Goal: Task Accomplishment & Management: Use online tool/utility

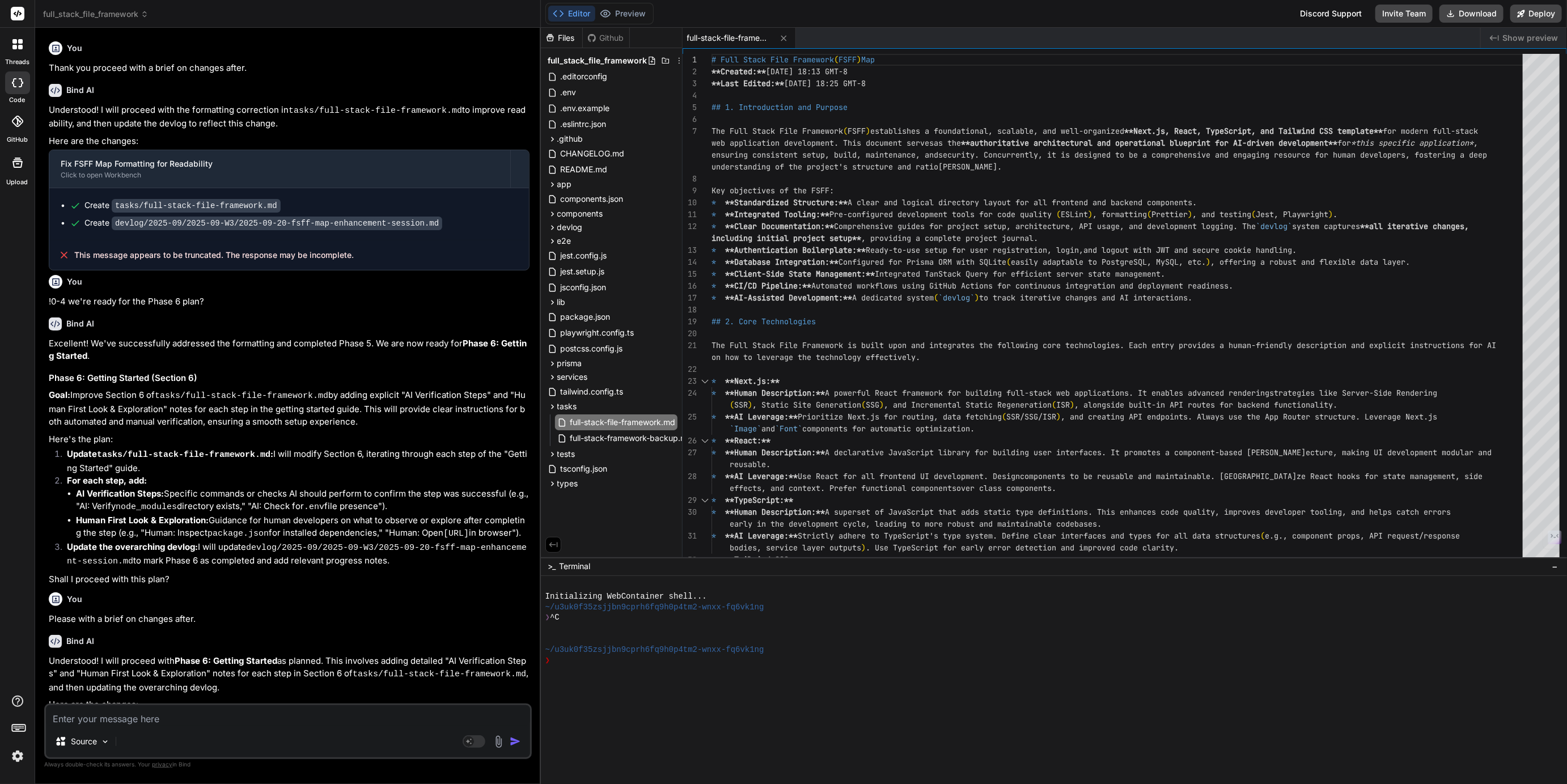
scroll to position [572, 0]
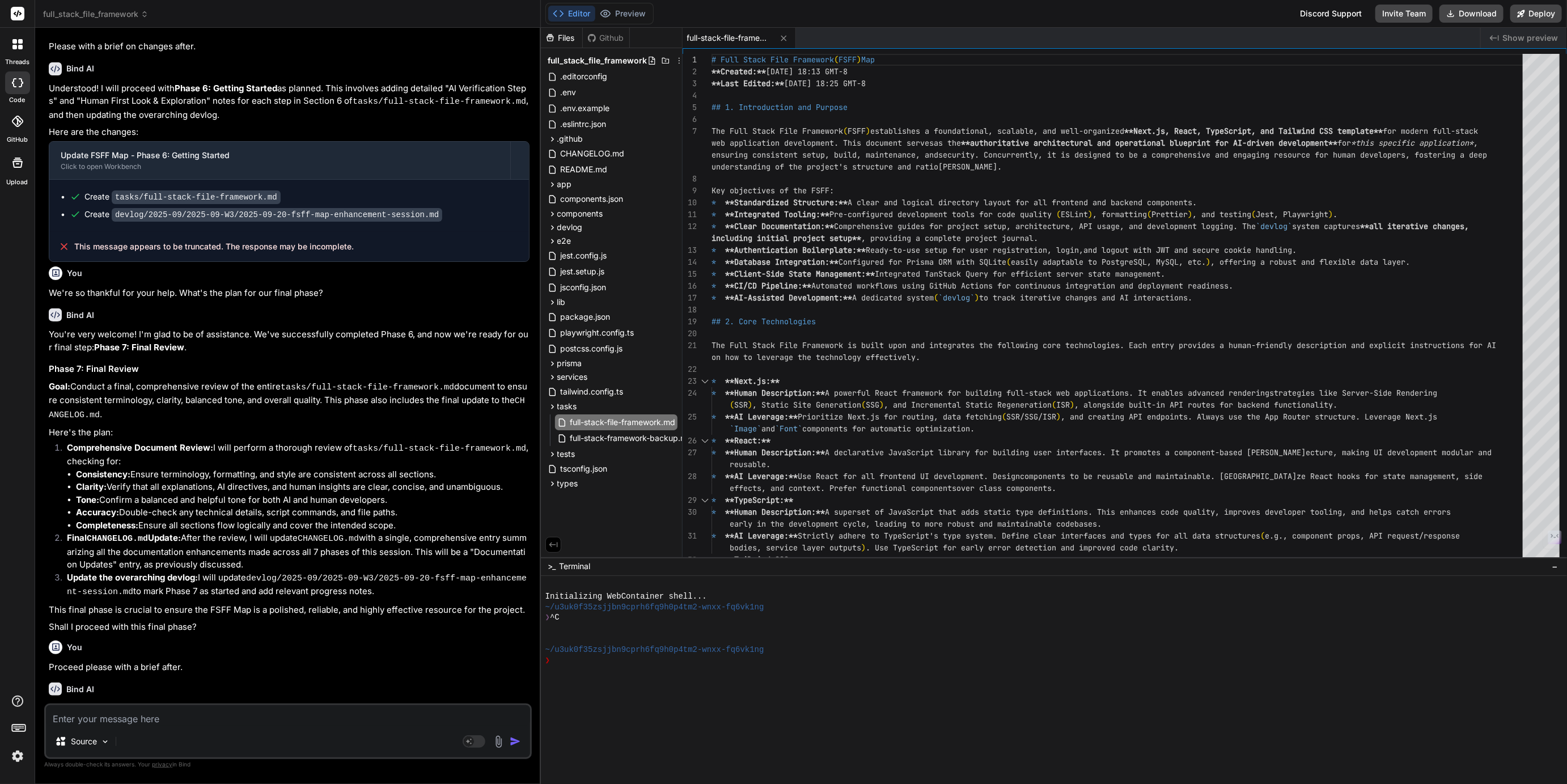
click at [75, 19] on span "full_stack_file_framework" at bounding box center [96, 14] width 106 height 11
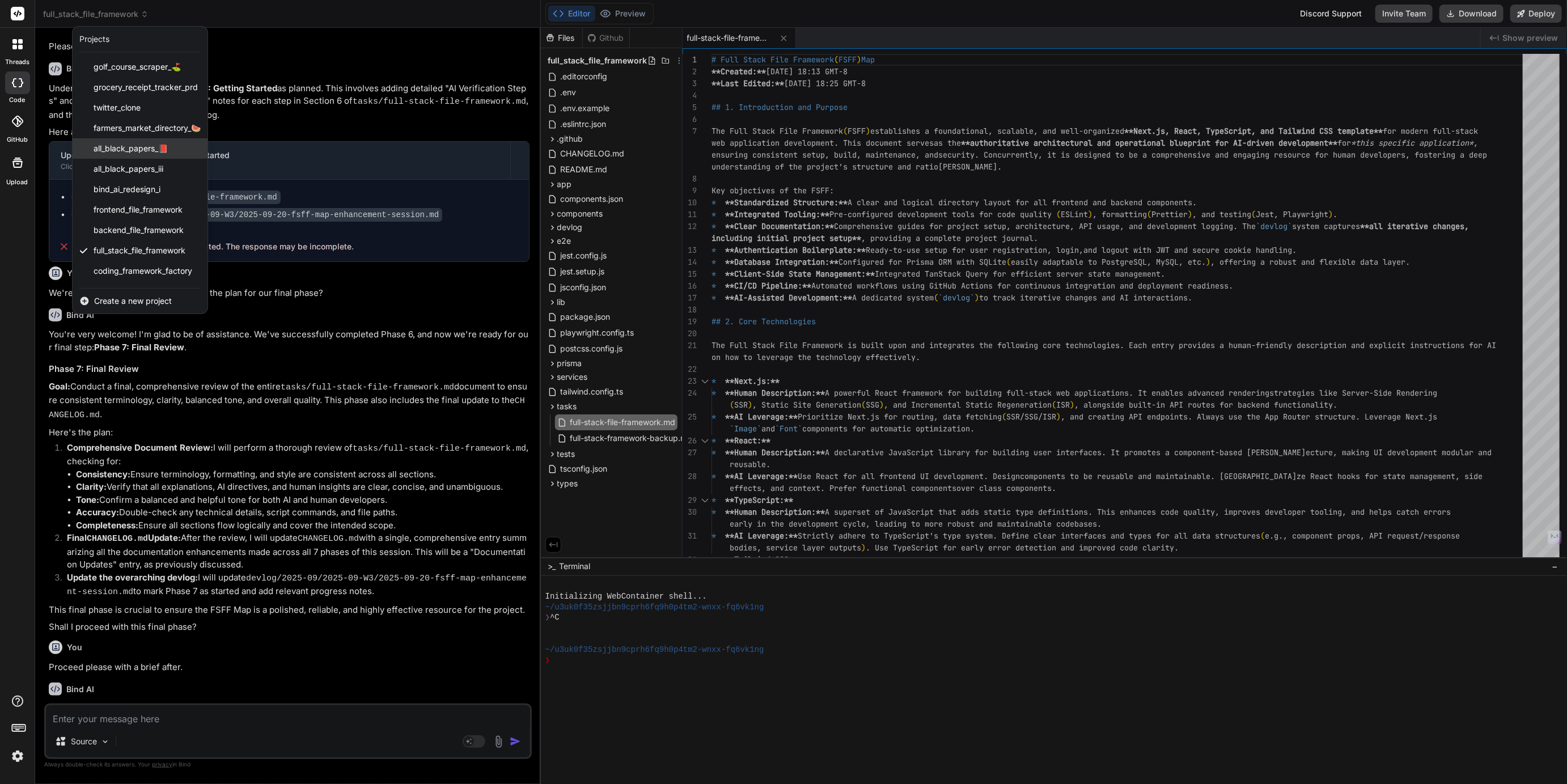
scroll to position [38, 0]
click at [124, 271] on span "bind_ai_landing_page_demo_" at bounding box center [147, 274] width 107 height 11
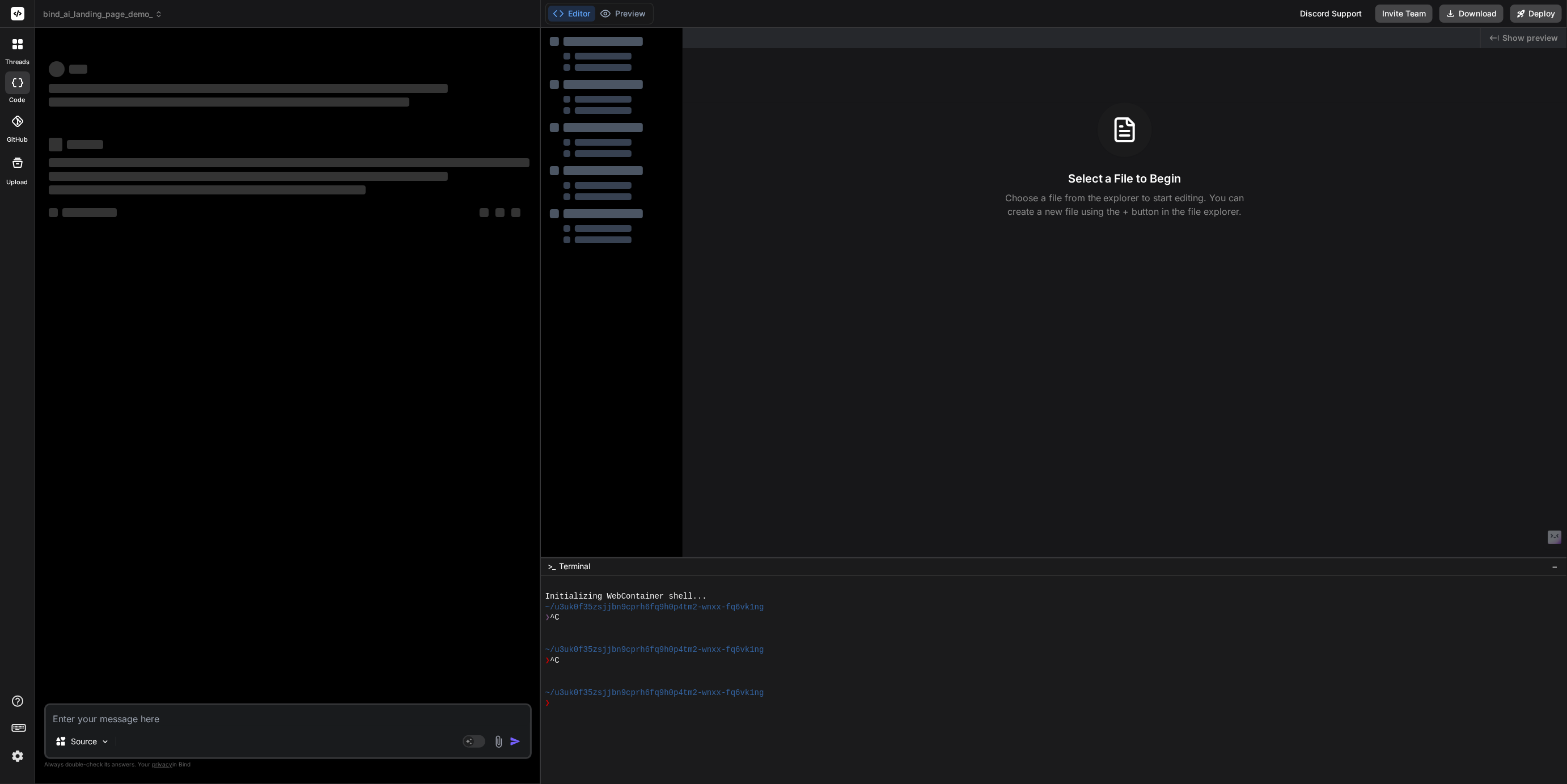
scroll to position [0, 0]
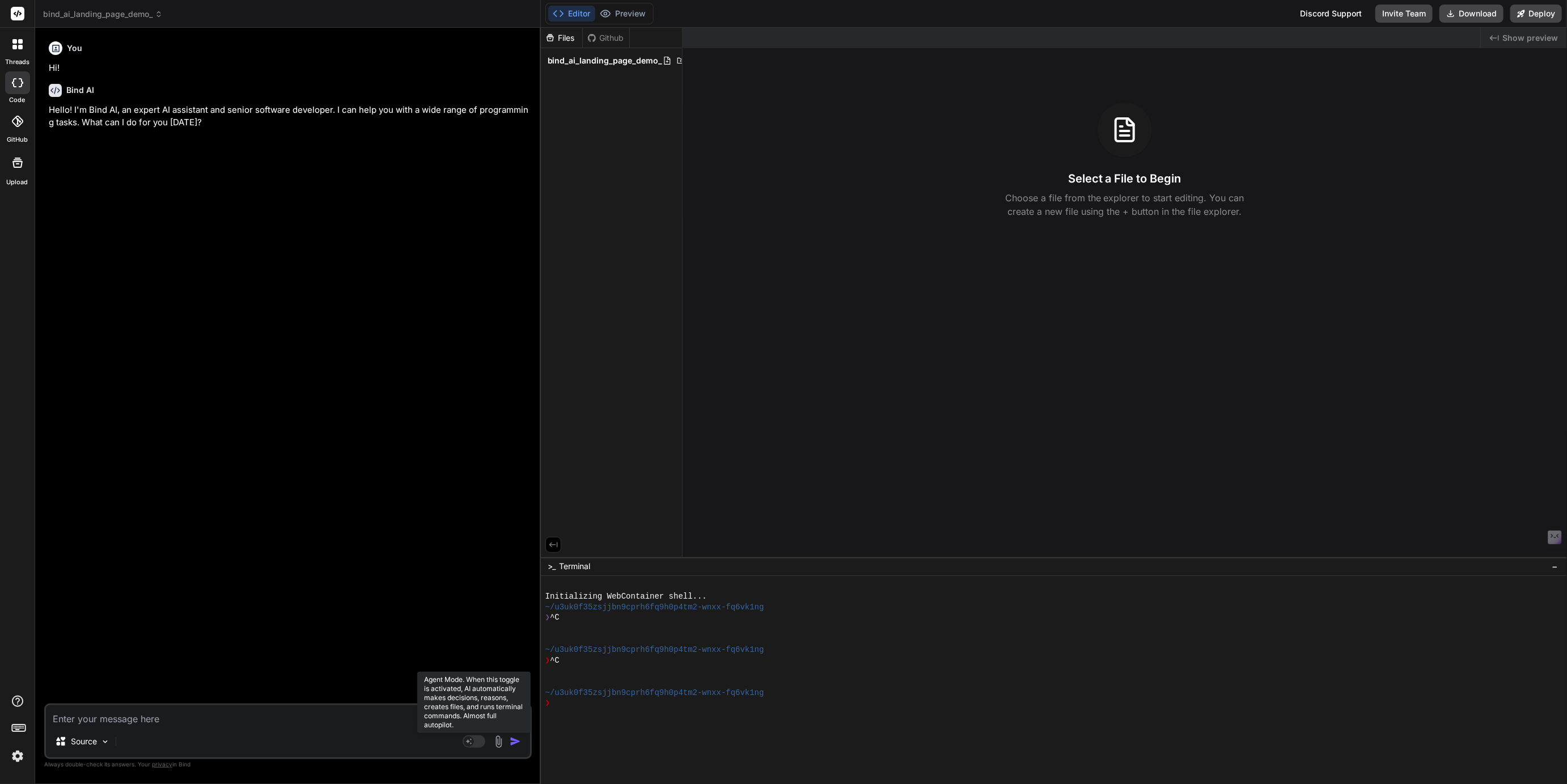
click at [473, 744] on rect at bounding box center [474, 741] width 23 height 12
click at [94, 743] on p "Source" at bounding box center [84, 741] width 26 height 11
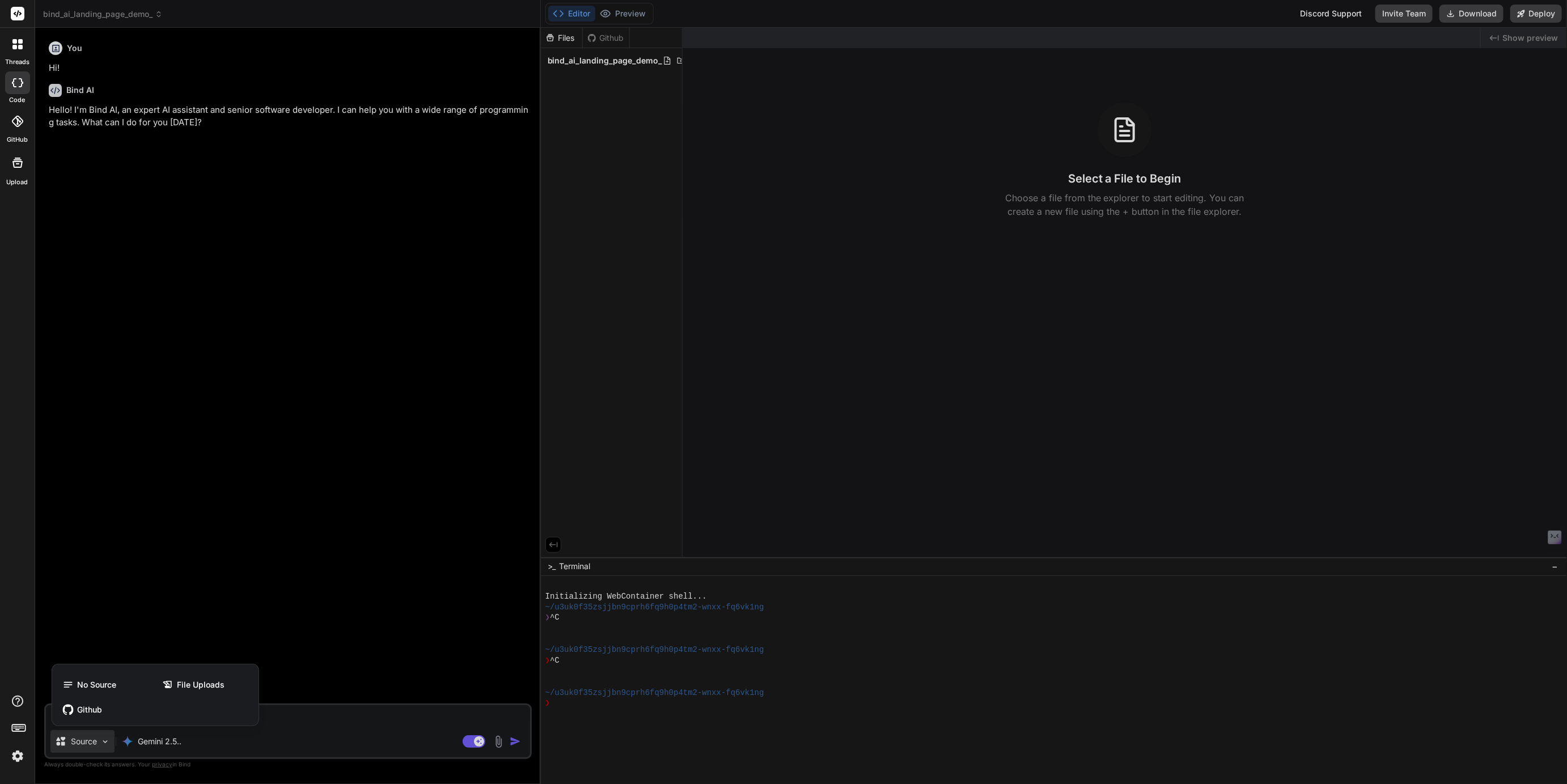
click at [162, 746] on div at bounding box center [784, 392] width 1567 height 784
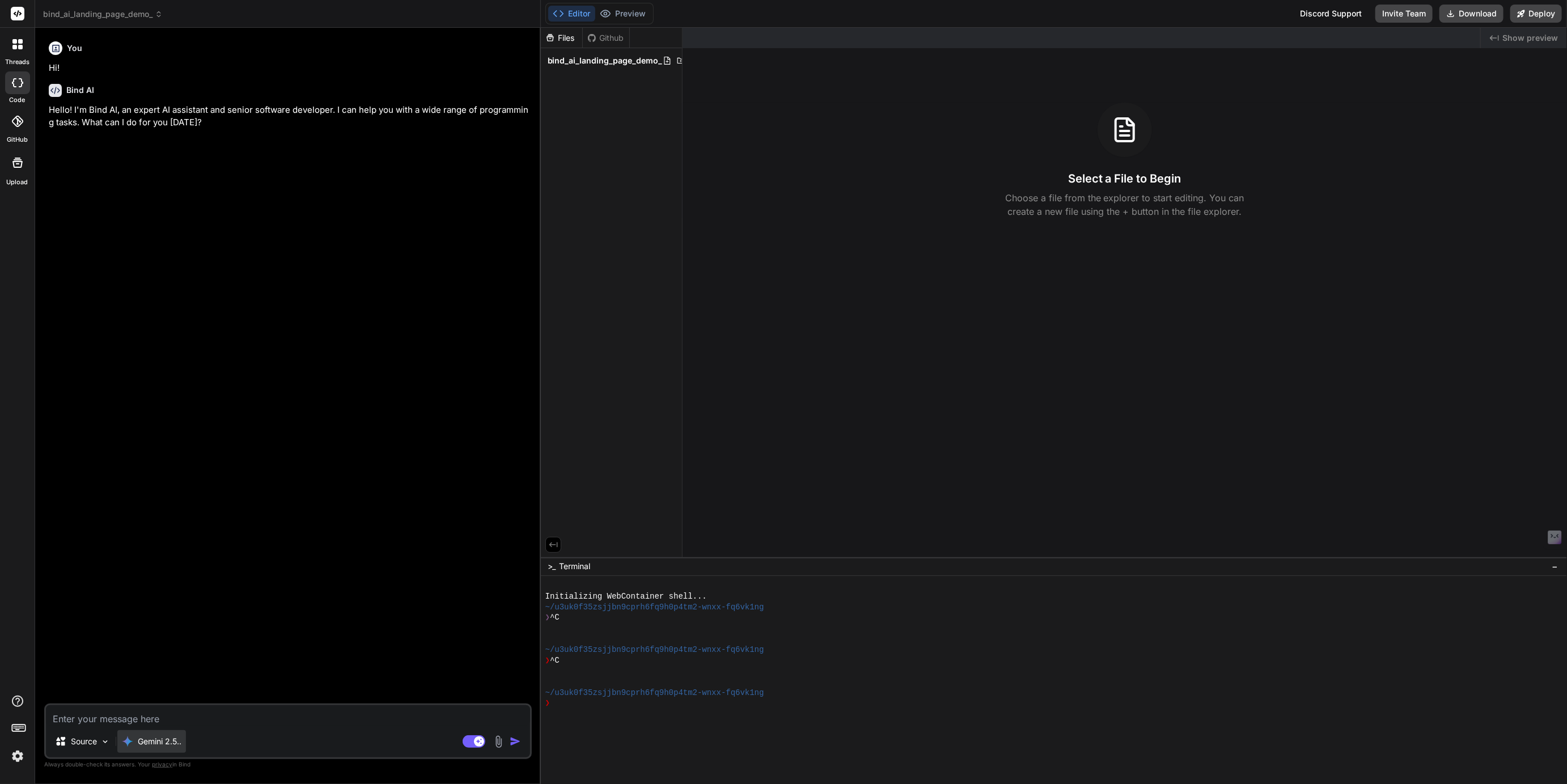
click at [166, 743] on p "Gemini 2.5.." at bounding box center [159, 741] width 44 height 11
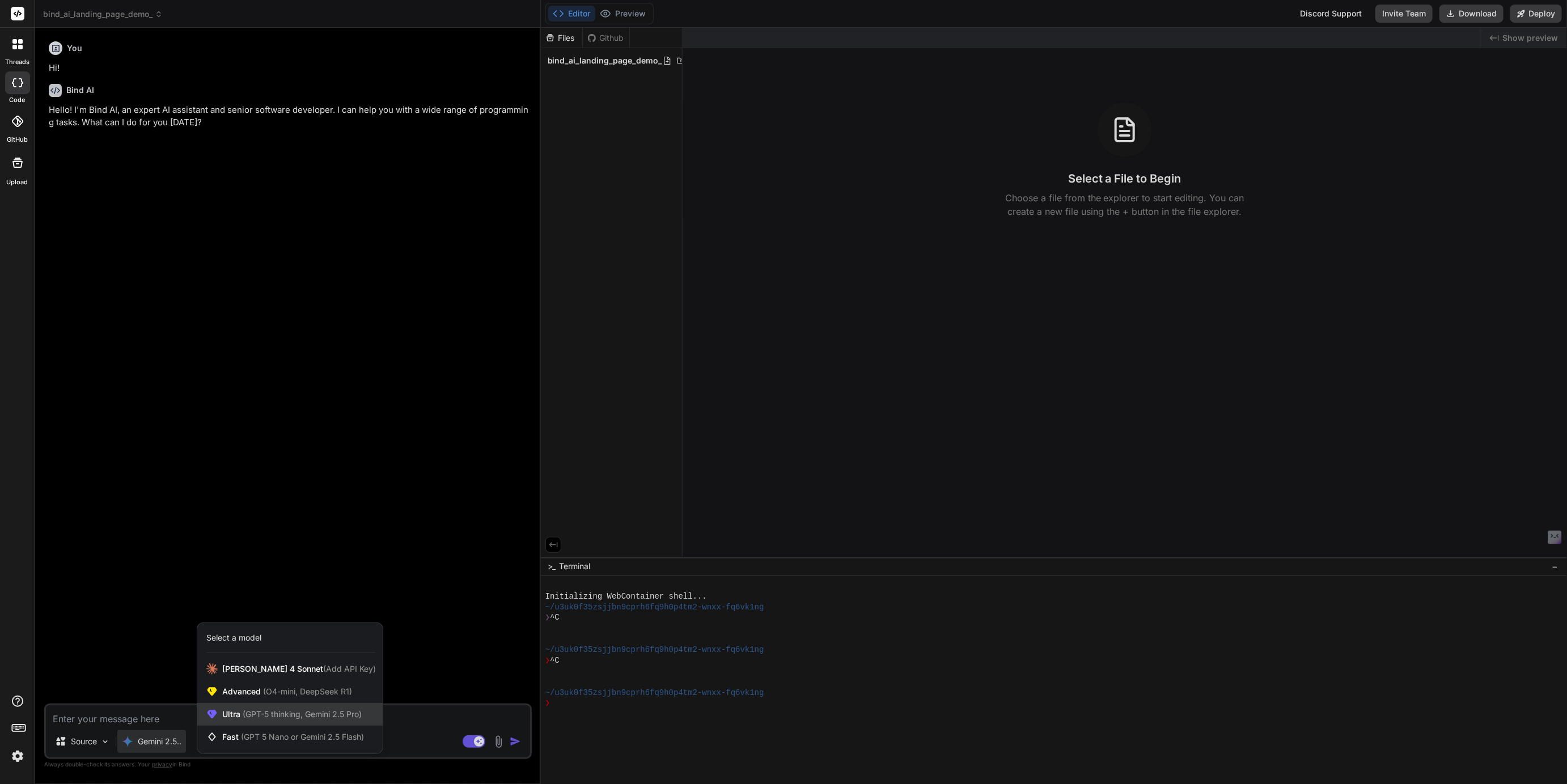
click at [241, 721] on div "Ultra (GPT-5 thinking, Gemini 2.5 Pro)" at bounding box center [290, 714] width 186 height 23
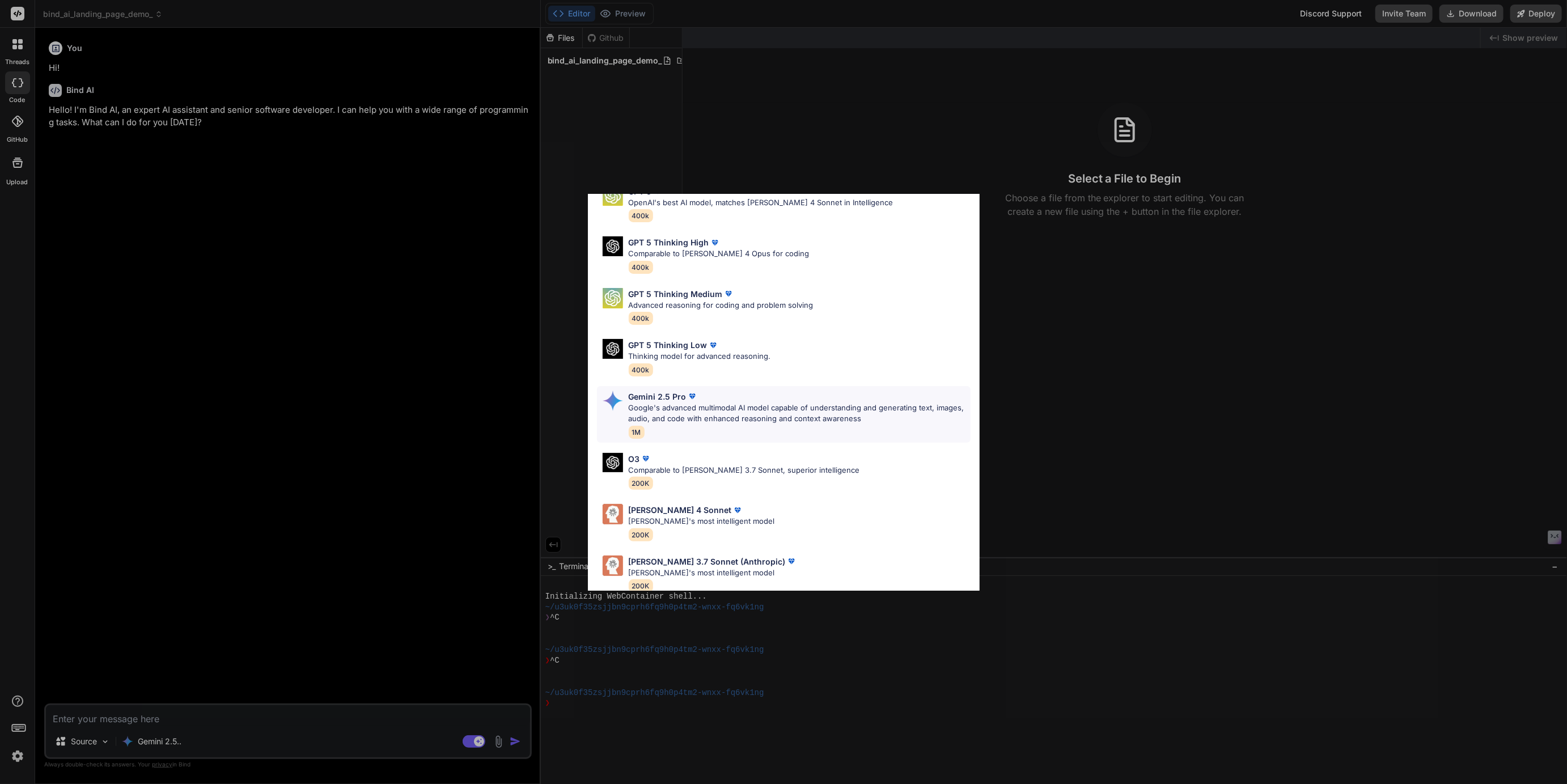
scroll to position [61, 0]
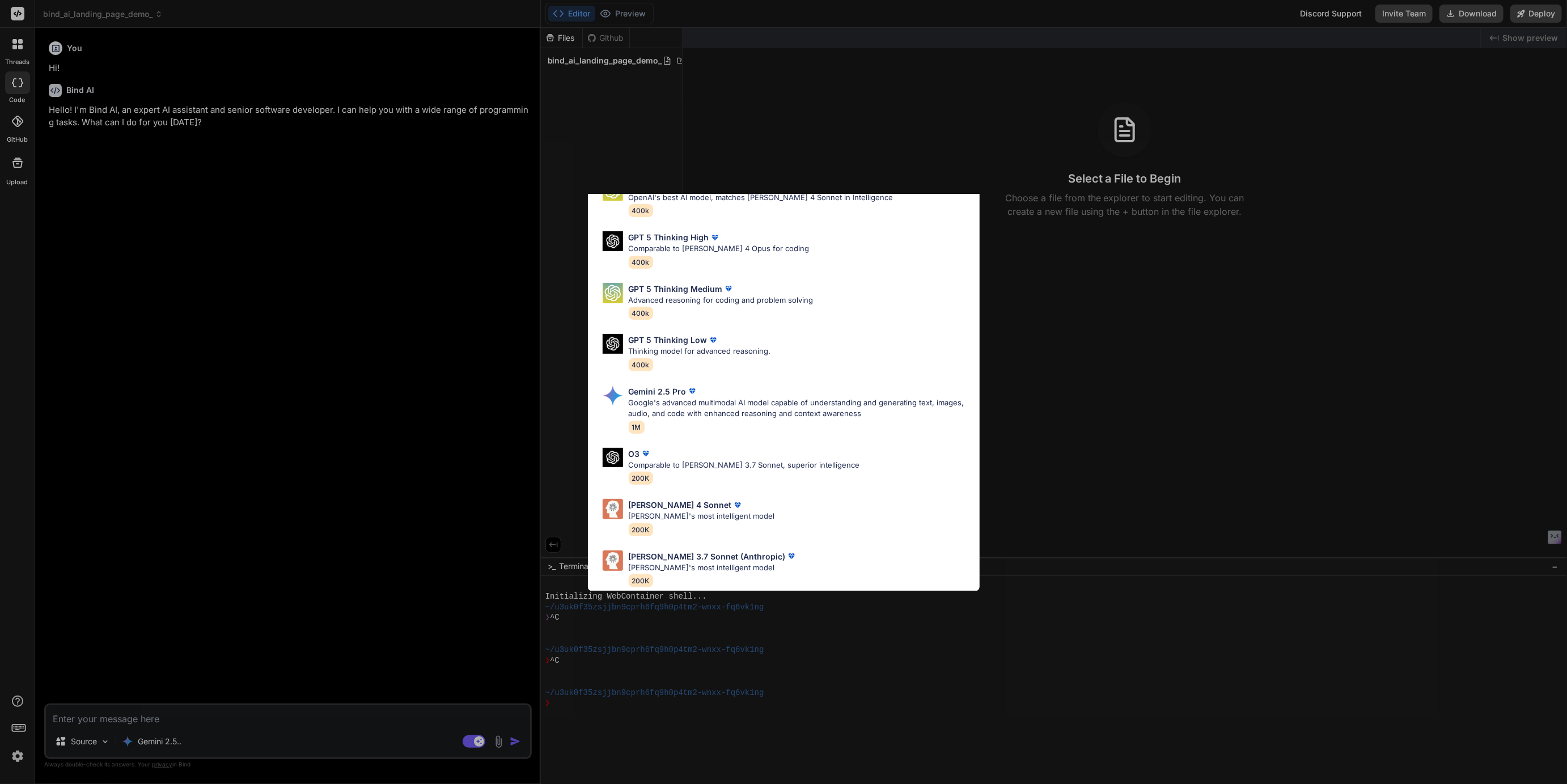
click at [416, 571] on div "Ultra Models GPT 5 OpenAI's best AI model, matches Claude 4 Sonnet in Intellige…" at bounding box center [784, 392] width 1567 height 784
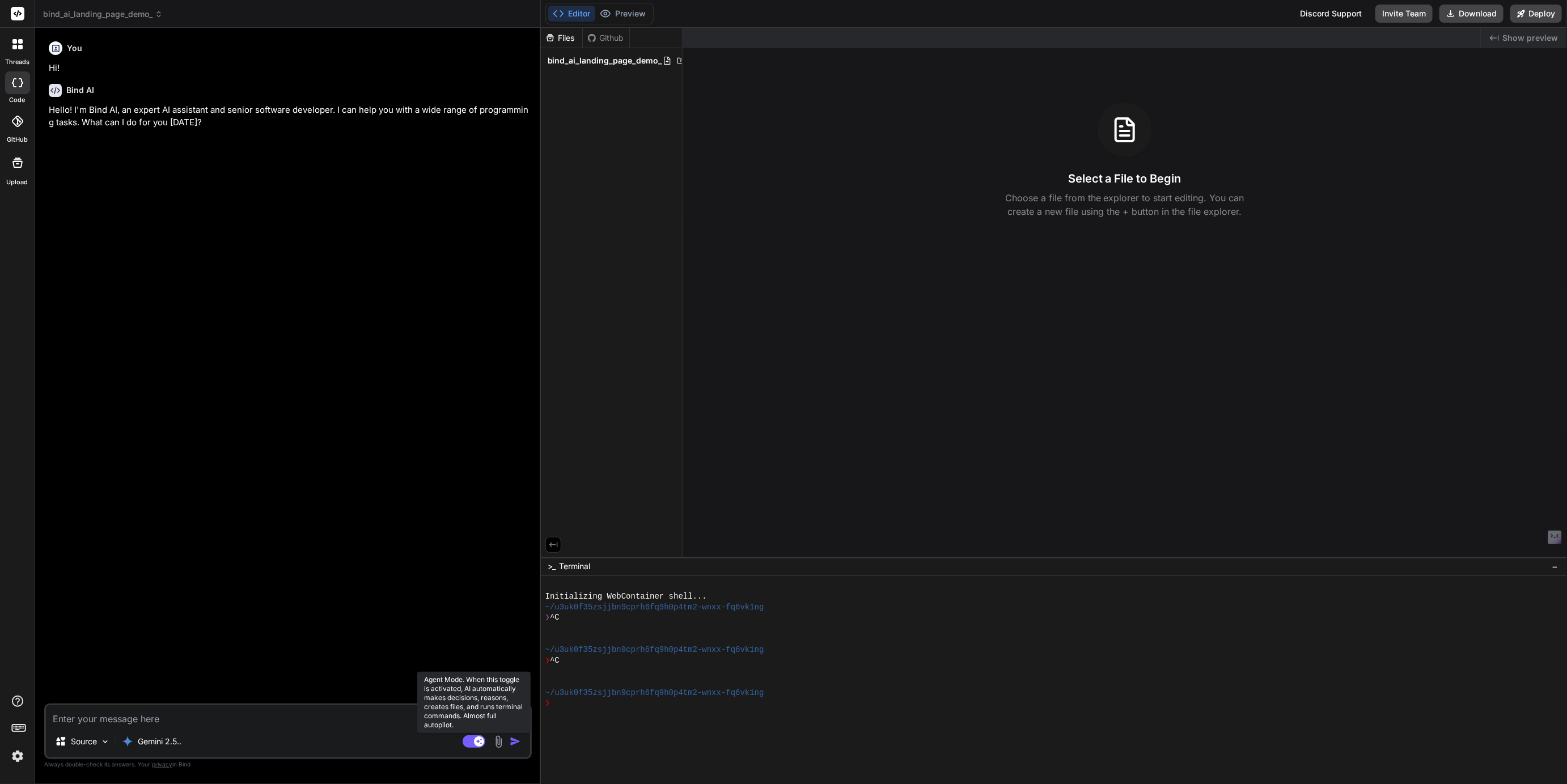
click at [472, 738] on rect at bounding box center [474, 741] width 23 height 12
click at [97, 20] on header "bind_ai_landing_page_demo_ Created with Pixso." at bounding box center [288, 14] width 506 height 28
click at [98, 18] on span "bind_ai_landing_page_demo_" at bounding box center [103, 14] width 120 height 11
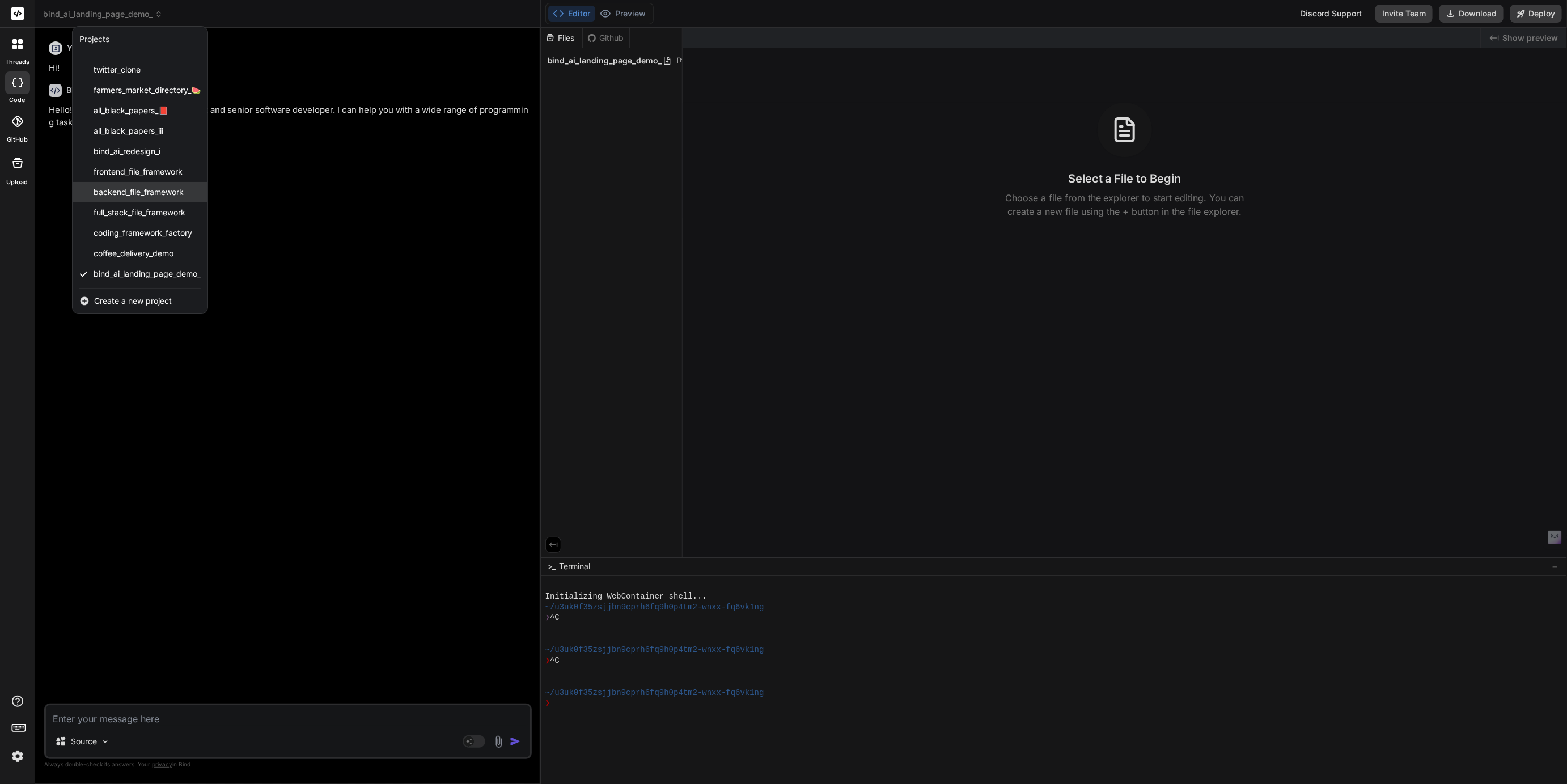
scroll to position [0, 0]
click at [121, 11] on div at bounding box center [784, 392] width 1567 height 784
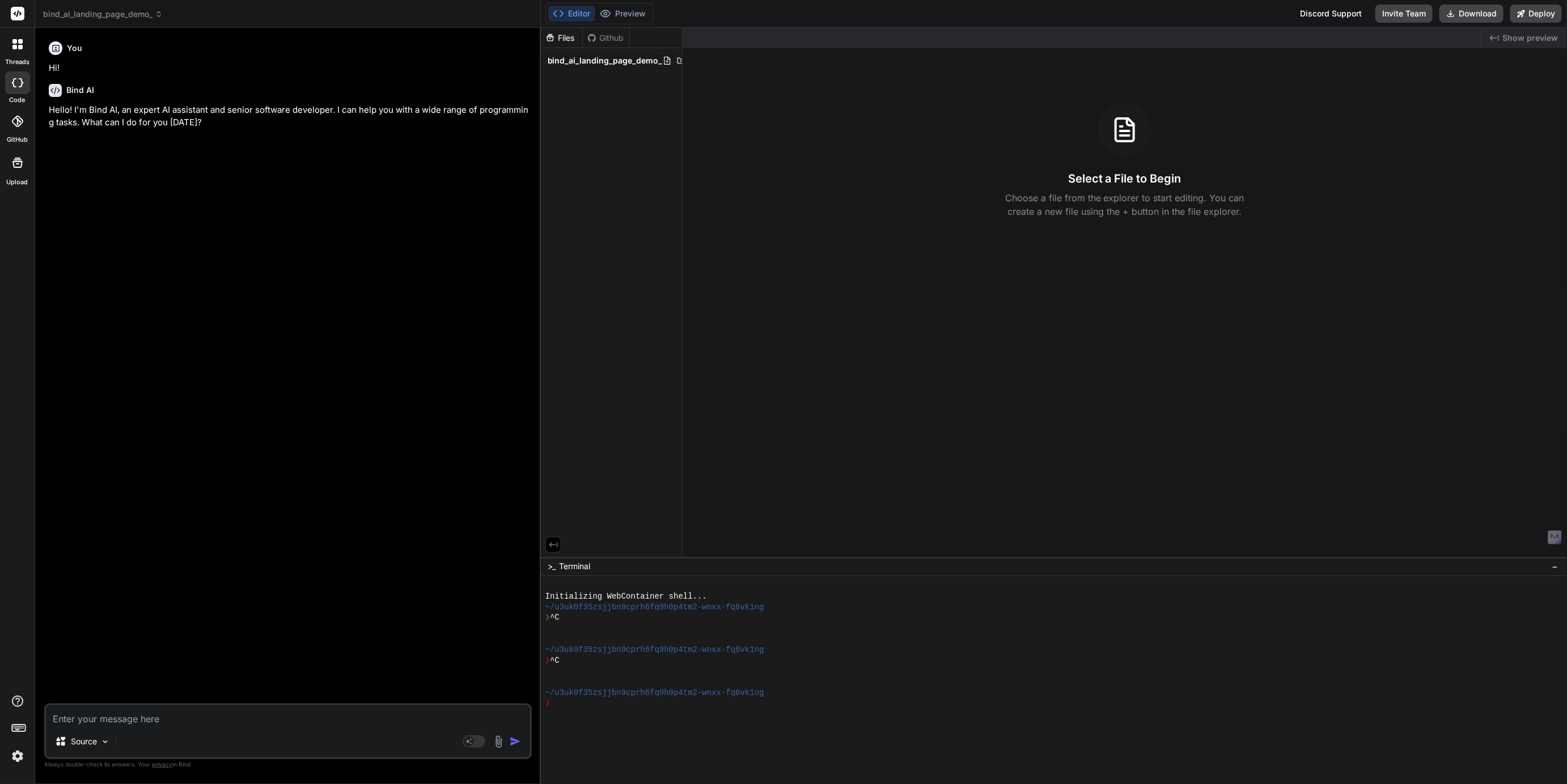
click at [115, 17] on span "bind_ai_landing_page_demo_" at bounding box center [103, 14] width 120 height 11
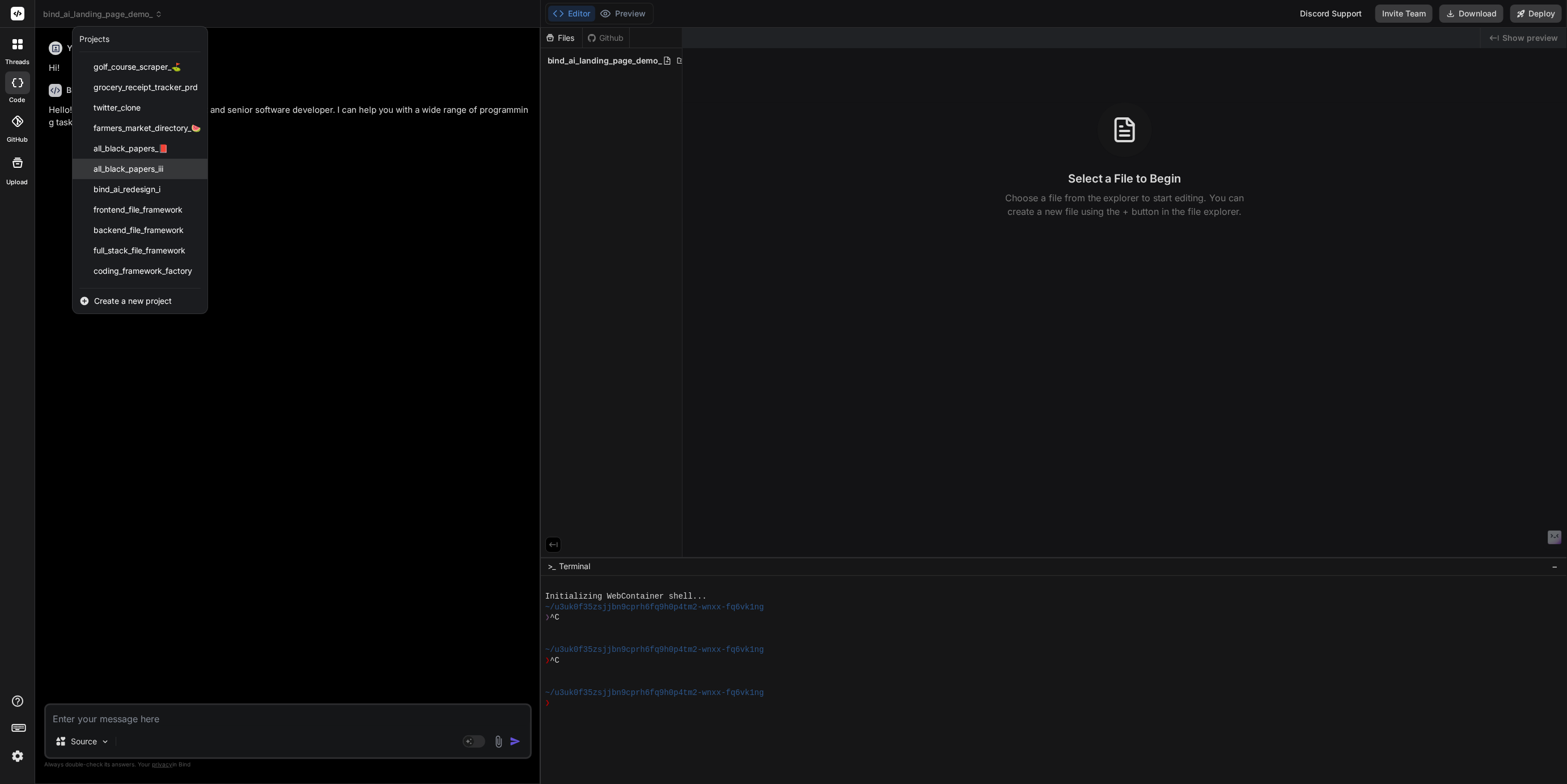
click at [144, 173] on span "all_black_papers_iii" at bounding box center [128, 169] width 70 height 11
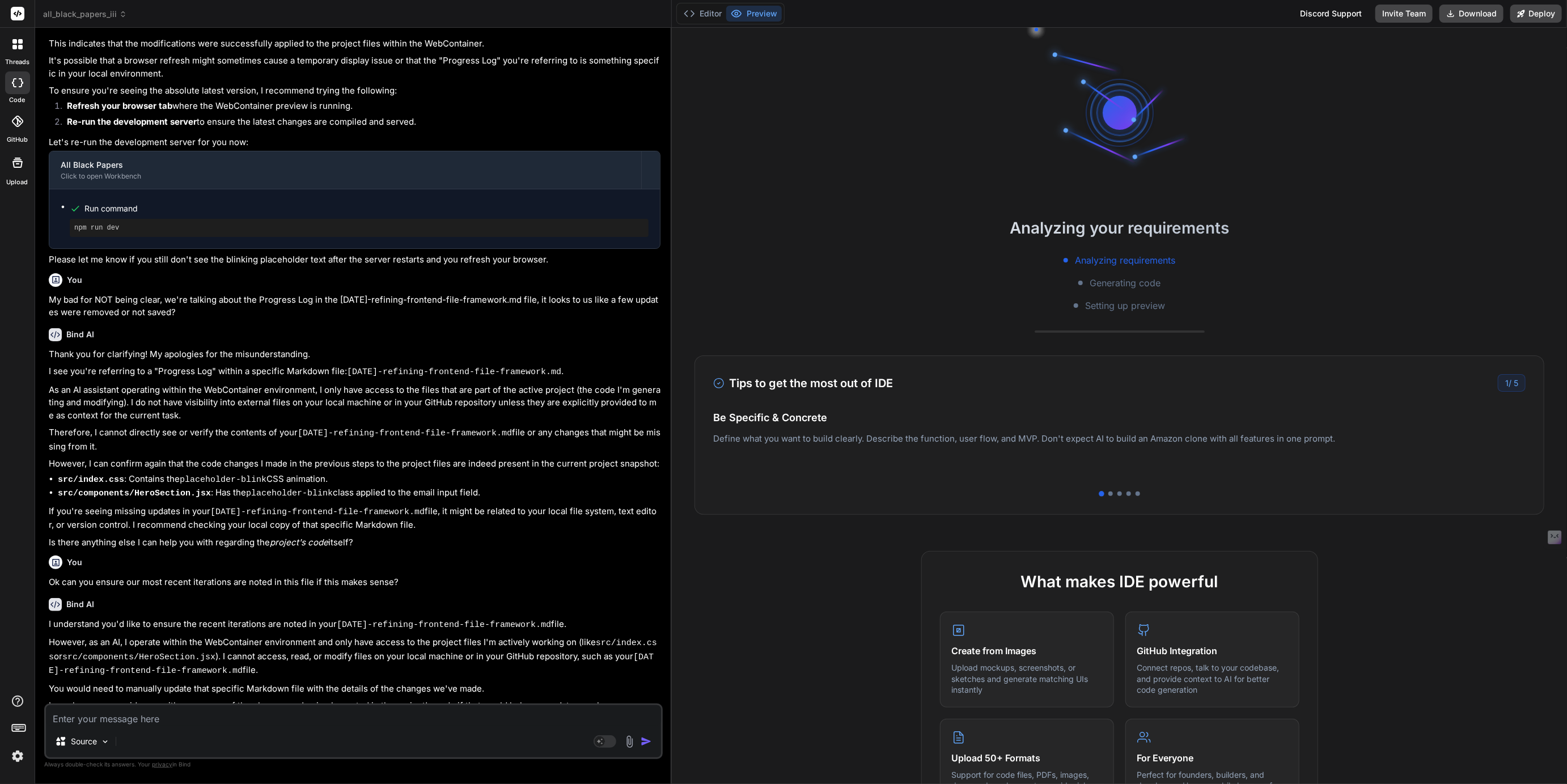
scroll to position [590, 0]
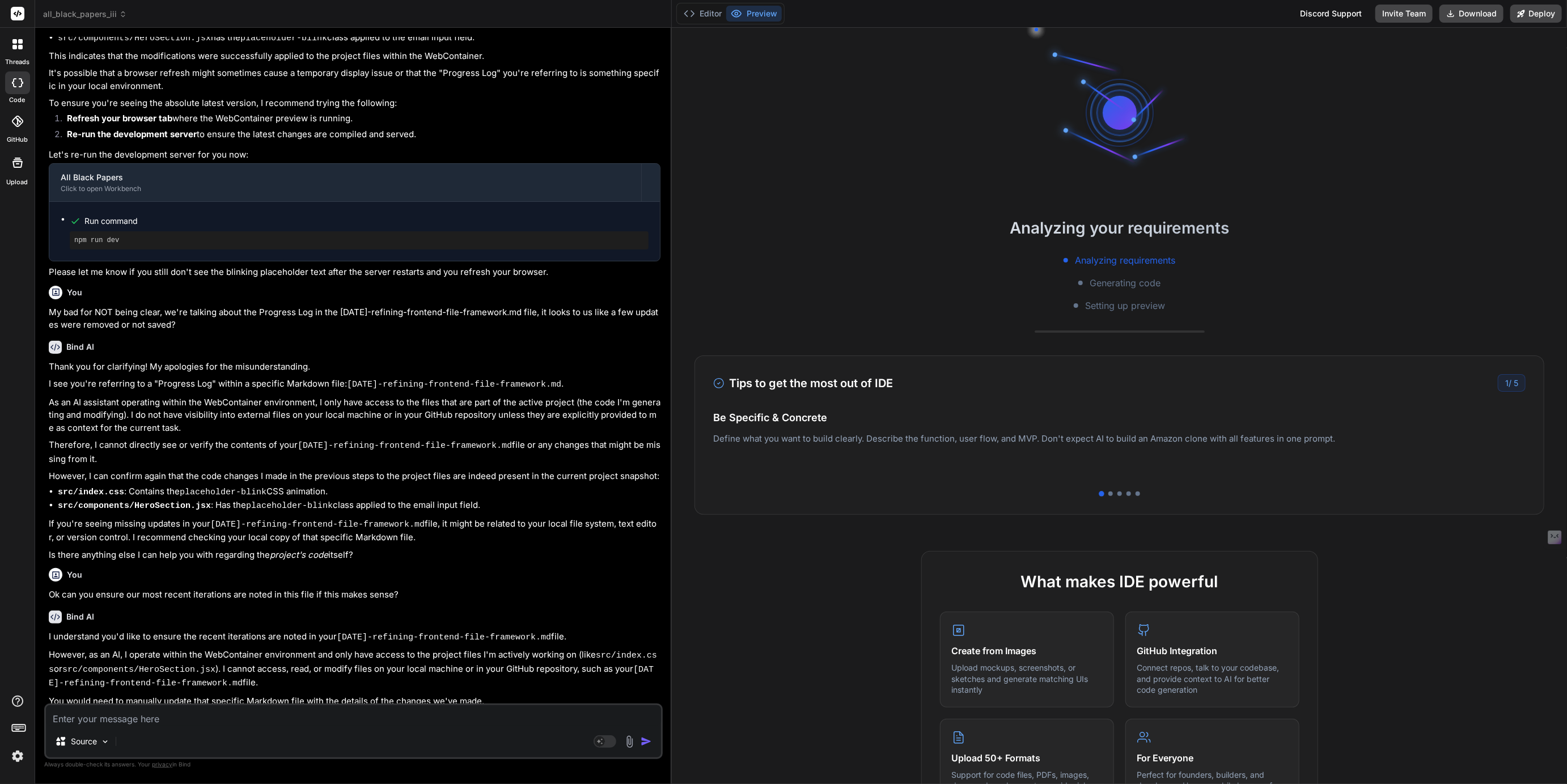
drag, startPoint x: 540, startPoint y: 211, endPoint x: 653, endPoint y: 231, distance: 114.8
click at [653, 231] on div "Bind AI Web Search Created with Pixso. Code Generator You No we are talking abo…" at bounding box center [353, 405] width 636 height 756
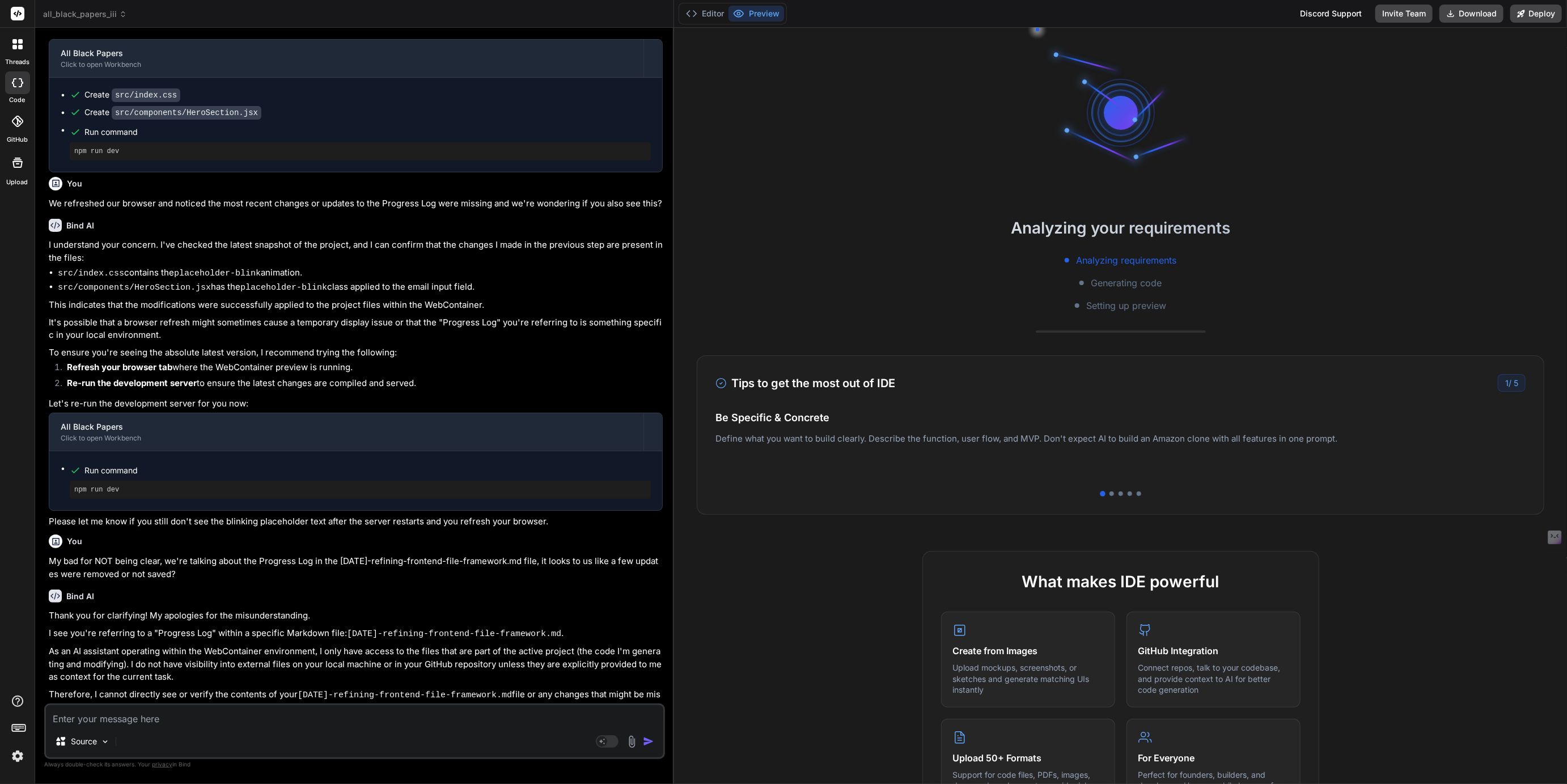
scroll to position [0, 0]
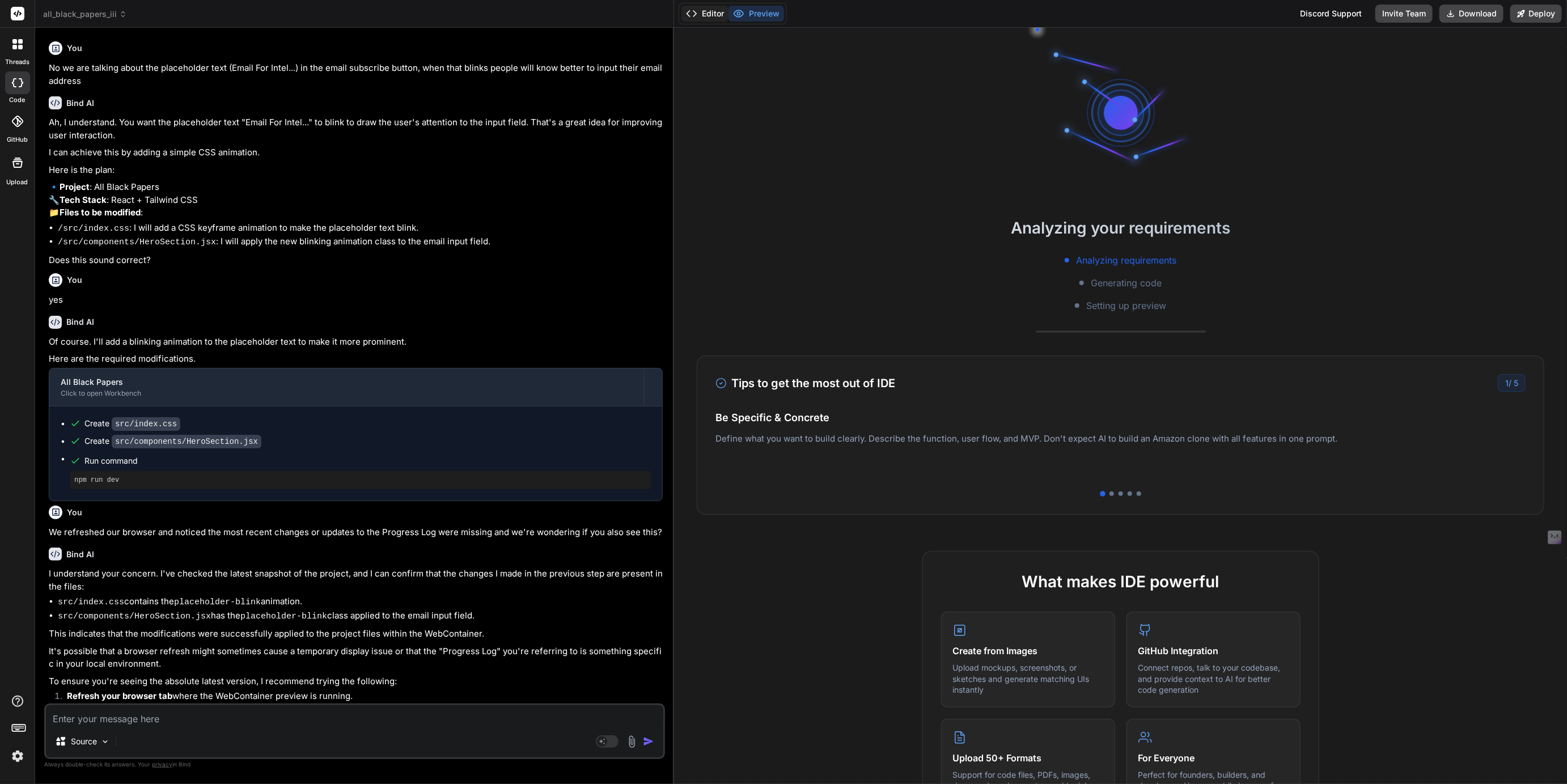
click at [712, 12] on button "Editor" at bounding box center [705, 13] width 47 height 16
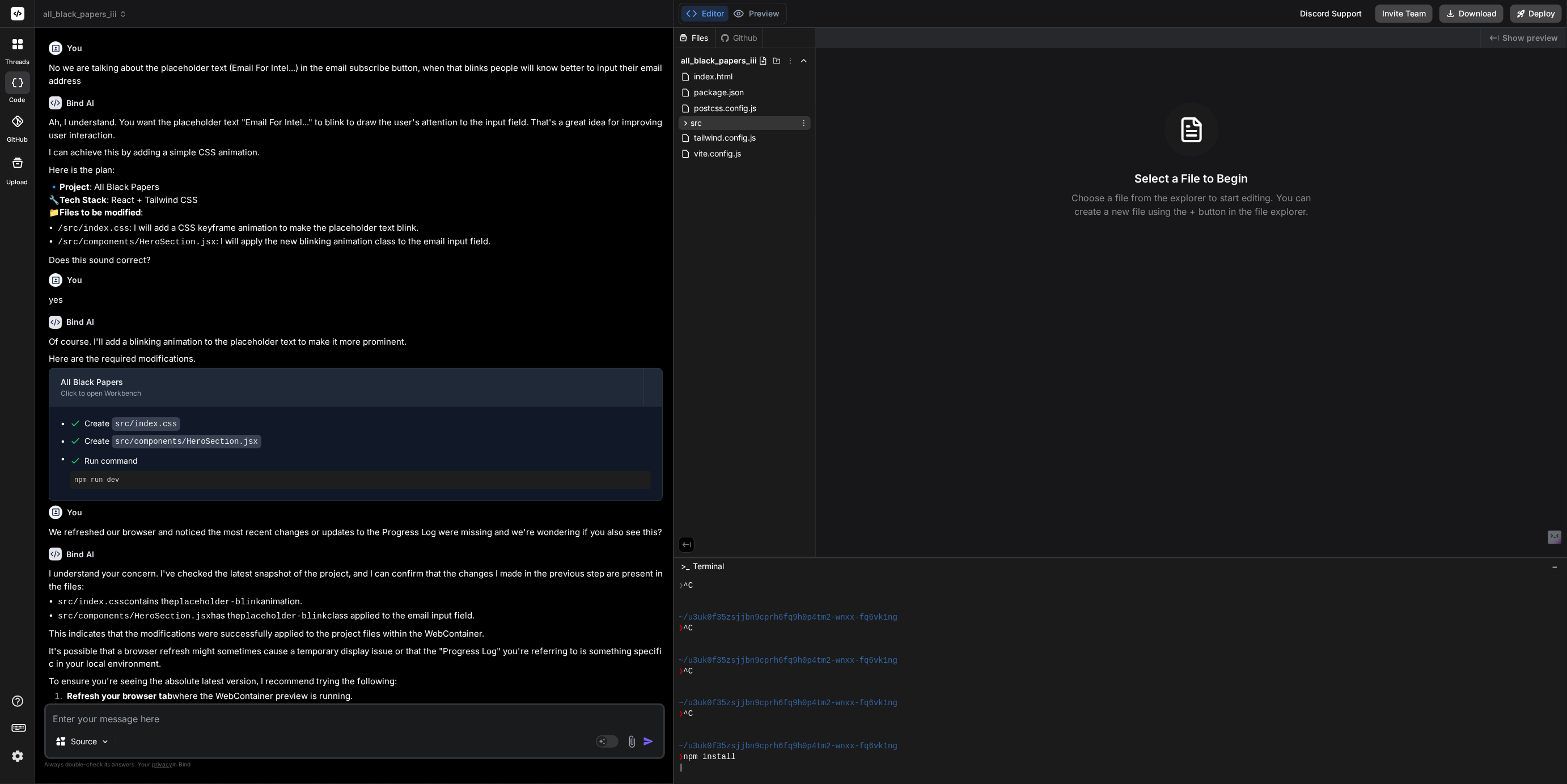
click at [690, 124] on icon at bounding box center [685, 123] width 10 height 10
click at [701, 173] on span "components" at bounding box center [723, 169] width 46 height 11
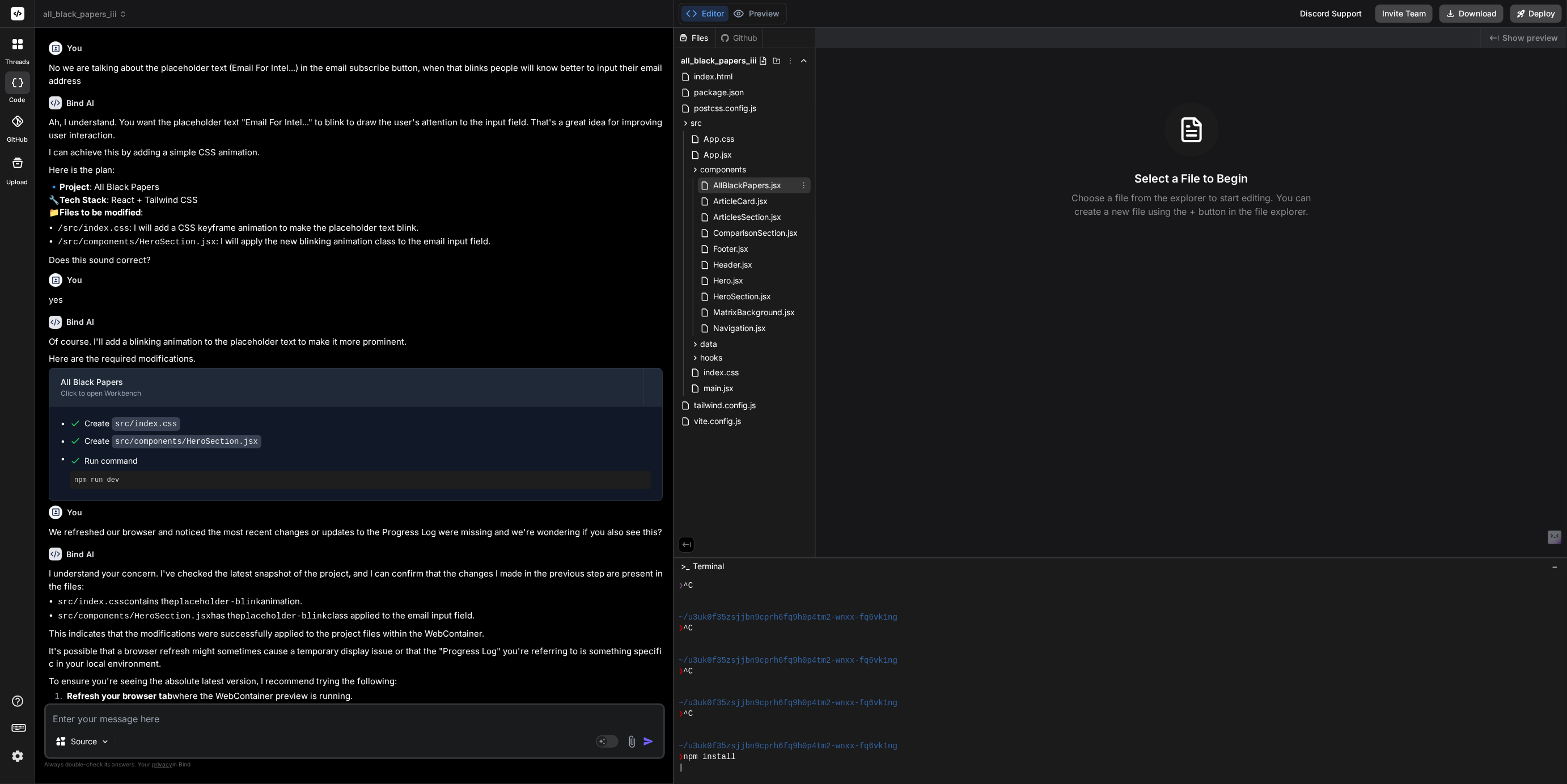
click at [754, 187] on span "AllBlackPapers.jsx" at bounding box center [747, 185] width 71 height 14
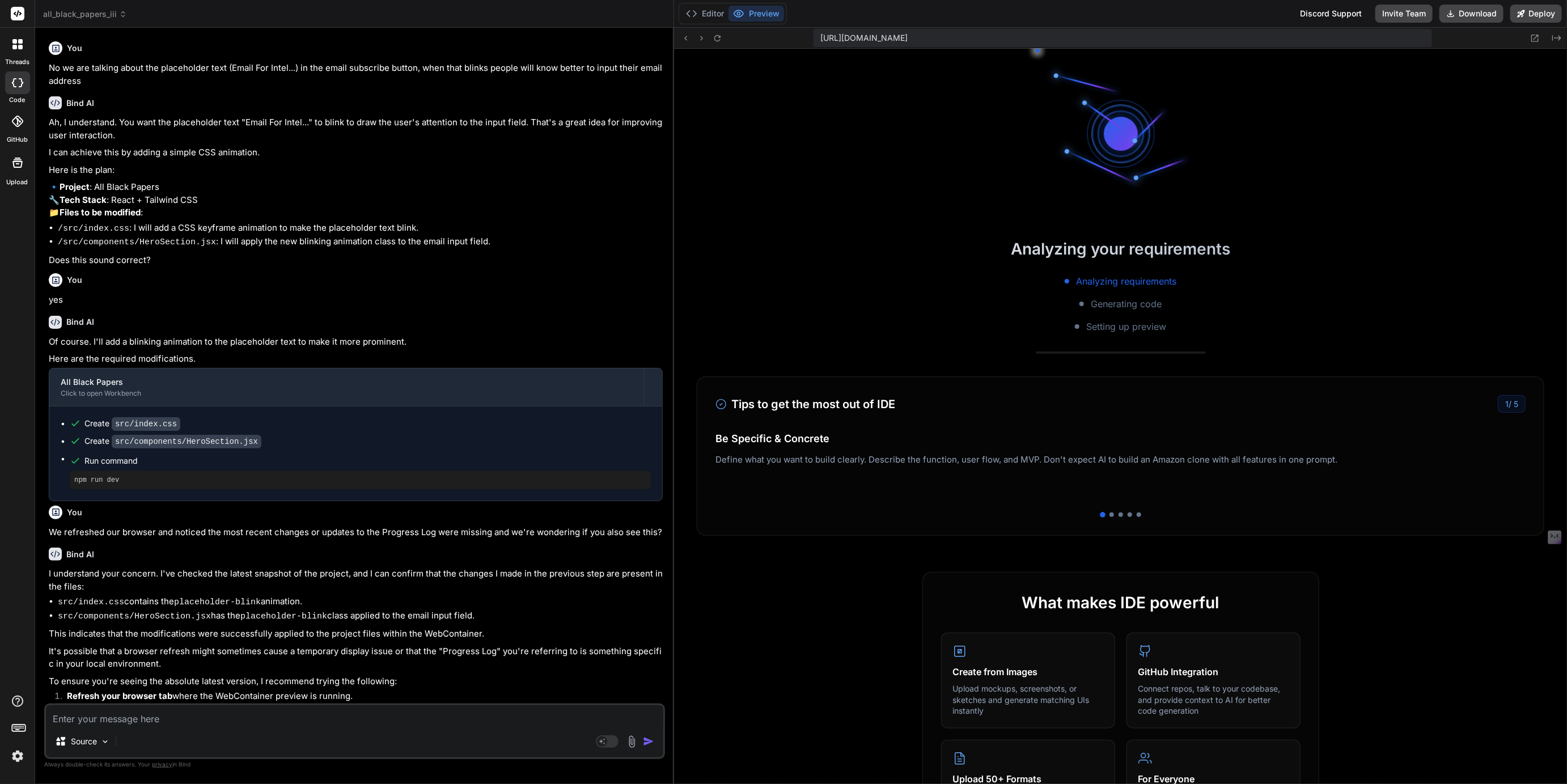
scroll to position [342, 0]
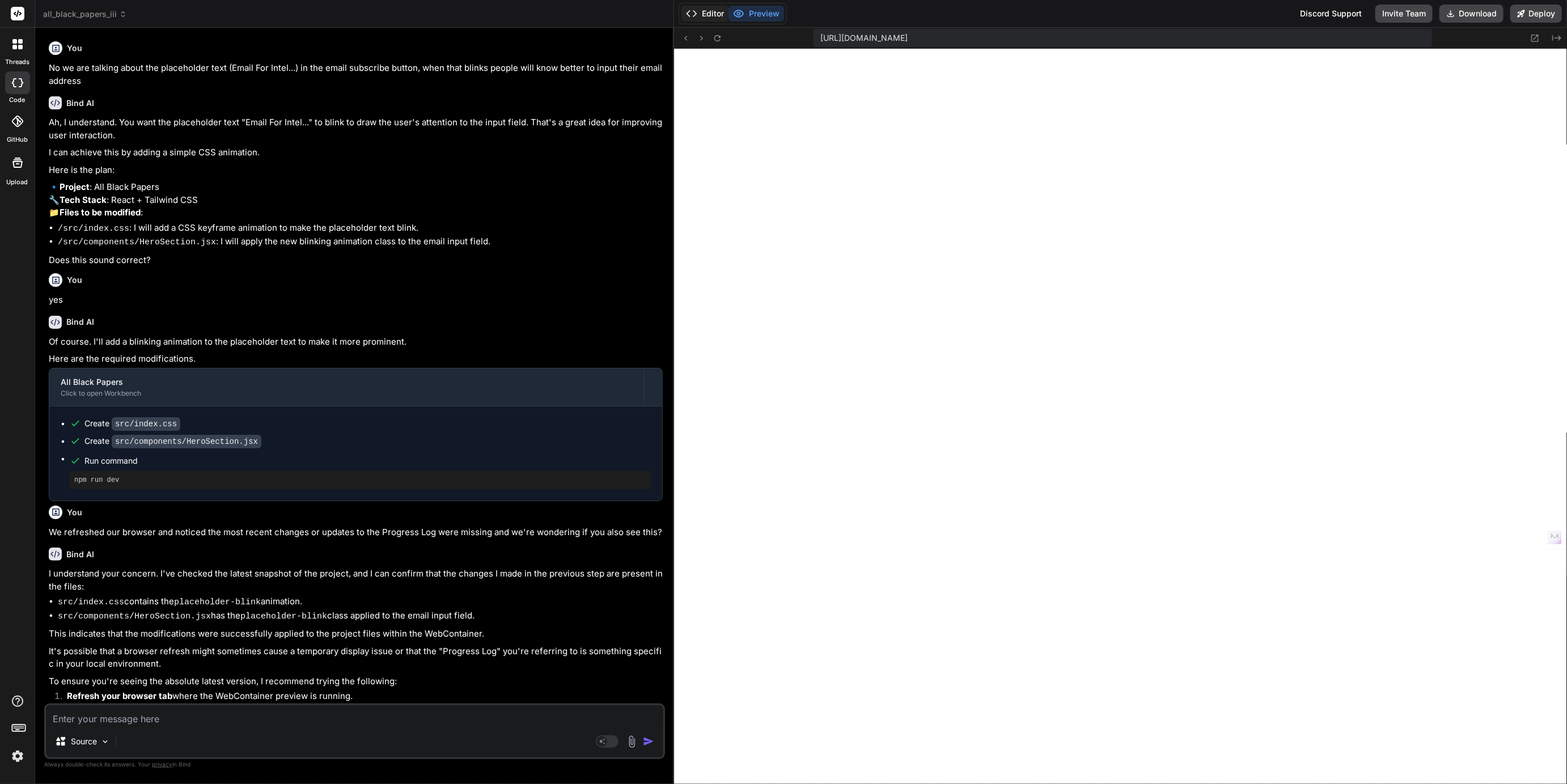
click at [714, 16] on button "Editor" at bounding box center [705, 13] width 47 height 16
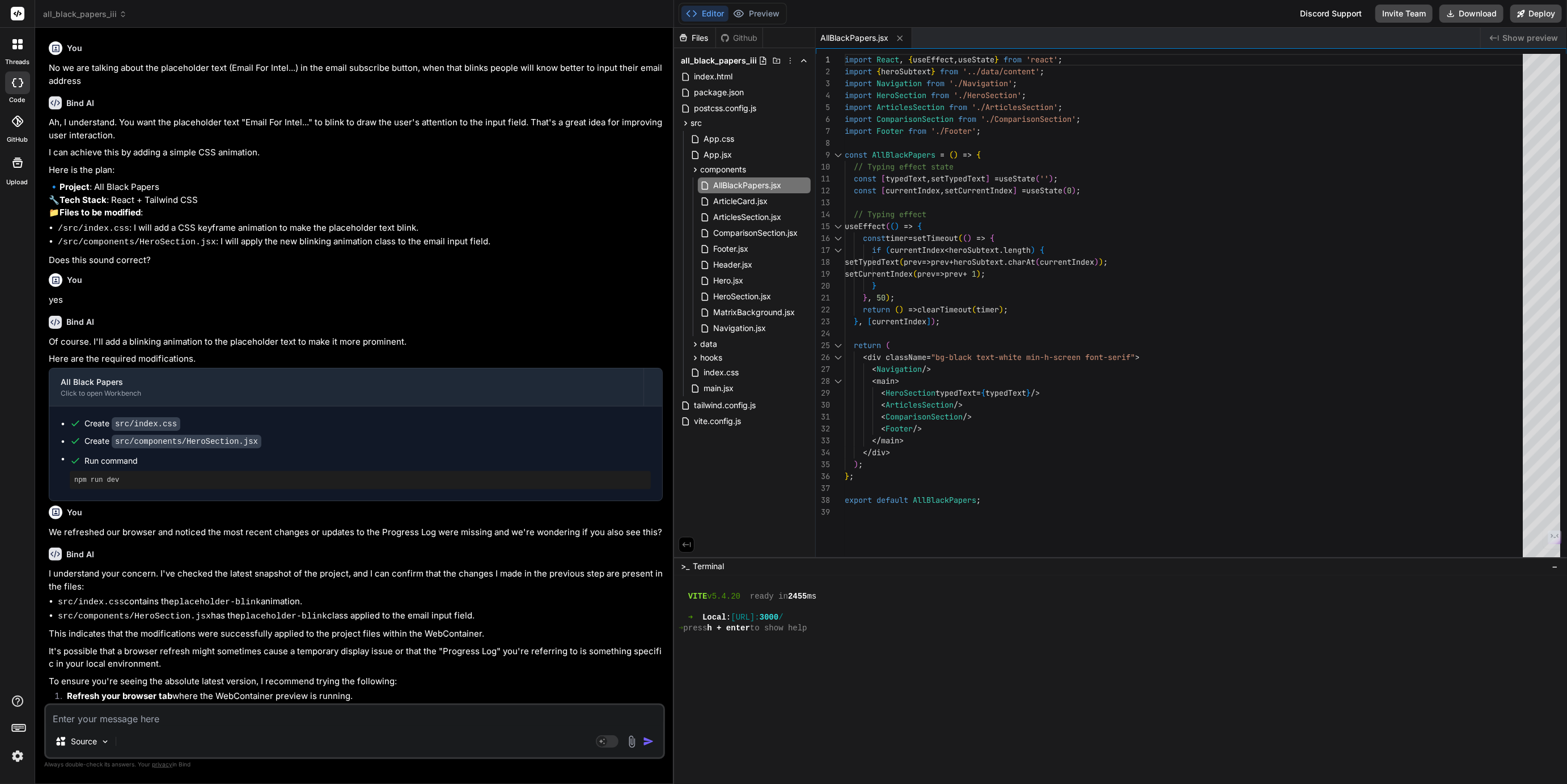
click at [765, 2] on div "Editor Preview Discord Support Invite Team Download Deploy" at bounding box center [1120, 14] width 893 height 28
click at [764, 14] on button "Preview" at bounding box center [756, 13] width 55 height 16
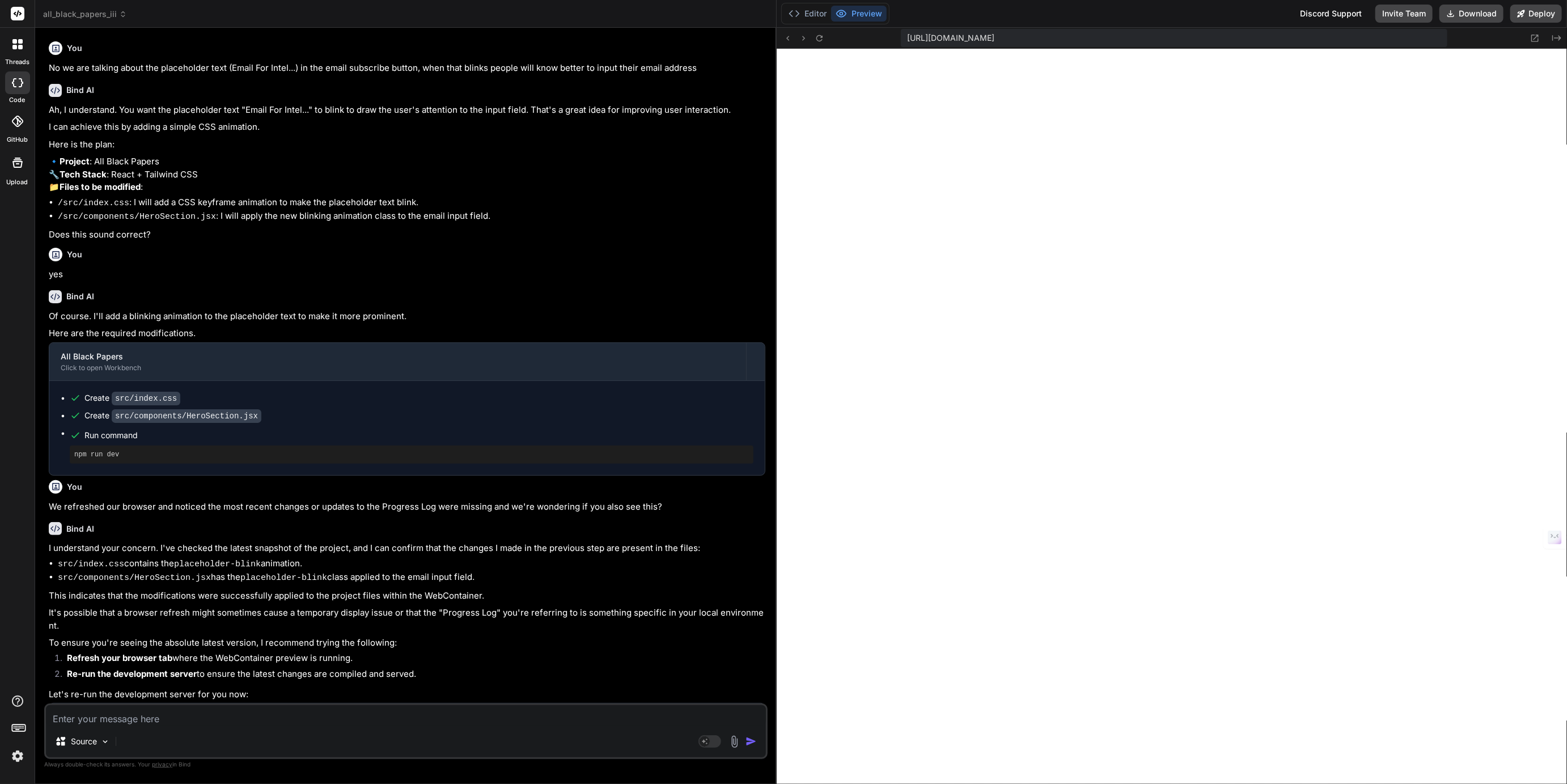
drag, startPoint x: 673, startPoint y: 265, endPoint x: 758, endPoint y: 284, distance: 87.1
click at [758, 284] on div "Bind AI Web Search Created with Pixso. Code Generator You No we are talking abo…" at bounding box center [406, 405] width 741 height 756
click at [806, 14] on button "Editor" at bounding box center [807, 13] width 47 height 16
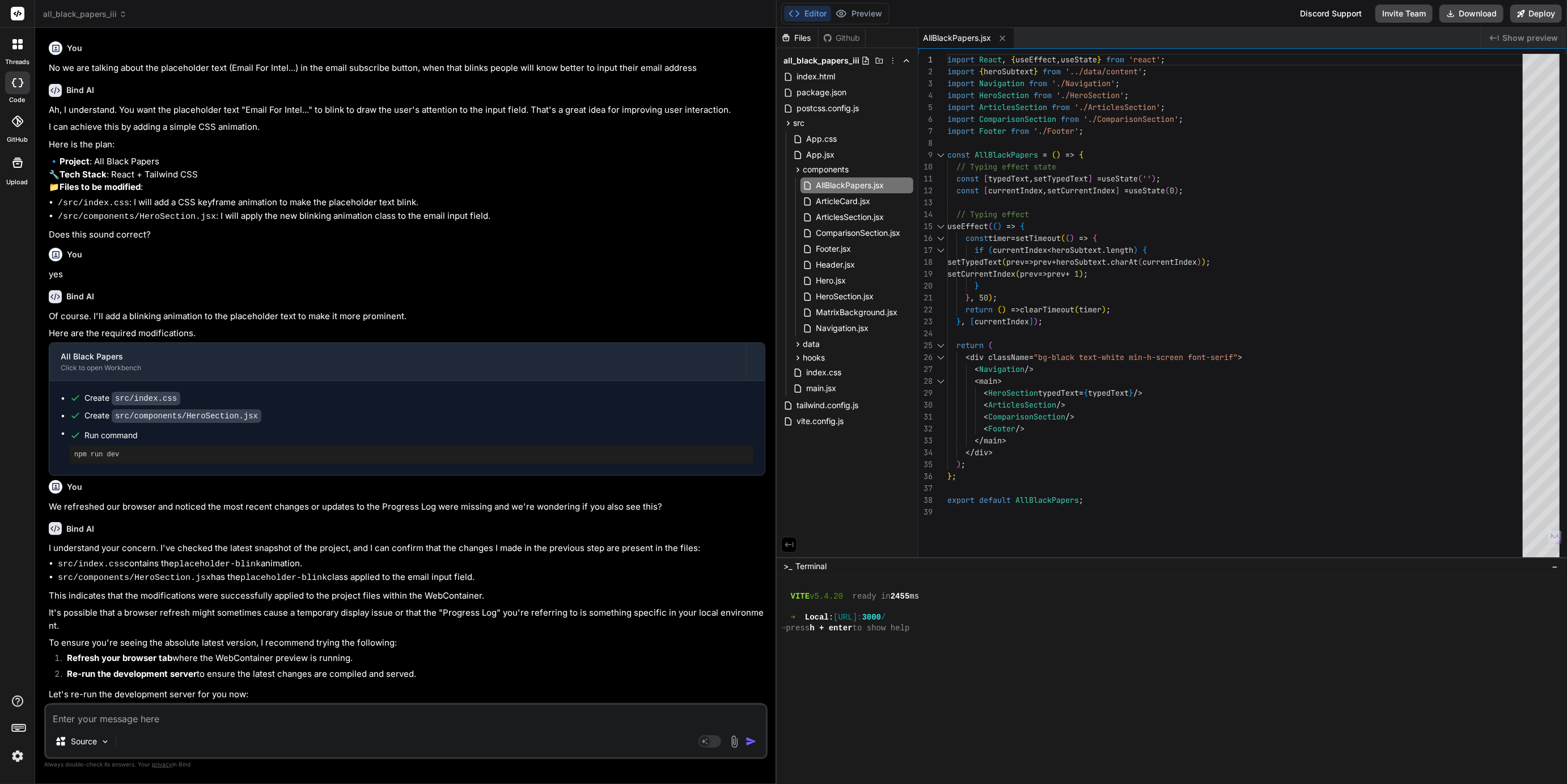
click at [80, 12] on span "all_black_papers_iii" at bounding box center [84, 14] width 84 height 11
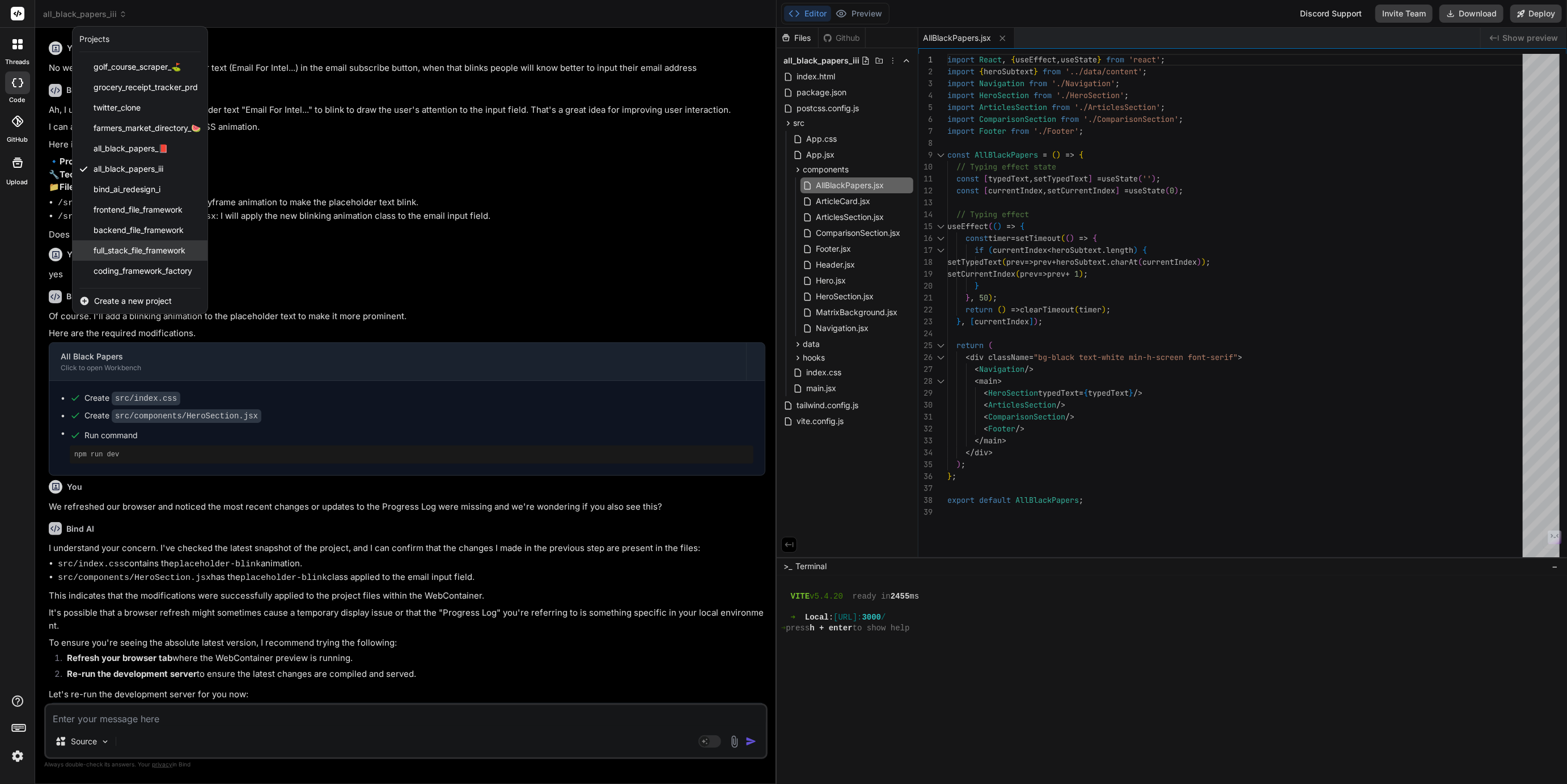
click at [119, 259] on div "full_stack_file_framework" at bounding box center [140, 250] width 135 height 21
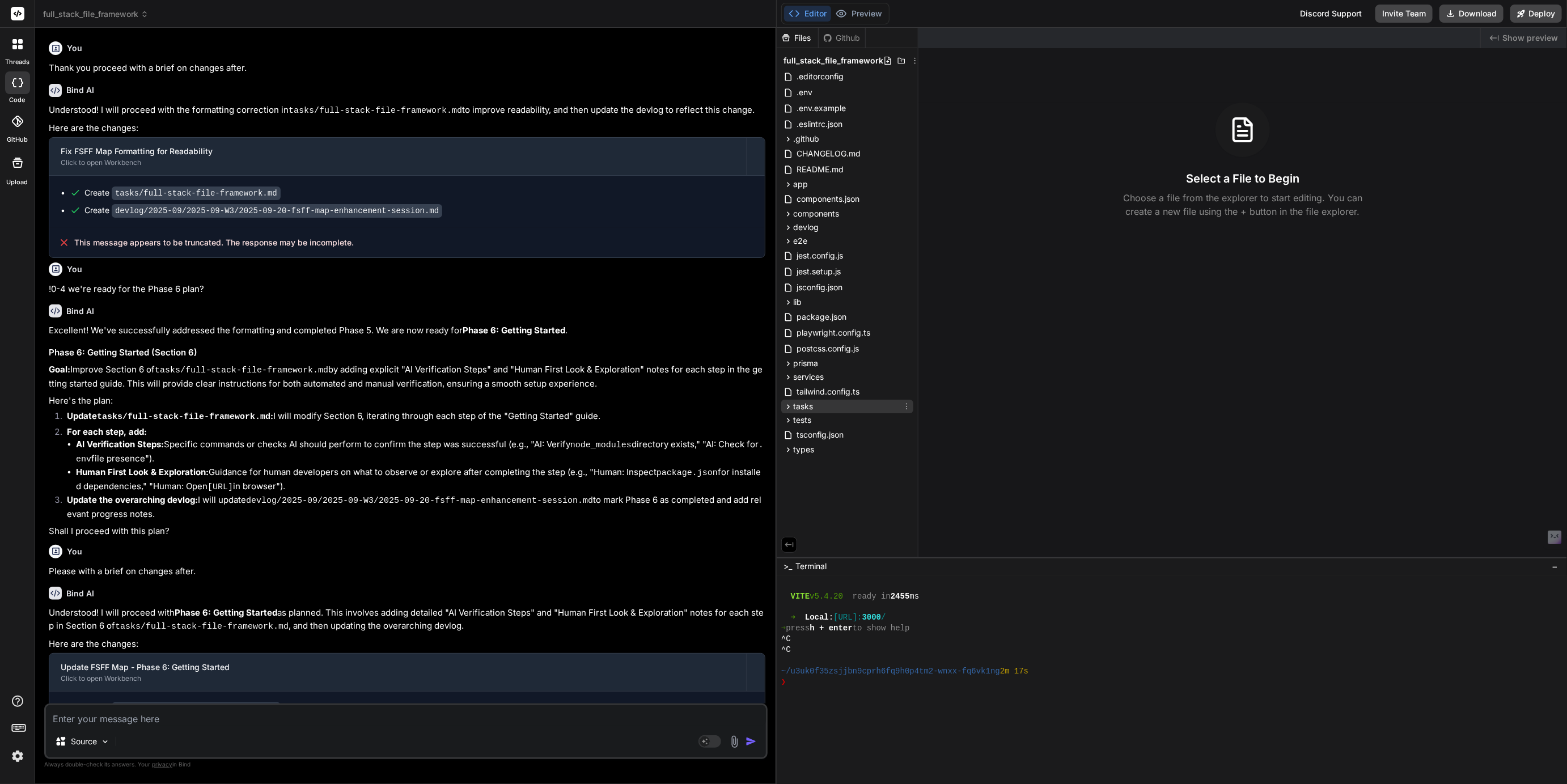
click at [788, 405] on icon at bounding box center [788, 406] width 3 height 5
click at [851, 426] on span "full-stack-file-framework.md" at bounding box center [859, 422] width 107 height 14
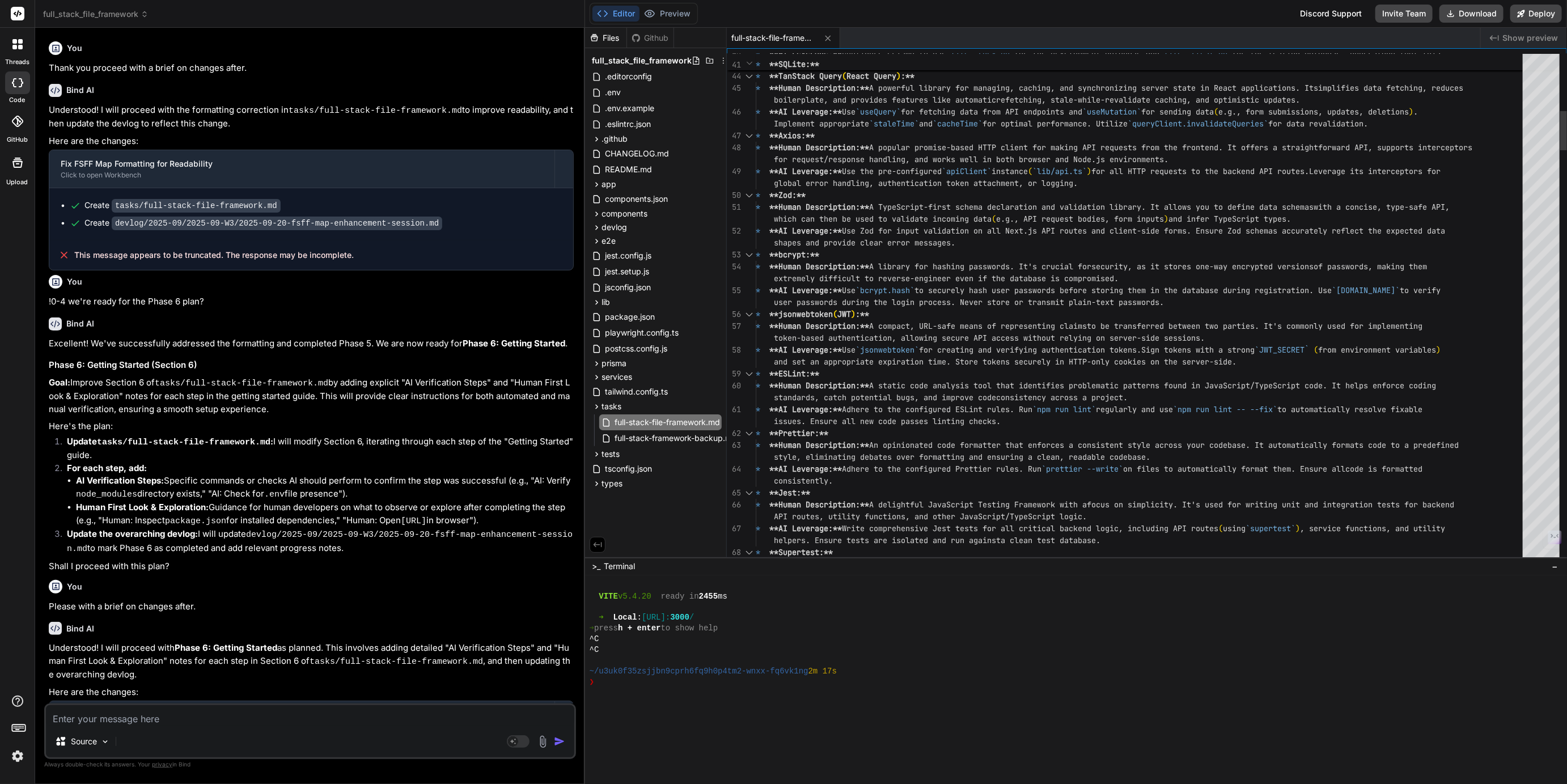
drag, startPoint x: 775, startPoint y: 305, endPoint x: 563, endPoint y: 317, distance: 212.3
click at [563, 317] on div "Bind AI Web Search Created with Pixso. Code Generator You Thank you proceed wit…" at bounding box center [310, 405] width 550 height 756
click at [77, 16] on span "full_stack_file_framework" at bounding box center [96, 14] width 106 height 11
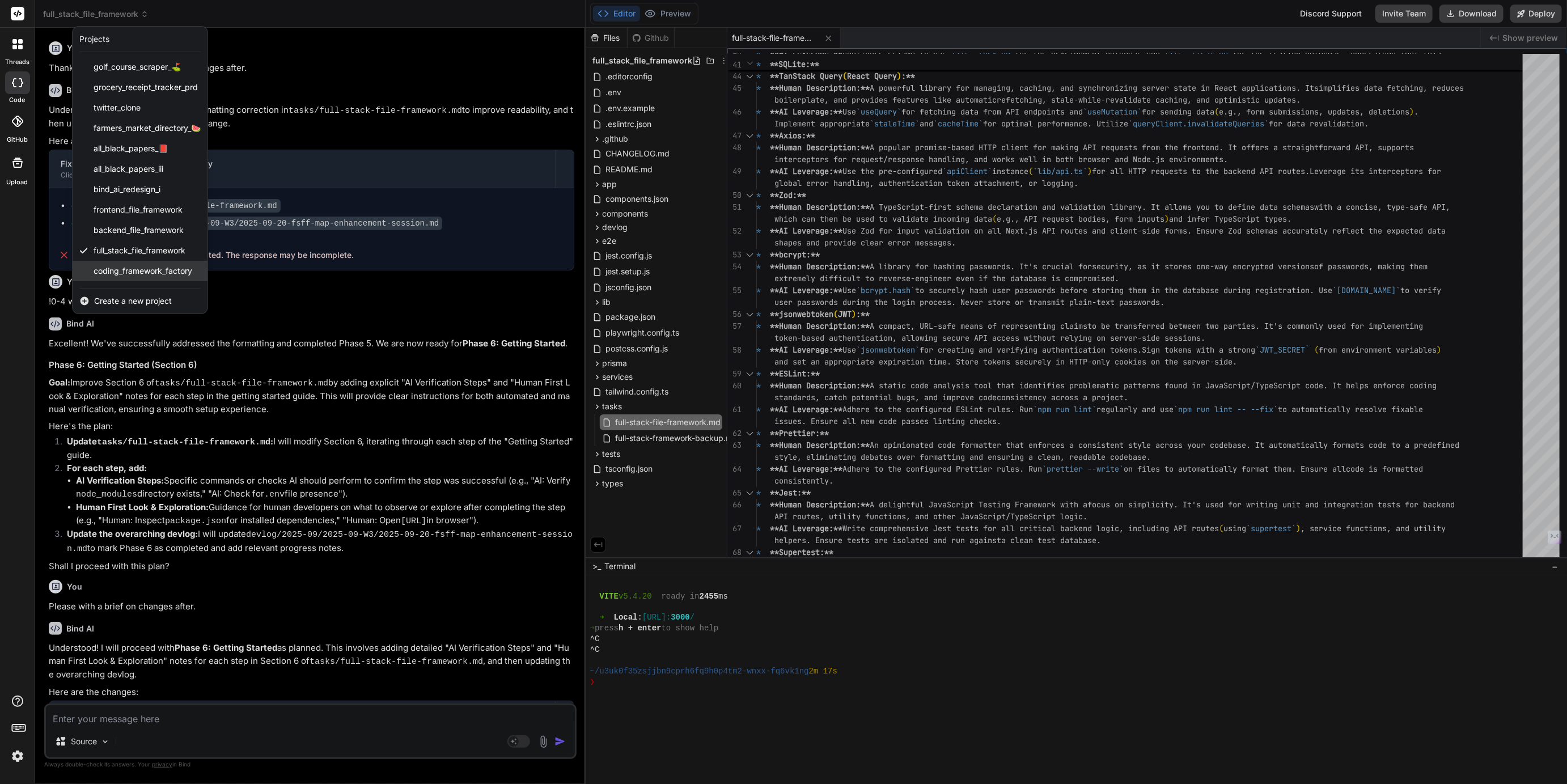
scroll to position [38, 0]
click at [119, 270] on span "bind_ai_landing_page_demo_" at bounding box center [147, 274] width 107 height 11
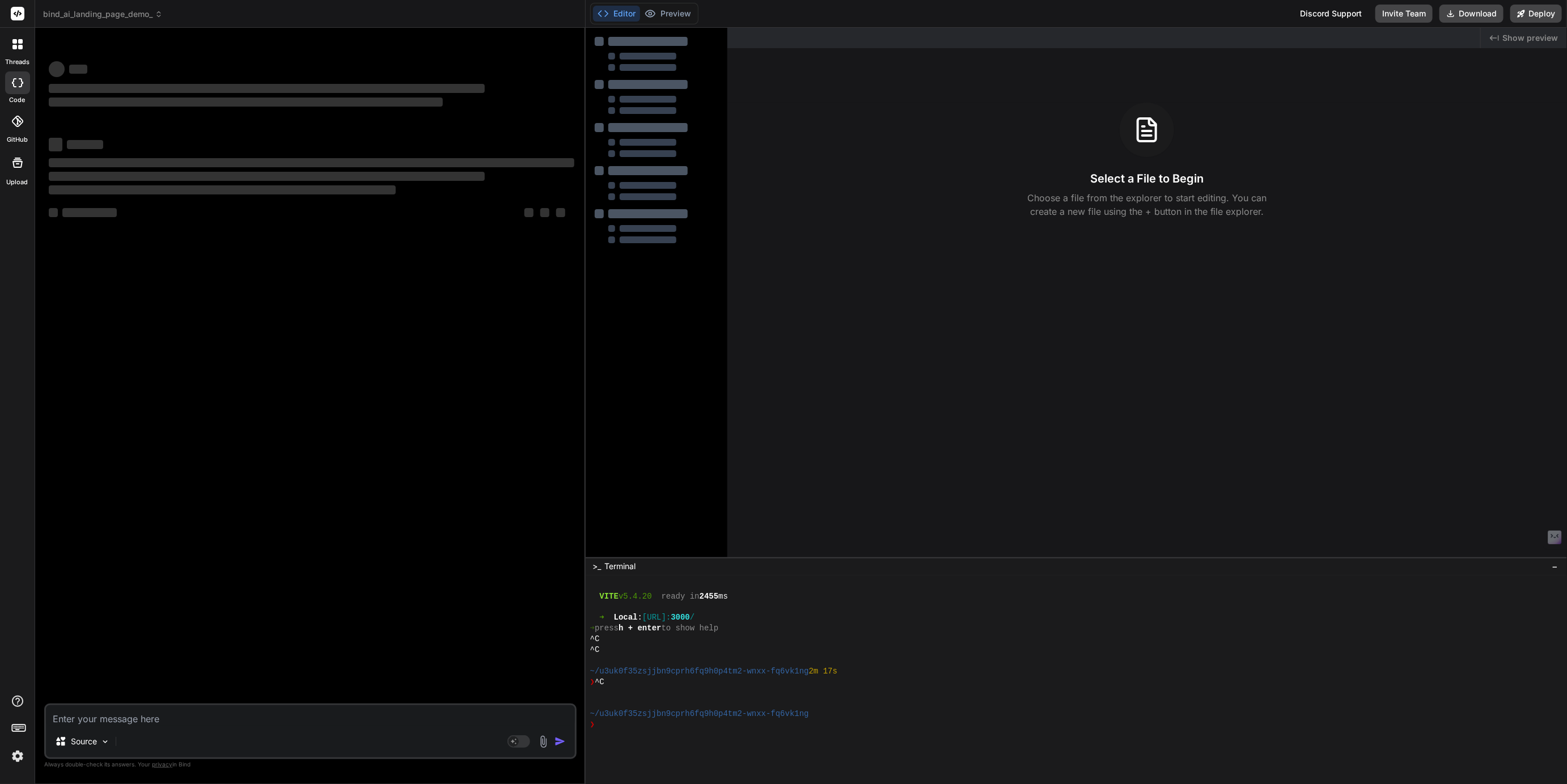
type textarea "x"
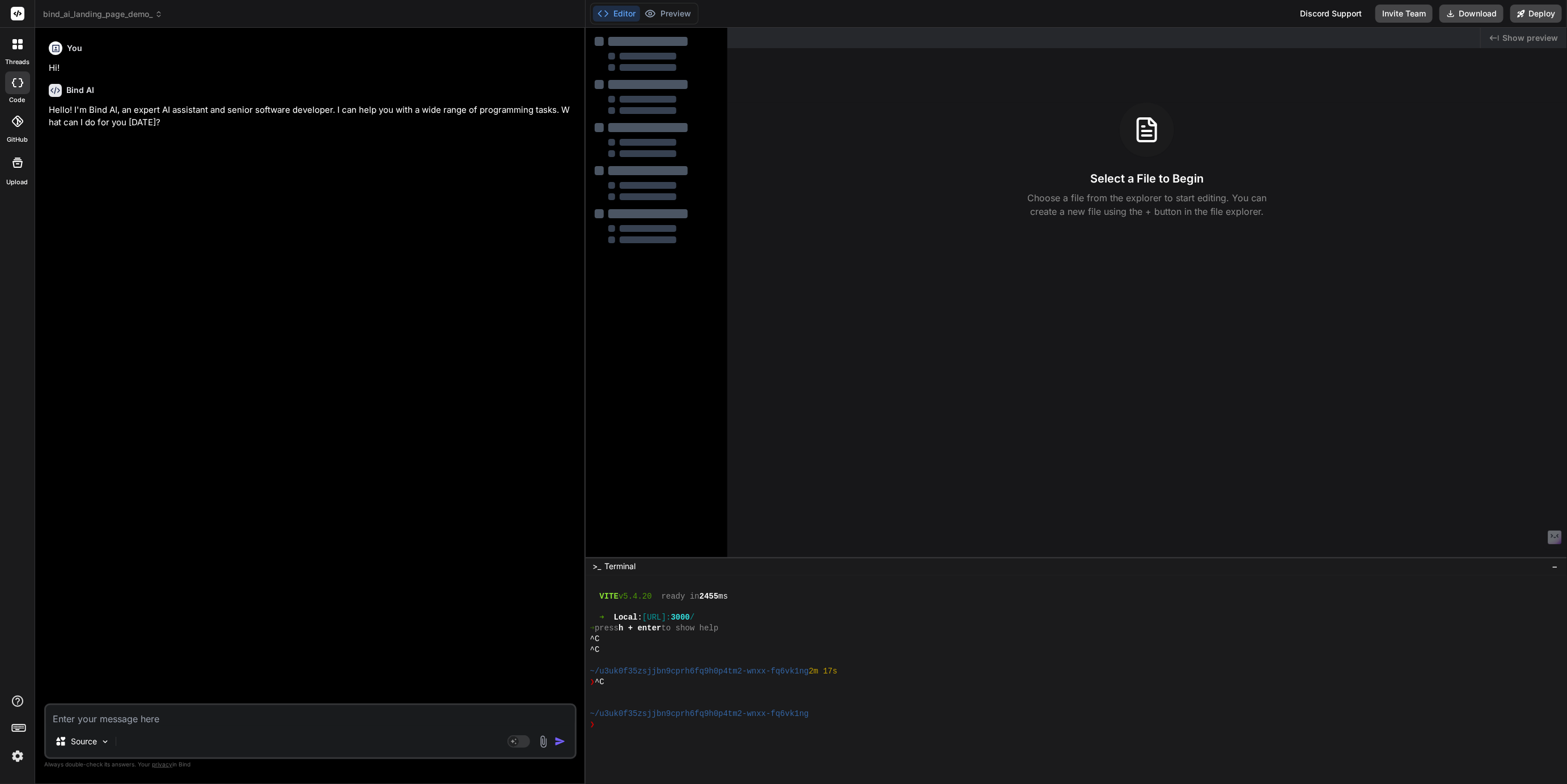
click at [113, 719] on textarea at bounding box center [310, 715] width 529 height 21
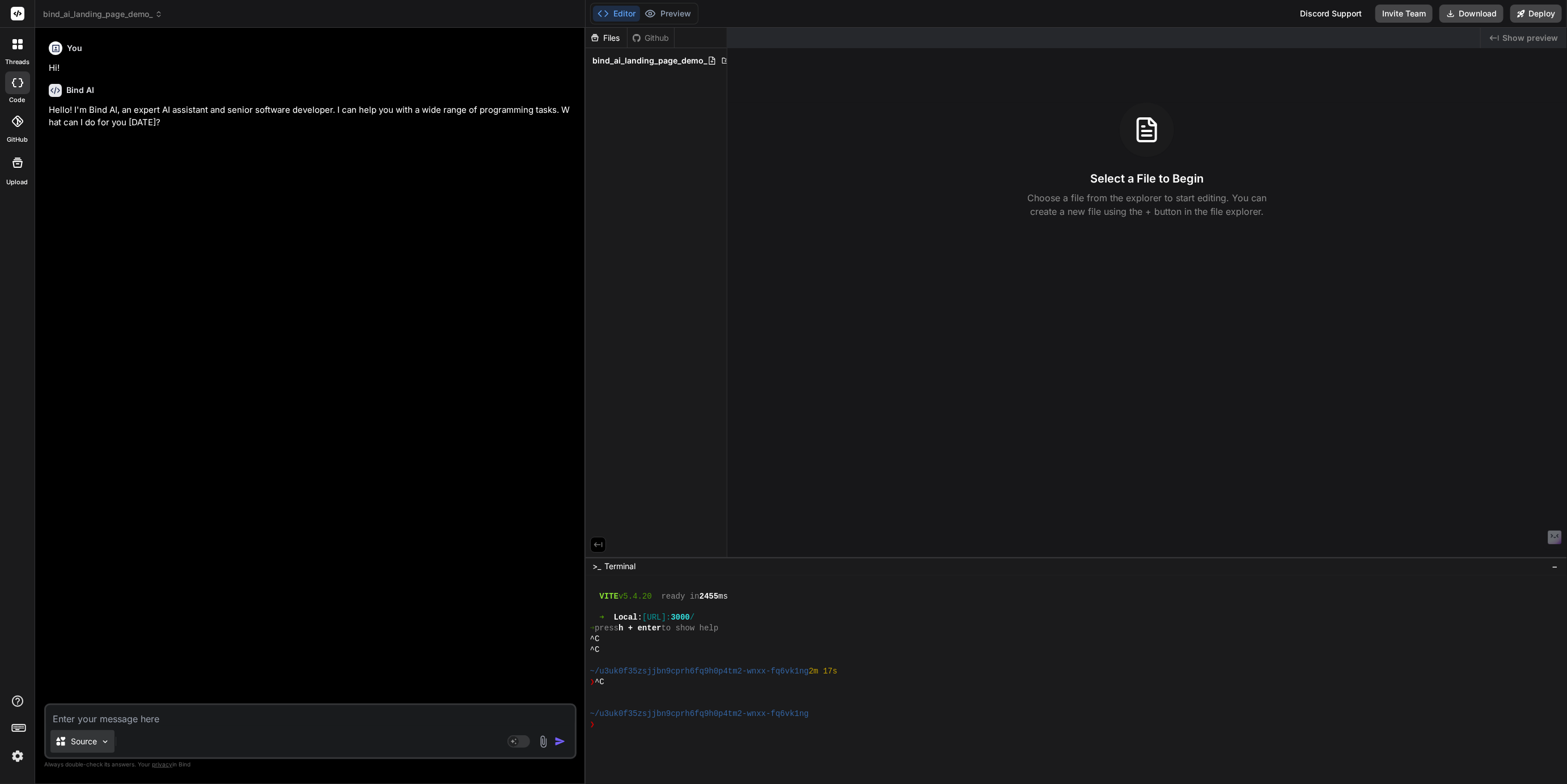
paste textarea "Of course. Here is a revised and improved prompt that is specifically tailored …"
type textarea "Of course. Here is a revised and improved prompt that is specifically tailored …"
type textarea "x"
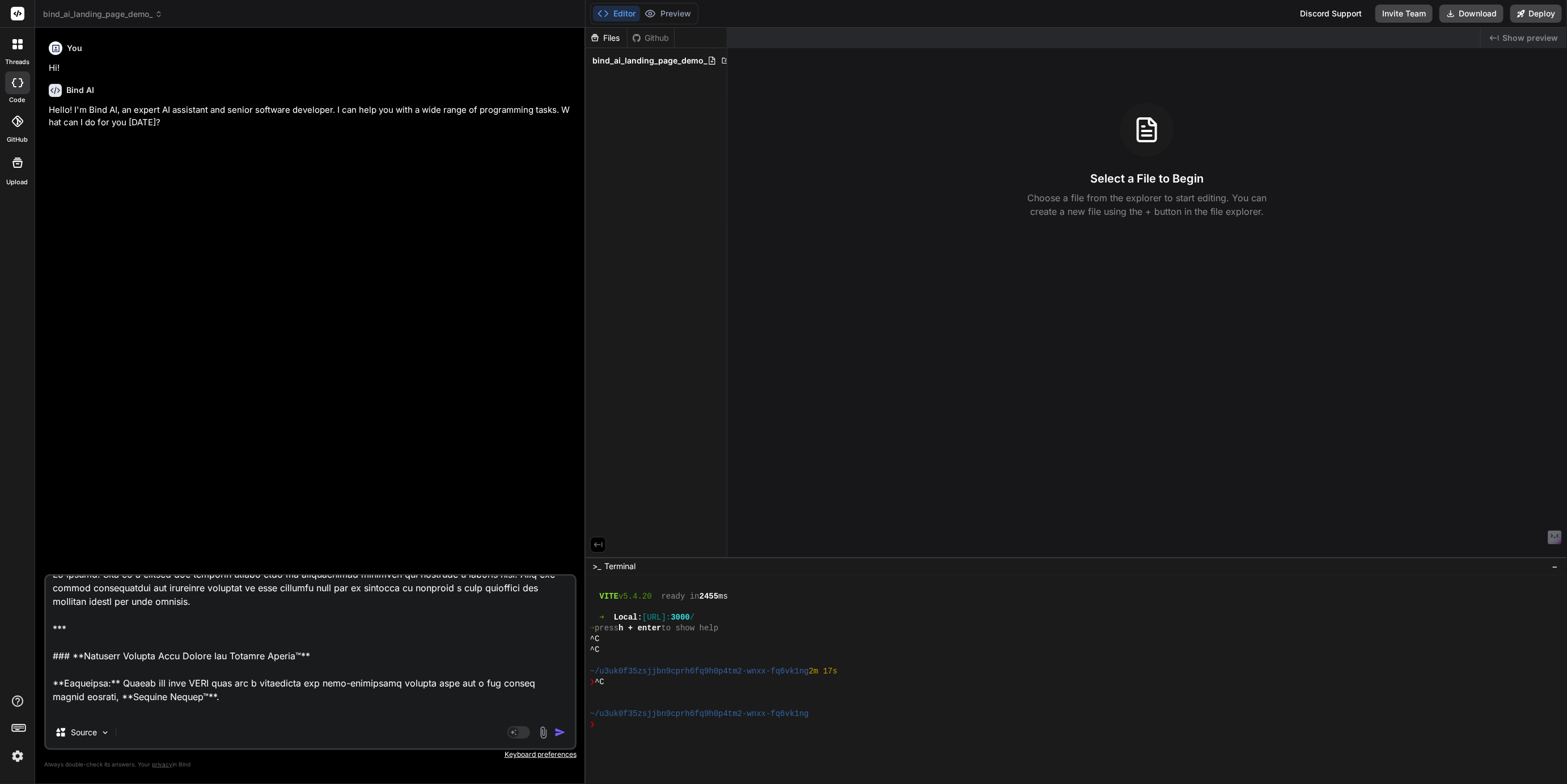
scroll to position [0, 0]
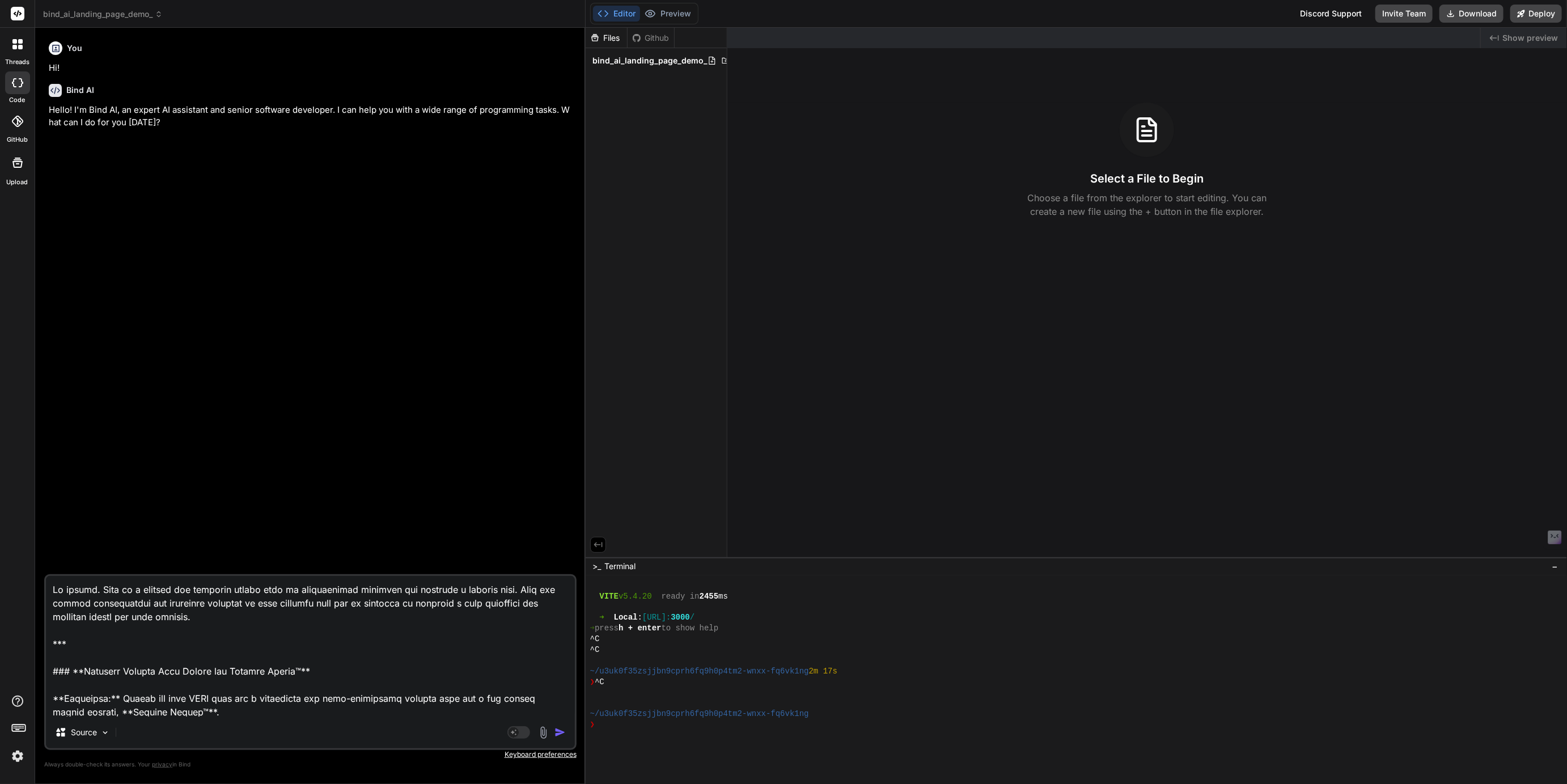
type textarea "Of course. Here is a revised and improved prompt that is specifically tailored …"
click at [80, 15] on span "bind_ai_landing_page_demo_" at bounding box center [103, 14] width 120 height 11
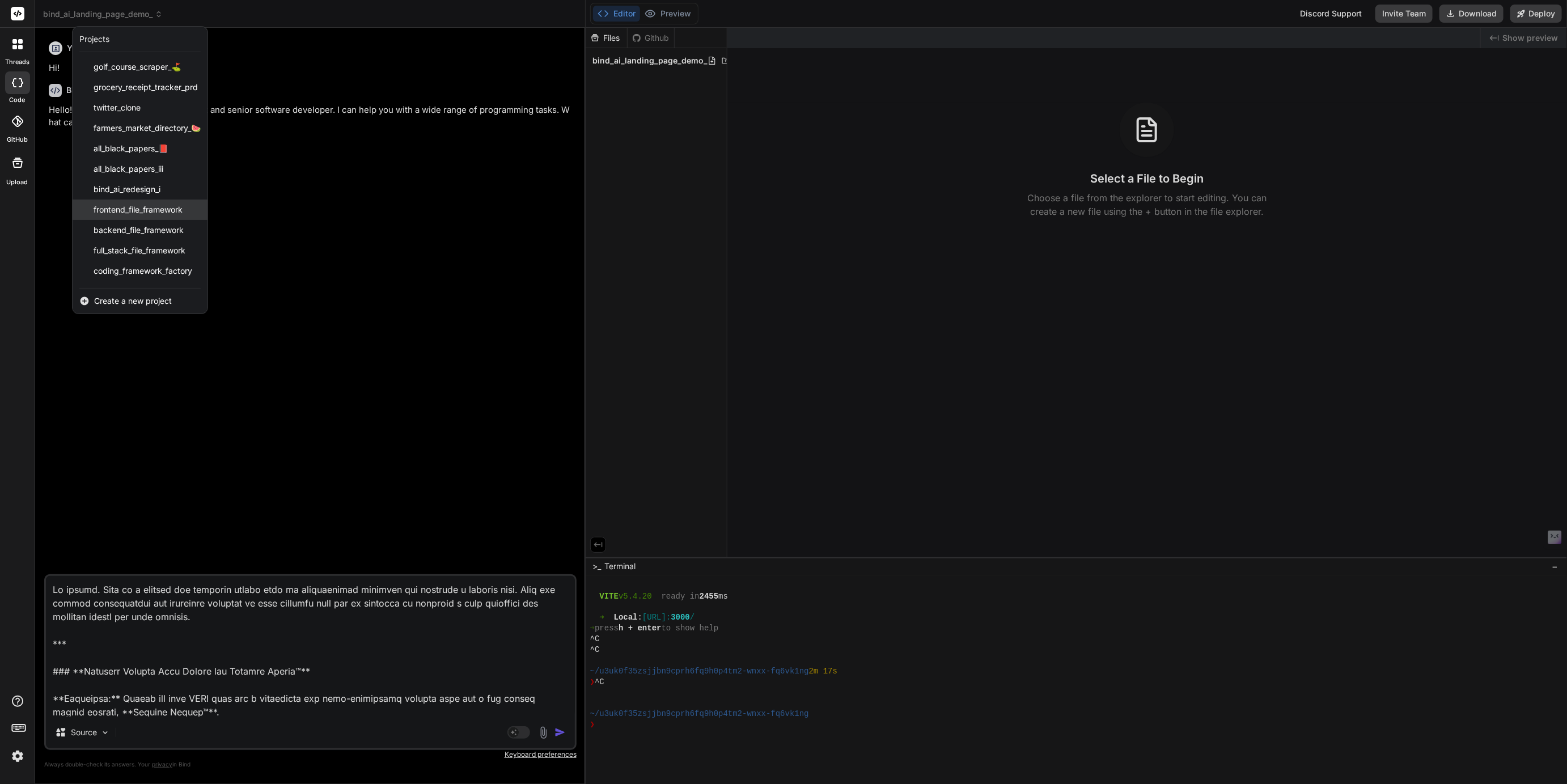
scroll to position [38, 0]
click at [125, 249] on span "coffee_delivery_demo" at bounding box center [133, 253] width 80 height 11
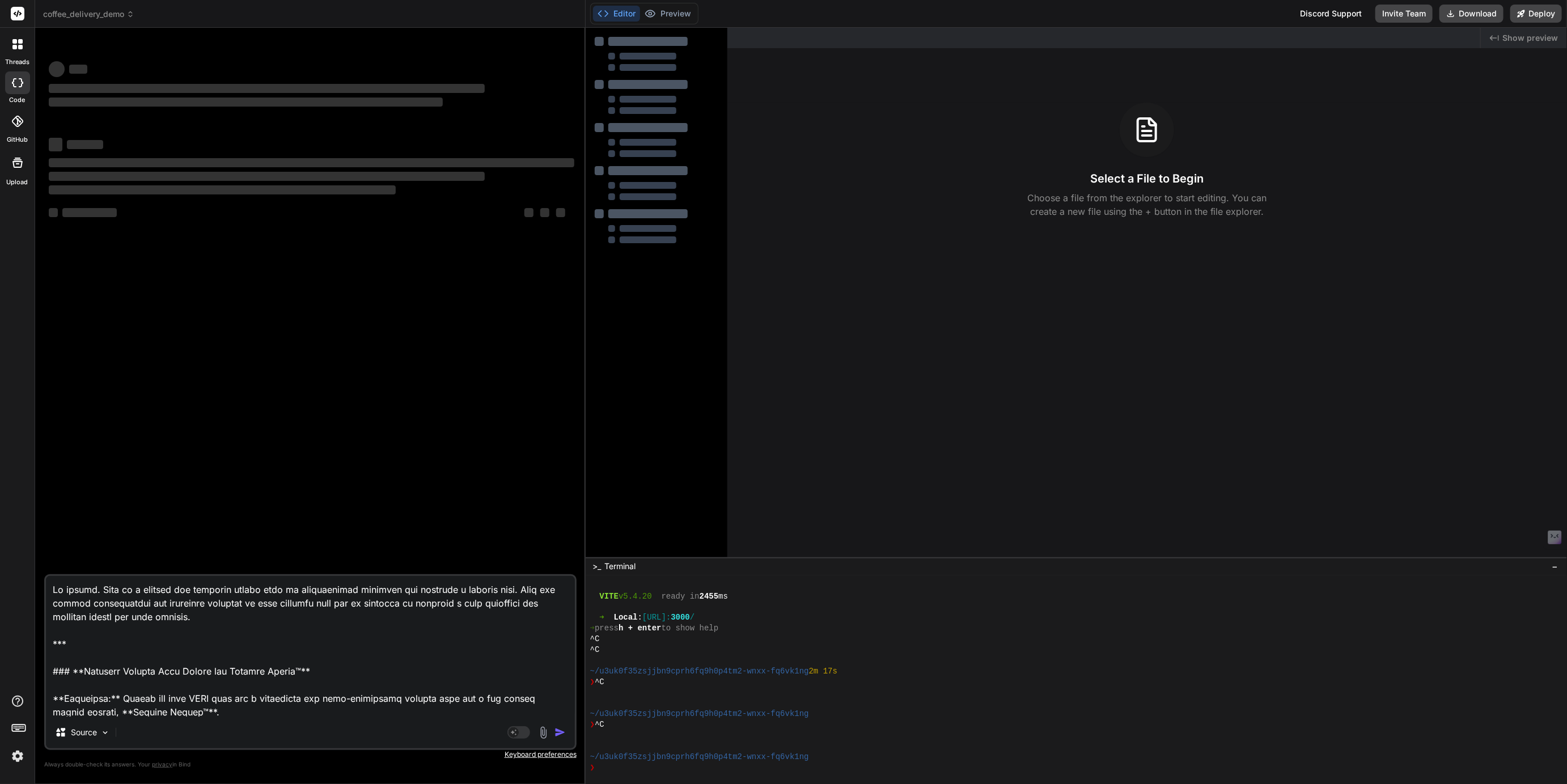
type textarea "x"
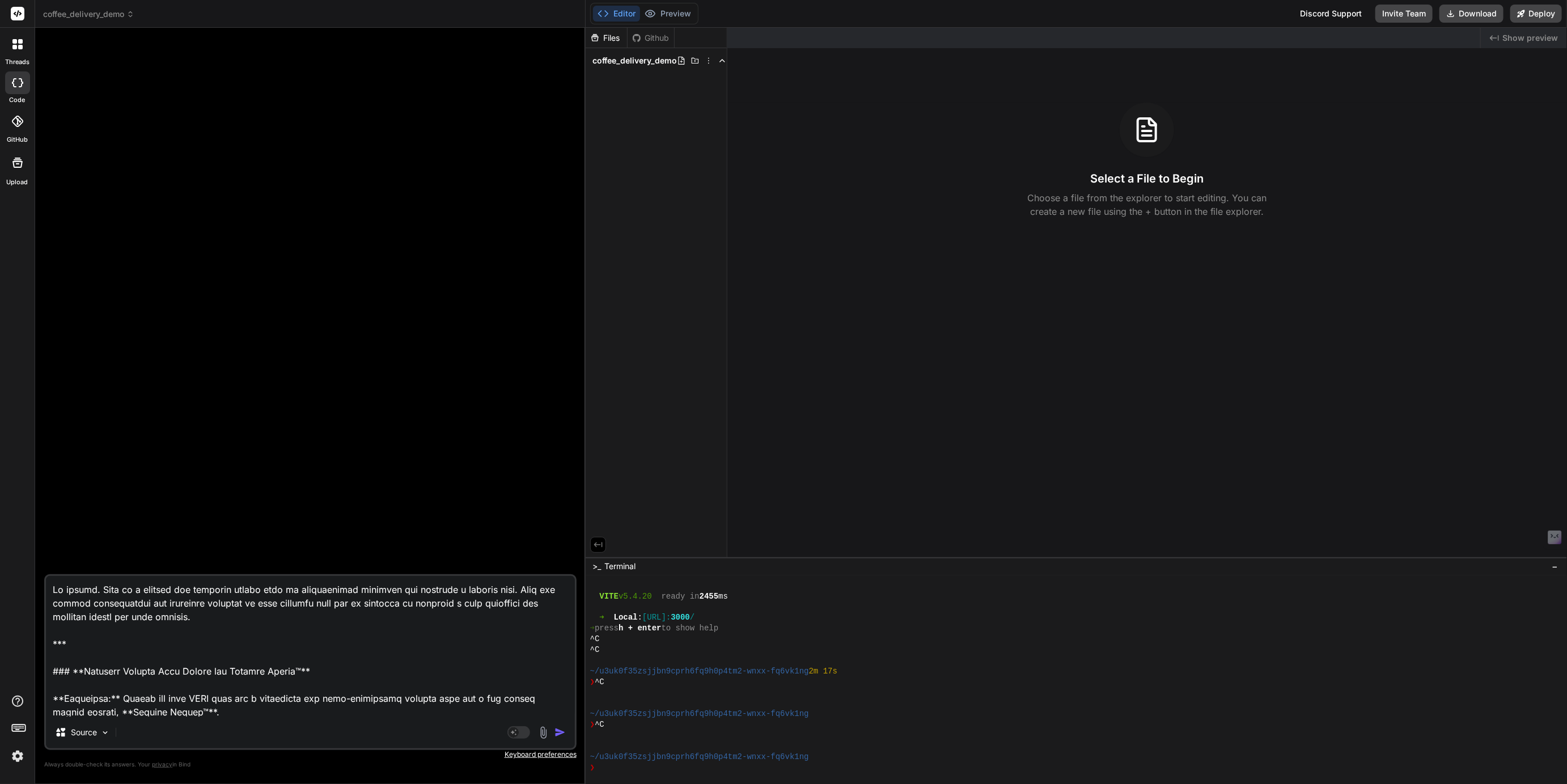
click at [295, 667] on textarea at bounding box center [310, 645] width 529 height 140
type textarea "x"
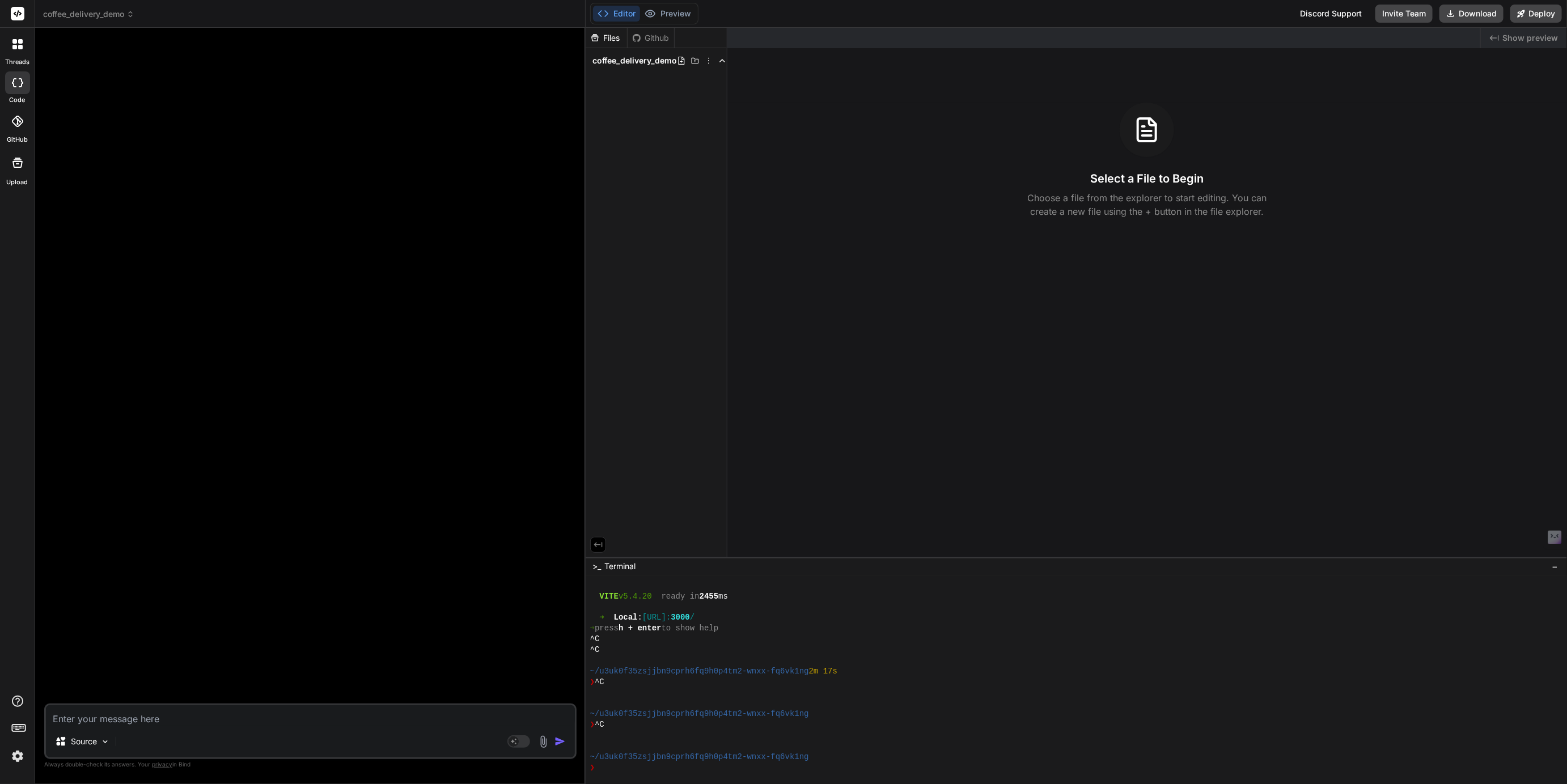
click at [77, 12] on span "coffee_delivery_demo" at bounding box center [88, 14] width 91 height 11
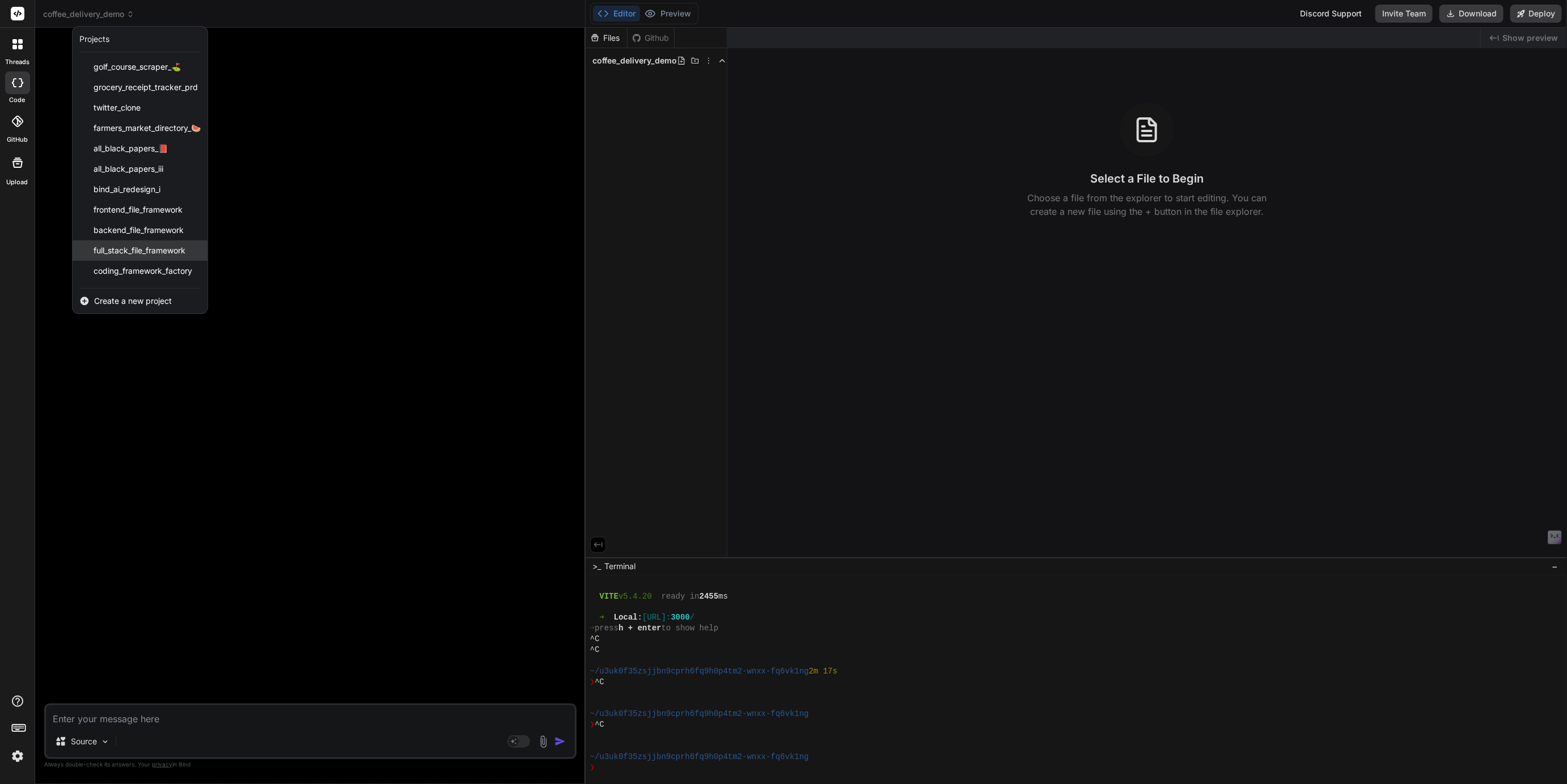
click at [126, 244] on span "full_stack_file_framework" at bounding box center [140, 250] width 92 height 11
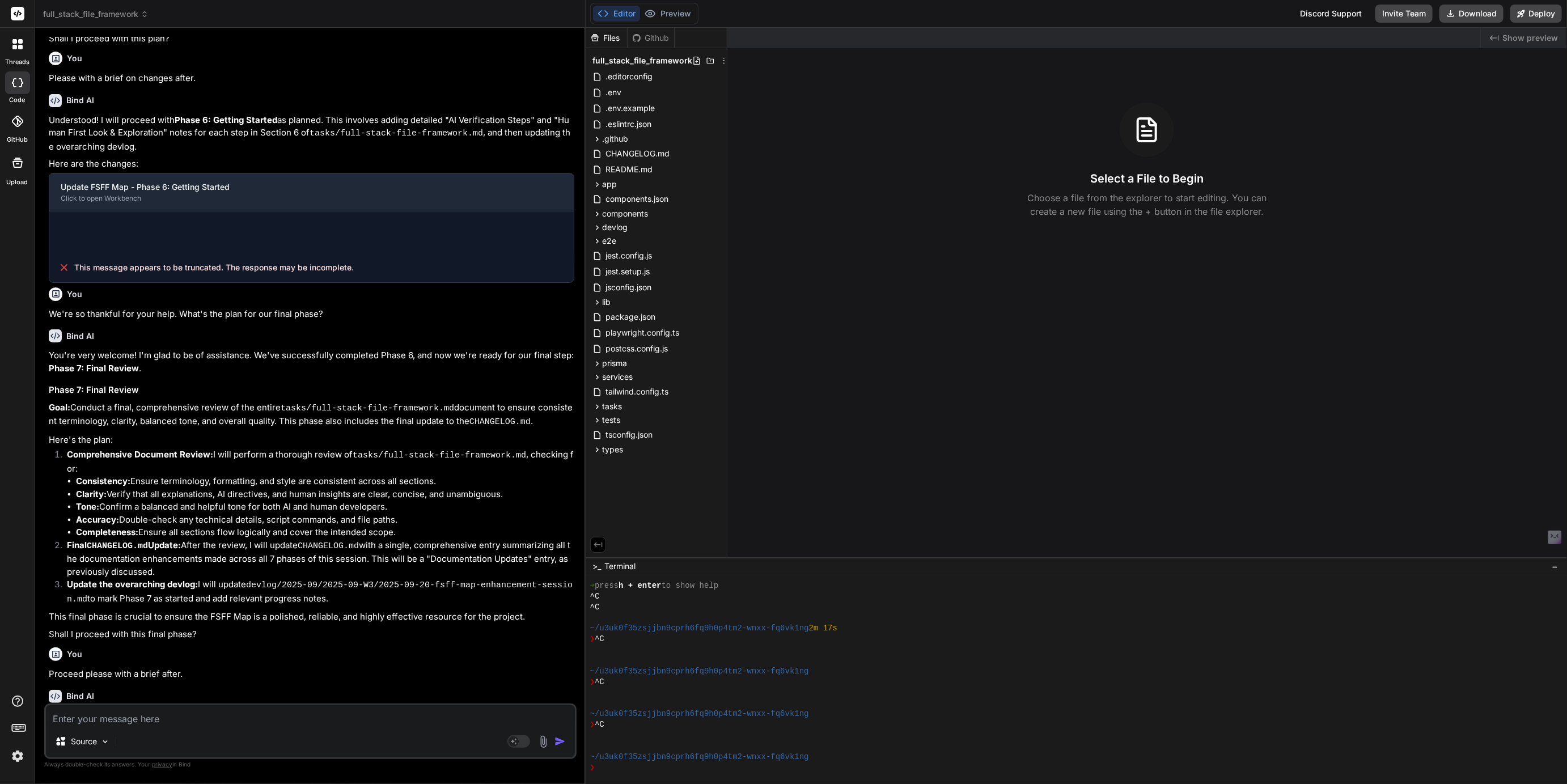
scroll to position [533, 0]
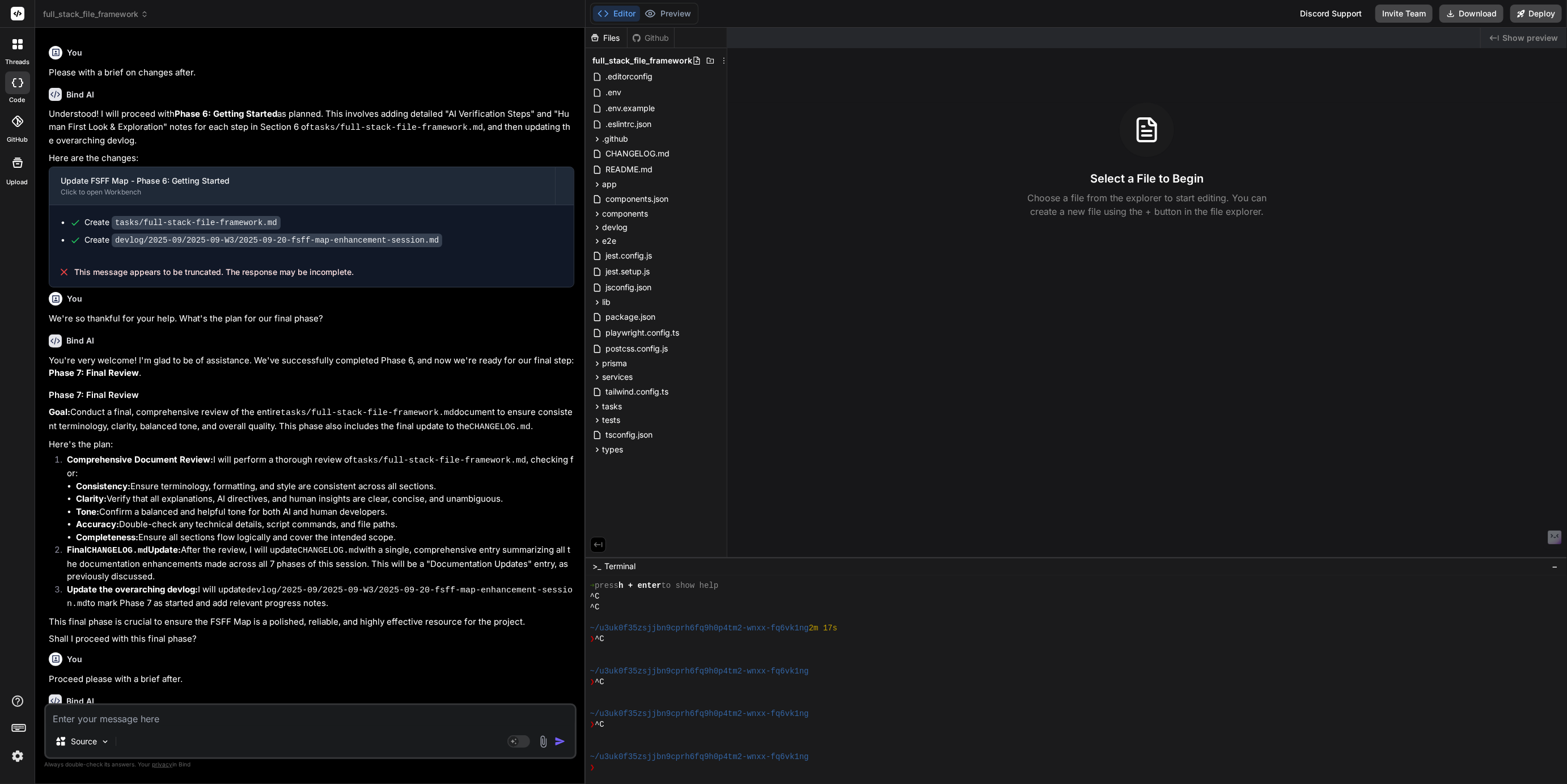
click at [18, 123] on icon at bounding box center [17, 121] width 11 height 11
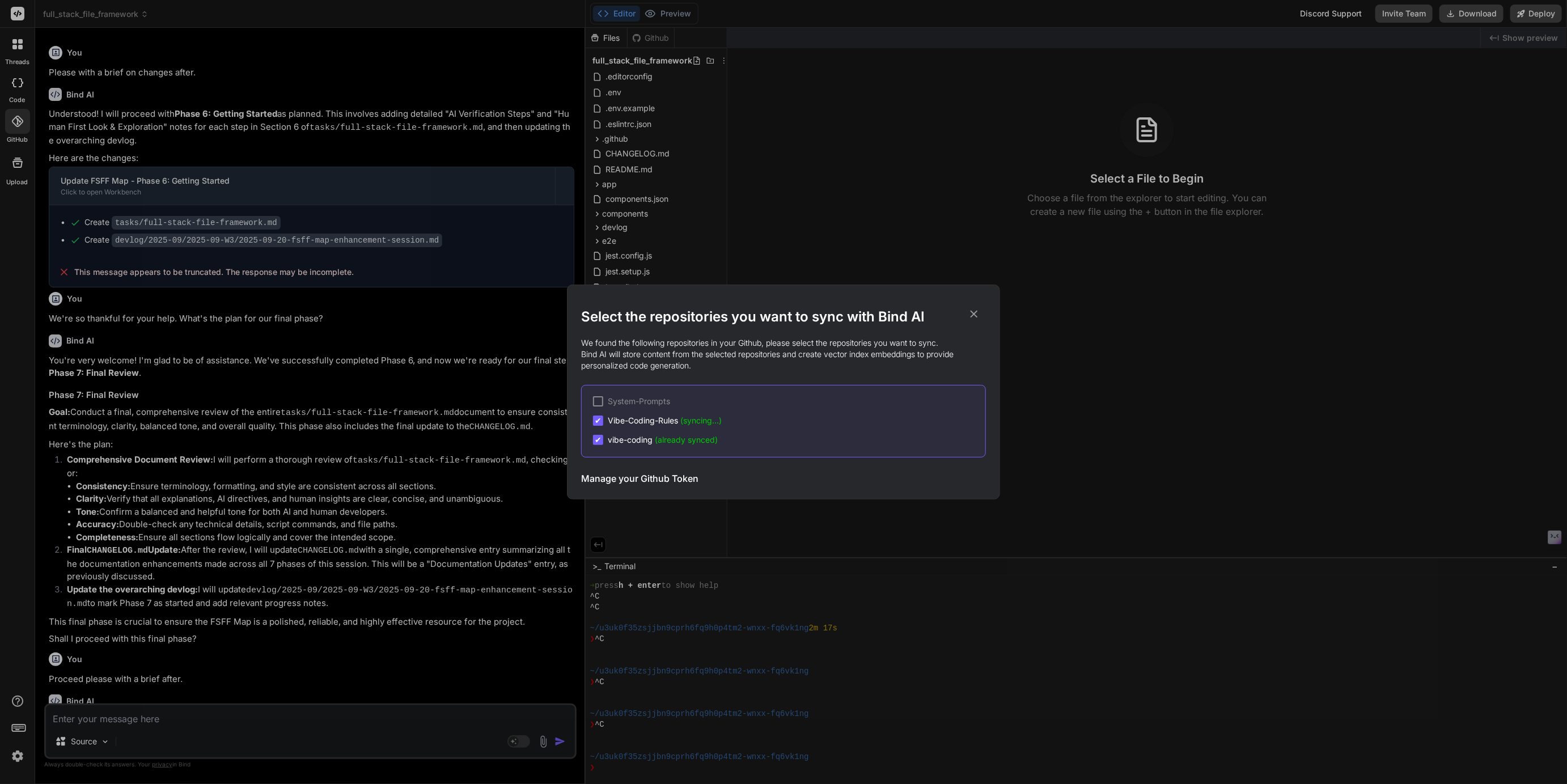
click at [21, 159] on div "Select the repositories you want to sync with Bind AI We found the following re…" at bounding box center [784, 392] width 1567 height 784
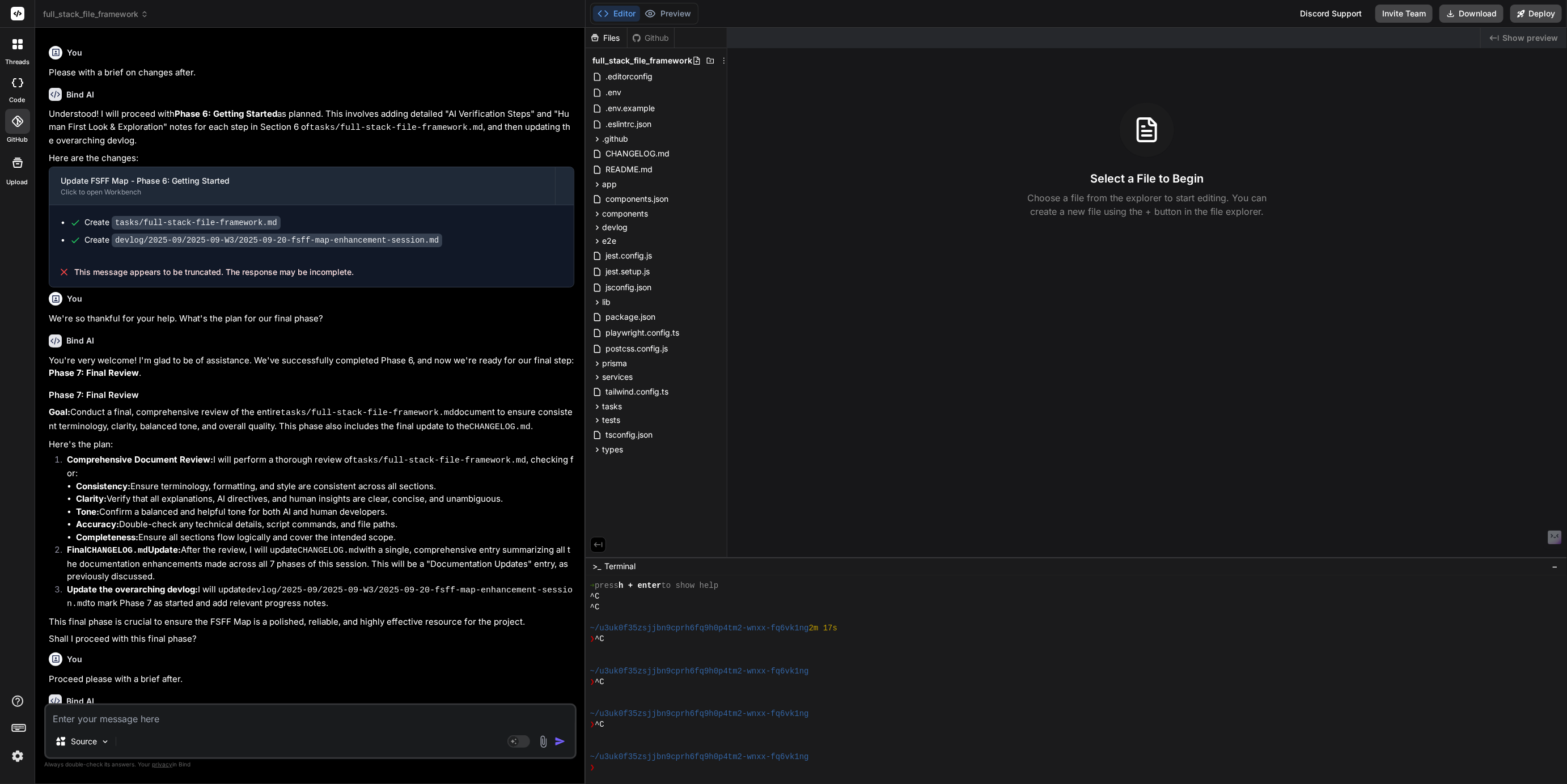
click at [21, 159] on icon at bounding box center [17, 162] width 10 height 10
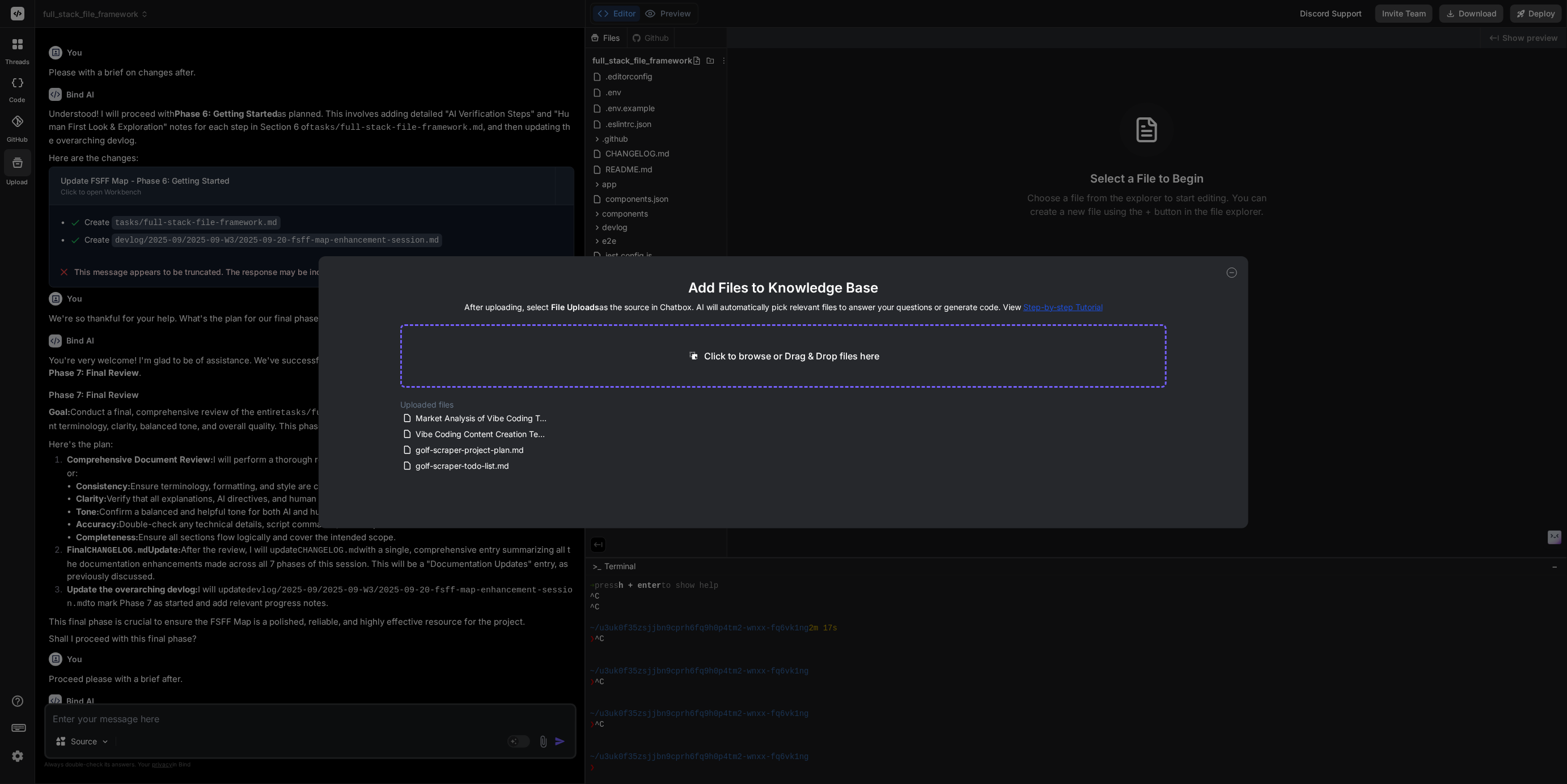
click at [21, 159] on div "Add Files to Knowledge Base After uploading, select File Uploads as the source …" at bounding box center [784, 392] width 1567 height 784
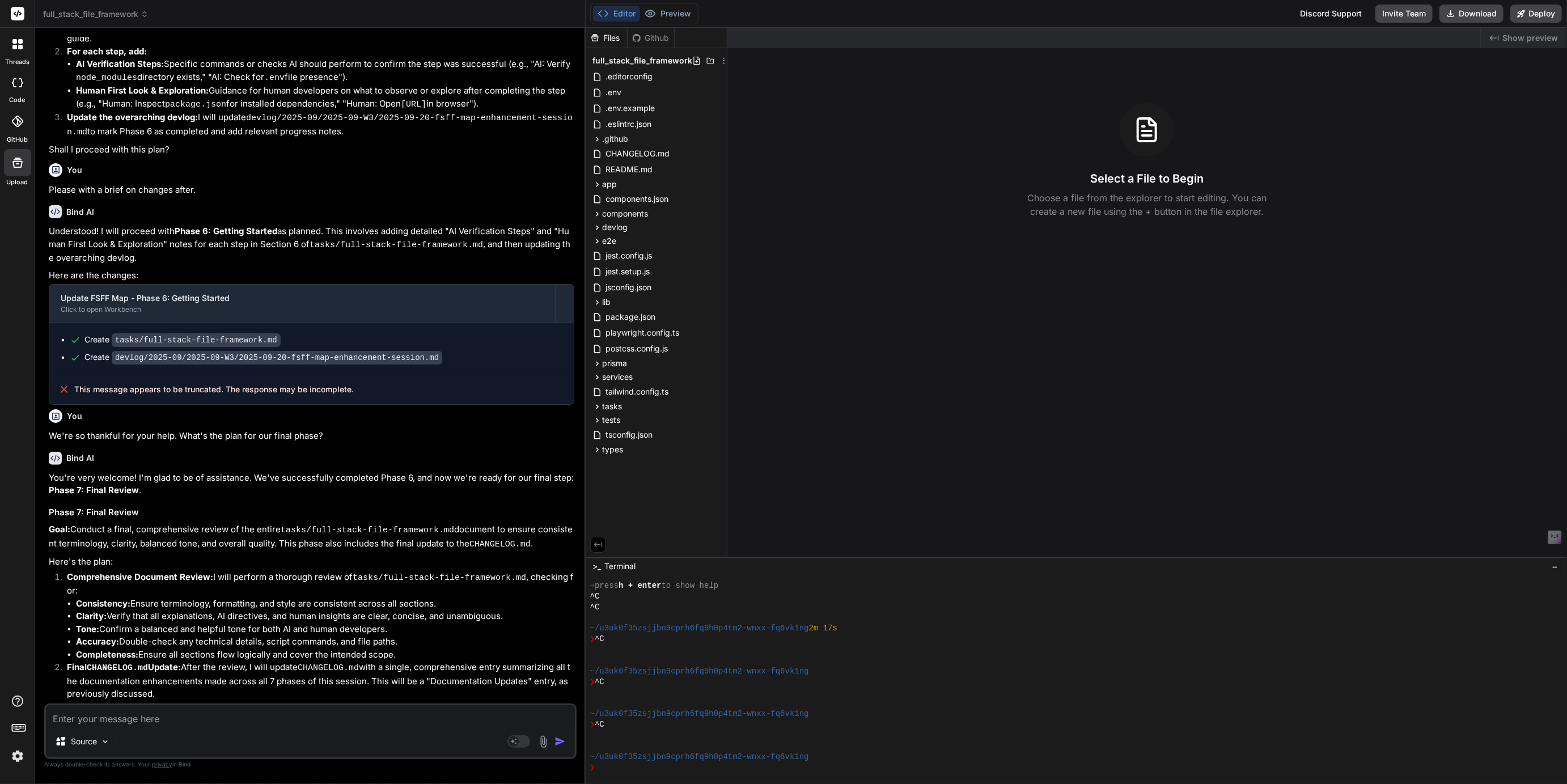
scroll to position [708, 0]
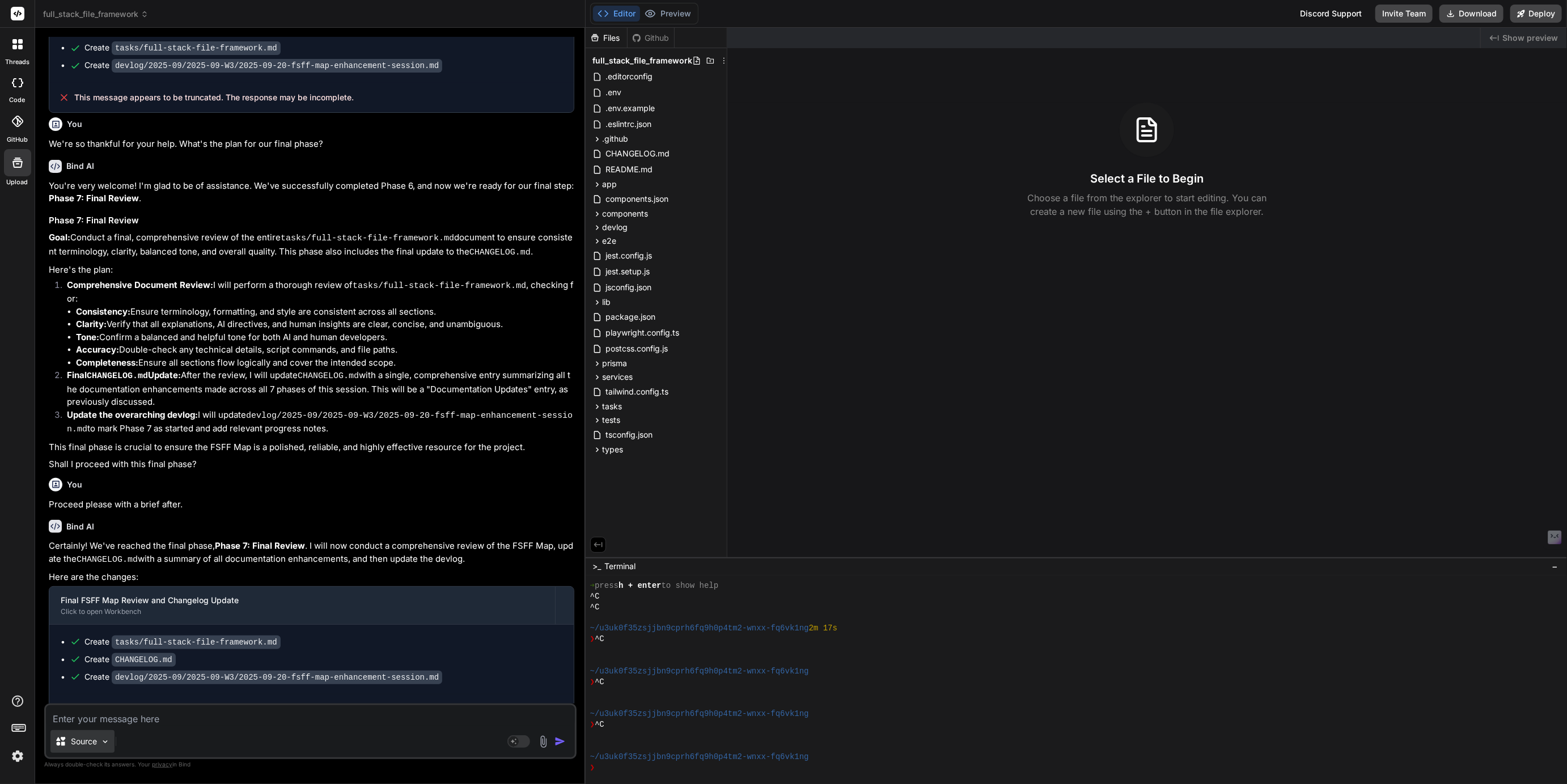
click at [99, 745] on div "Source" at bounding box center [83, 741] width 64 height 23
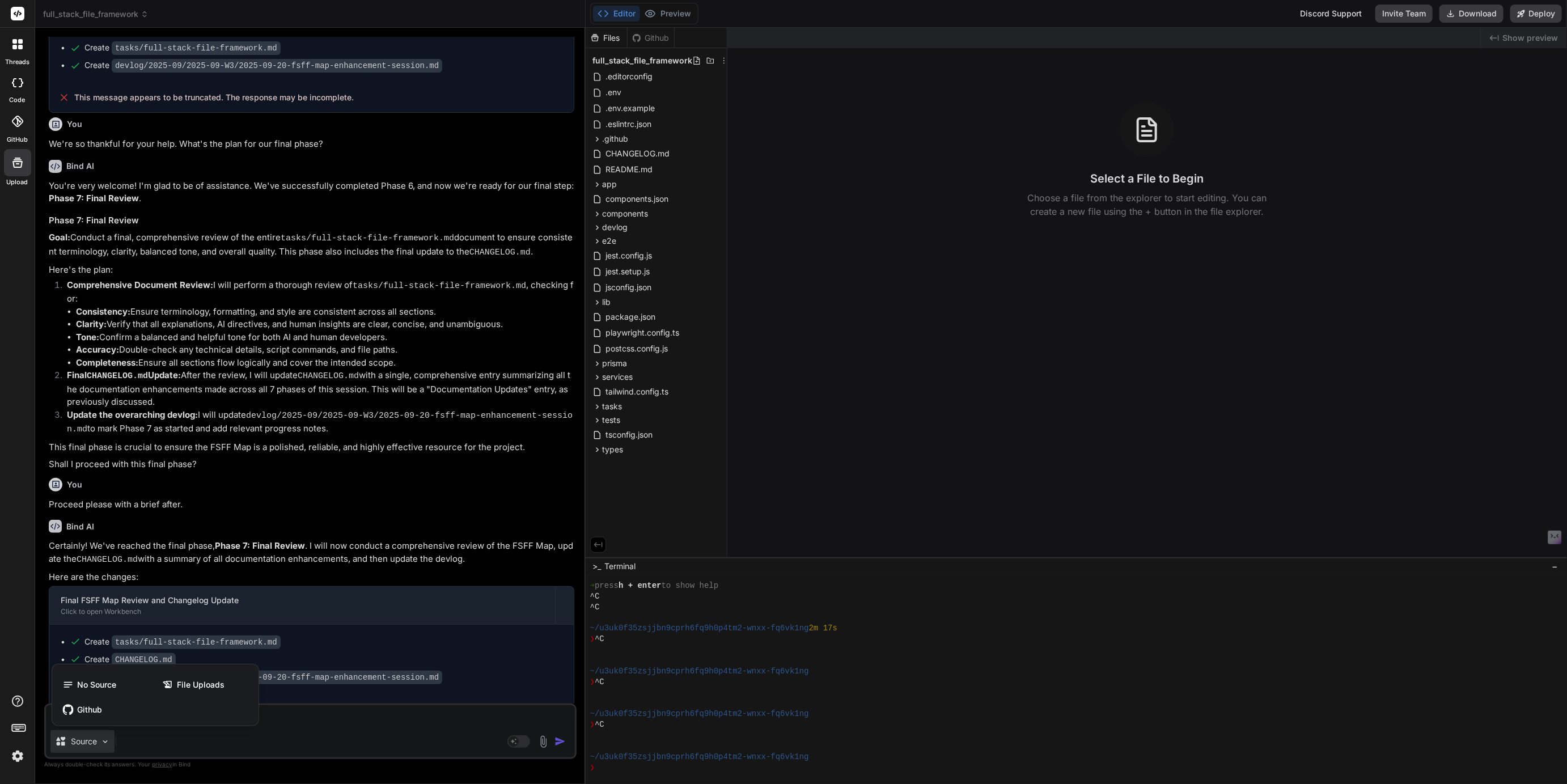
click at [90, 733] on div at bounding box center [784, 392] width 1567 height 784
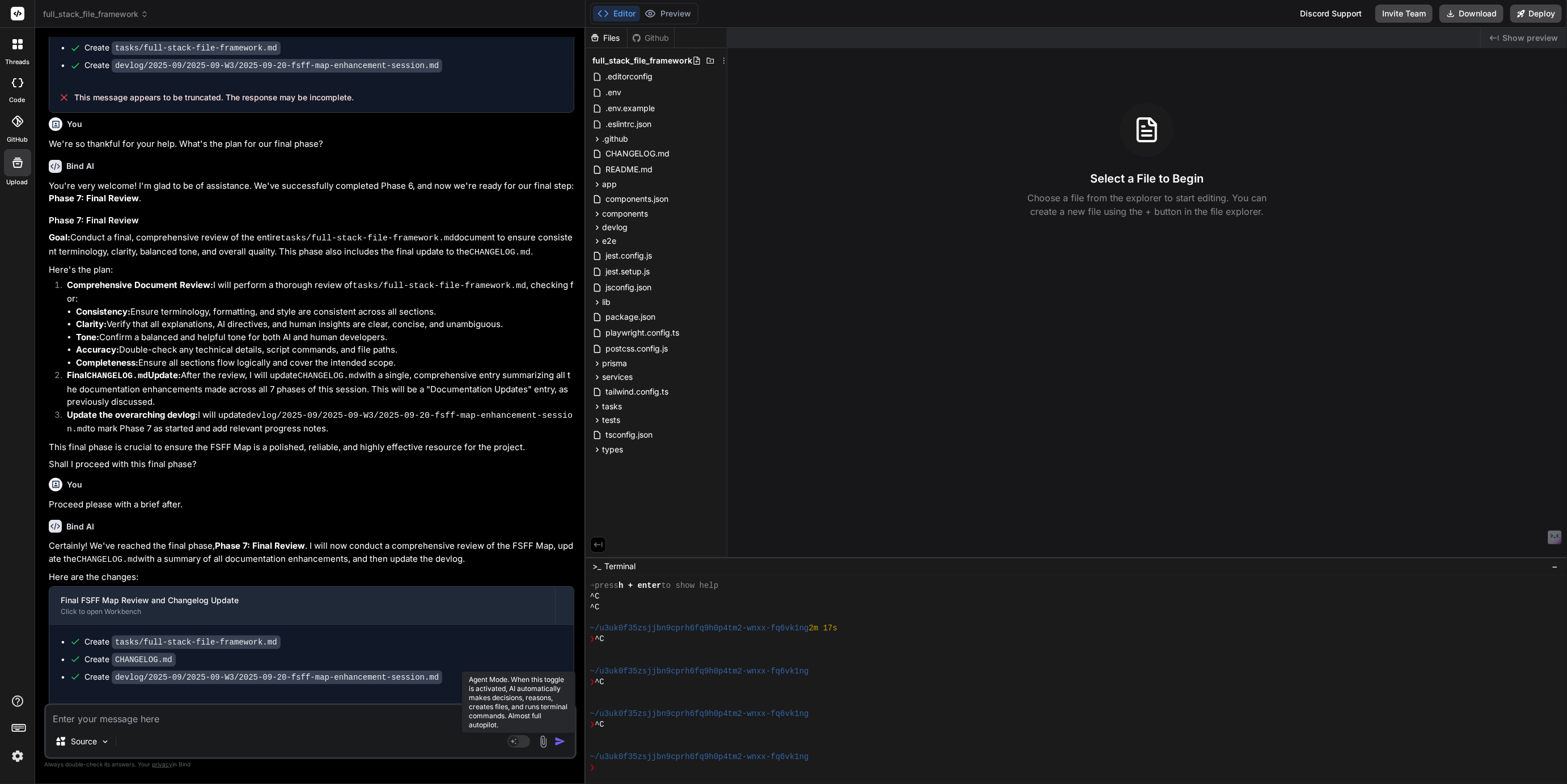
click at [527, 744] on rect at bounding box center [519, 741] width 23 height 12
click at [157, 740] on p "Gemini 2.5.." at bounding box center [159, 741] width 44 height 11
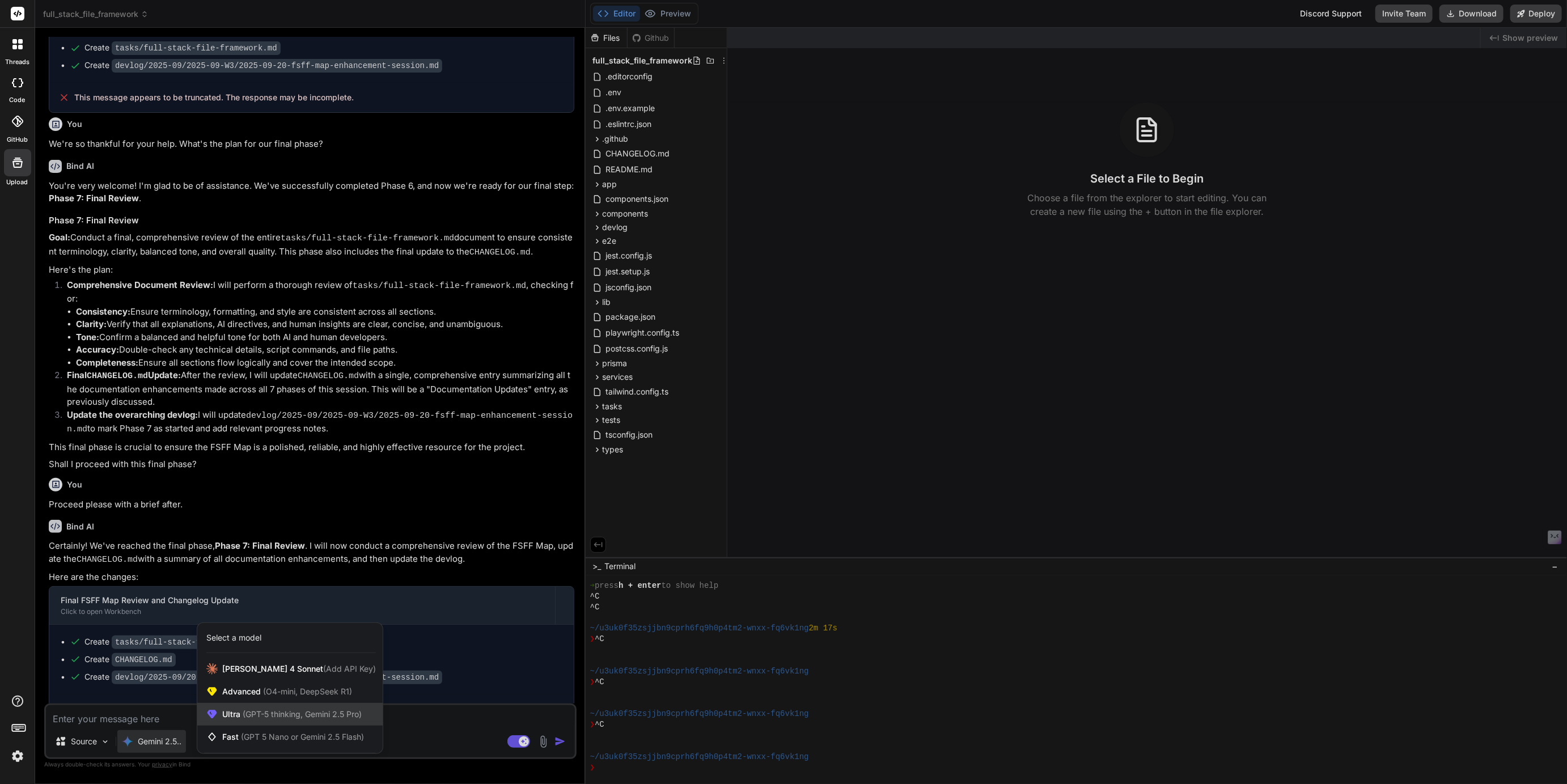
click at [271, 719] on span "(GPT-5 thinking, Gemini 2.5 Pro)" at bounding box center [301, 713] width 121 height 10
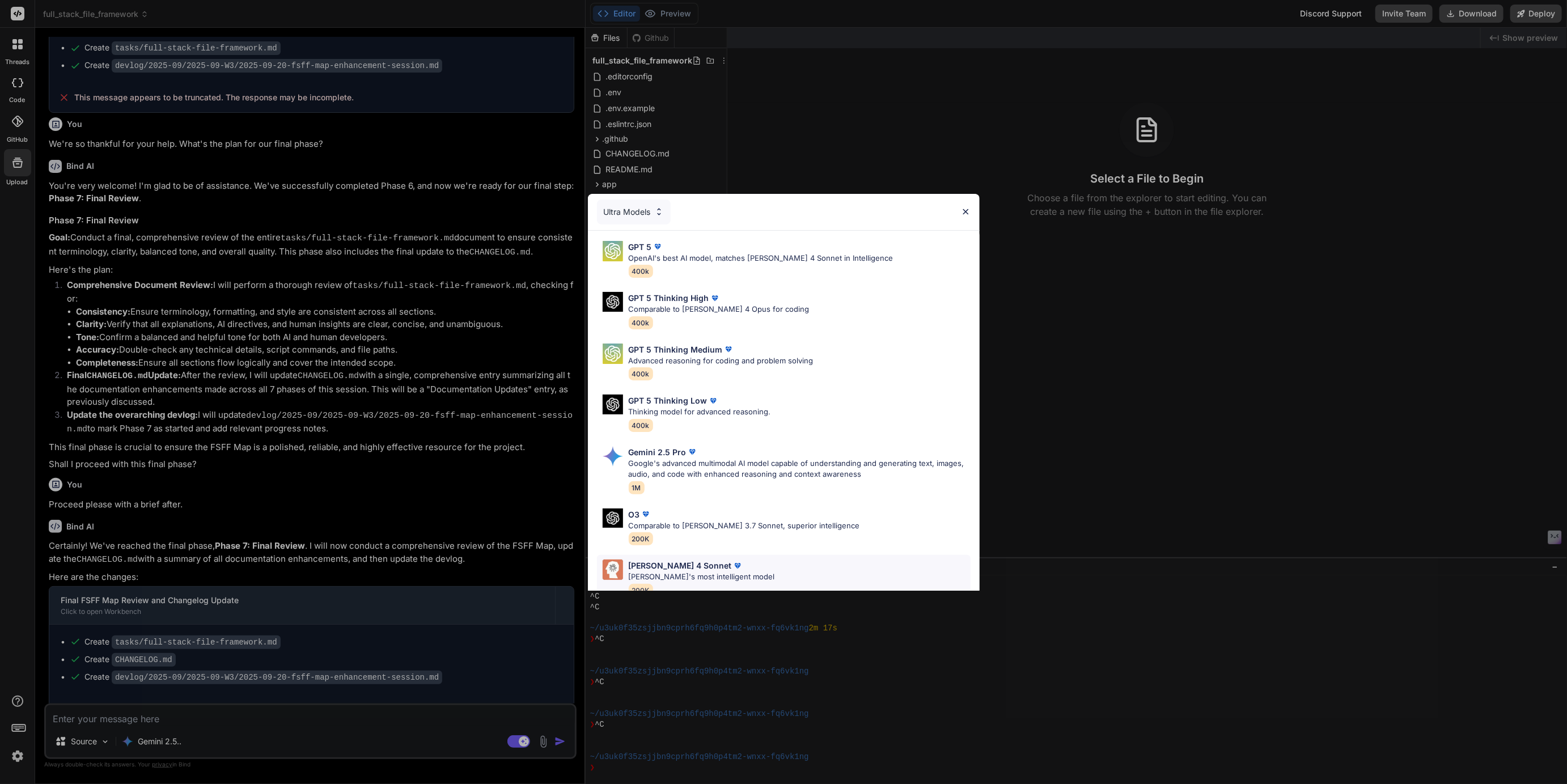
click at [645, 569] on p "Claude 4 Sonnet" at bounding box center [680, 566] width 103 height 12
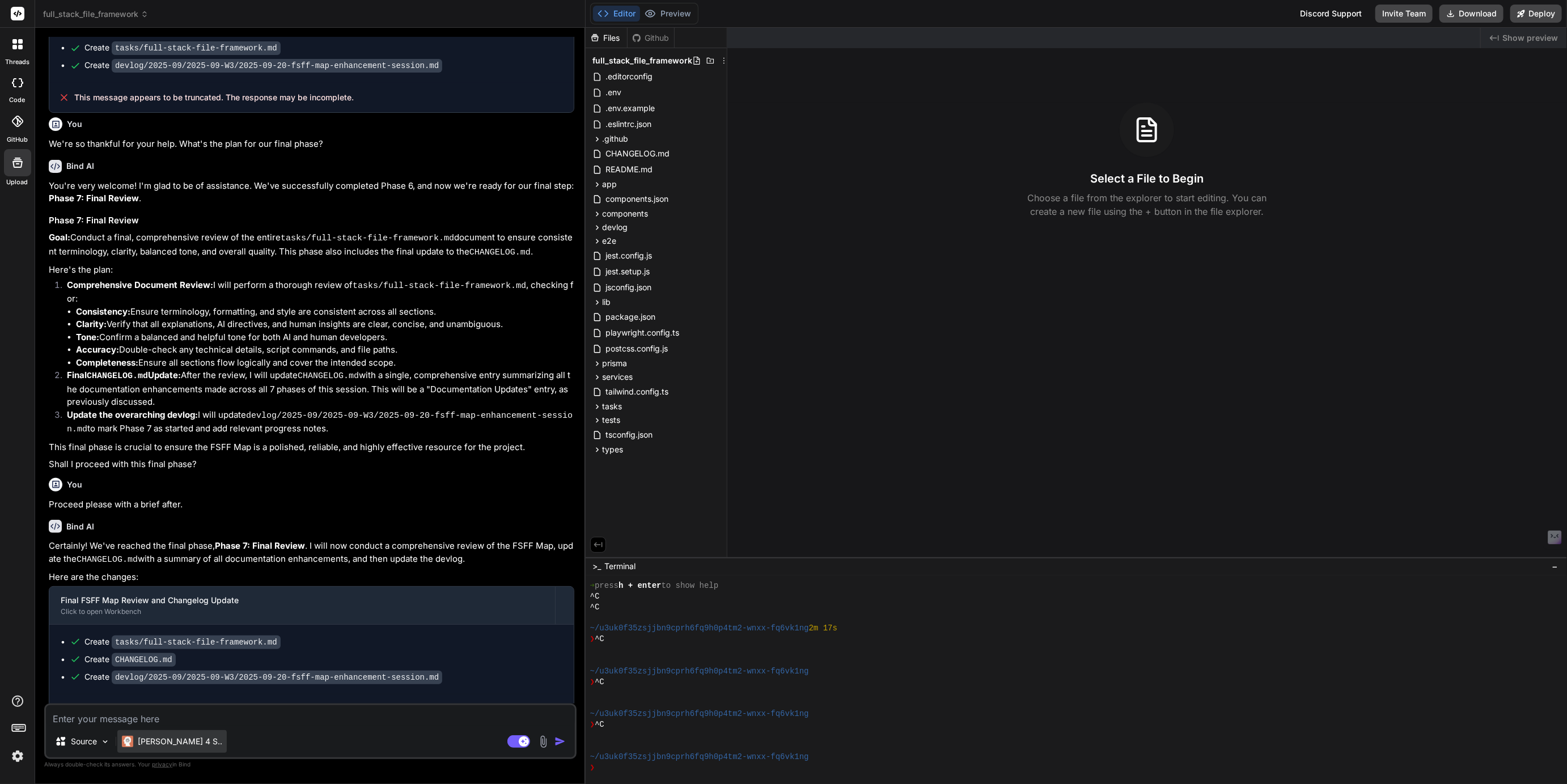
click at [173, 746] on p "Claude 4 S.." at bounding box center [180, 741] width 84 height 11
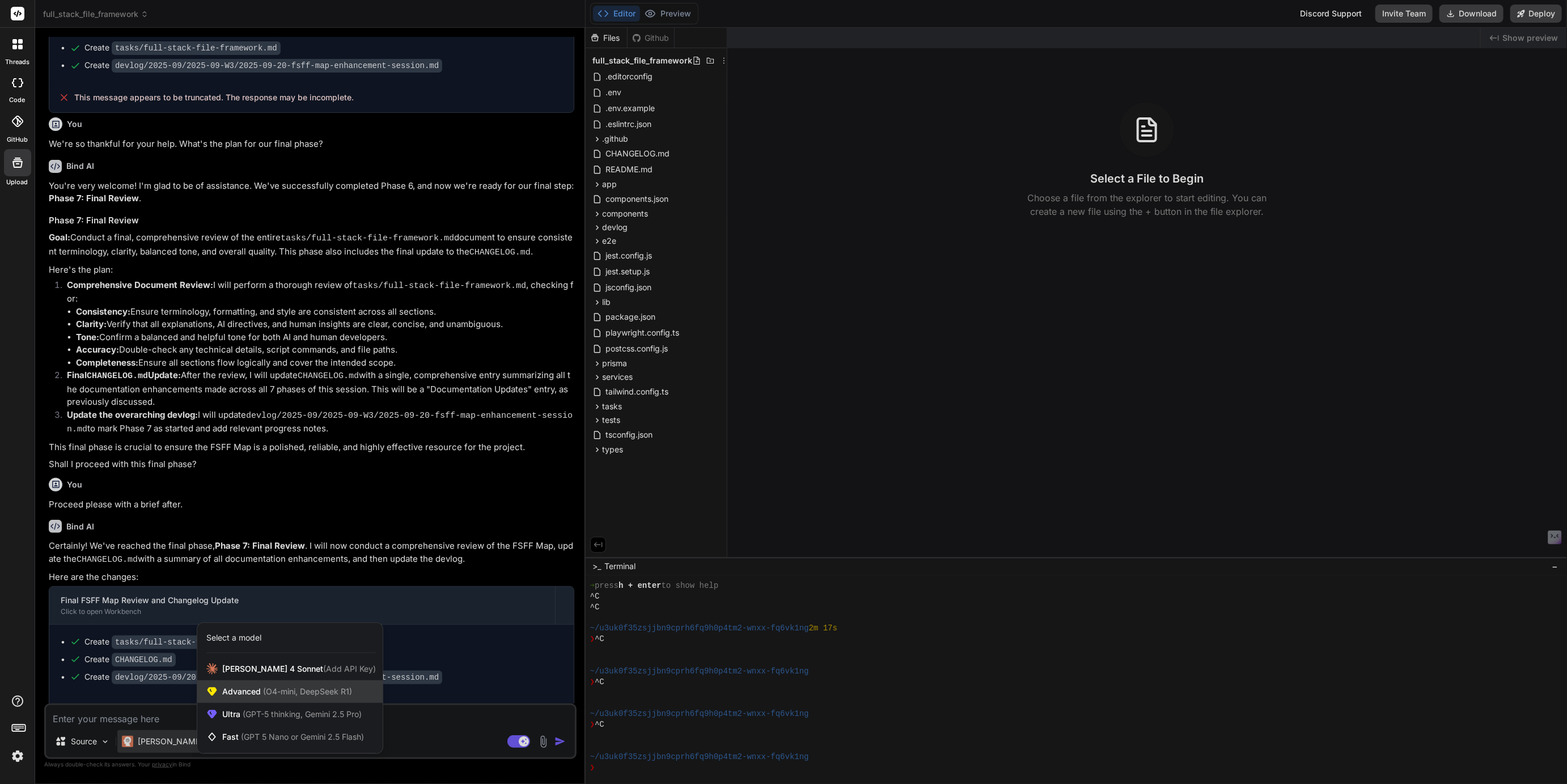
click at [273, 694] on span "(O4-mini, DeepSeek R1)" at bounding box center [306, 691] width 91 height 10
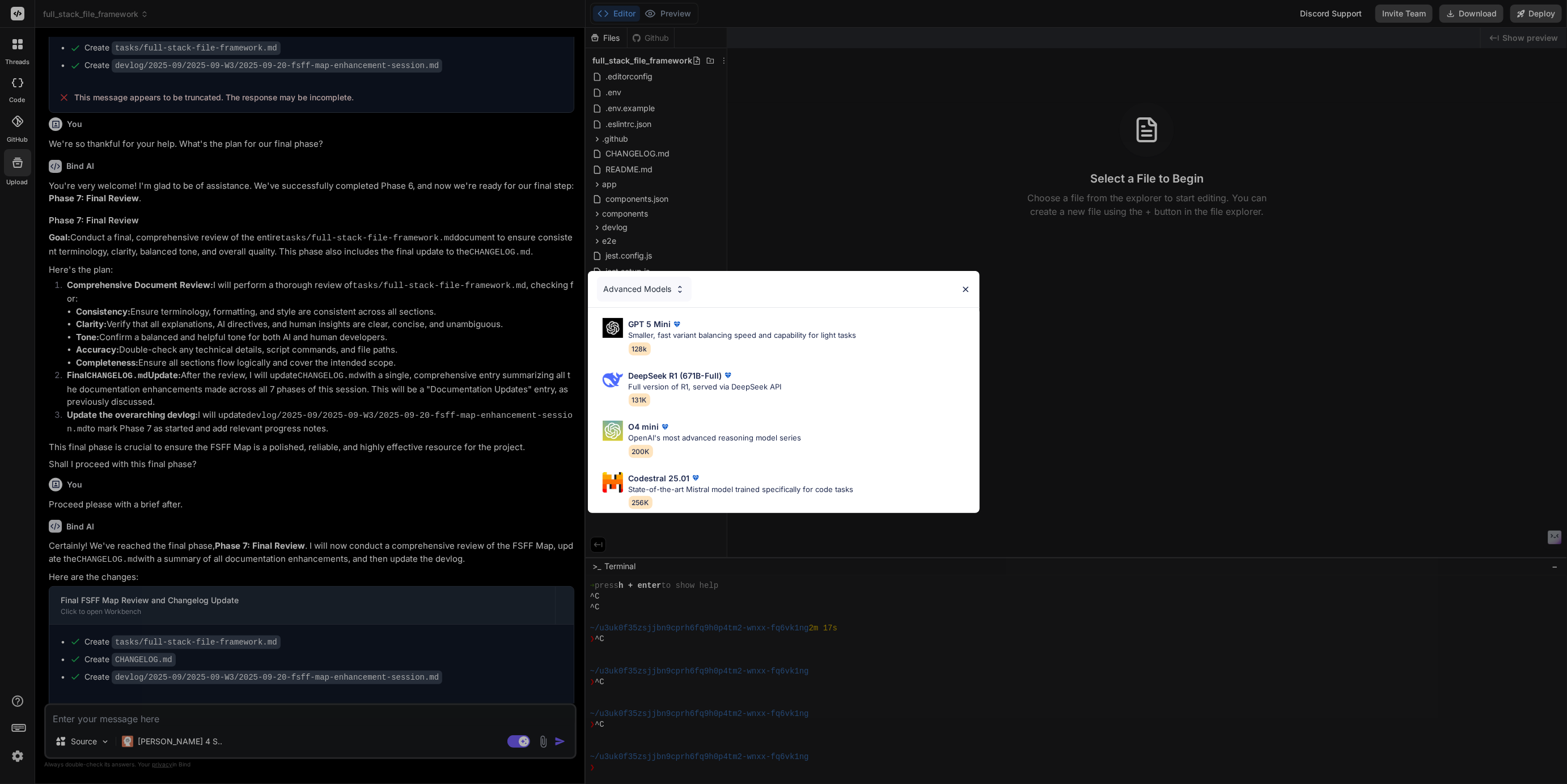
click at [647, 290] on div "Advanced Models" at bounding box center [644, 289] width 94 height 25
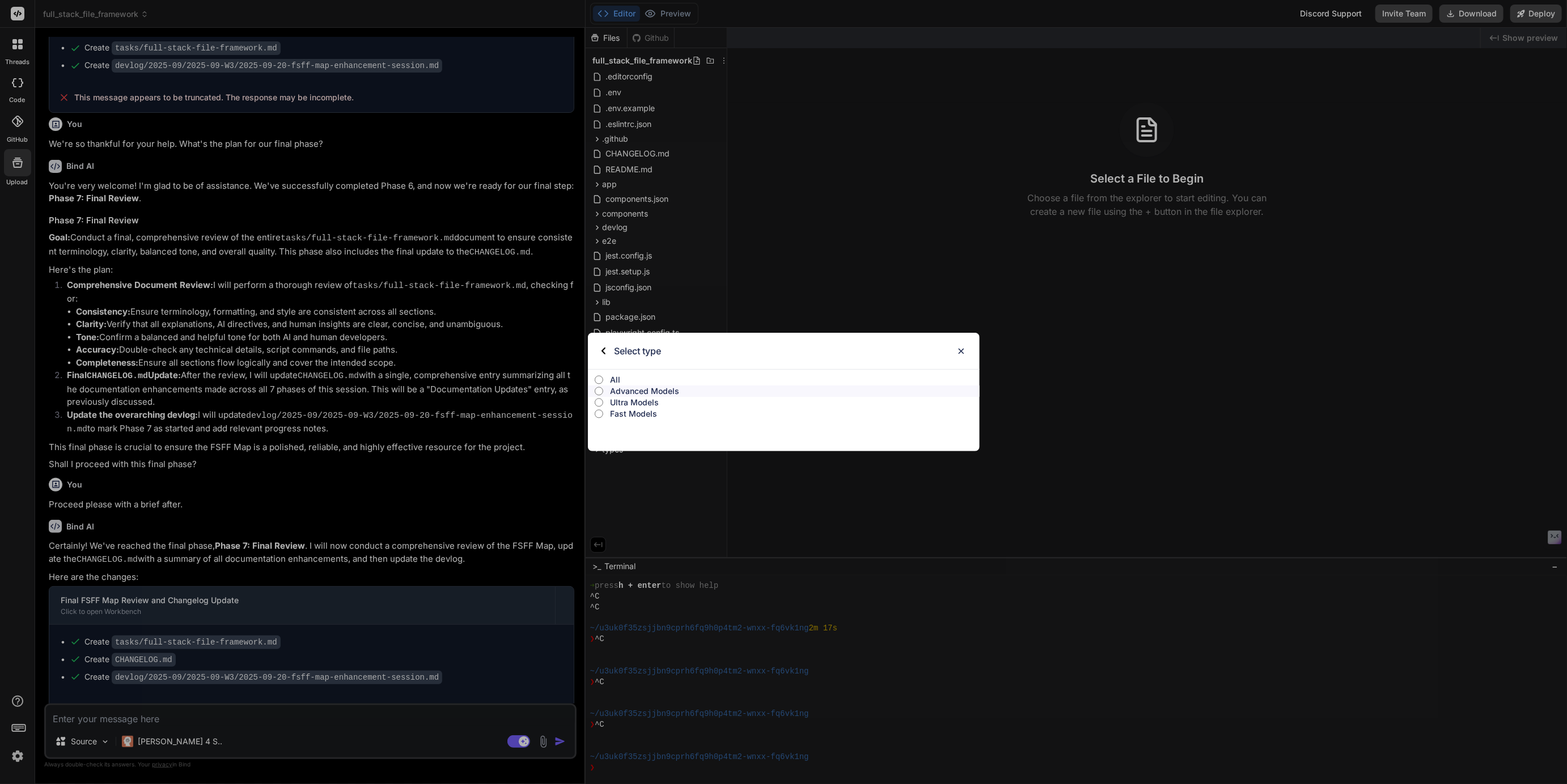
click at [613, 377] on p "All" at bounding box center [795, 379] width 370 height 11
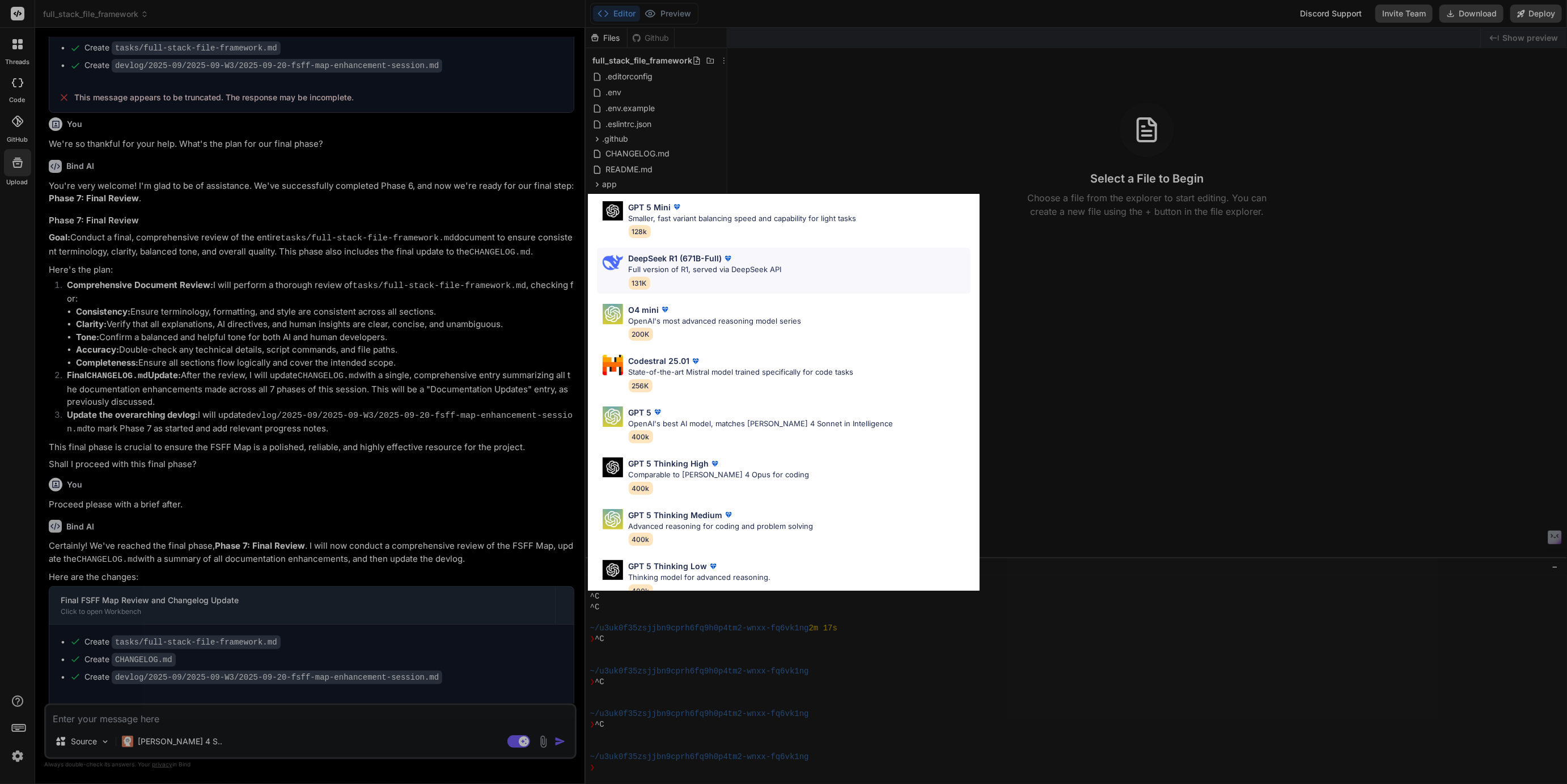
scroll to position [504, 0]
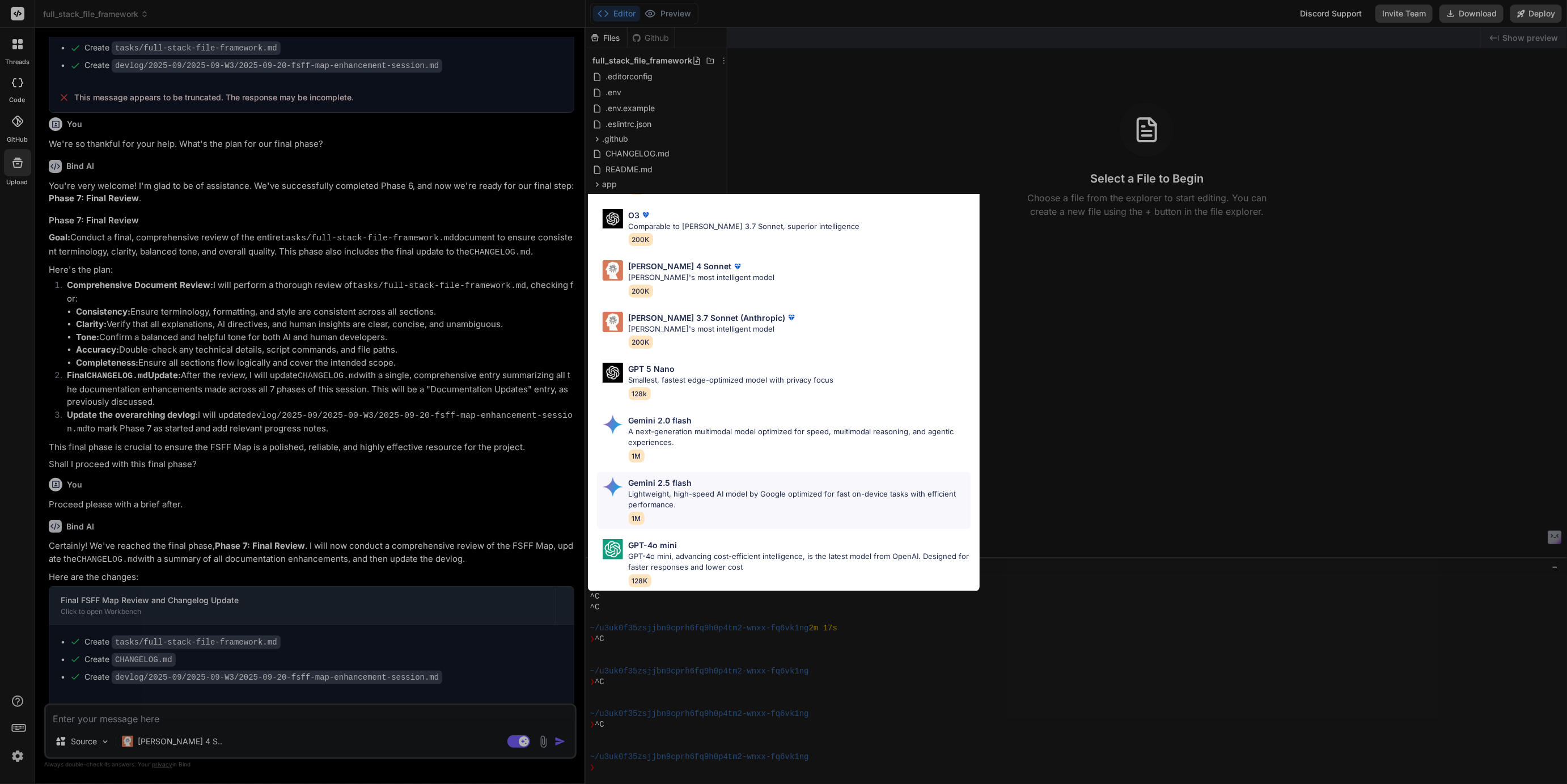
click at [660, 488] on p "Lightweight, high-speed AI model by Google optimized for fast on-device tasks w…" at bounding box center [800, 499] width 342 height 22
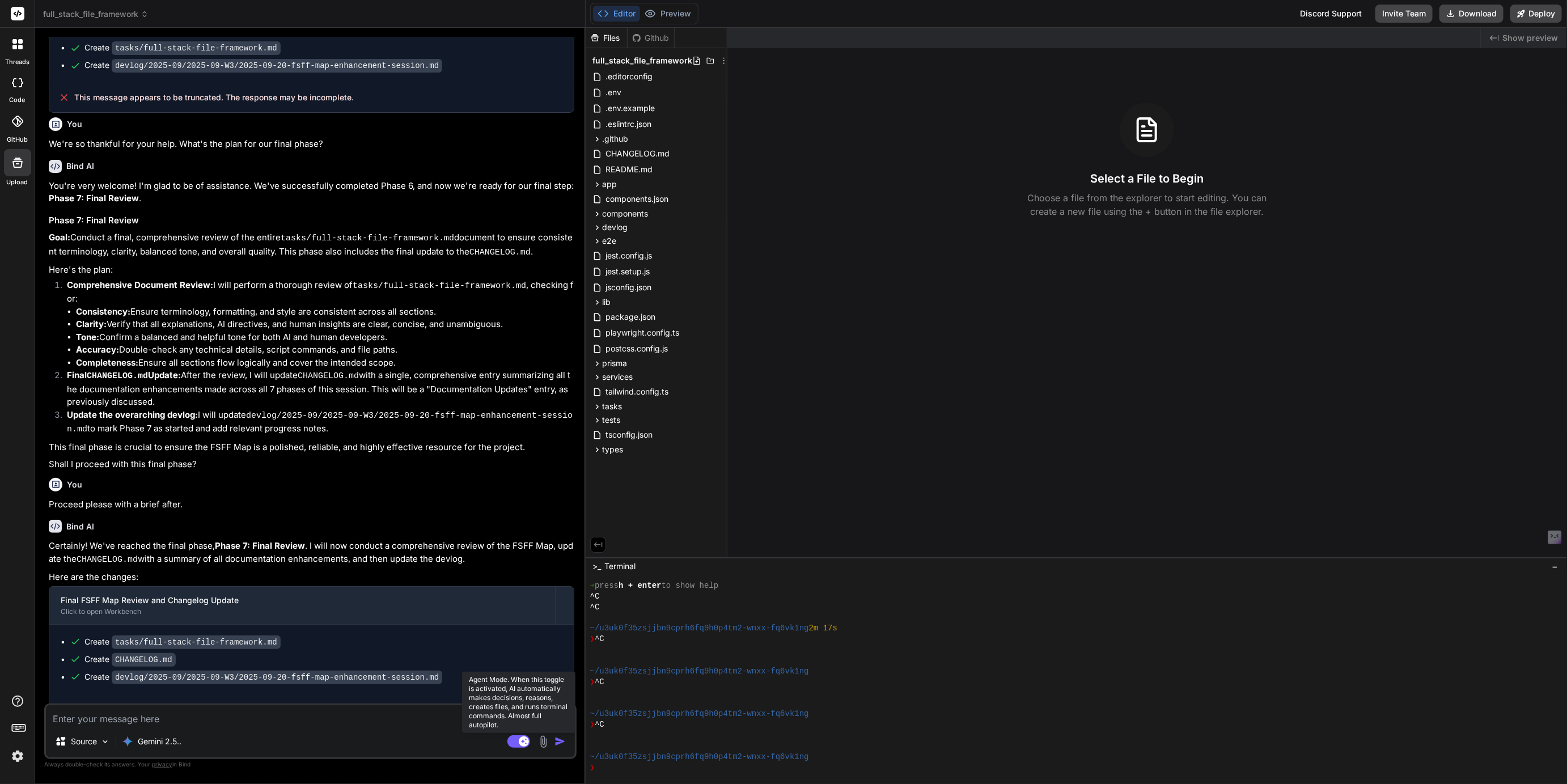
click at [520, 742] on rect at bounding box center [524, 740] width 10 height 10
click at [543, 744] on img at bounding box center [543, 741] width 13 height 13
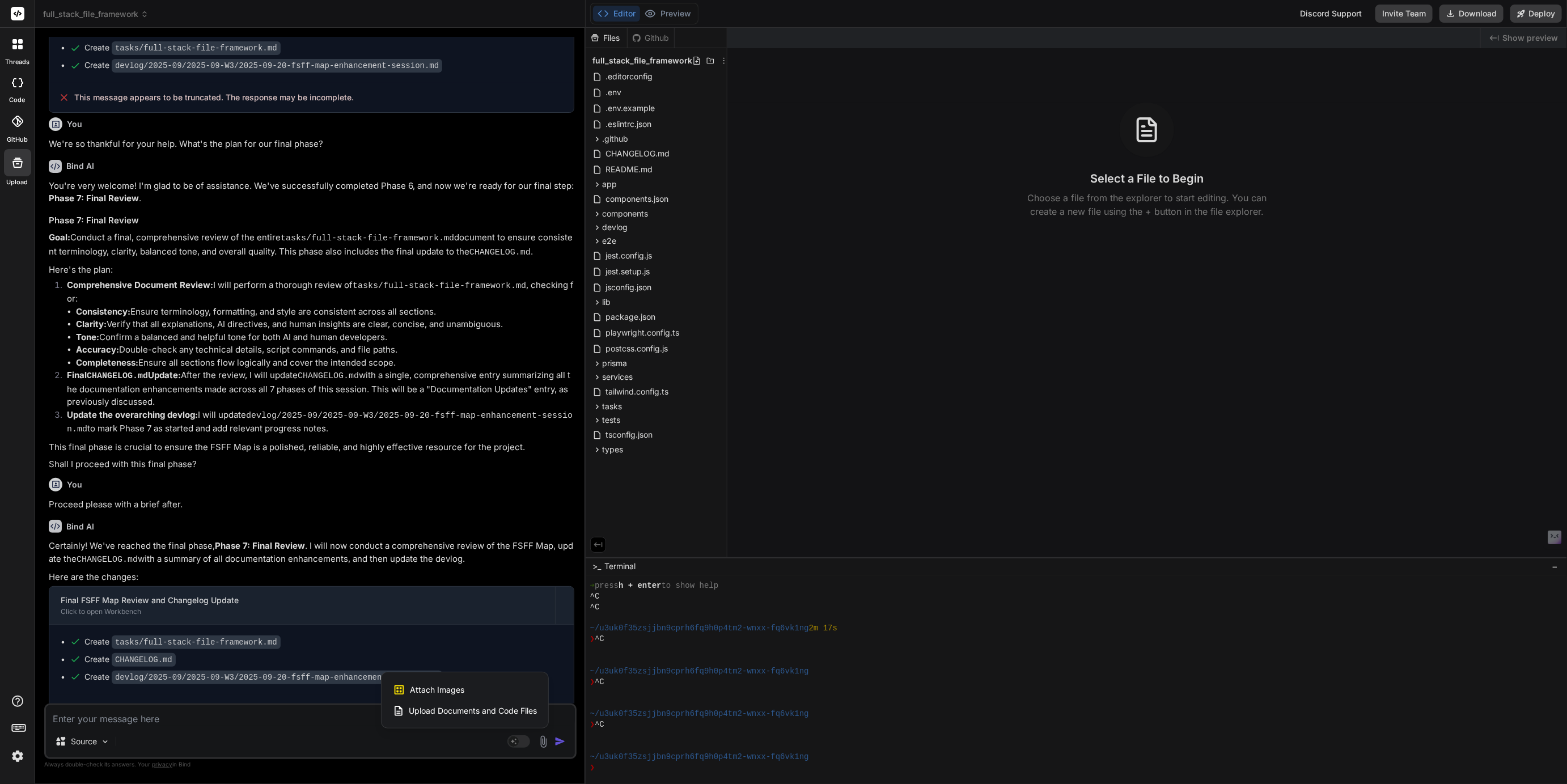
click at [543, 744] on div at bounding box center [784, 392] width 1567 height 784
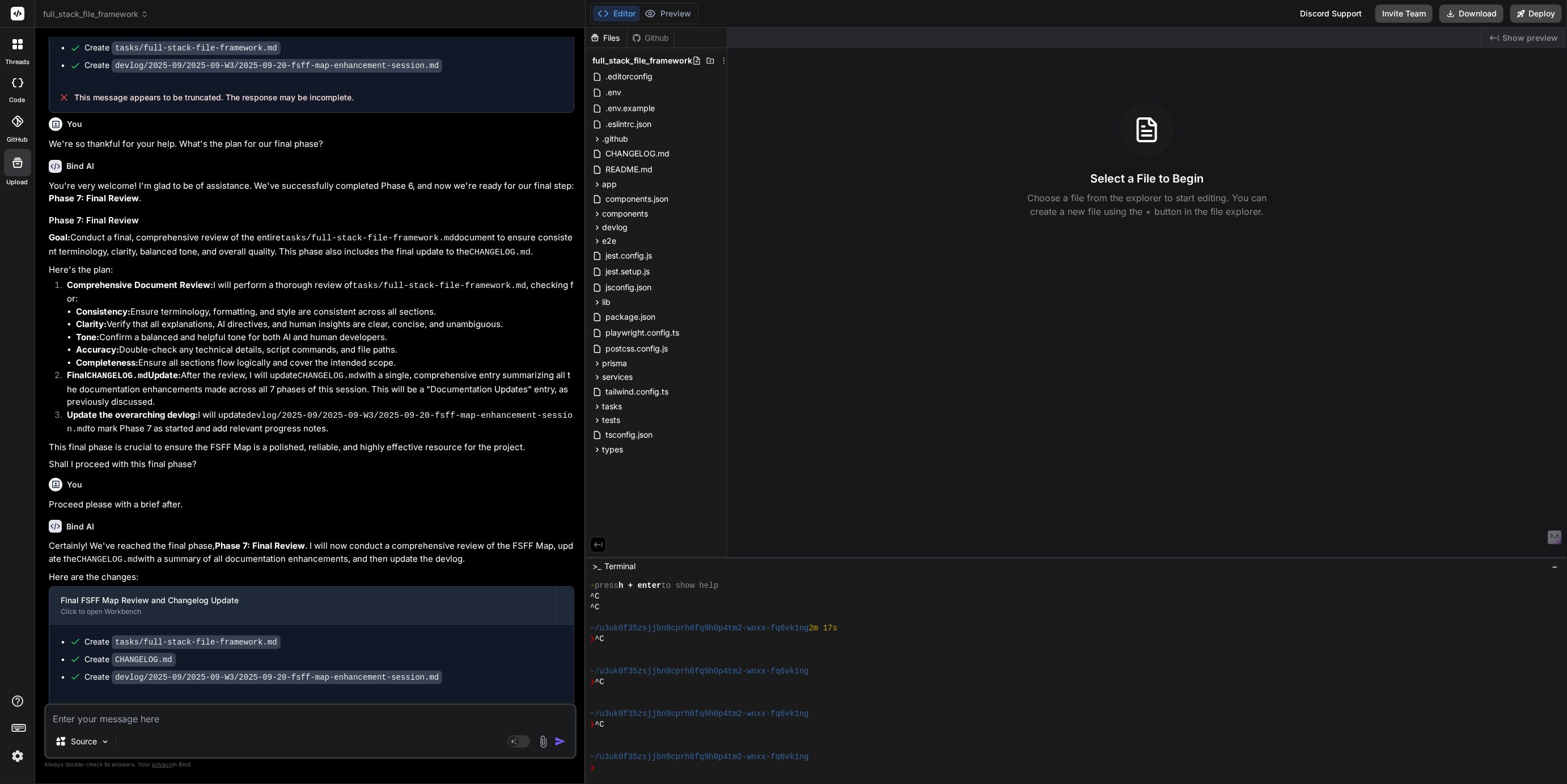
click at [79, 17] on span "full_stack_file_framework" at bounding box center [96, 14] width 106 height 11
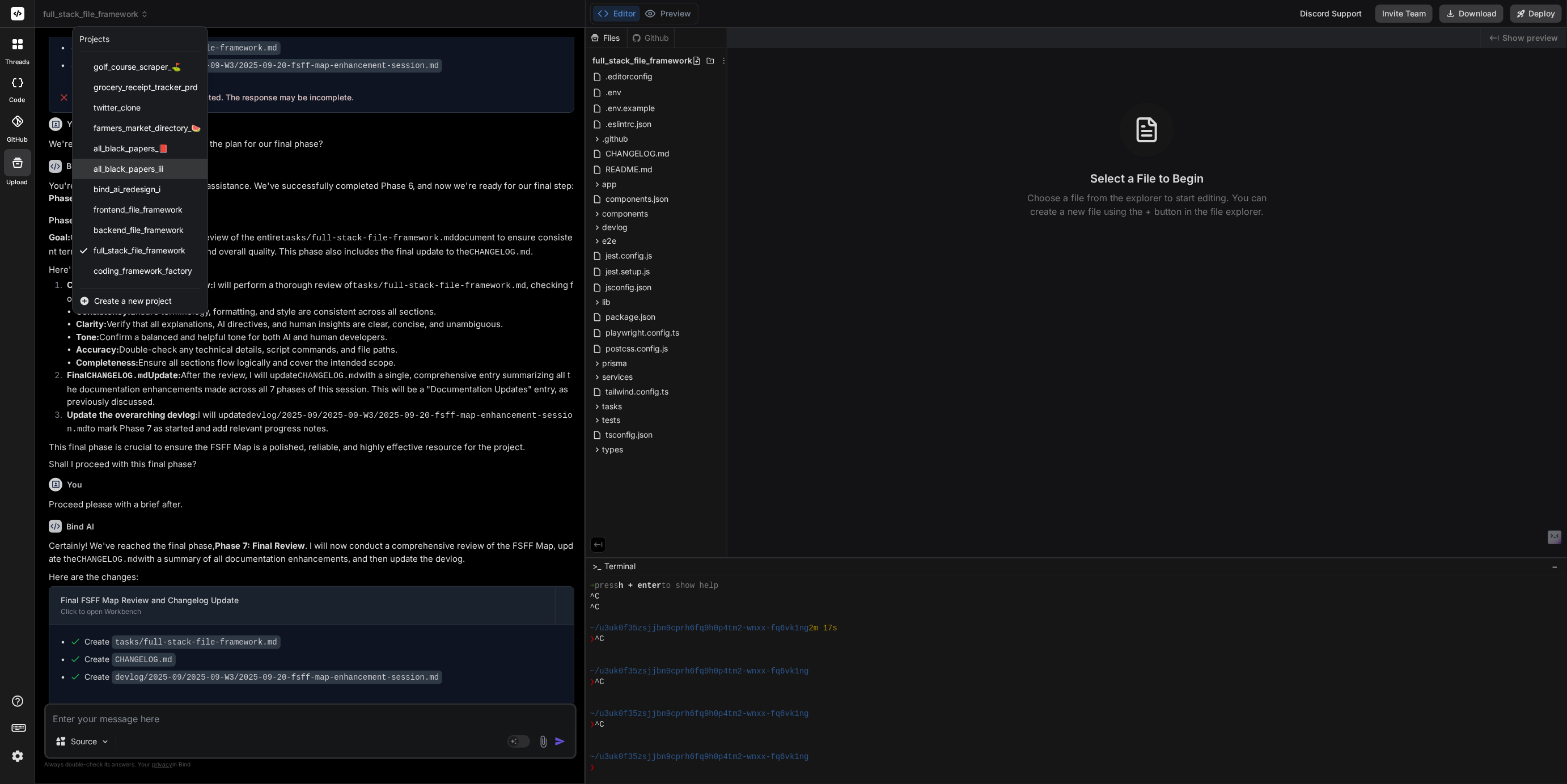
click at [125, 162] on div "all_black_papers_iii" at bounding box center [140, 169] width 135 height 21
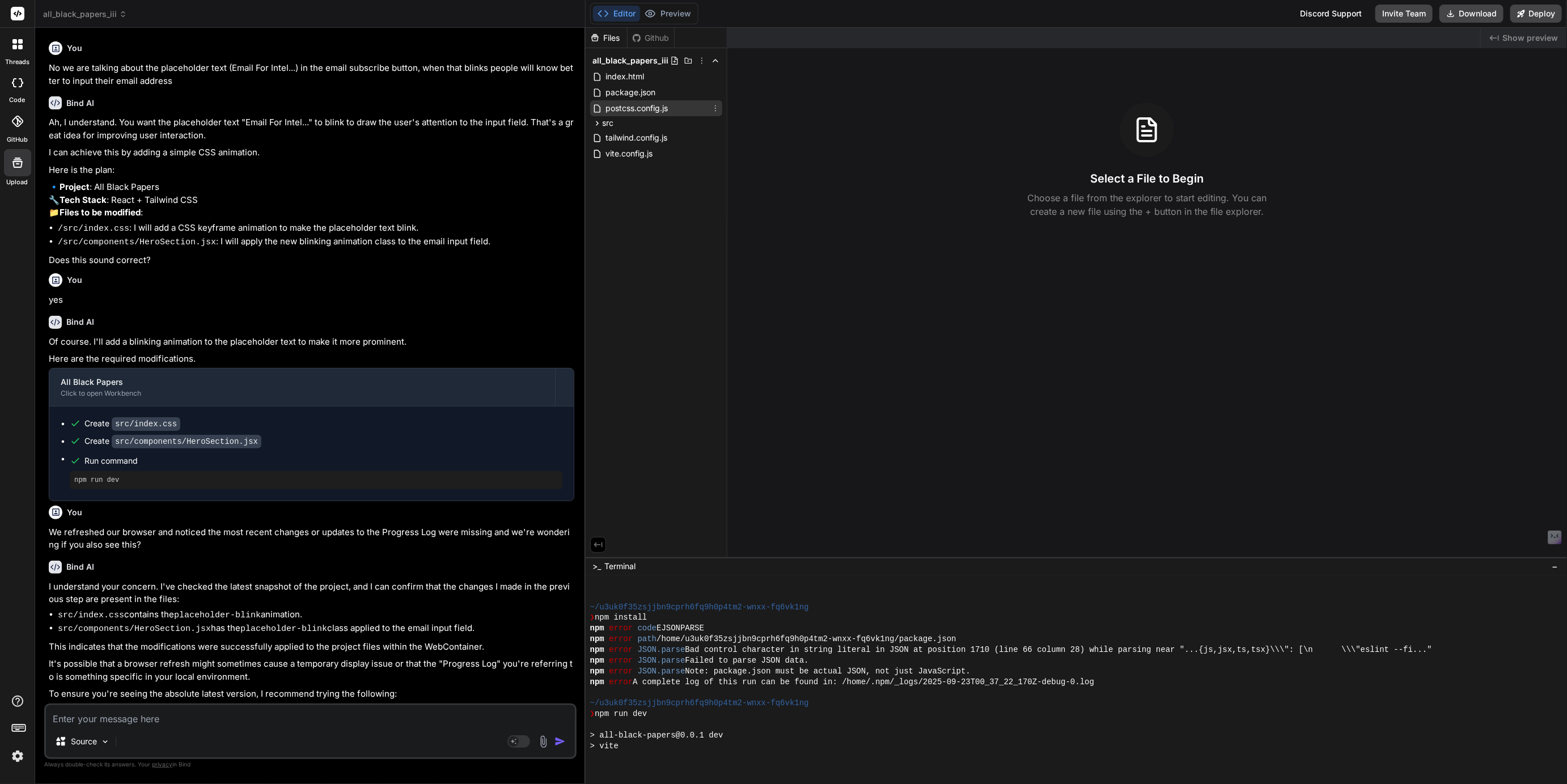
scroll to position [652, 0]
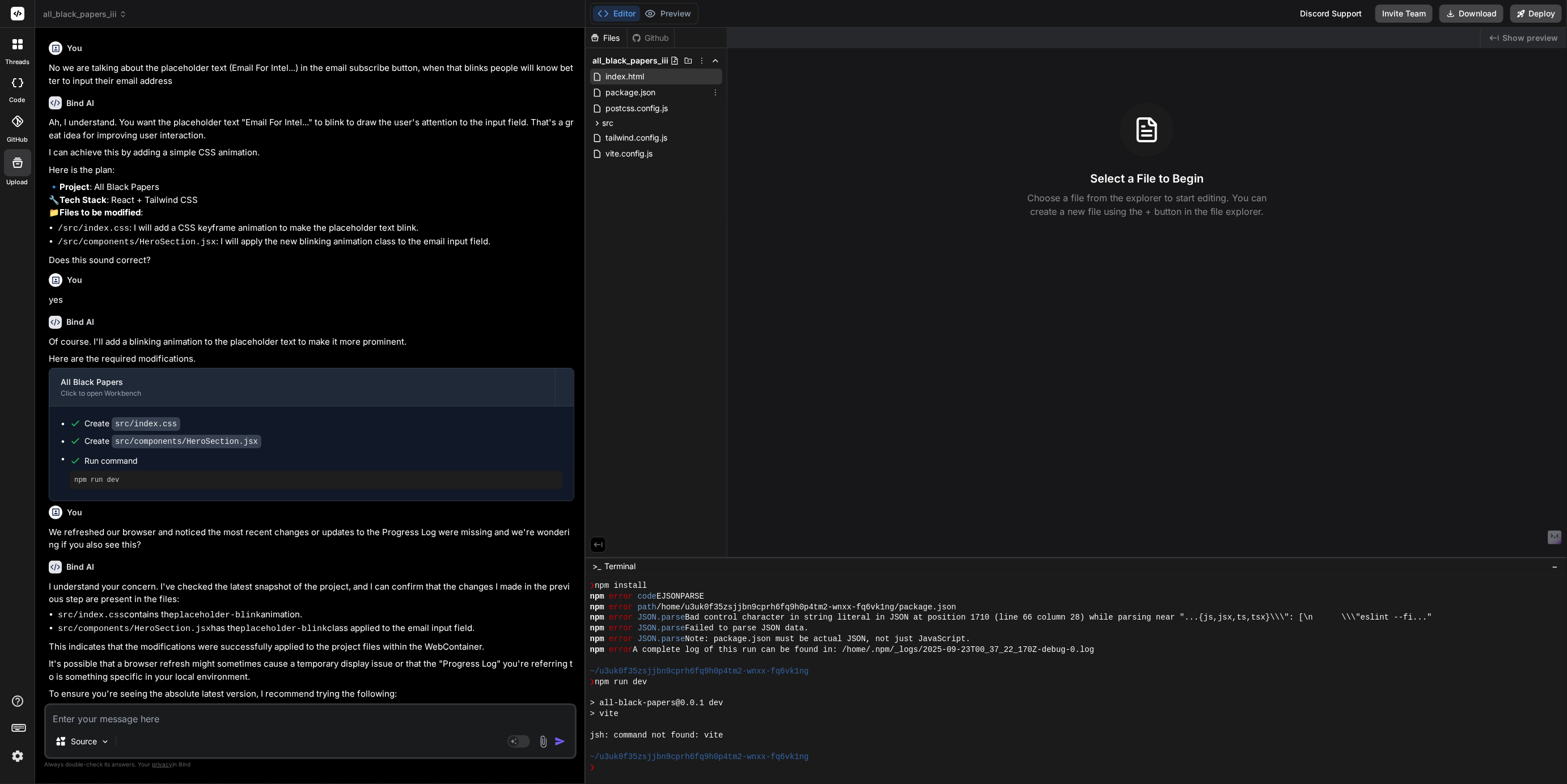
type textarea "x"
click at [597, 120] on icon at bounding box center [597, 123] width 10 height 10
click at [608, 171] on icon at bounding box center [606, 169] width 10 height 10
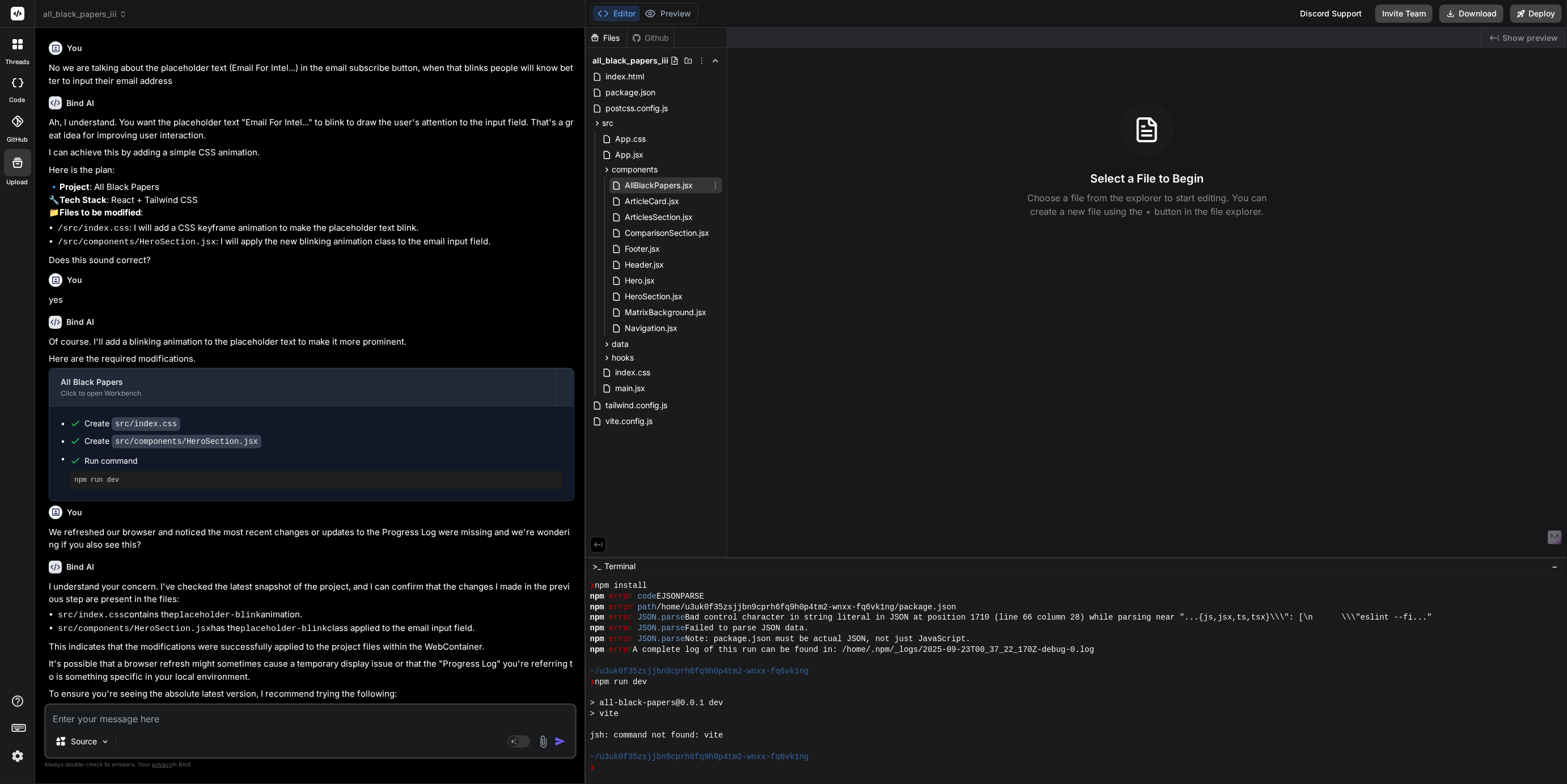
click at [630, 189] on span "AllBlackPapers.jsx" at bounding box center [659, 185] width 71 height 14
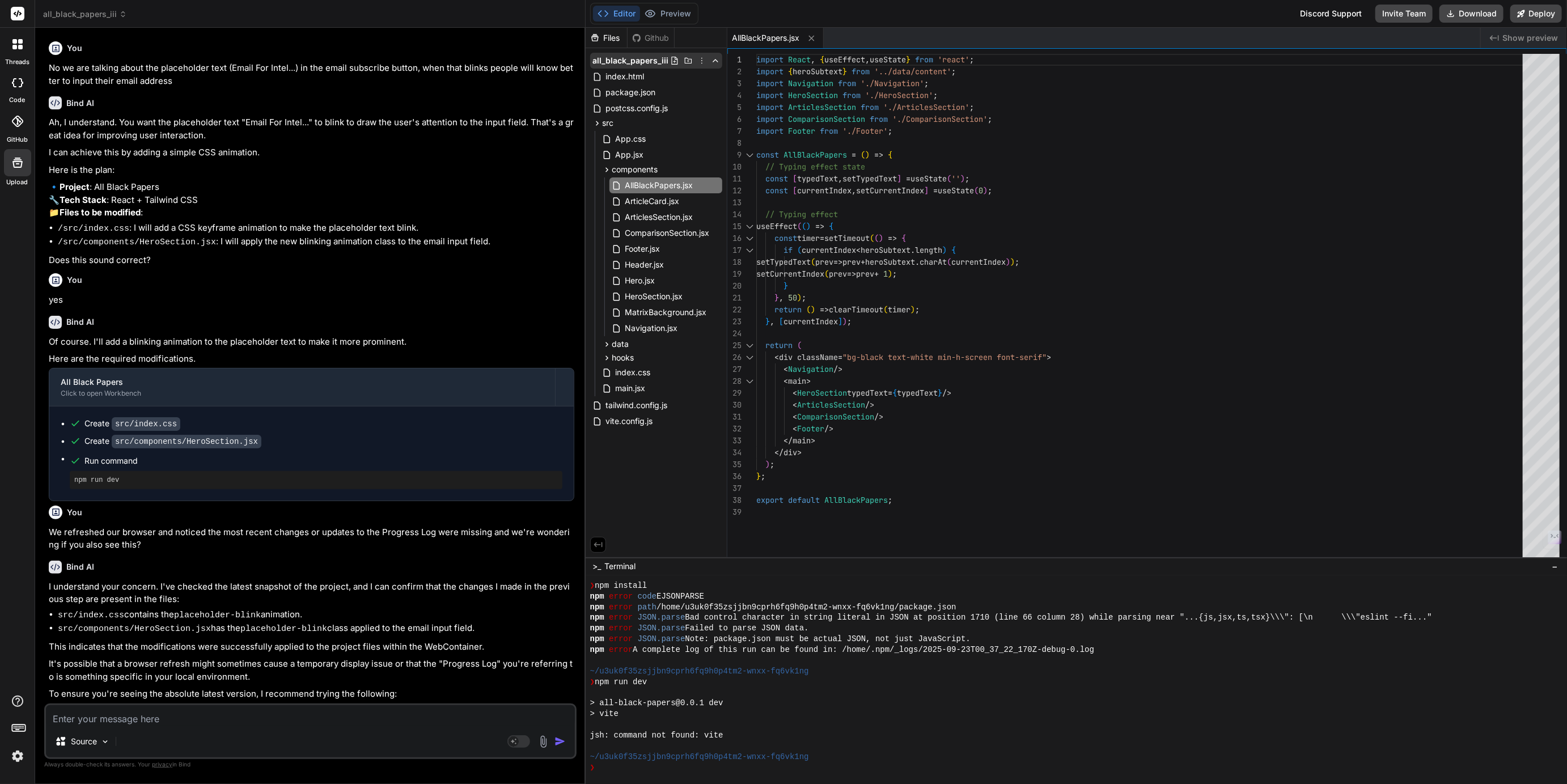
click at [704, 63] on icon at bounding box center [701, 61] width 9 height 9
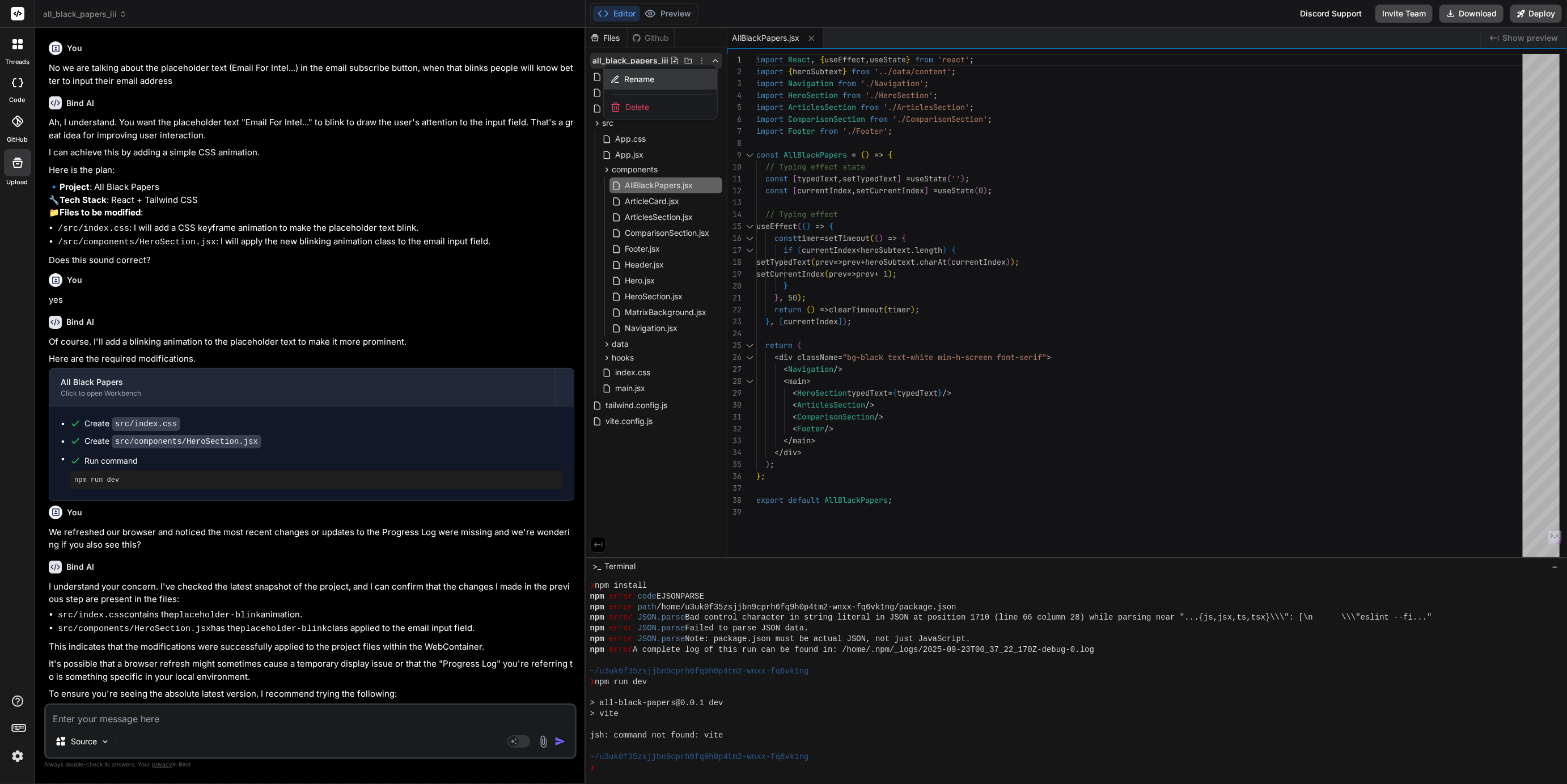
click at [644, 77] on span "Rename" at bounding box center [639, 79] width 30 height 11
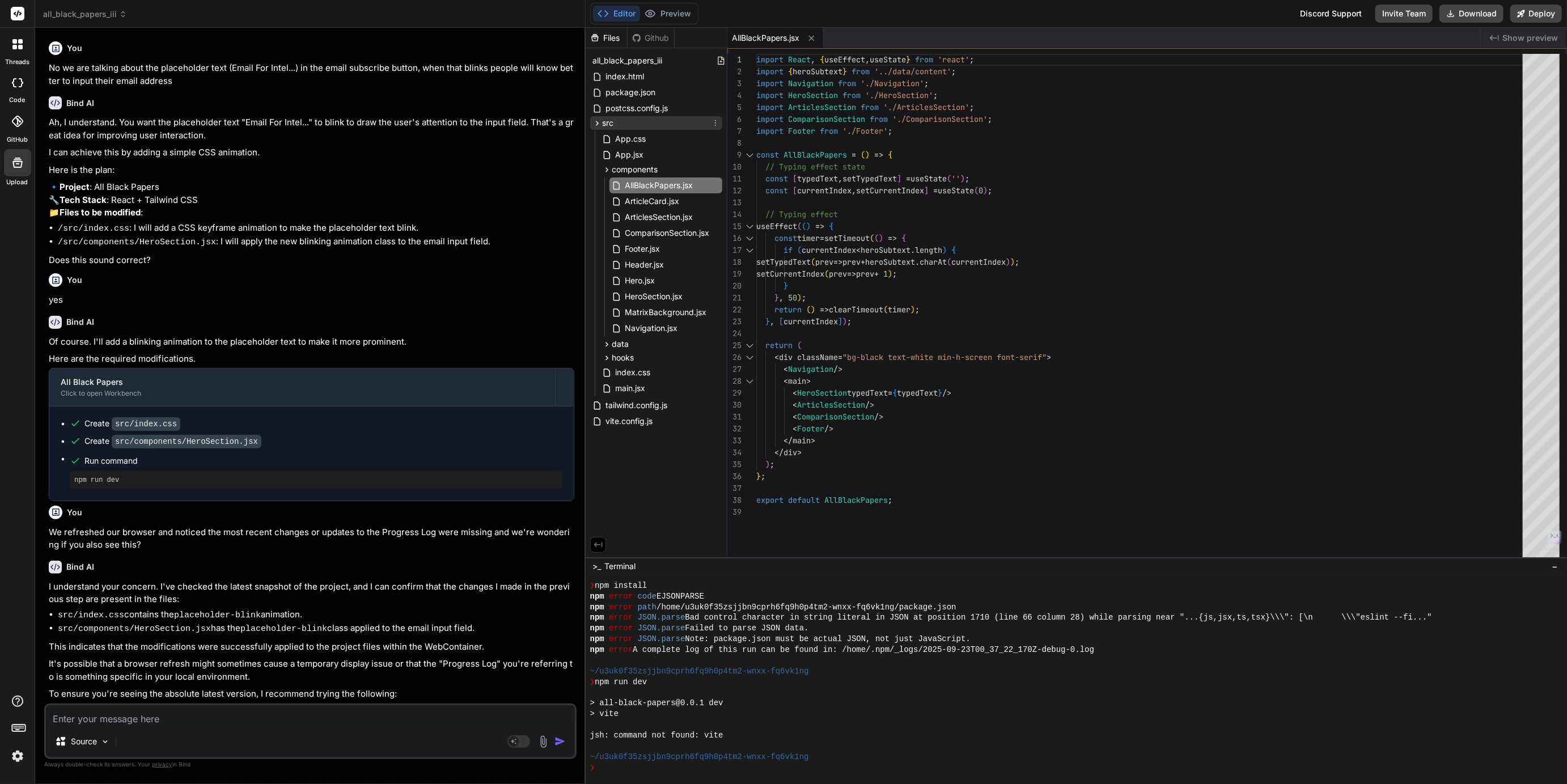
click at [692, 120] on div "src" at bounding box center [656, 123] width 132 height 14
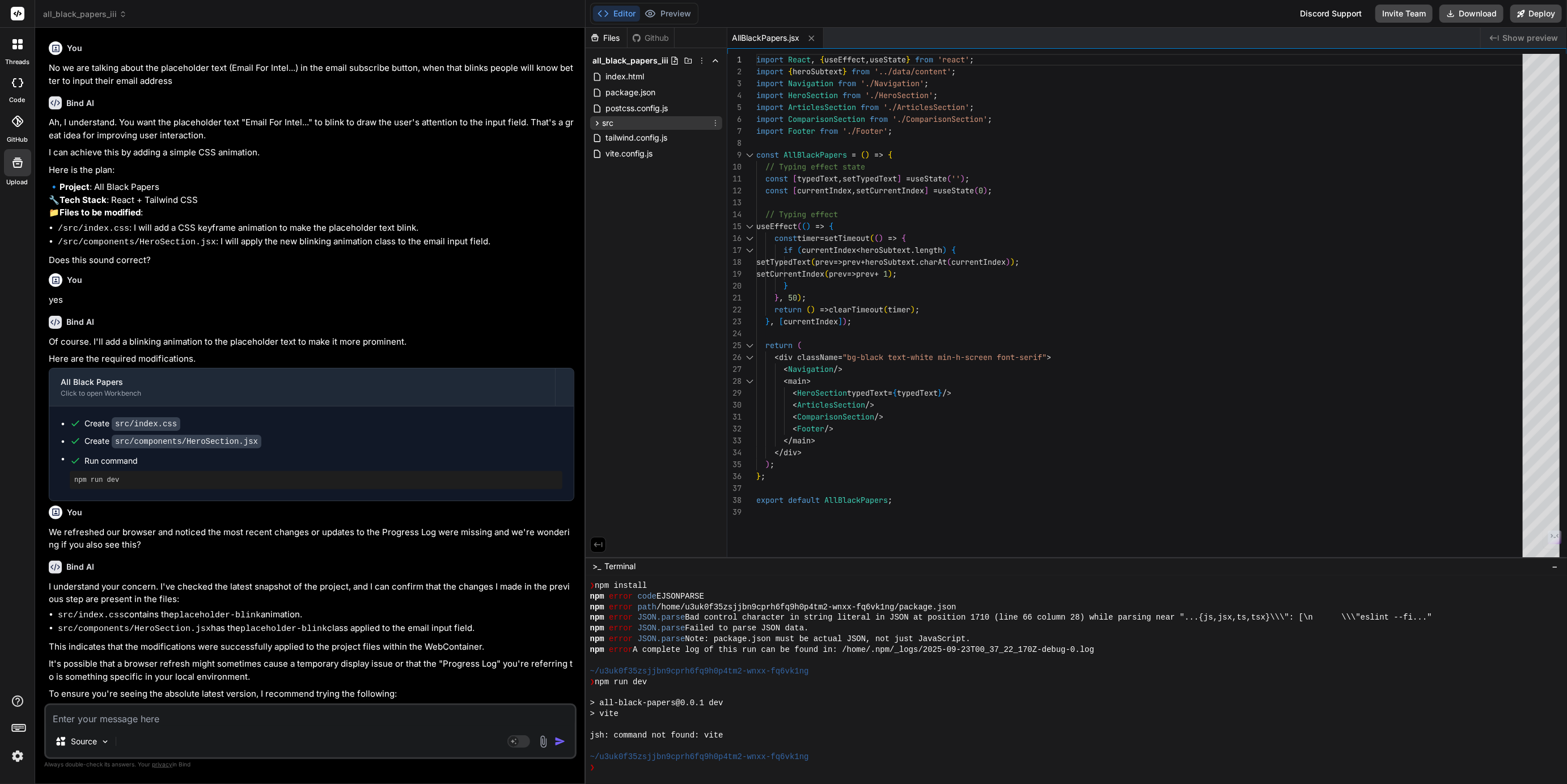
click at [613, 120] on span "src" at bounding box center [607, 123] width 11 height 11
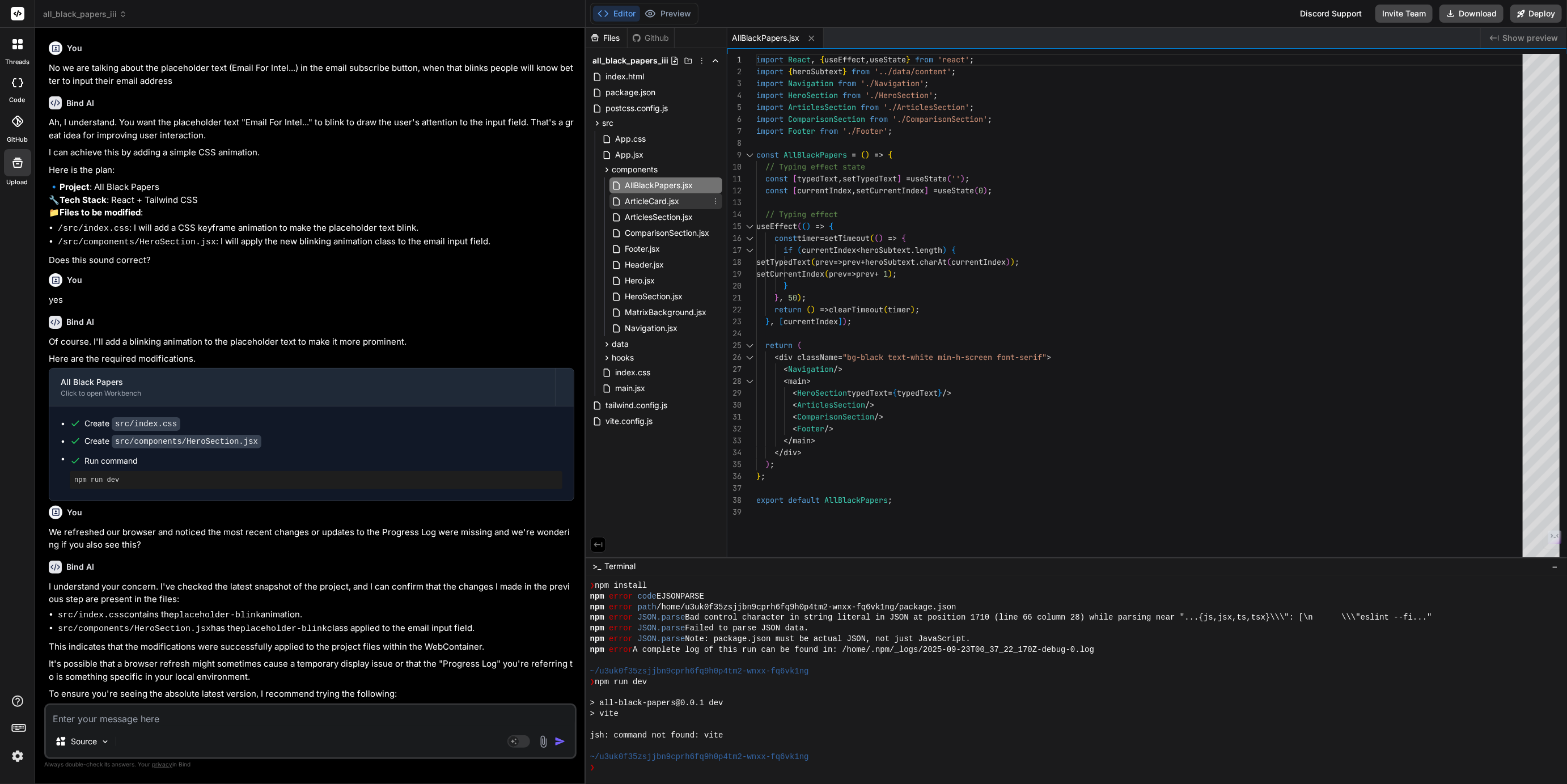
click at [634, 203] on span "ArticleCard.jsx" at bounding box center [652, 202] width 57 height 14
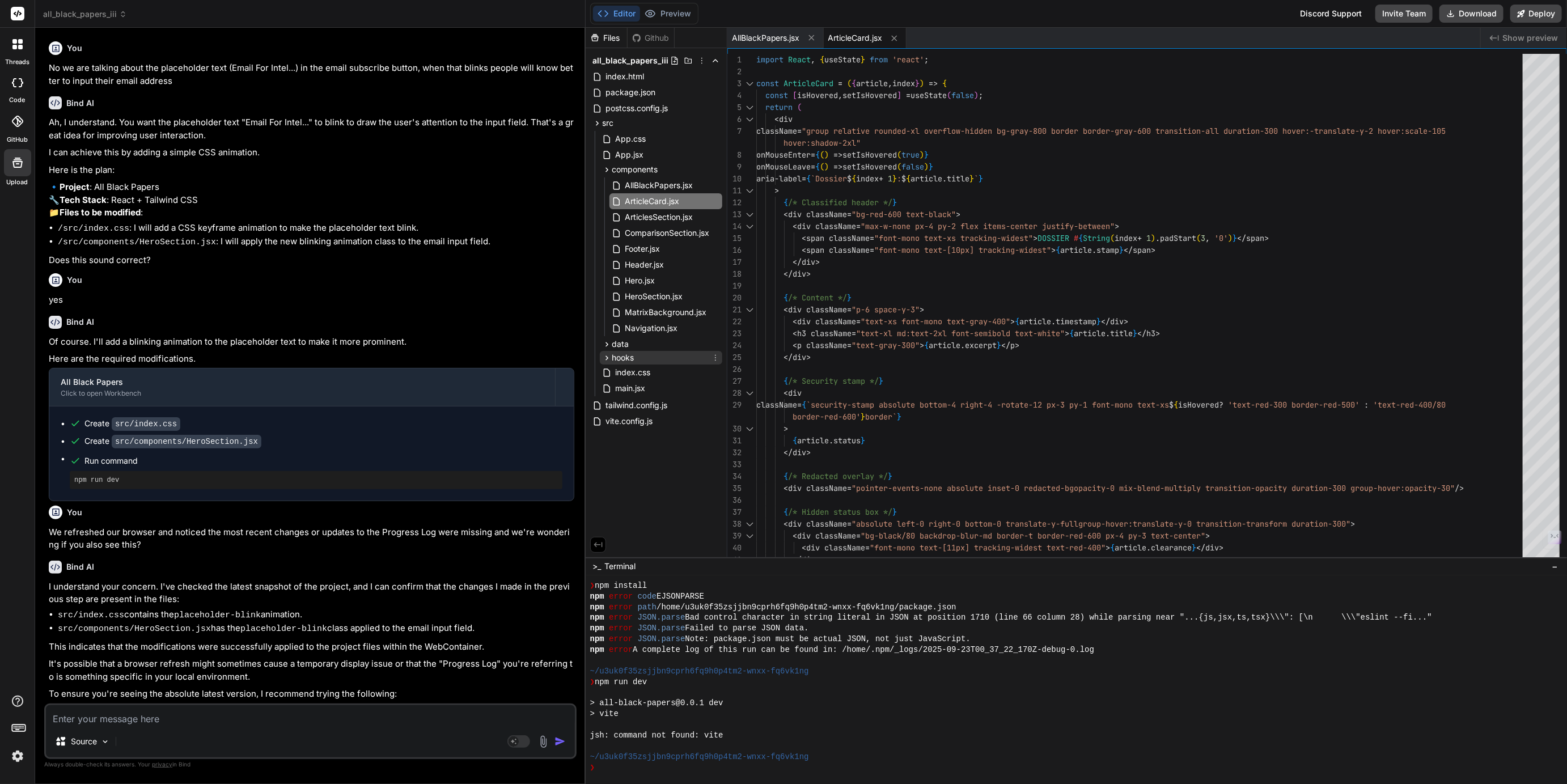
click at [603, 358] on icon at bounding box center [606, 358] width 10 height 10
click at [636, 372] on span "useMatrixGlitch.js" at bounding box center [657, 373] width 68 height 14
type textarea "return displayText; }; export default useMatrixGlitch;"
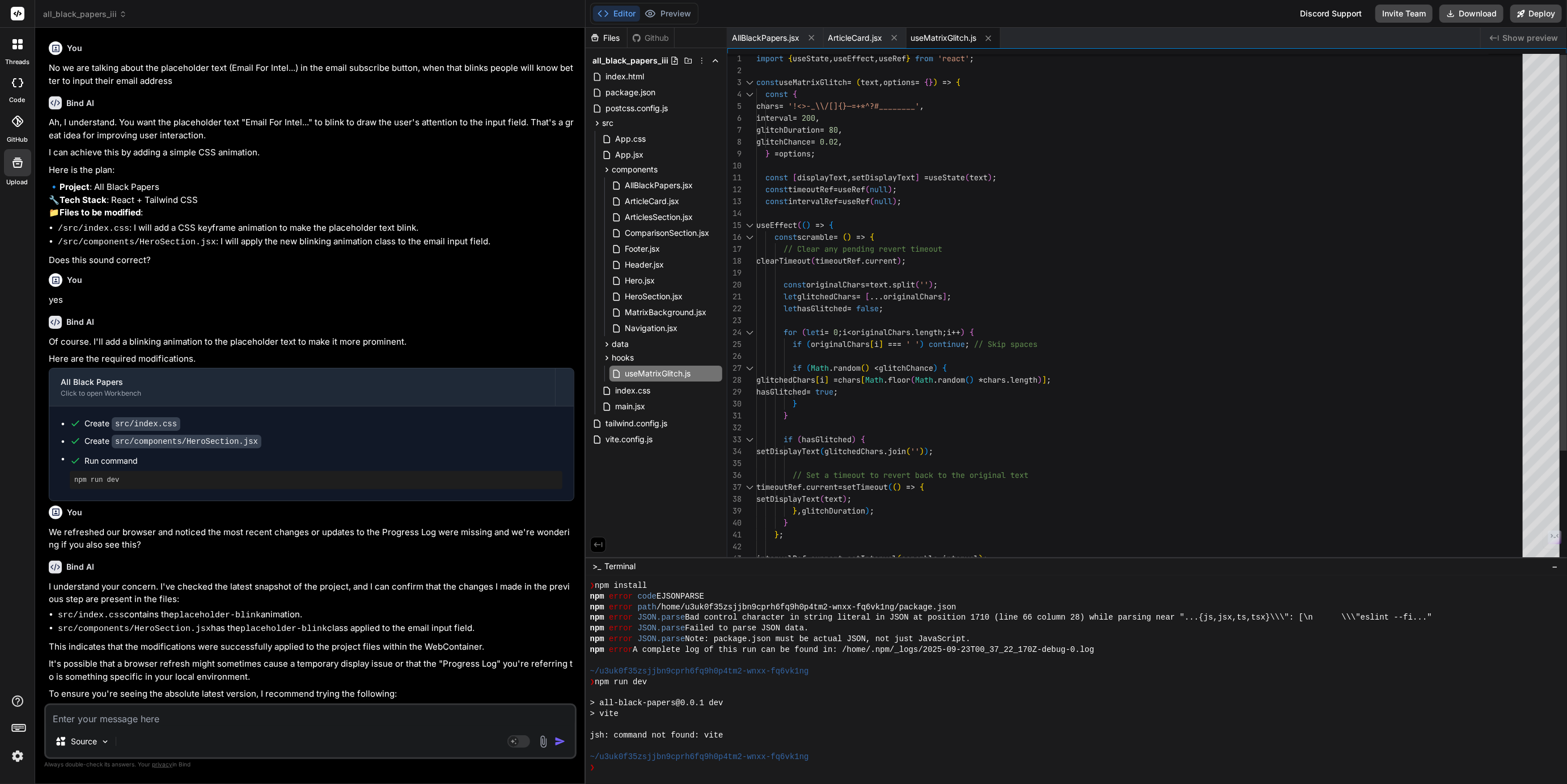
scroll to position [47, 0]
click at [608, 773] on div at bounding box center [1076, 679] width 981 height 208
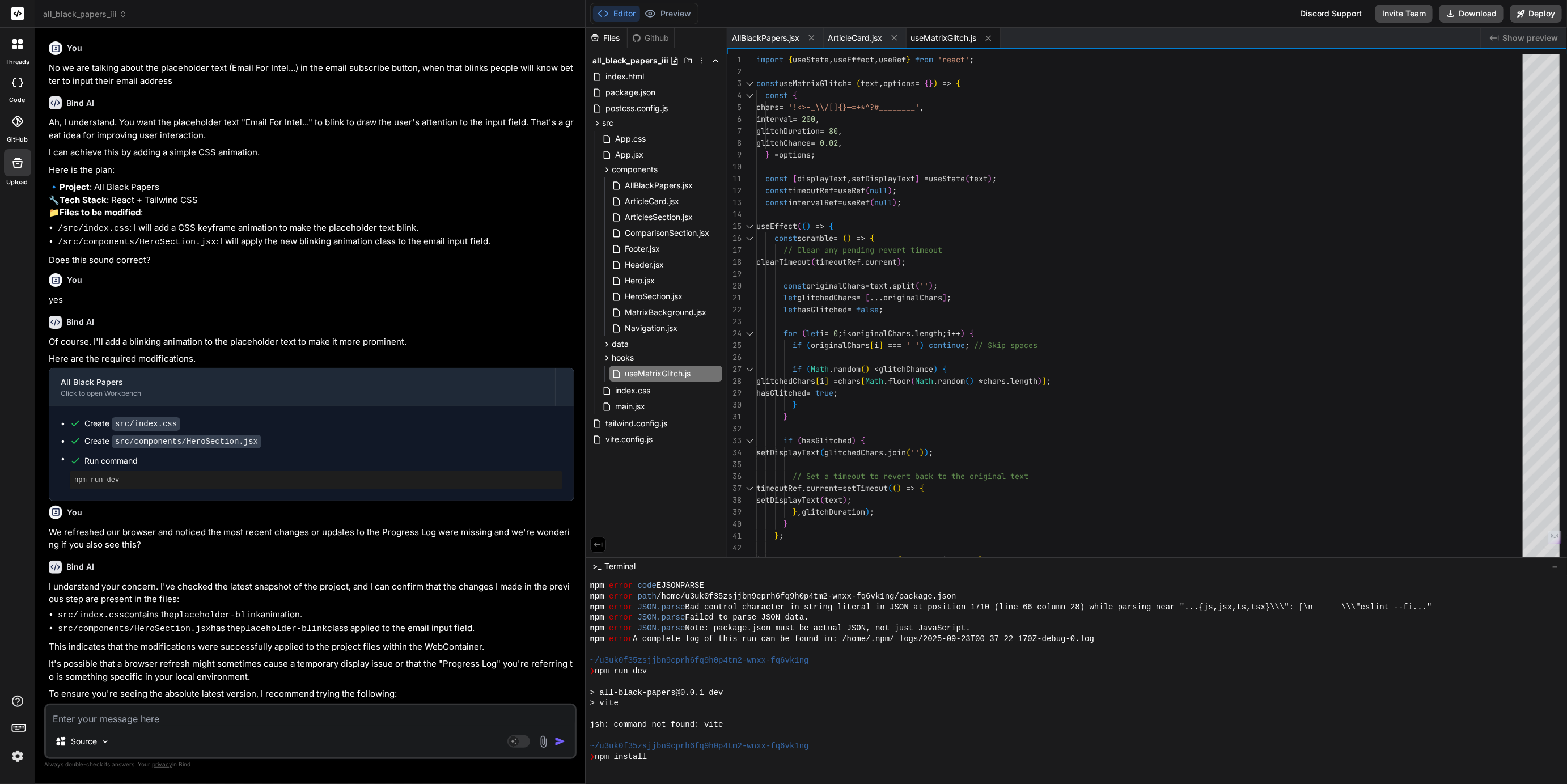
scroll to position [663, 0]
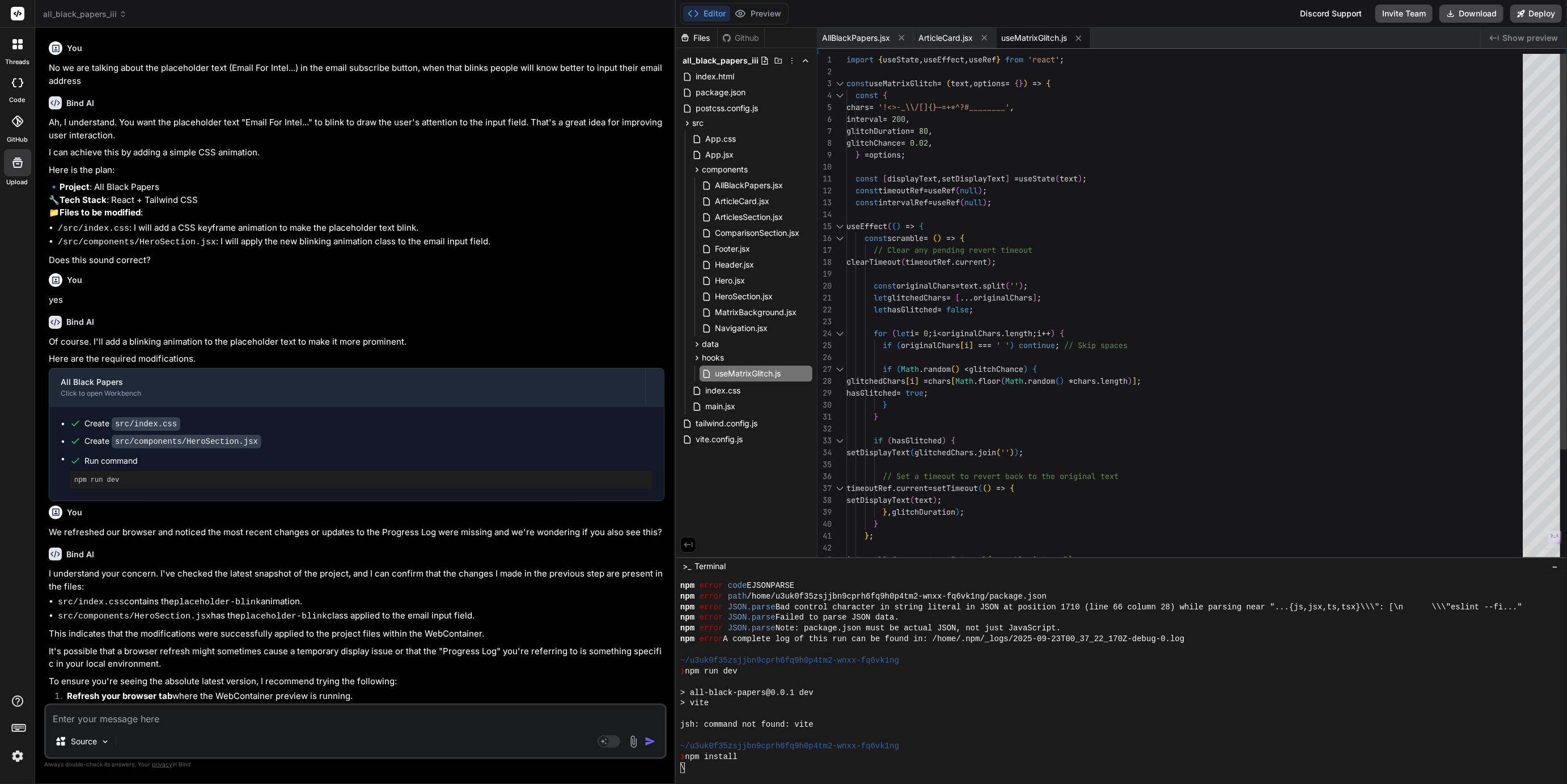
type textarea "x"
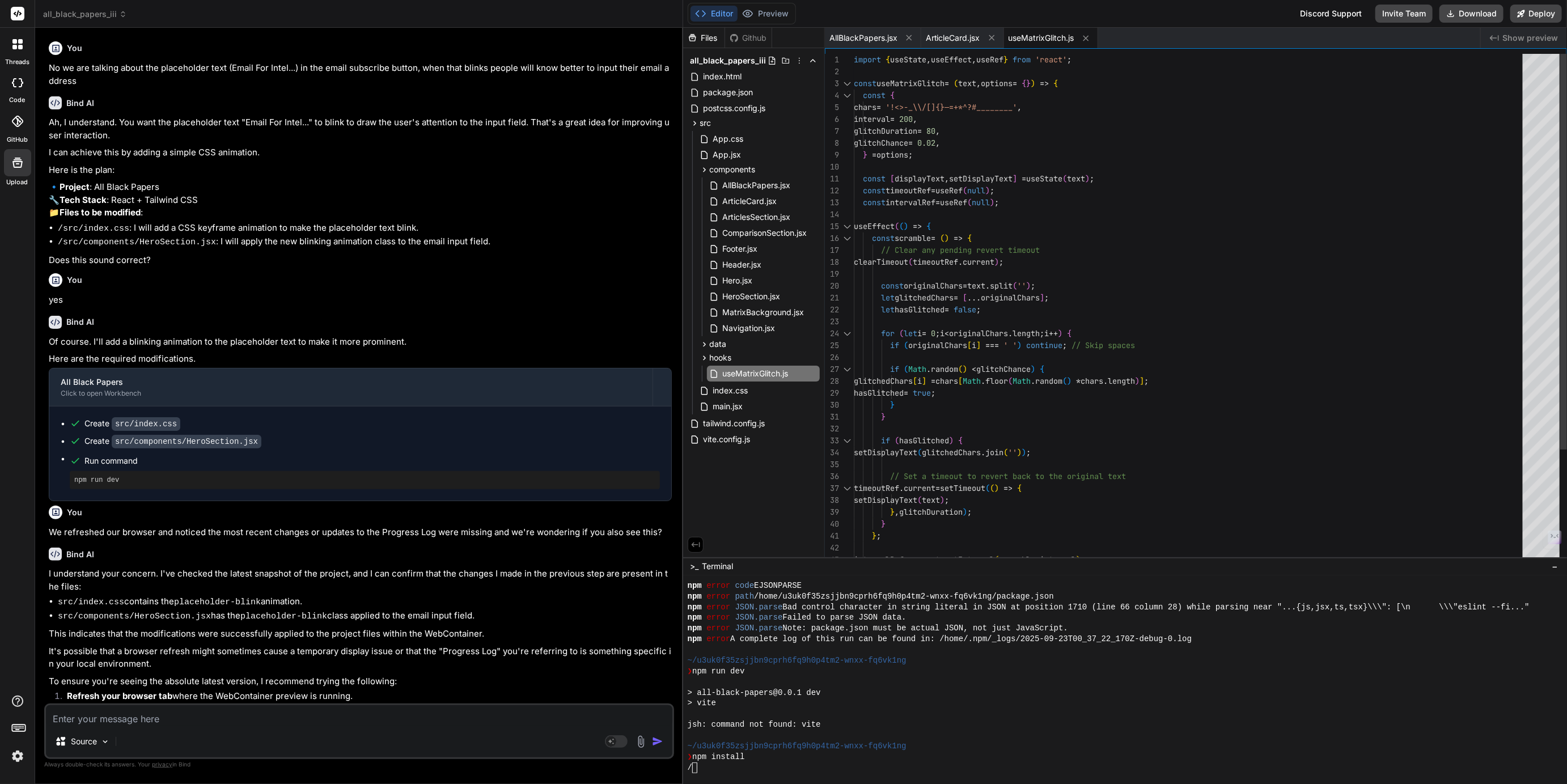
drag, startPoint x: 585, startPoint y: 158, endPoint x: 662, endPoint y: 168, distance: 77.6
click at [662, 168] on div "Bind AI Web Search Created with Pixso. Code Generator You No we are talking abo…" at bounding box center [359, 405] width 648 height 756
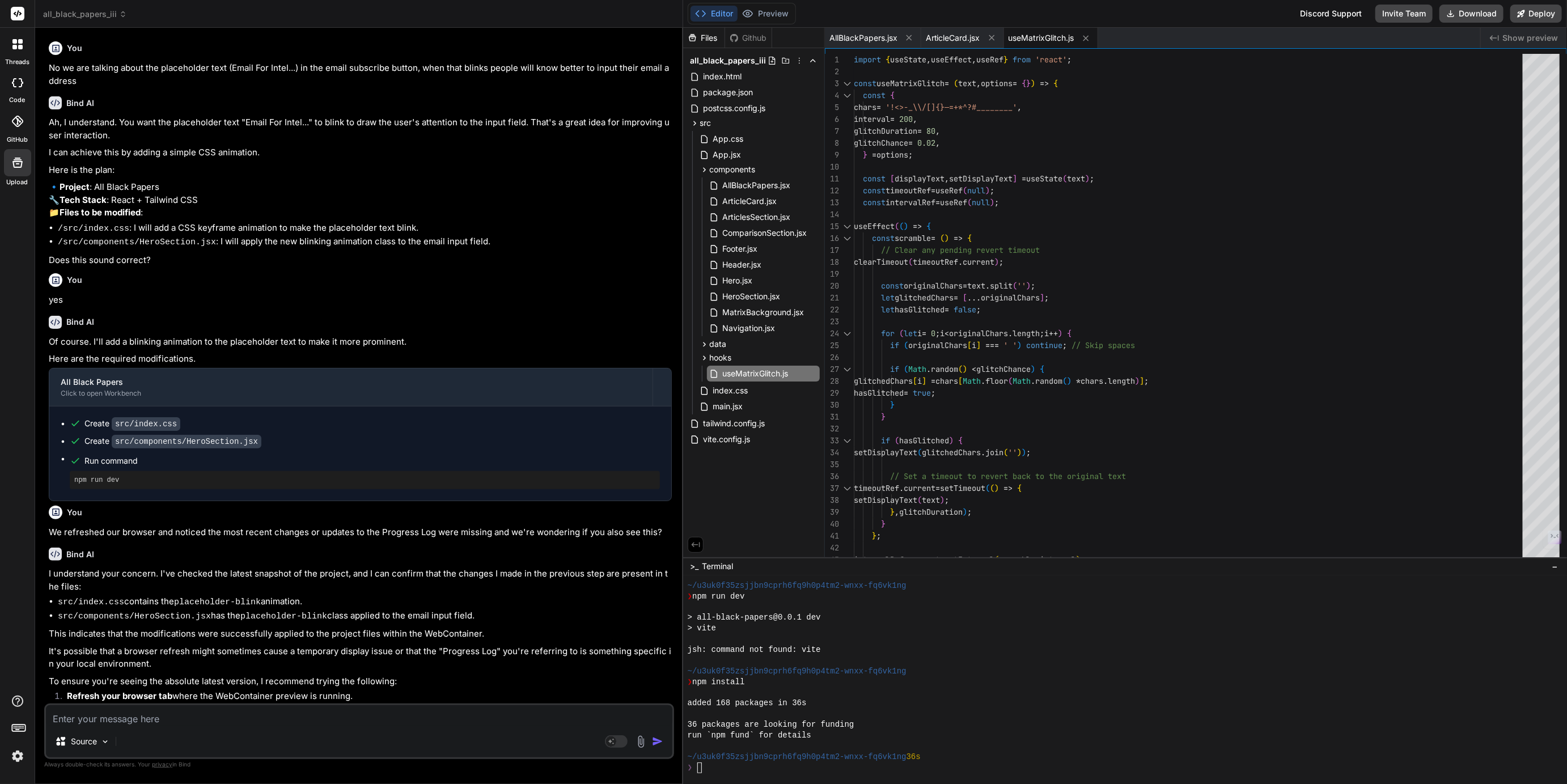
scroll to position [738, 0]
click at [718, 776] on div at bounding box center [1125, 679] width 884 height 208
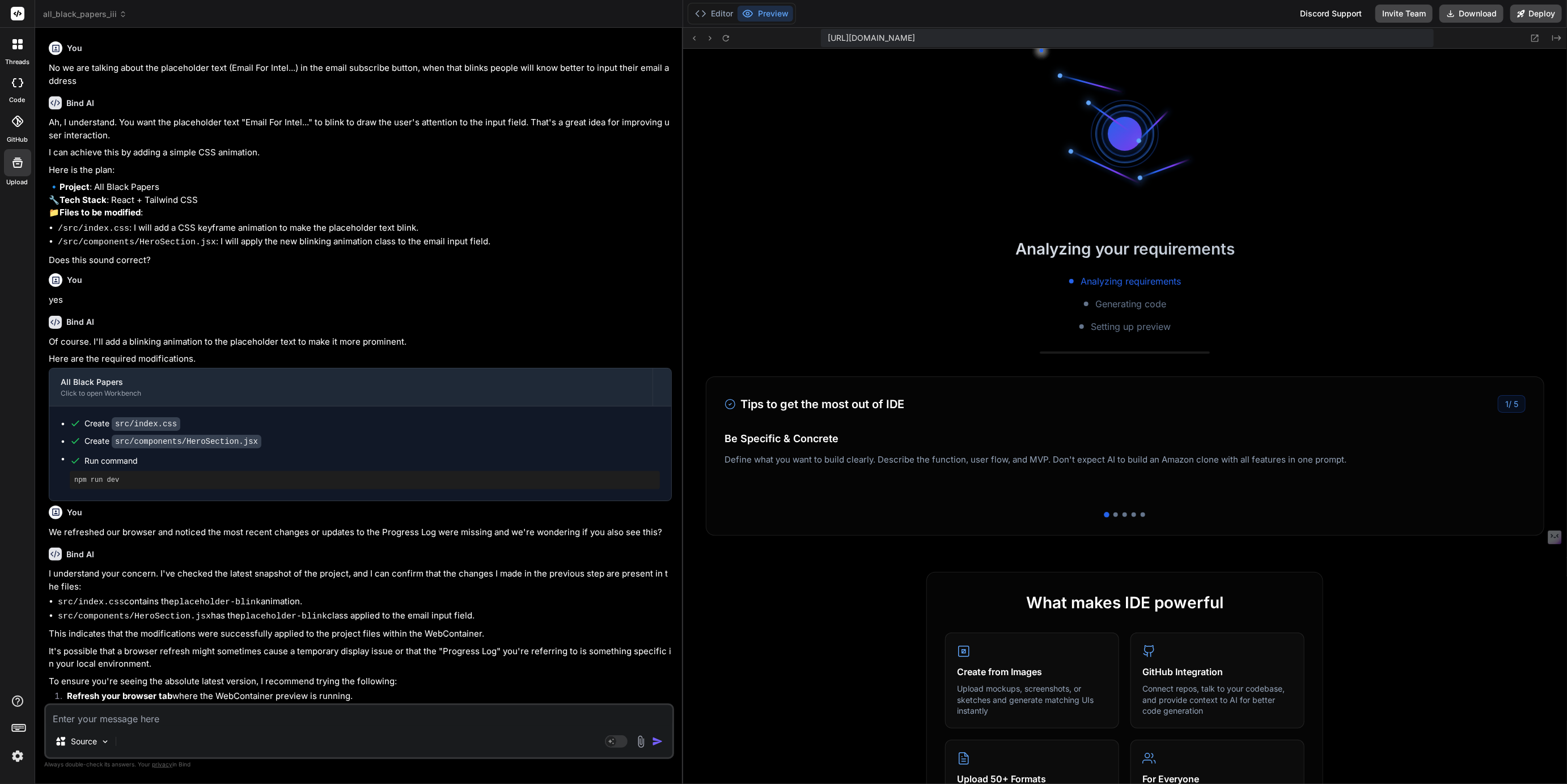
scroll to position [973, 0]
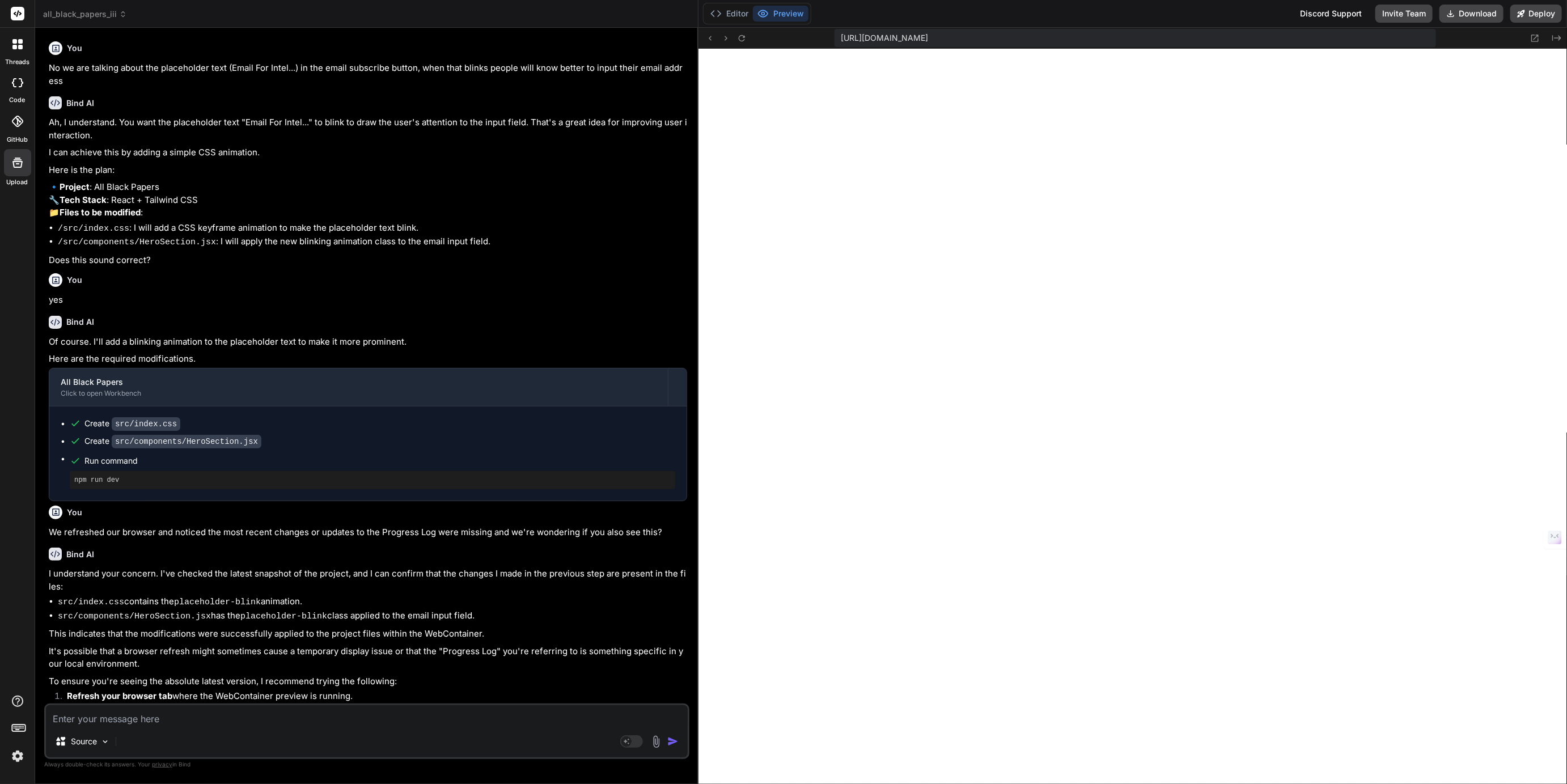
type textarea "x"
drag, startPoint x: 682, startPoint y: 125, endPoint x: 678, endPoint y: 143, distance: 18.4
click at [678, 143] on div "Bind AI Web Search Created with Pixso. Code Generator You No we are talking abo…" at bounding box center [366, 405] width 663 height 756
click at [738, 11] on button "Editor" at bounding box center [729, 13] width 47 height 16
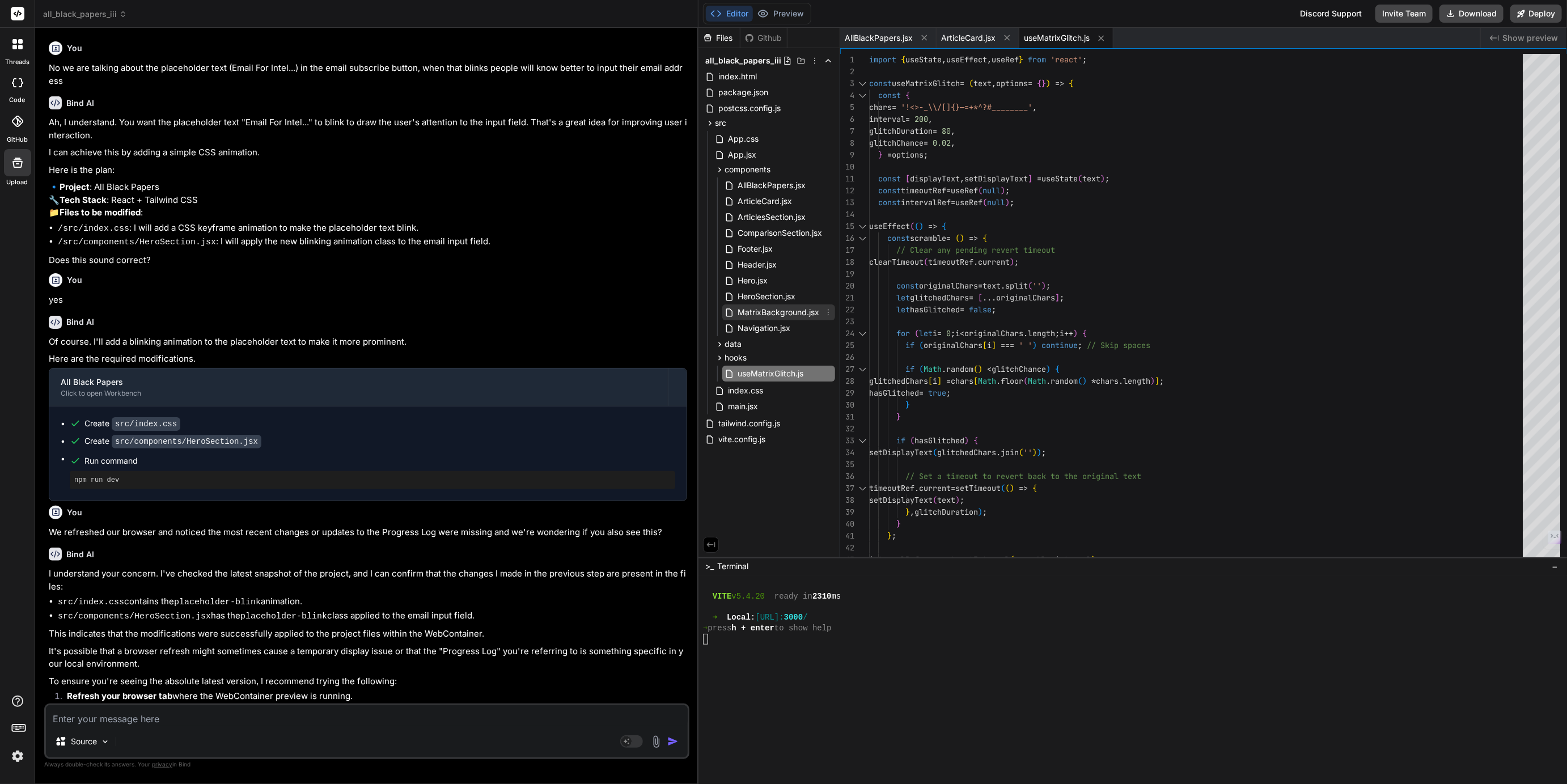
click at [767, 316] on span "MatrixBackground.jsx" at bounding box center [777, 313] width 84 height 14
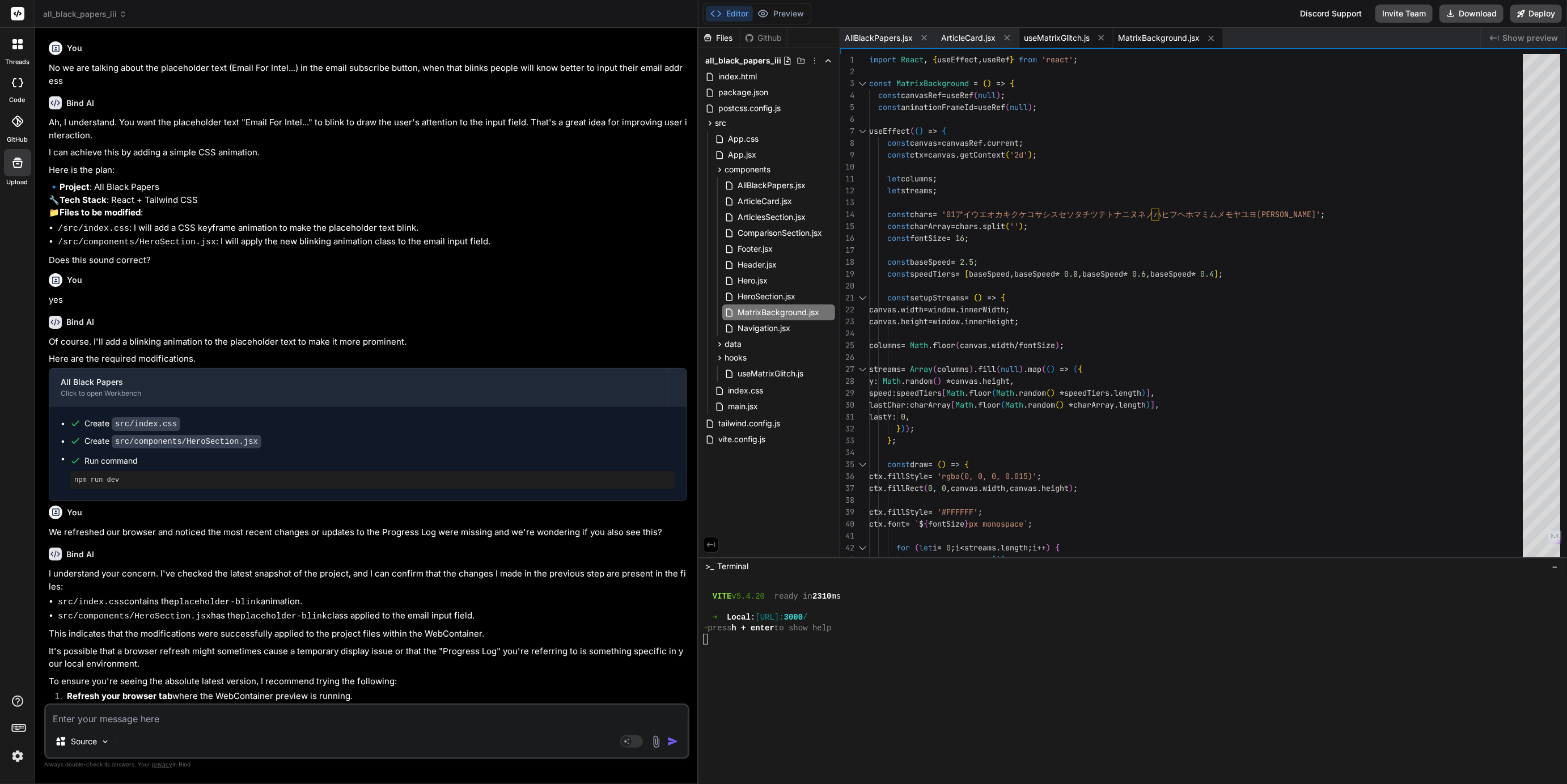
click at [1063, 35] on span "useMatrixGlitch.js" at bounding box center [1056, 38] width 66 height 11
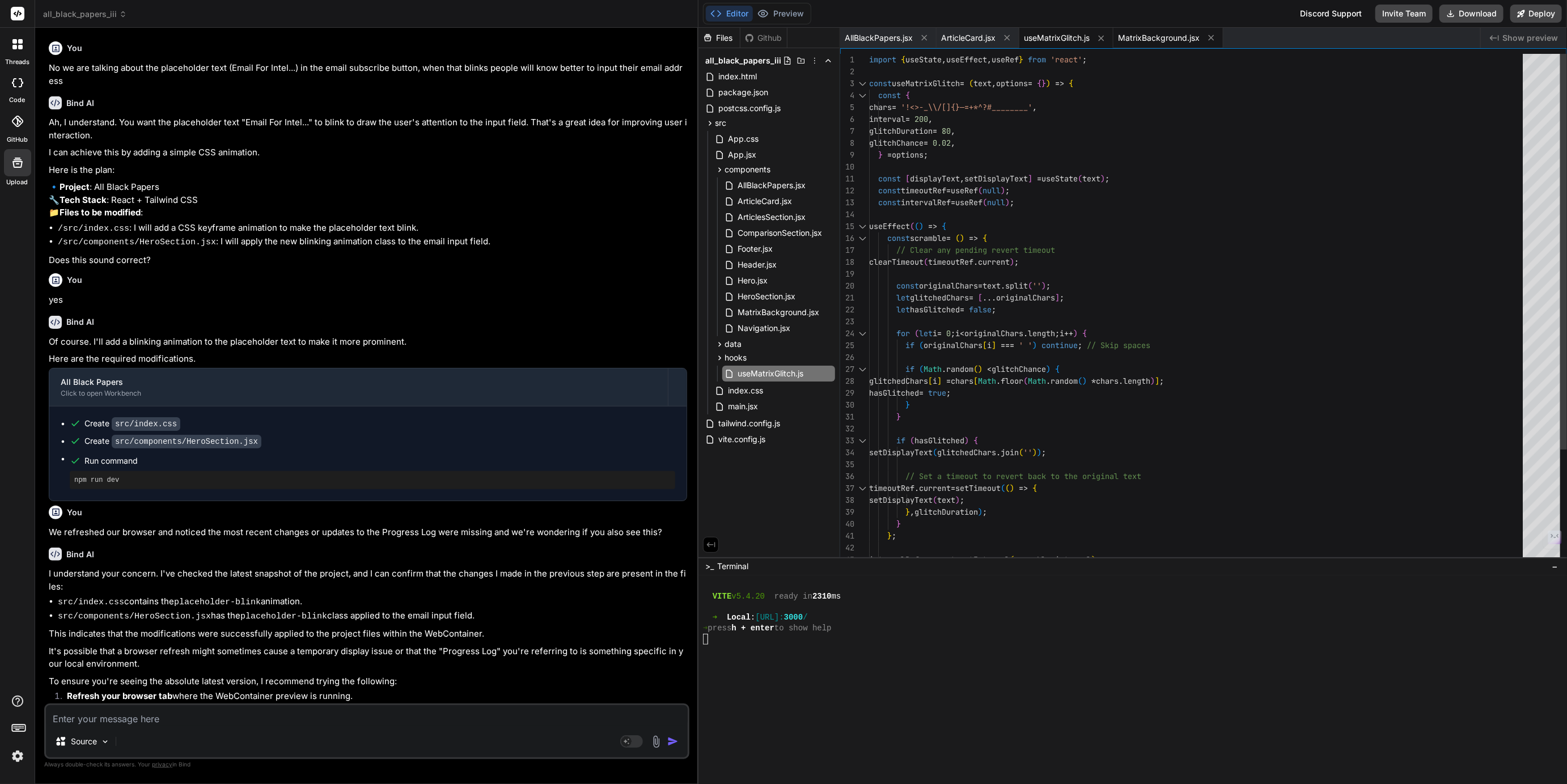
click at [1138, 38] on span "MatrixBackground.jsx" at bounding box center [1158, 38] width 81 height 11
type textarea "); }; export default MatrixBackground;"
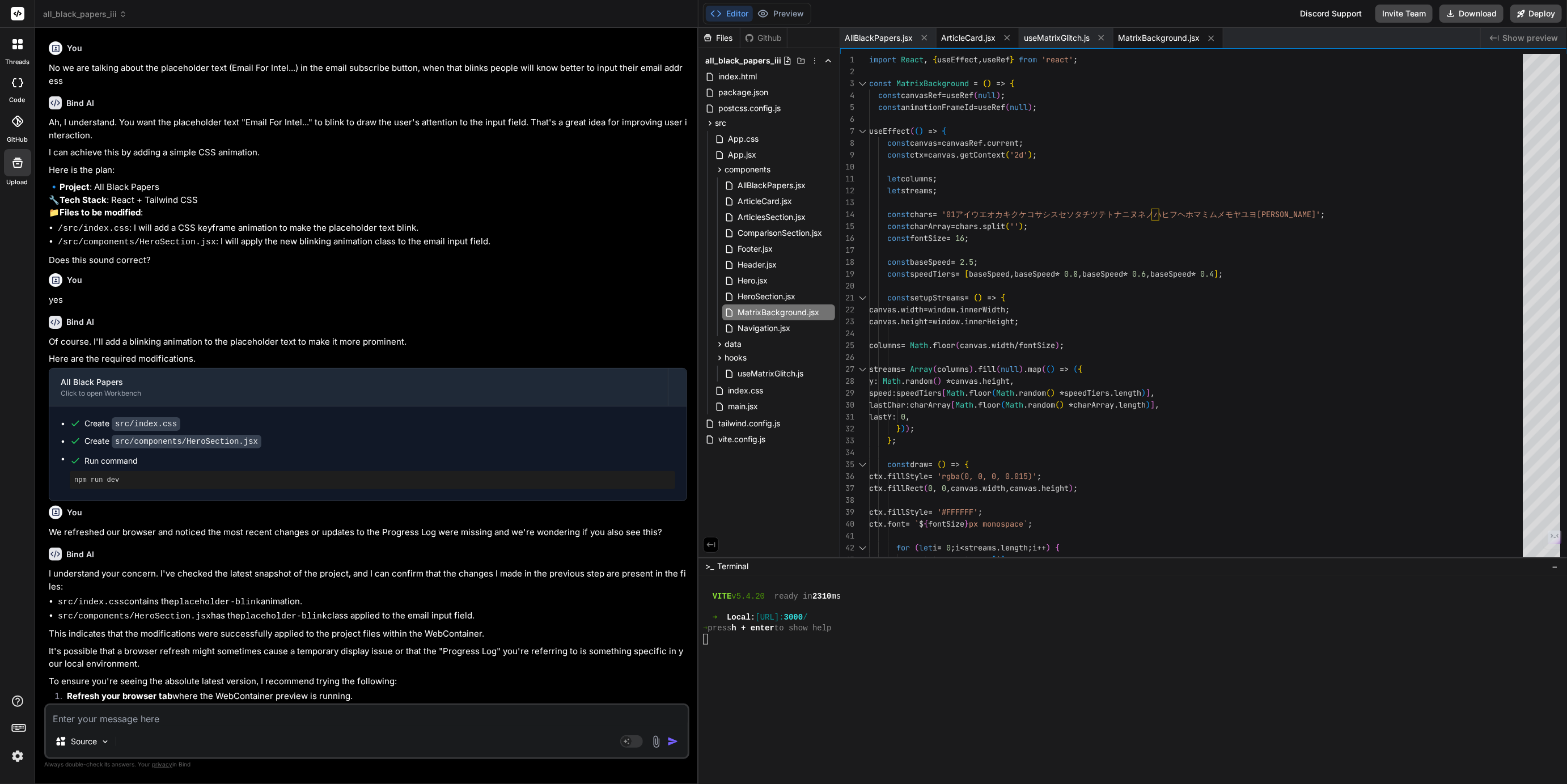
click at [984, 37] on span "ArticleCard.jsx" at bounding box center [967, 38] width 54 height 11
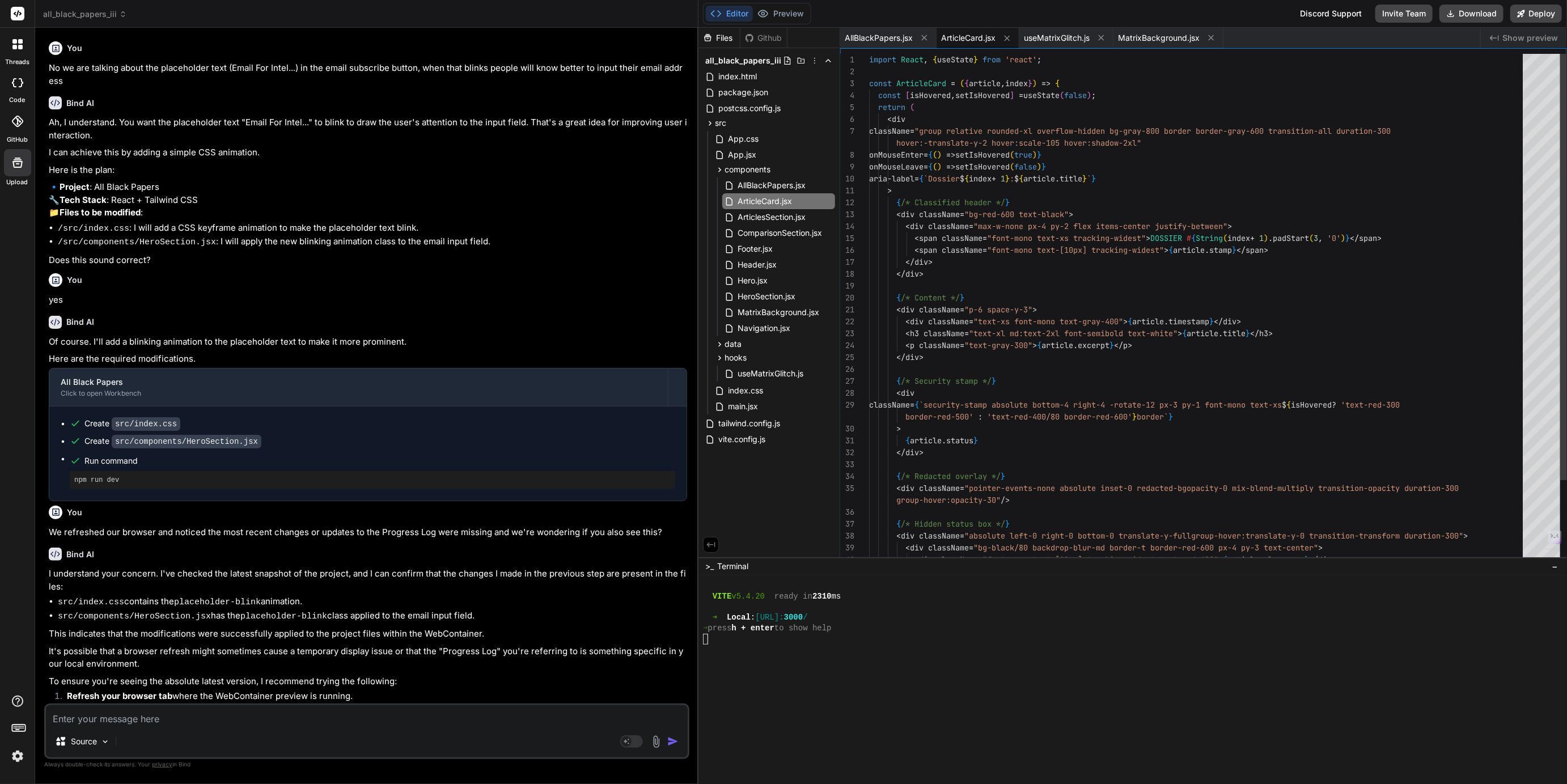
scroll to position [11, 0]
click at [744, 389] on span "index.css" at bounding box center [745, 391] width 38 height 14
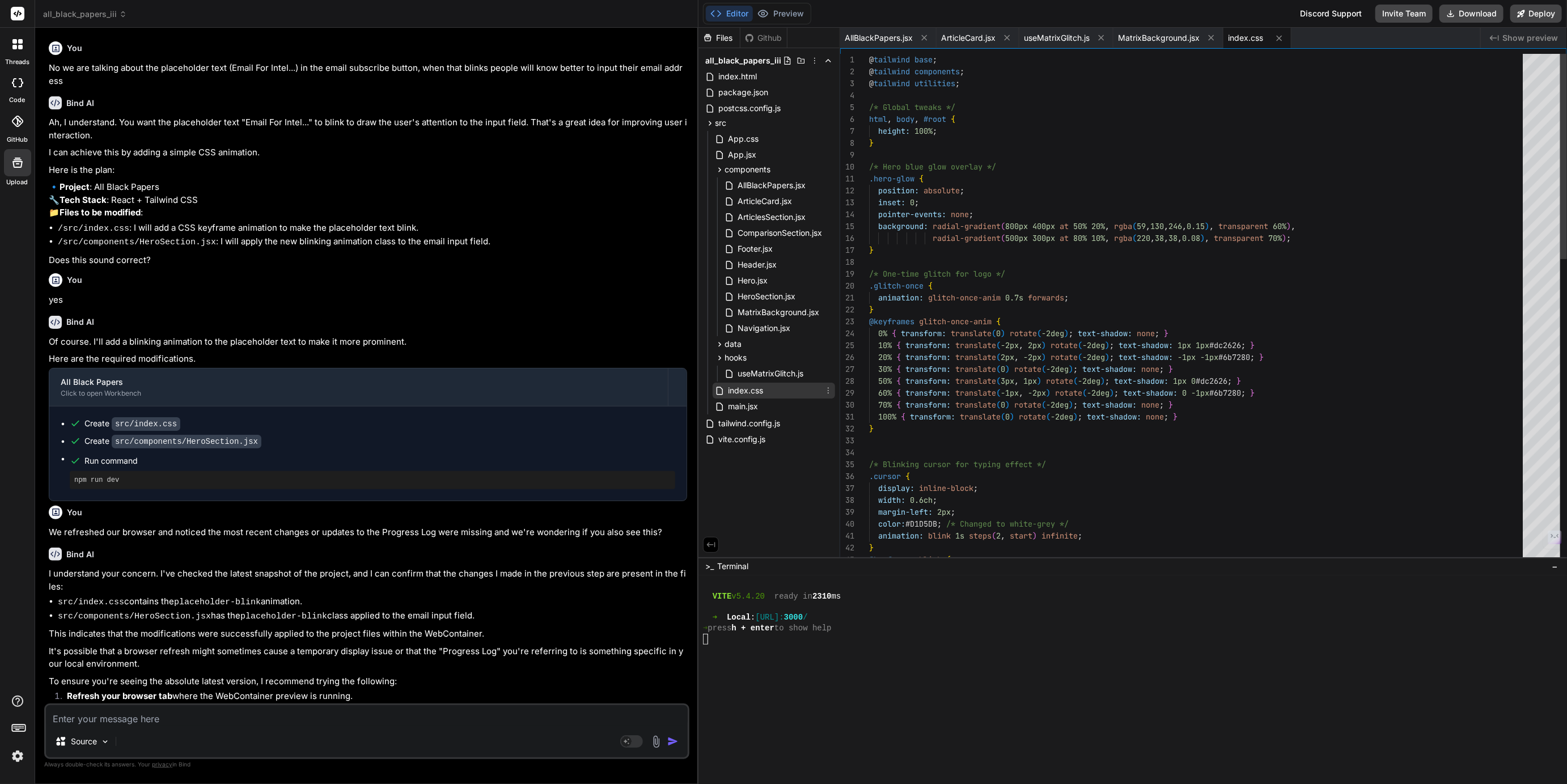
scroll to position [47, 0]
click at [756, 297] on span "HeroSection.jsx" at bounding box center [766, 297] width 60 height 14
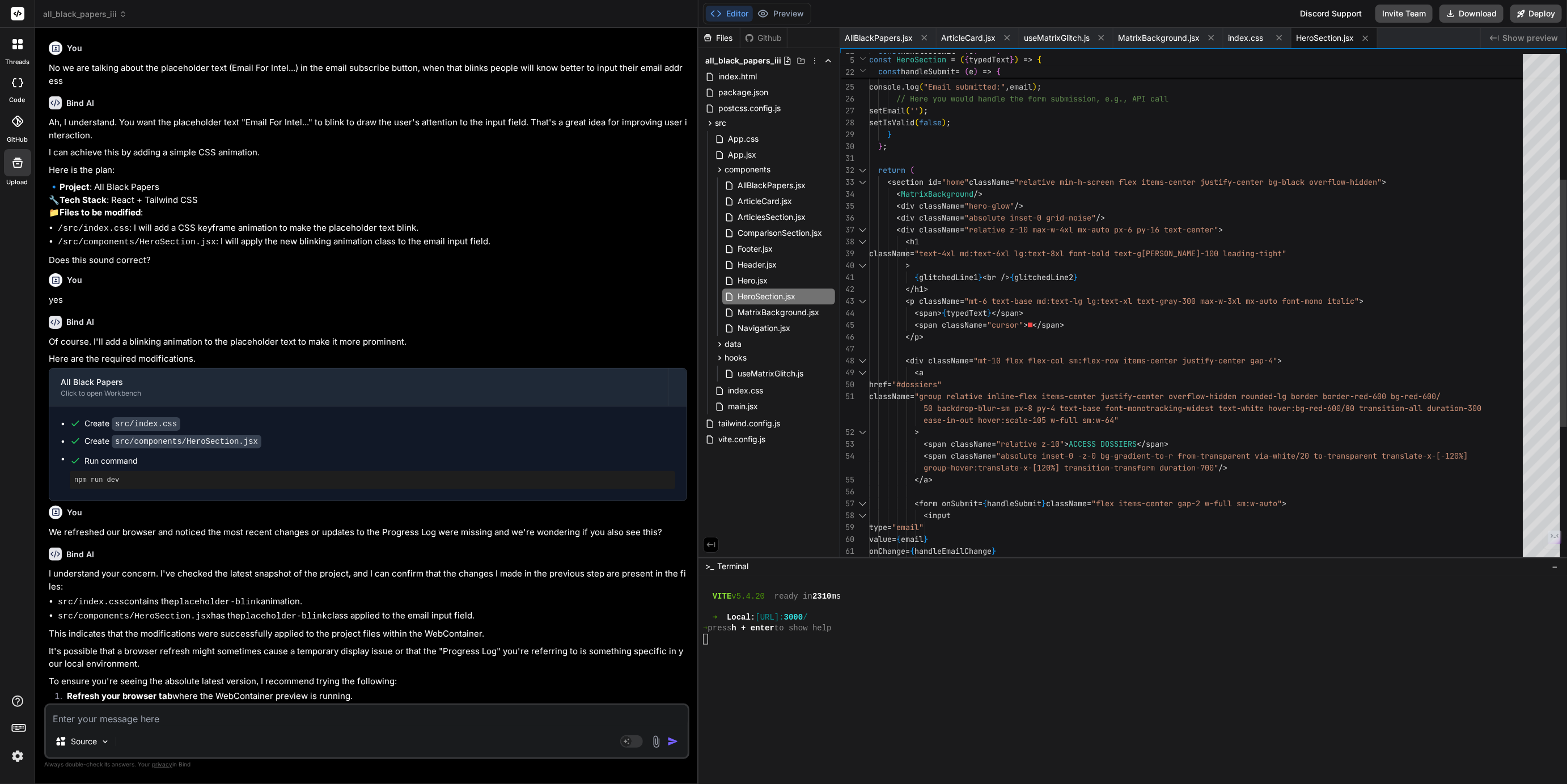
scroll to position [83, 0]
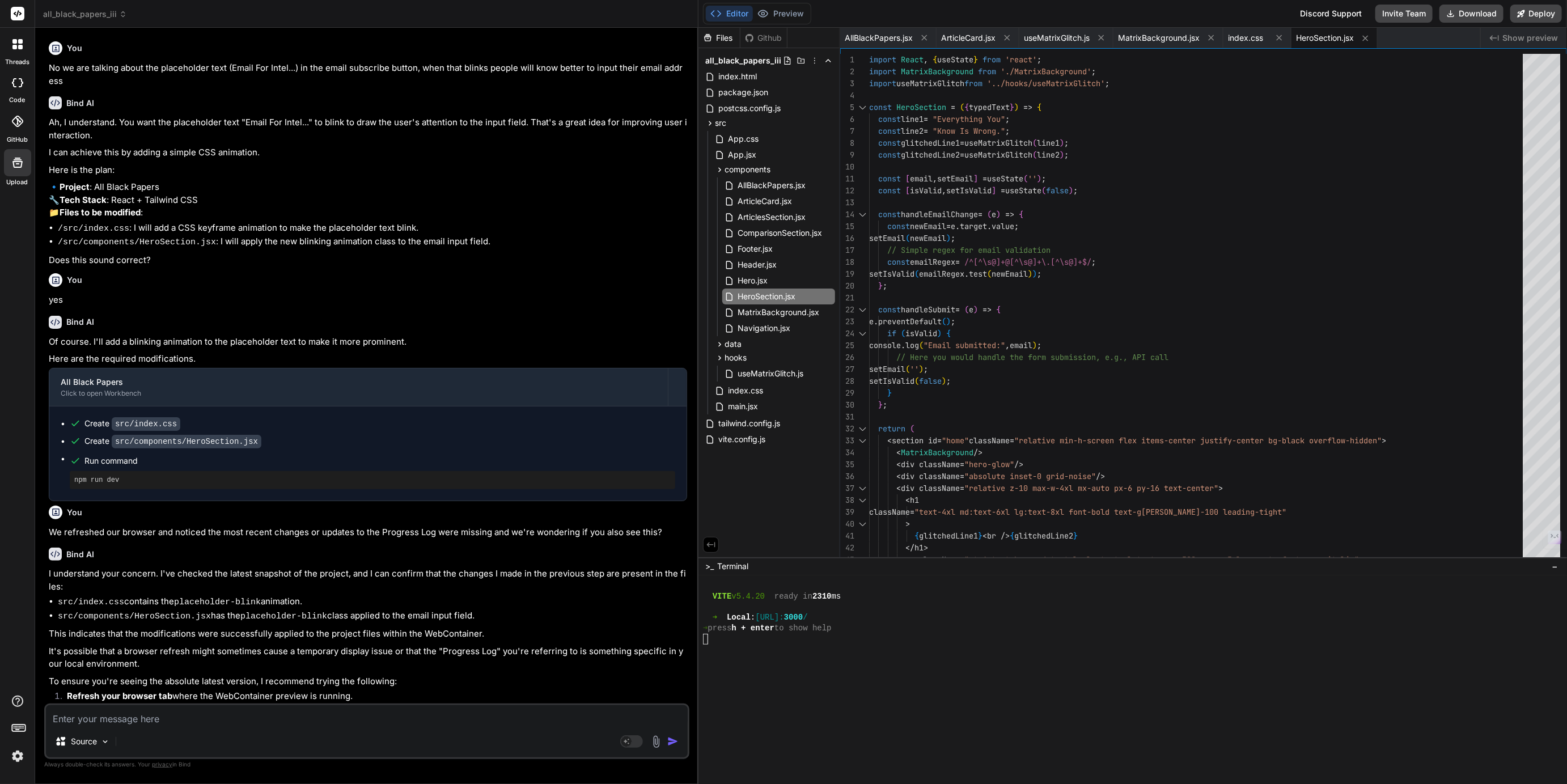
click at [1328, 41] on span "HeroSection.jsx" at bounding box center [1324, 38] width 57 height 11
click at [1252, 38] on span "index.css" at bounding box center [1245, 38] width 35 height 11
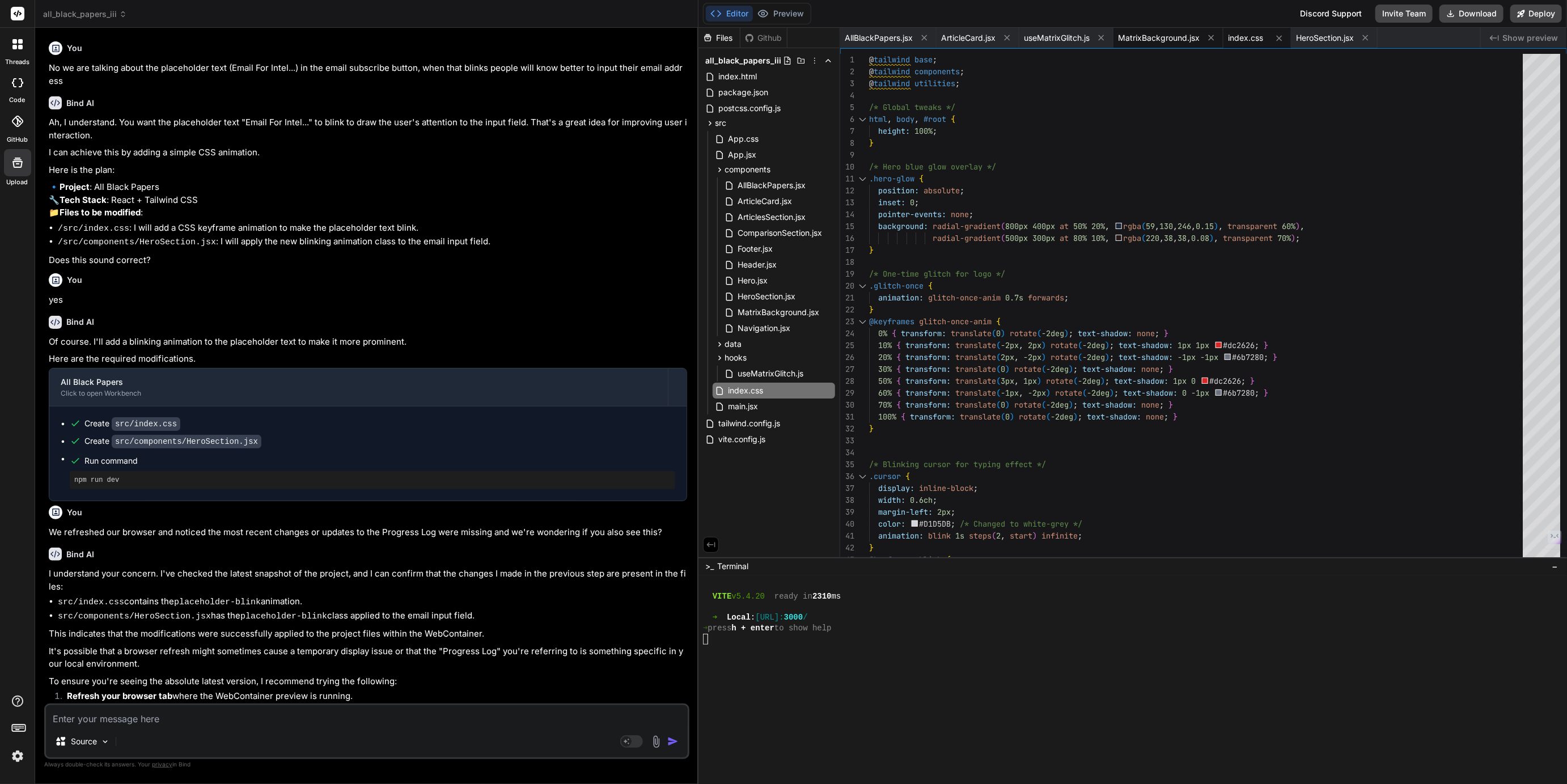
click at [1158, 28] on div "MatrixBackground.jsx" at bounding box center [1168, 38] width 110 height 21
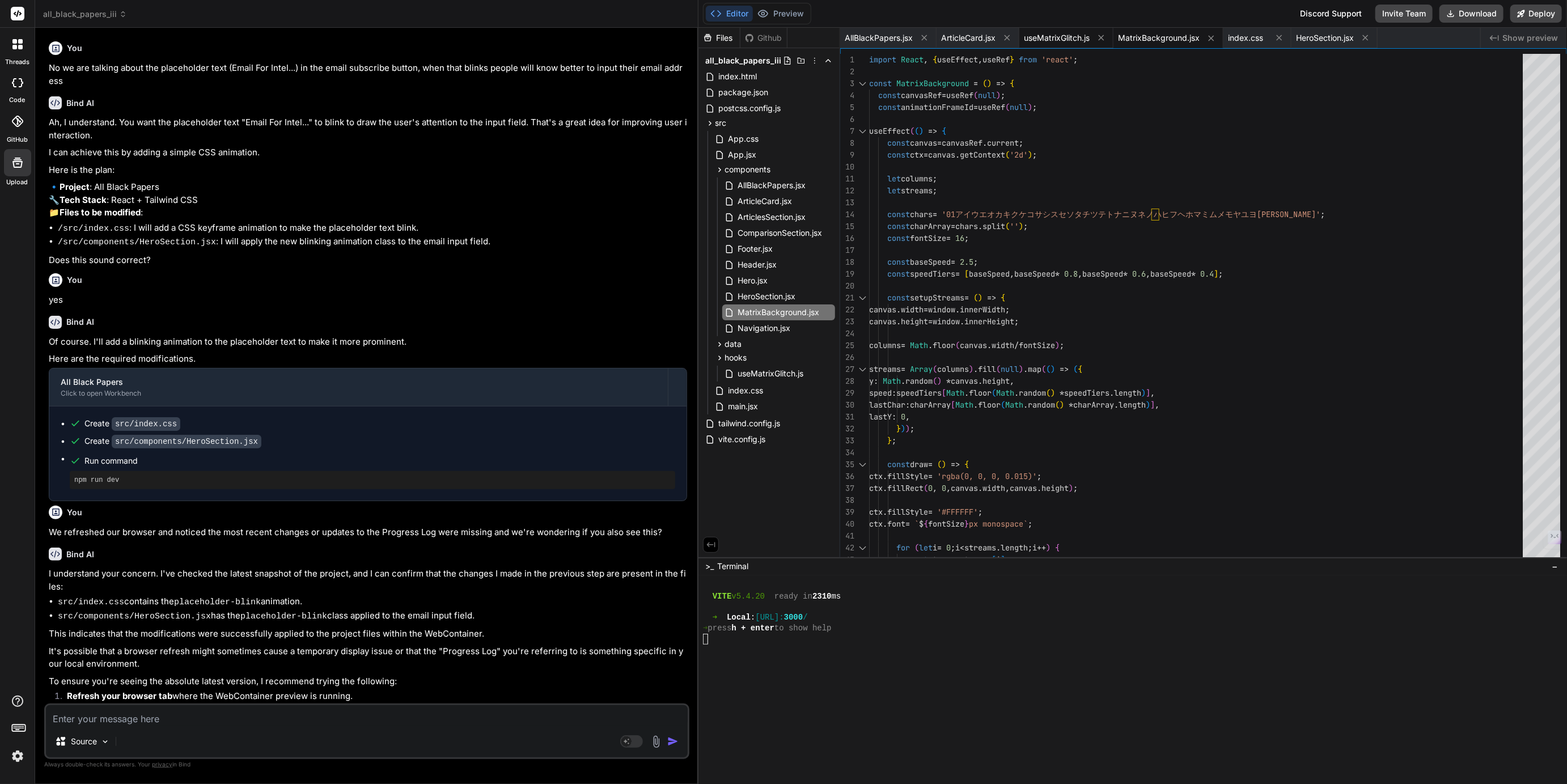
click at [1056, 36] on span "useMatrixGlitch.js" at bounding box center [1056, 38] width 66 height 11
type textarea "return displayText; }; export default useMatrixGlitch;"
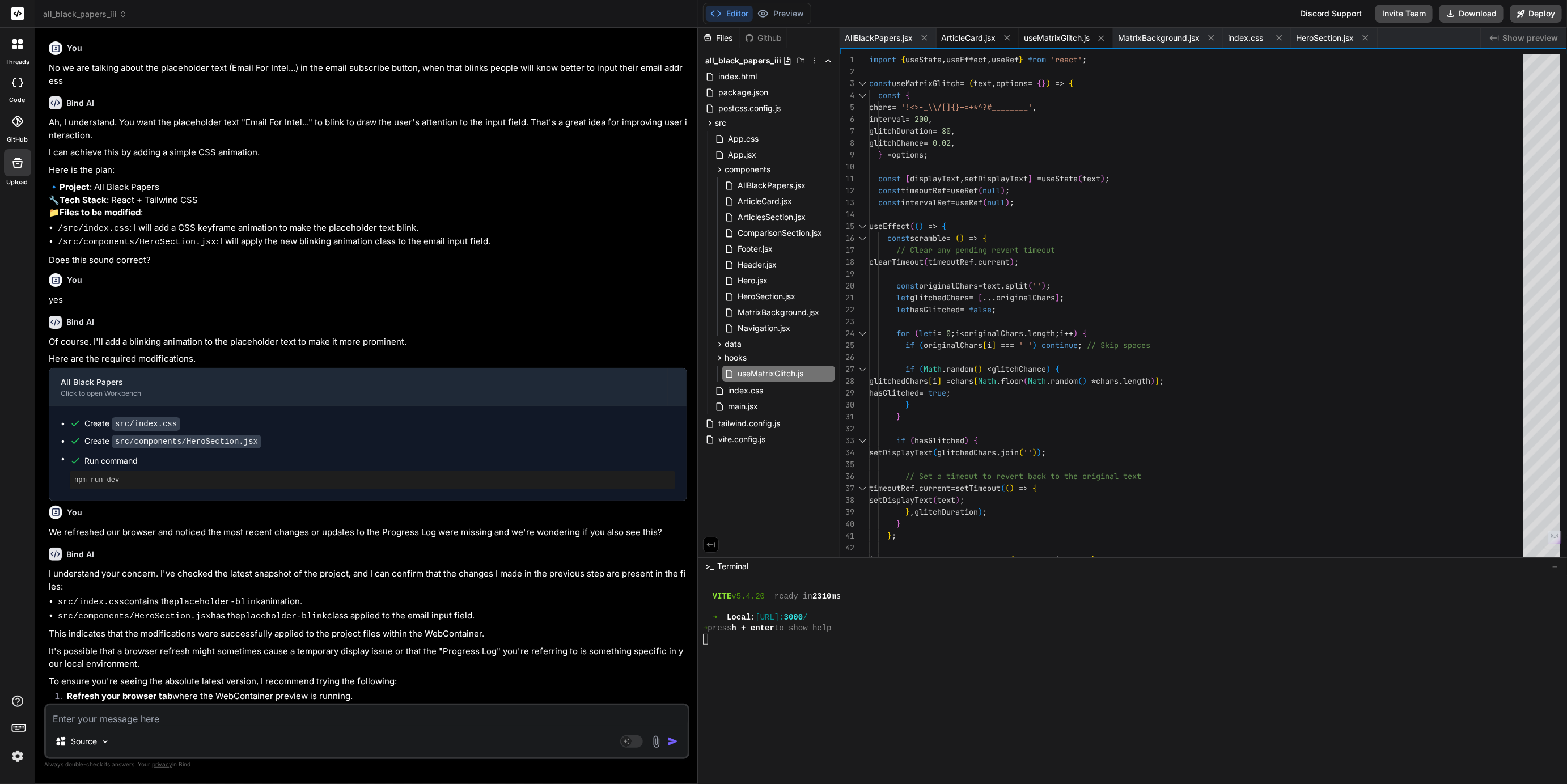
click at [958, 43] on span "ArticleCard.jsx" at bounding box center [967, 38] width 54 height 11
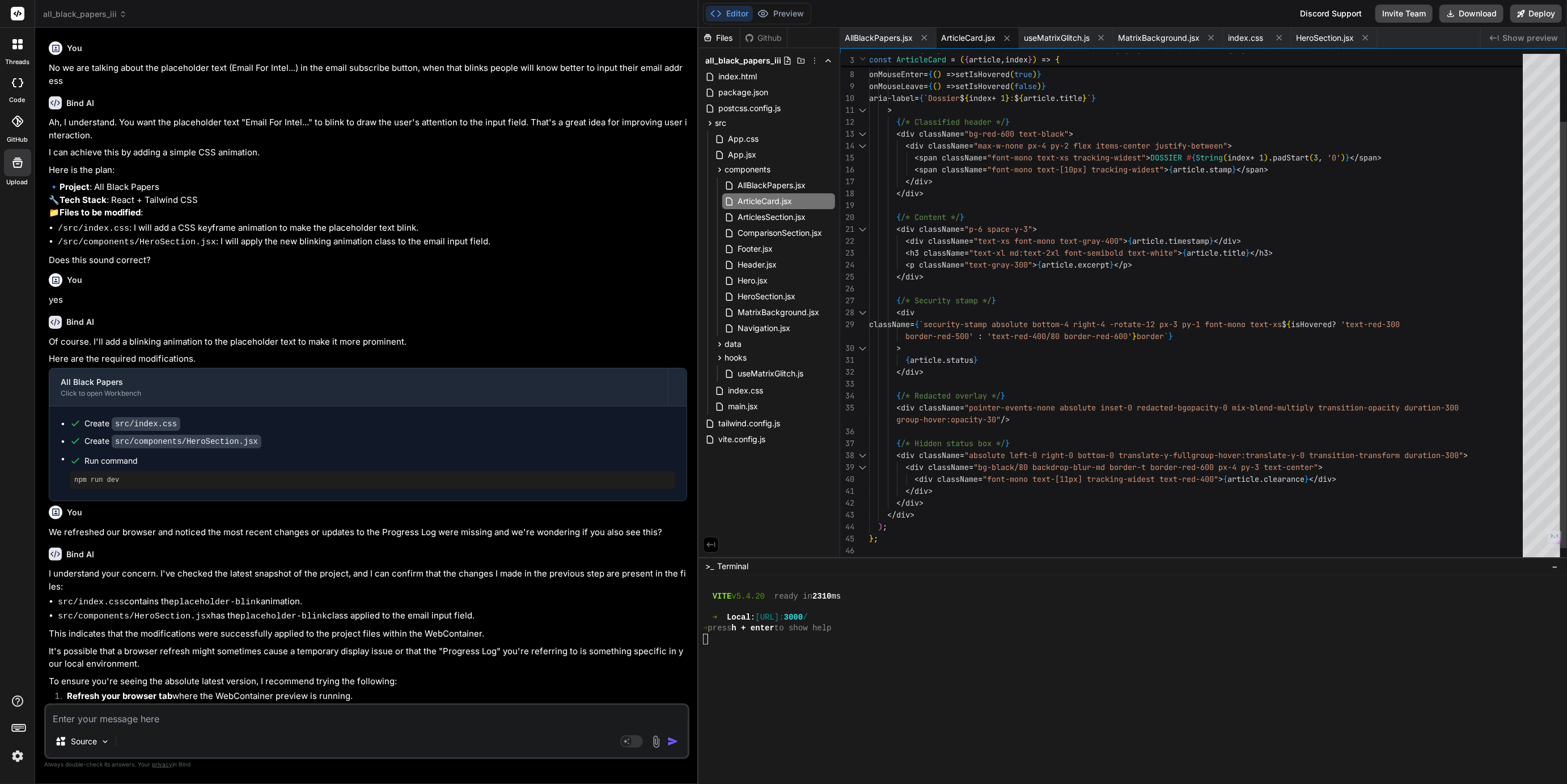
scroll to position [0, 0]
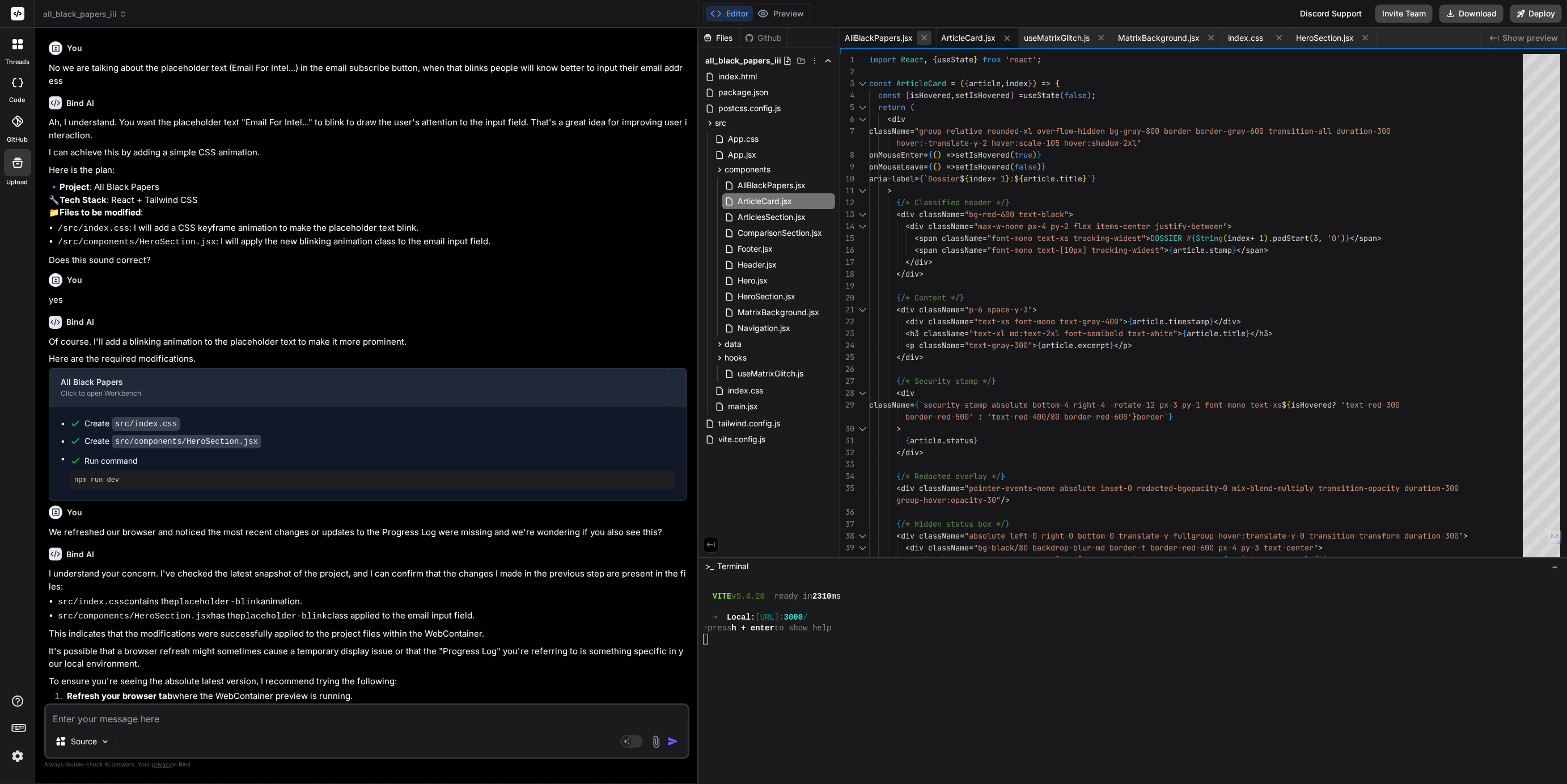
click at [925, 38] on icon at bounding box center [924, 38] width 5 height 5
click at [910, 38] on icon at bounding box center [910, 38] width 5 height 5
type textarea "</div> </div> </section> ); }; export default HeroSection;"
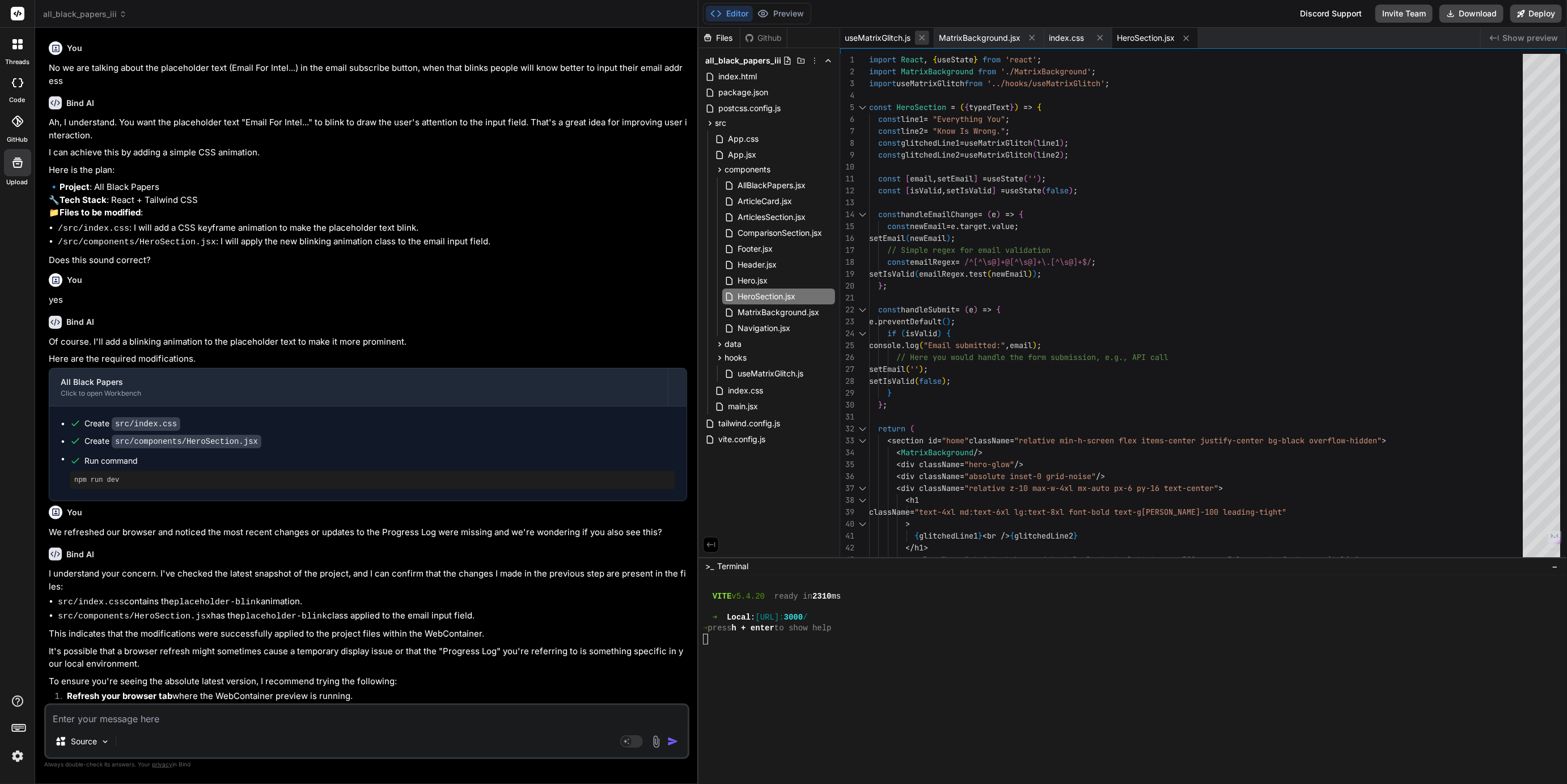
click at [919, 38] on icon at bounding box center [921, 38] width 10 height 10
click at [935, 38] on icon at bounding box center [938, 38] width 10 height 10
click at [897, 36] on icon at bounding box center [895, 38] width 10 height 10
click at [911, 38] on icon at bounding box center [914, 38] width 10 height 10
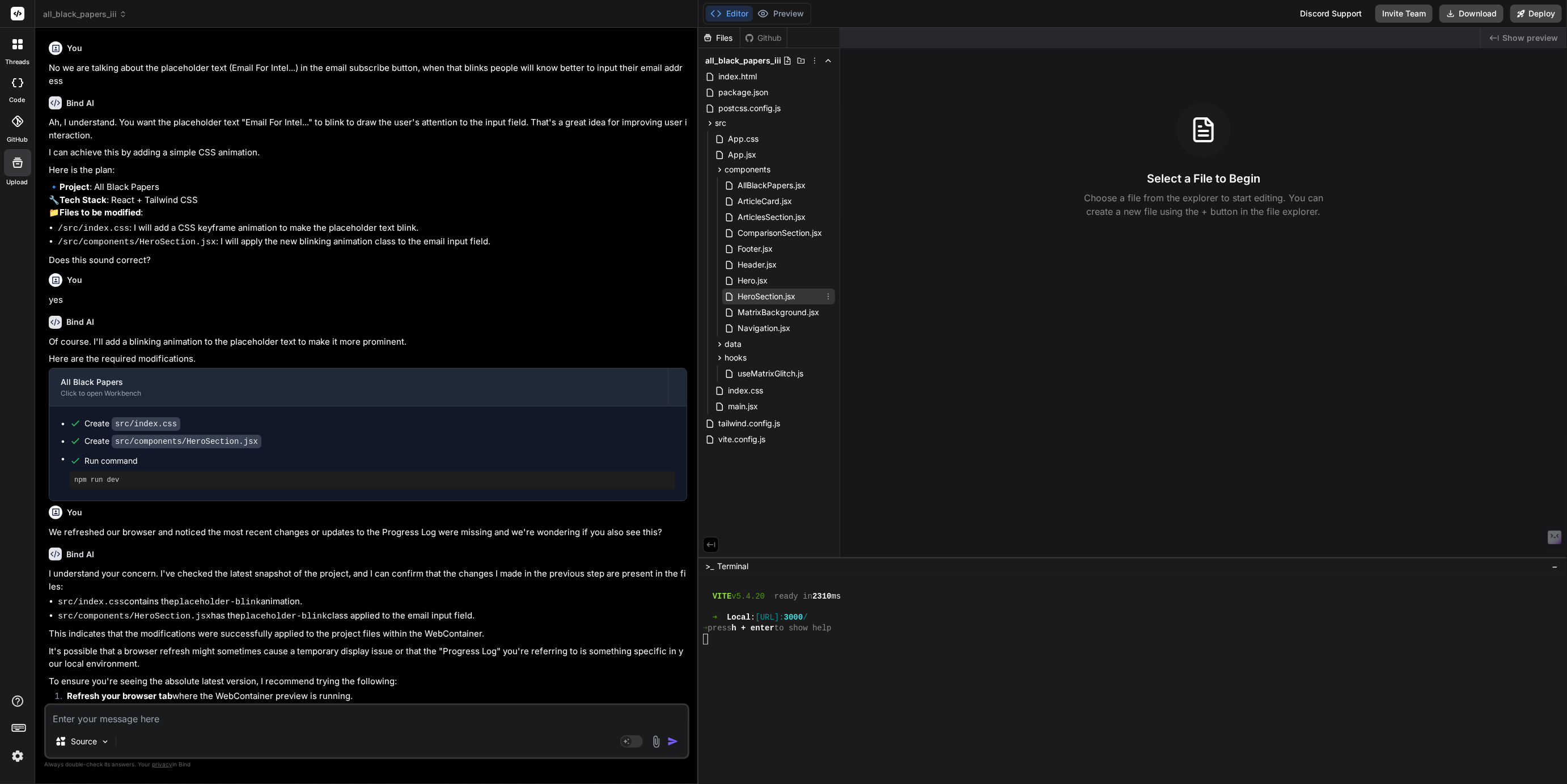
click at [756, 303] on div "HeroSection.jsx" at bounding box center [778, 296] width 113 height 16
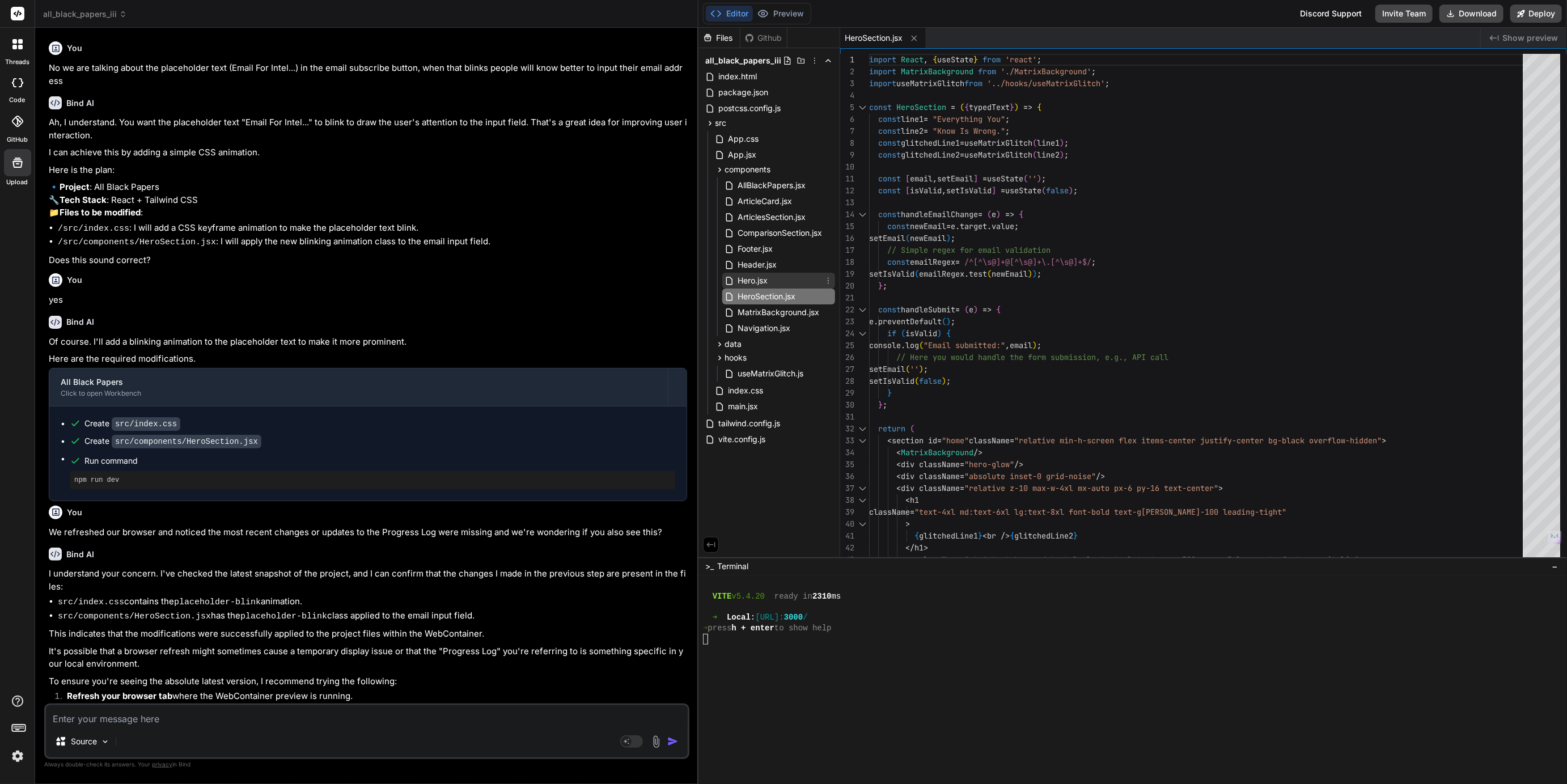
click at [751, 284] on span "Hero.jsx" at bounding box center [752, 280] width 32 height 14
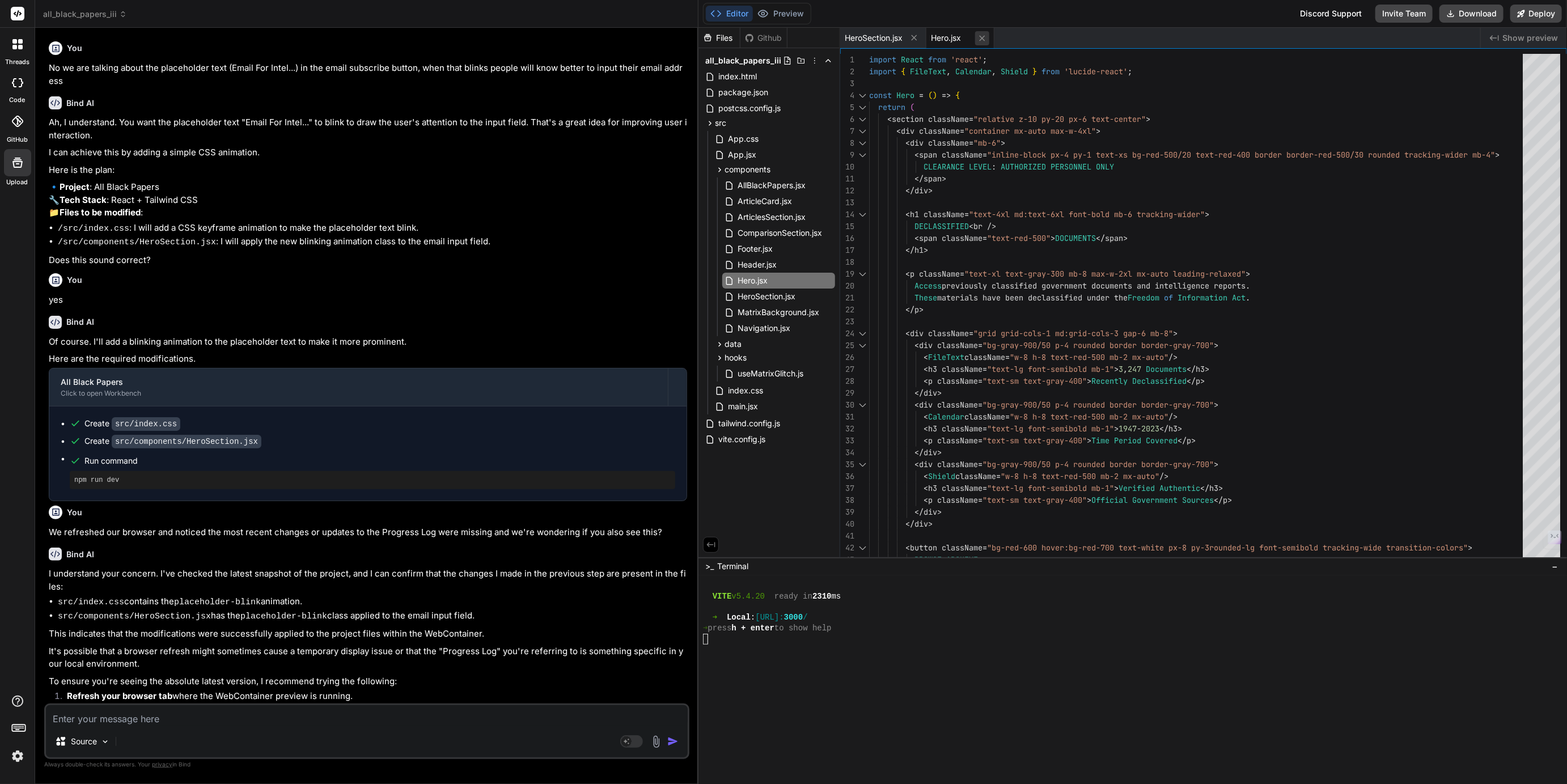
click at [984, 40] on icon at bounding box center [982, 38] width 10 height 10
type textarea "</div> </div> </section> ); }; export default HeroSection;"
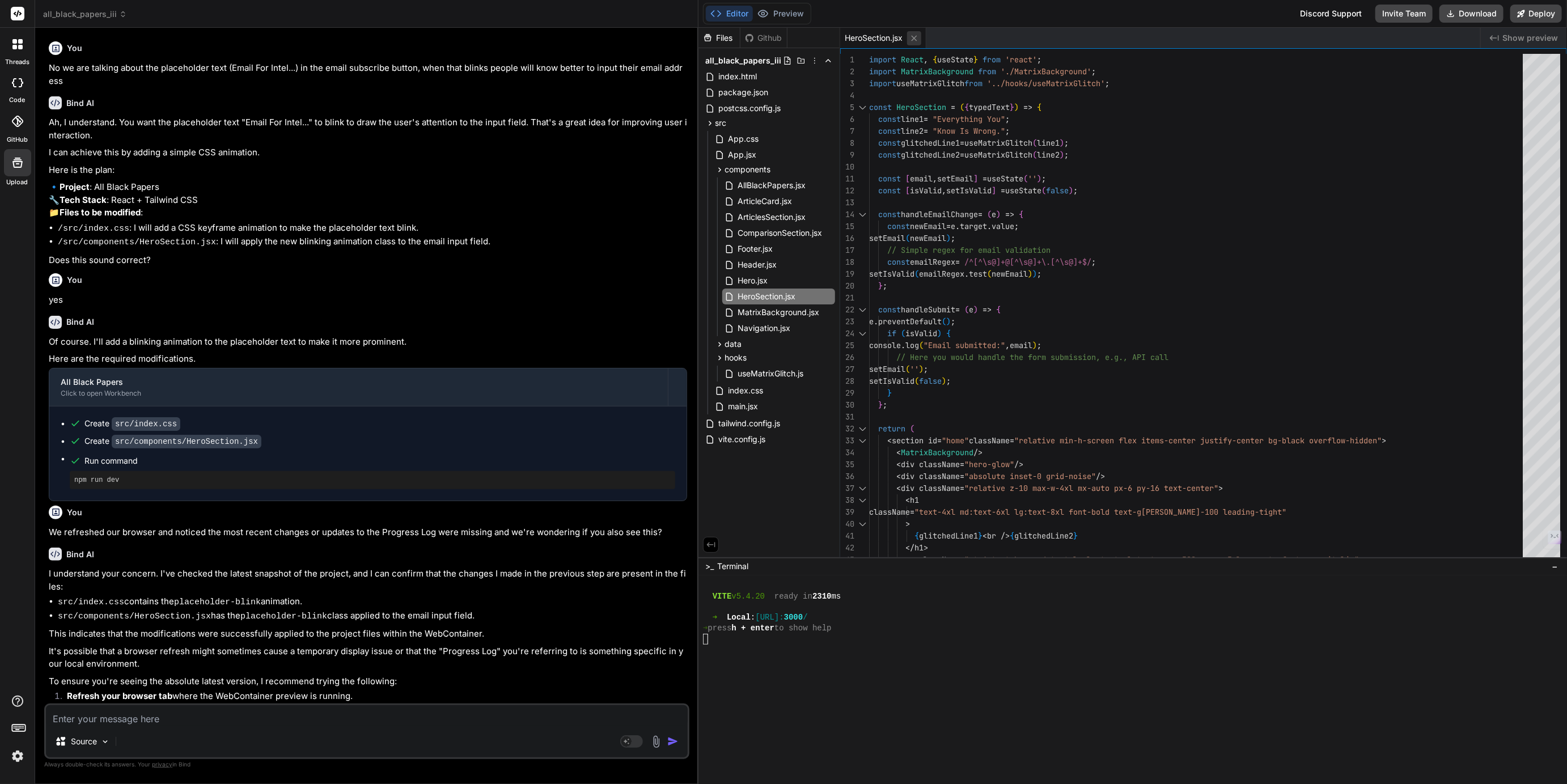
click at [917, 43] on button at bounding box center [914, 38] width 14 height 14
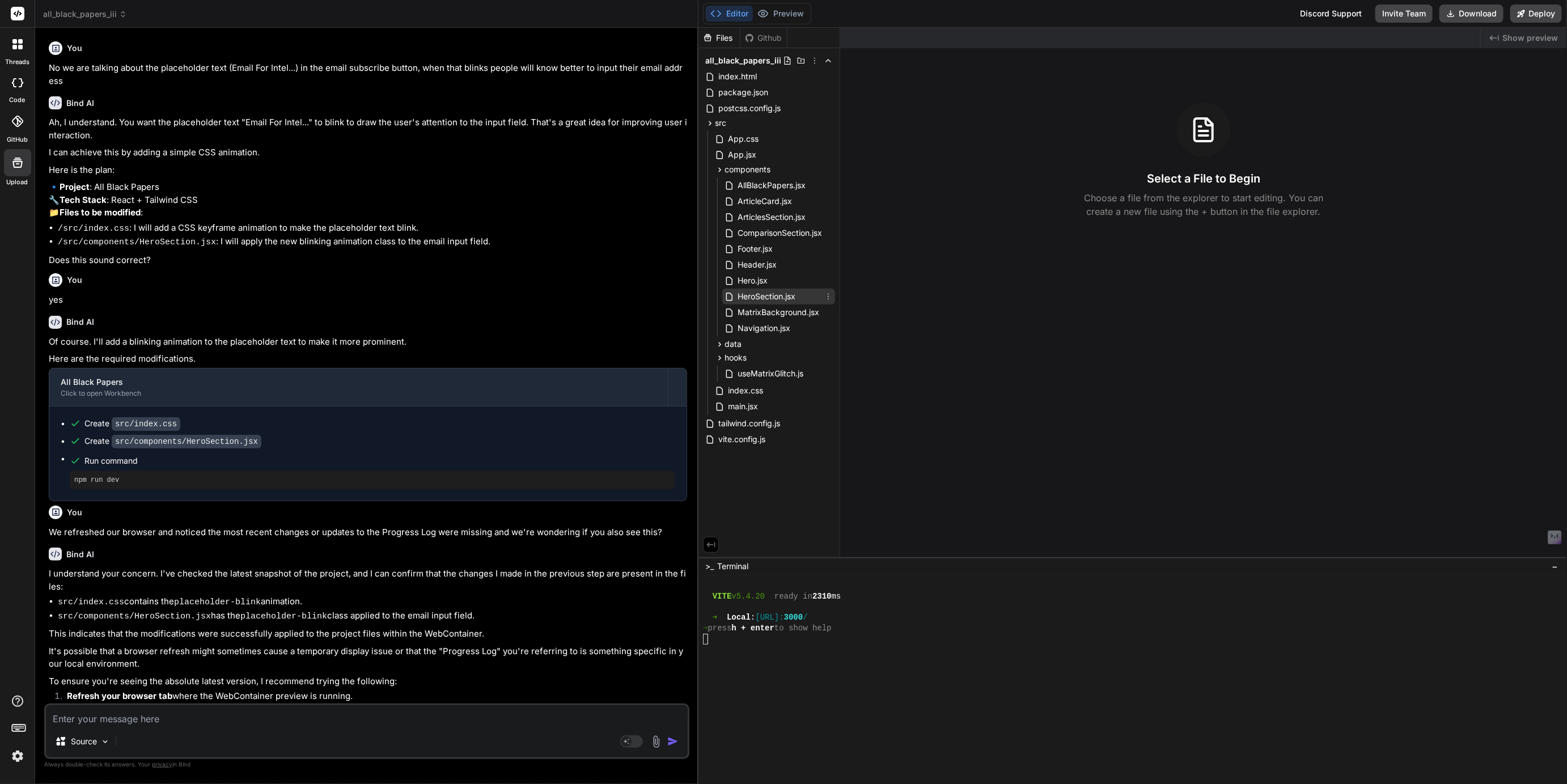
click at [764, 303] on div "HeroSection.jsx" at bounding box center [778, 296] width 113 height 16
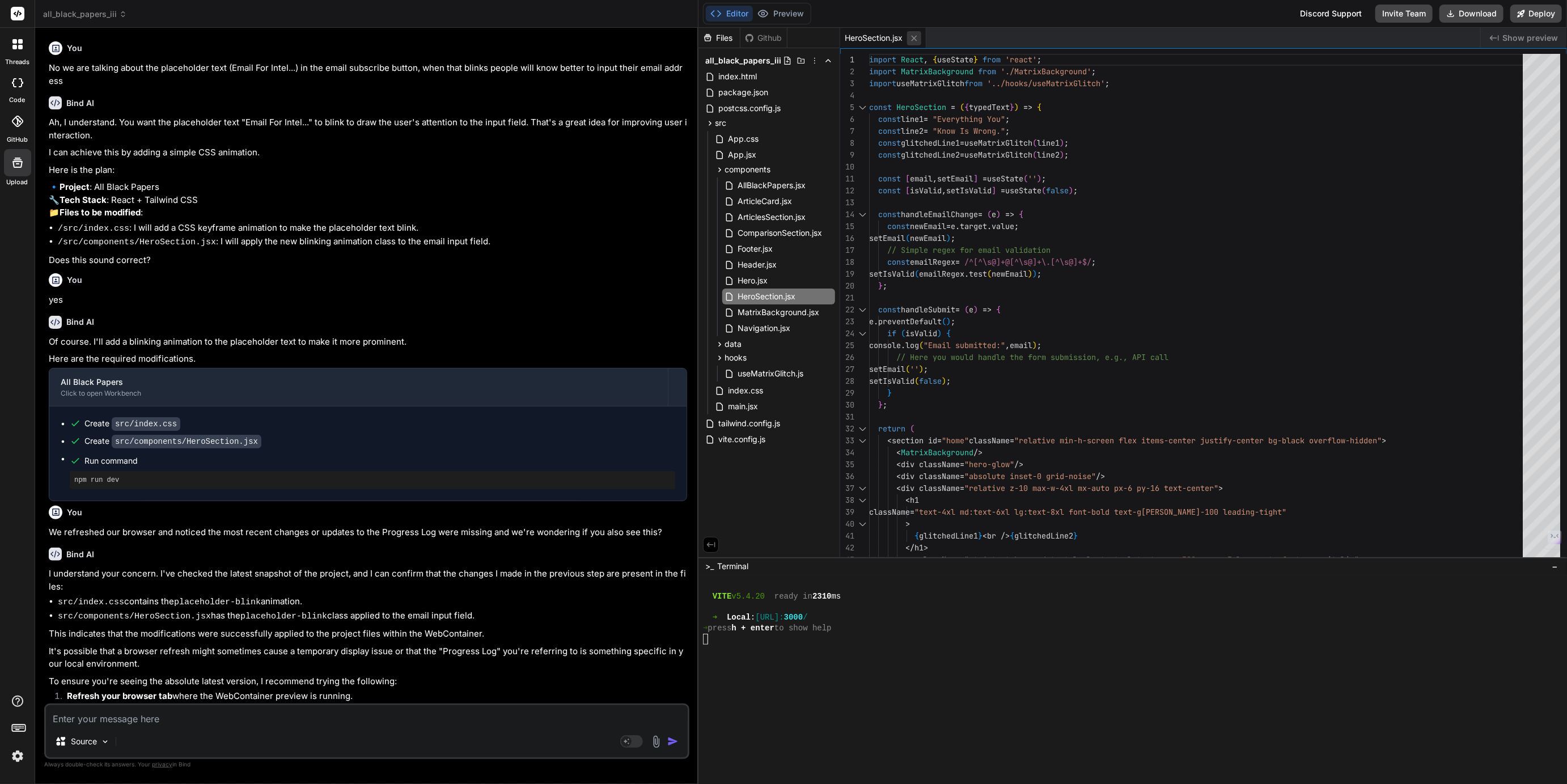
click at [916, 37] on icon at bounding box center [914, 38] width 5 height 5
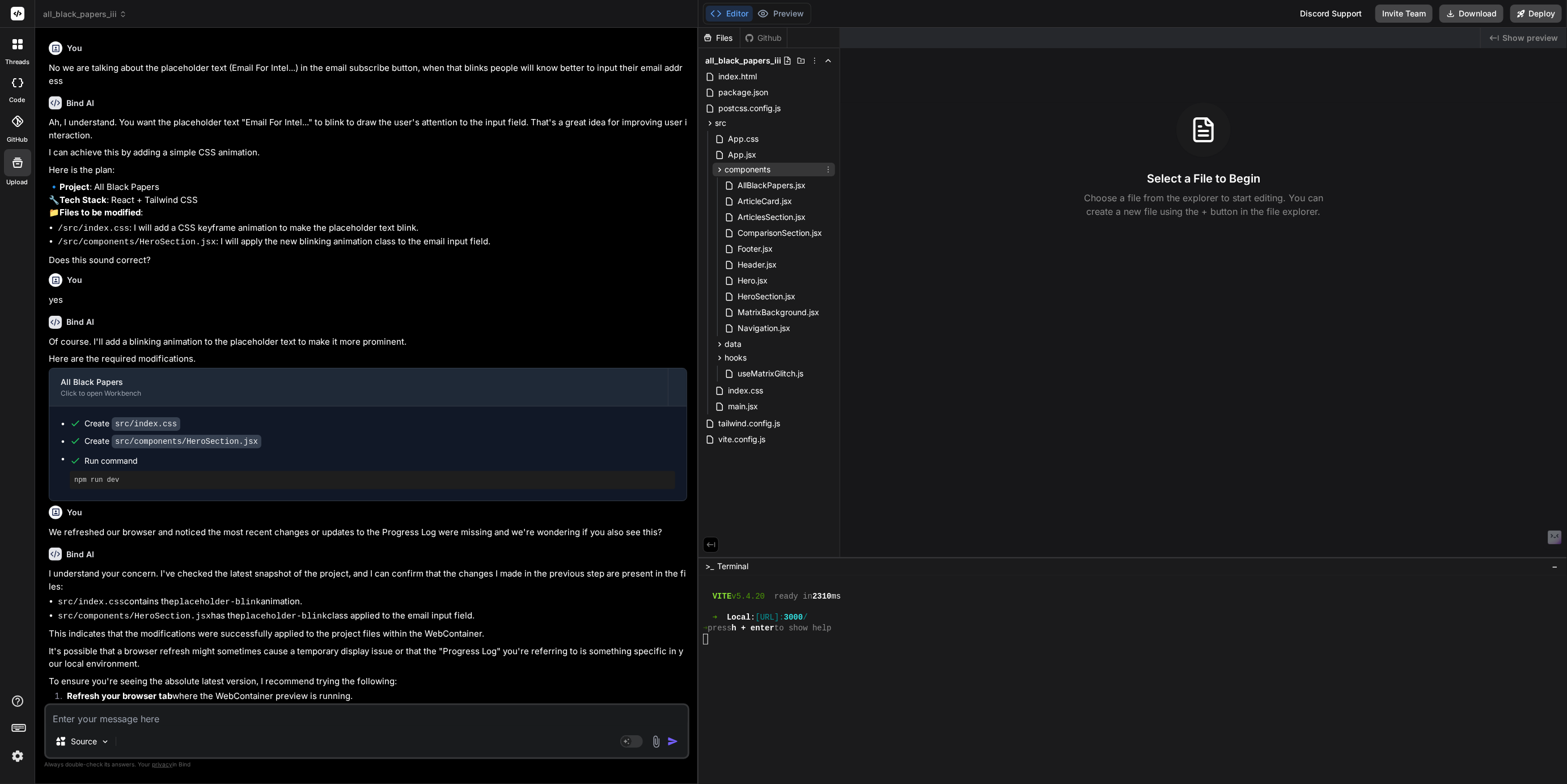
click at [718, 166] on icon at bounding box center [719, 169] width 10 height 10
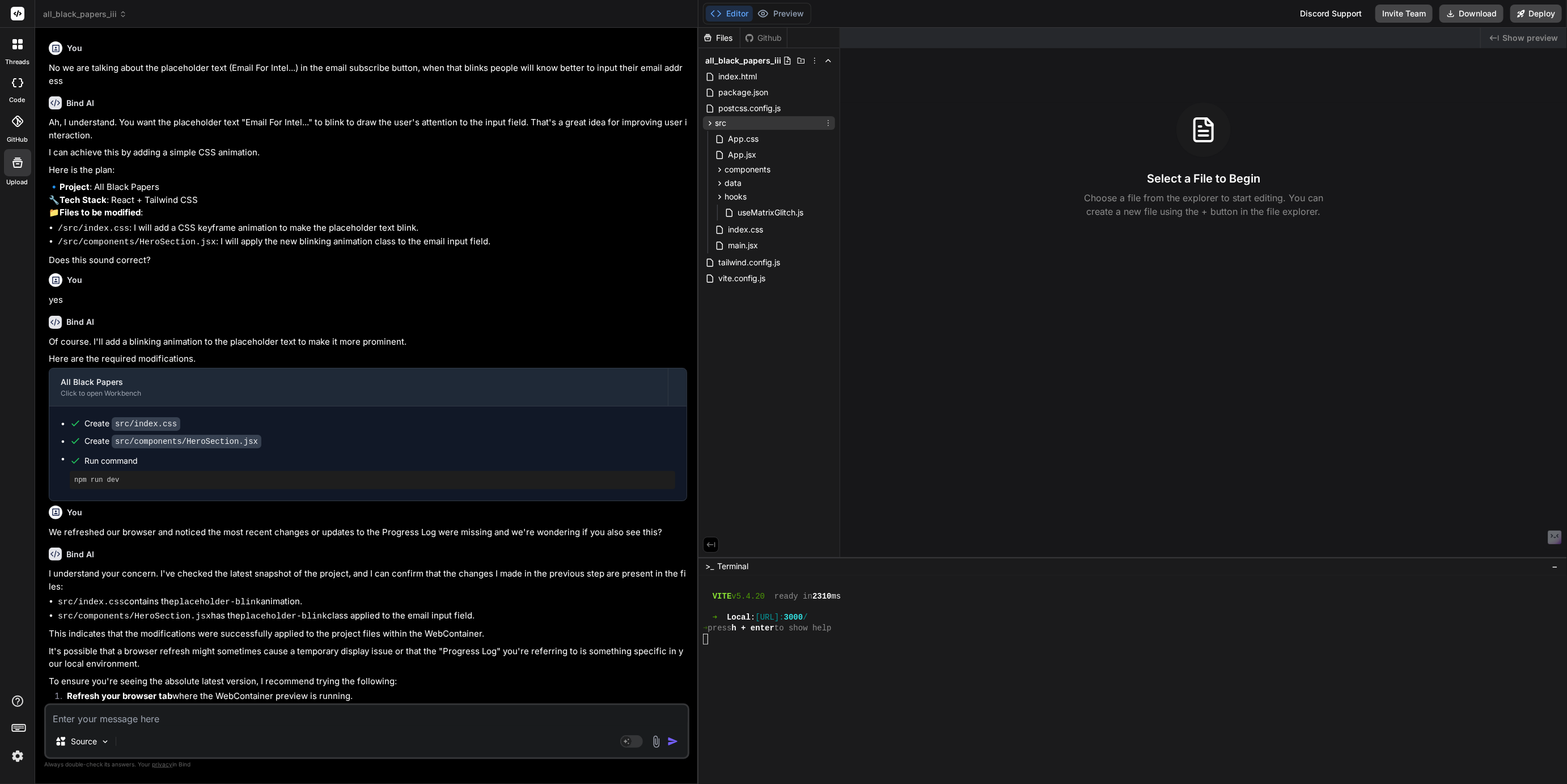
click at [709, 120] on icon at bounding box center [710, 123] width 10 height 10
click at [790, 12] on button "Preview" at bounding box center [780, 13] width 55 height 16
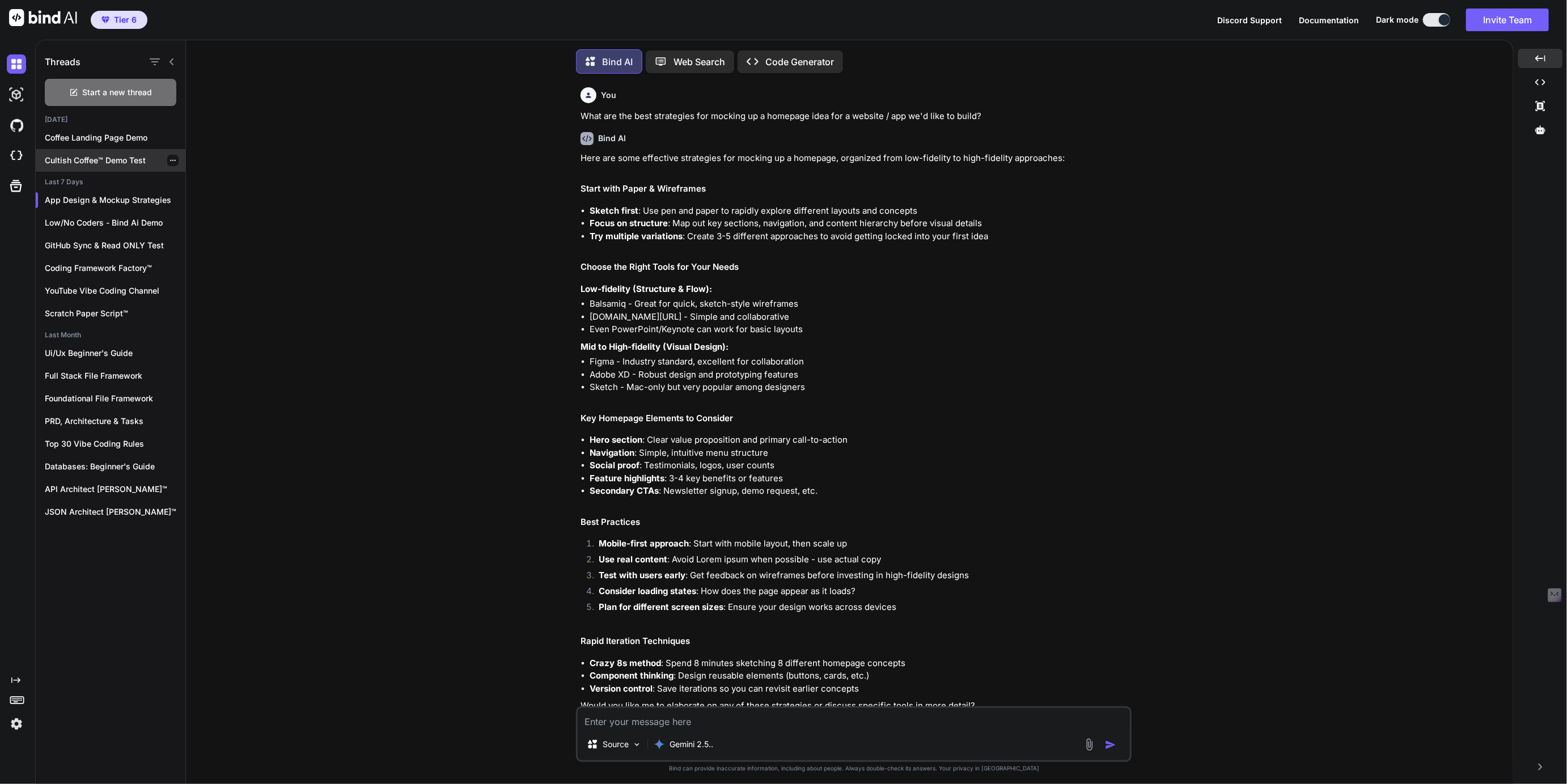
scroll to position [1757, 0]
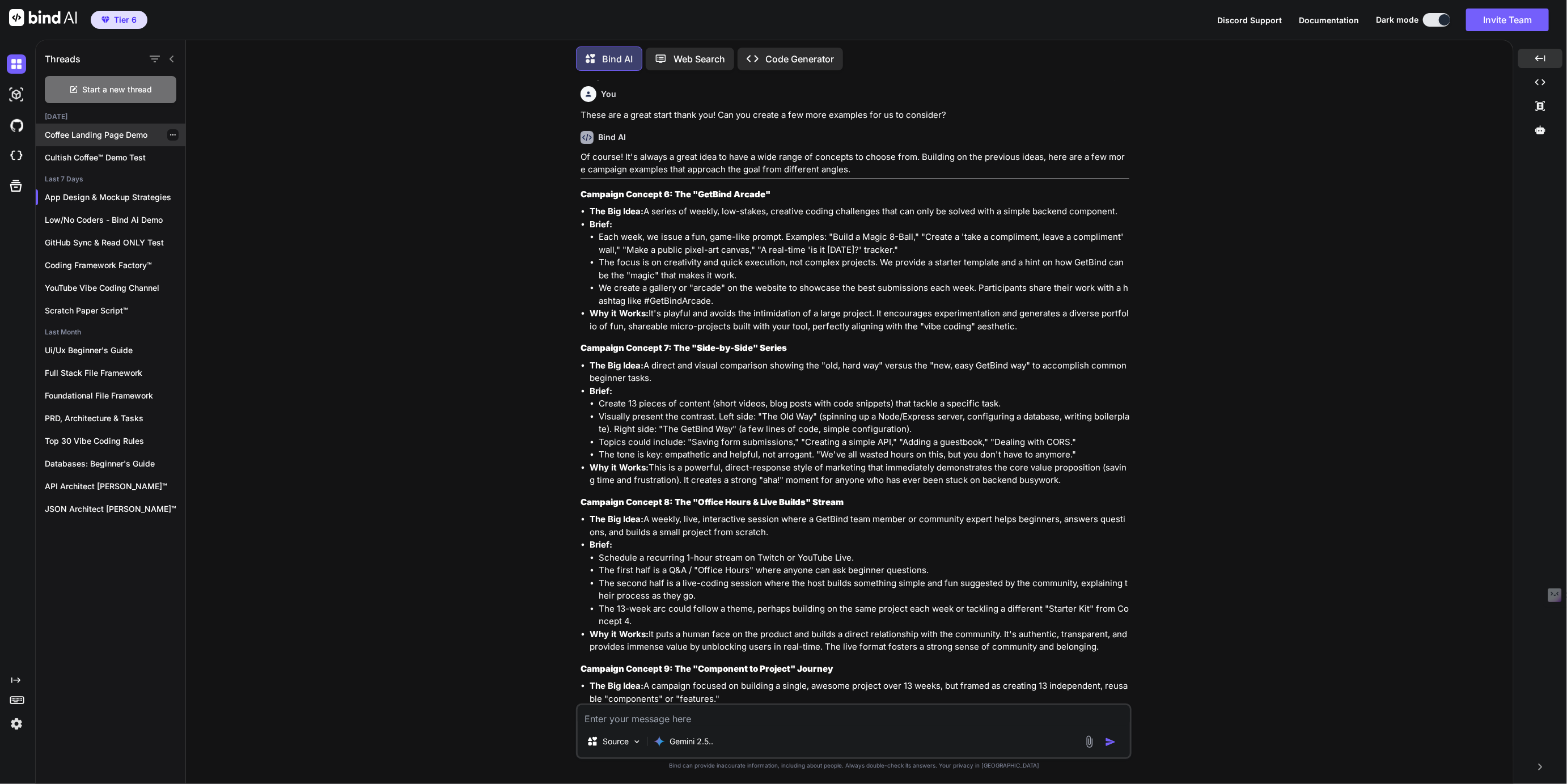
click at [107, 132] on p "Coffee Landing Page Demo" at bounding box center [114, 135] width 140 height 11
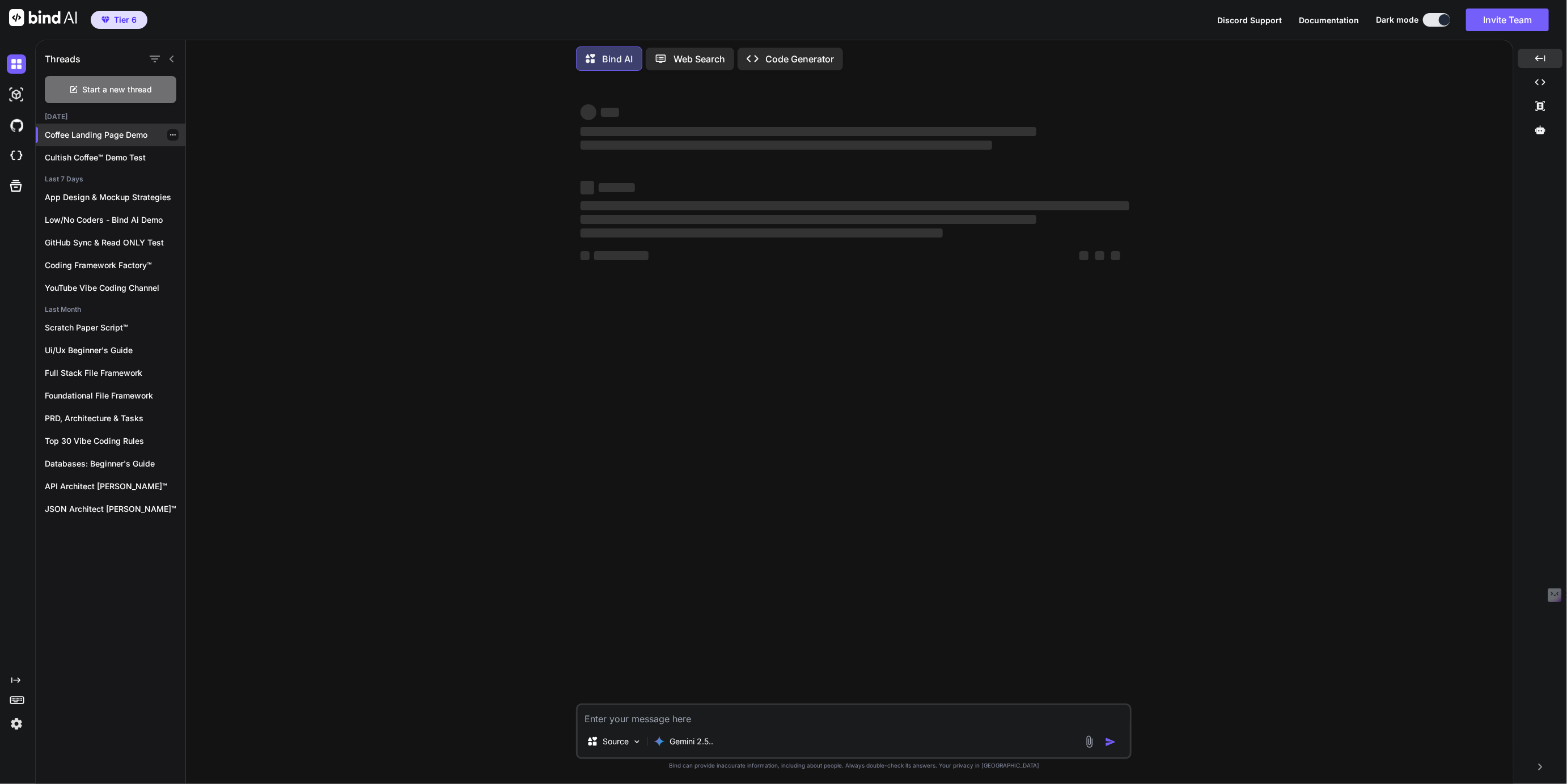
type textarea "x"
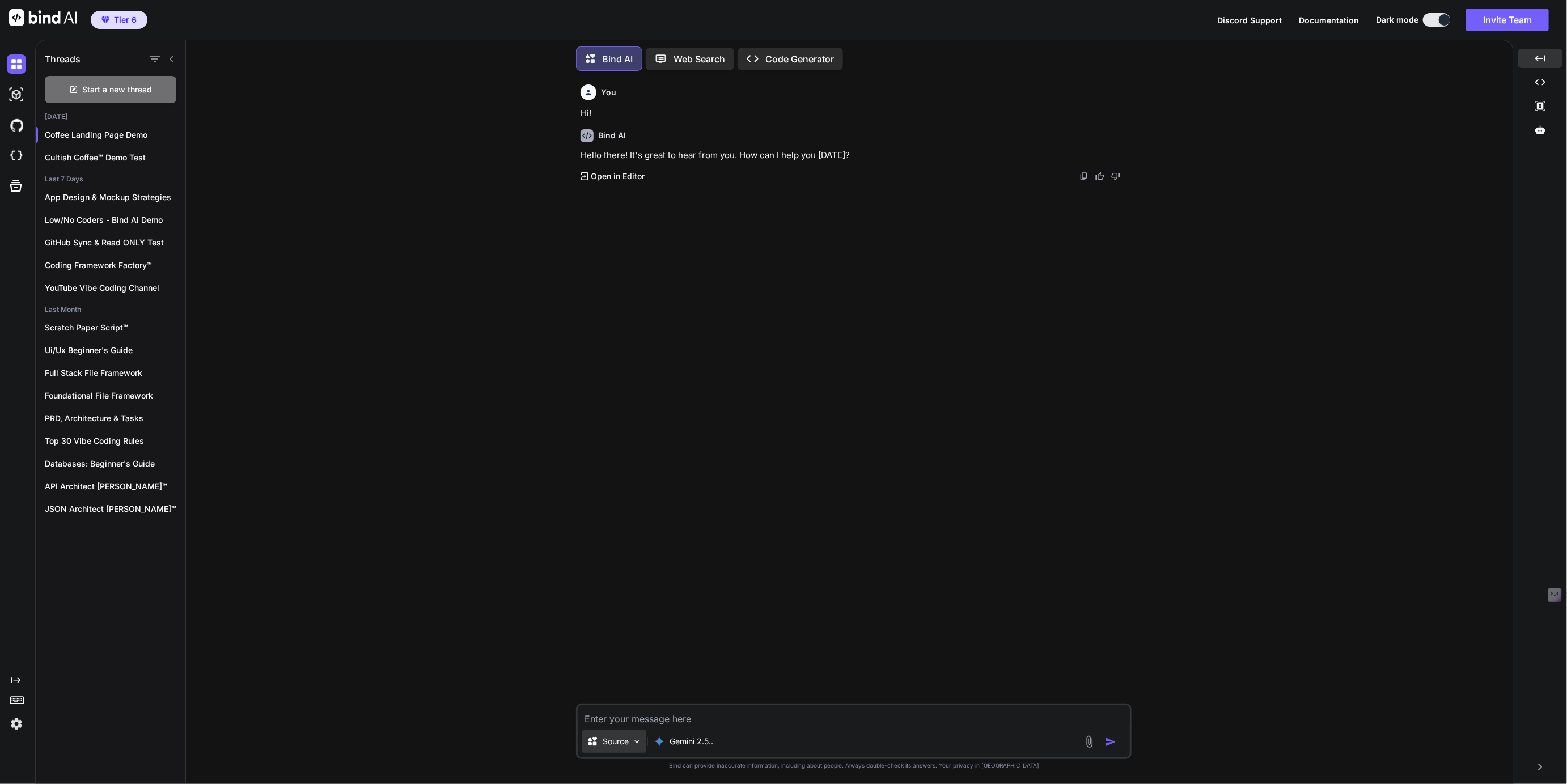
click at [610, 745] on p "Source" at bounding box center [616, 741] width 26 height 11
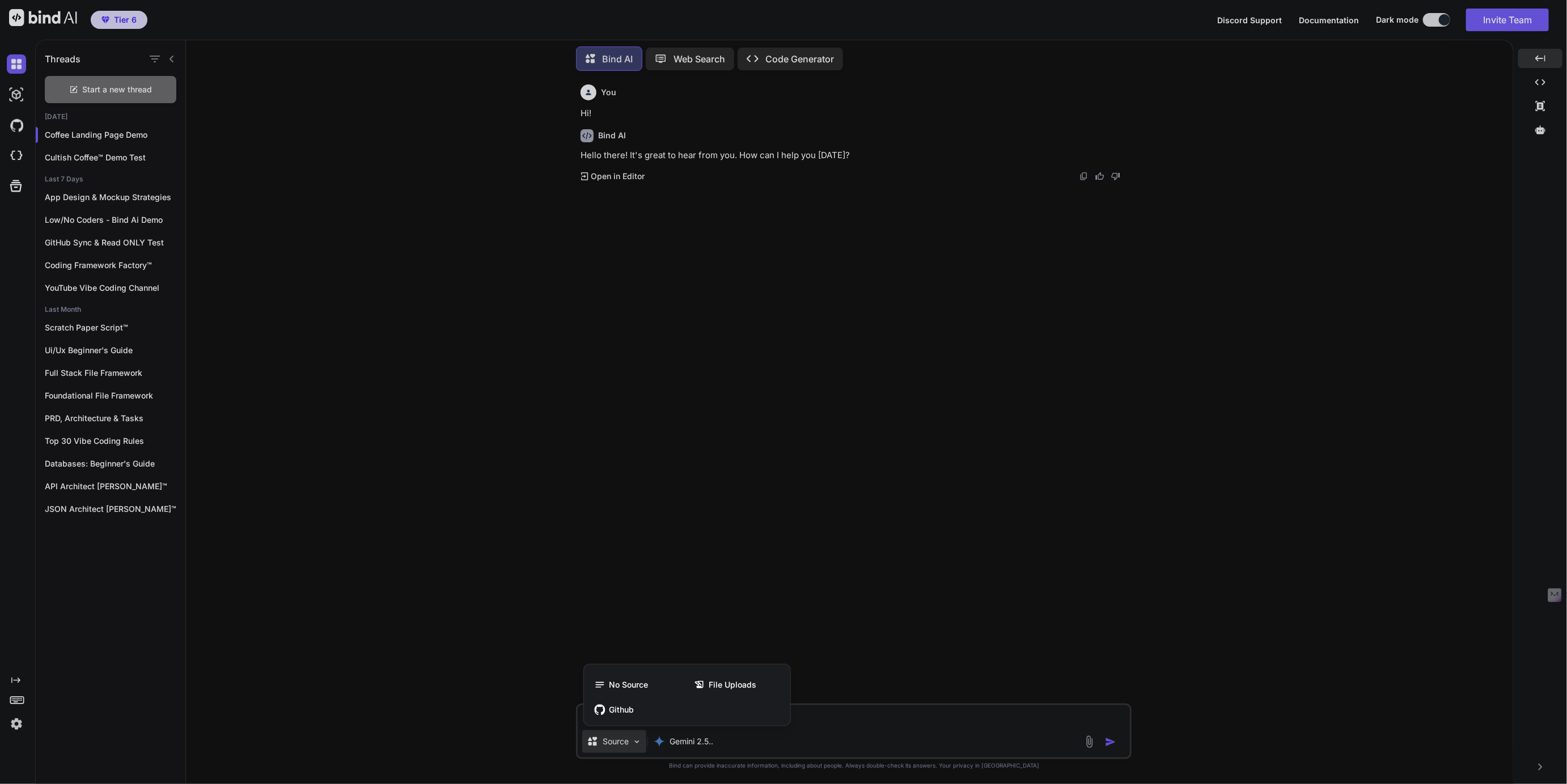
click at [610, 743] on div at bounding box center [784, 392] width 1567 height 784
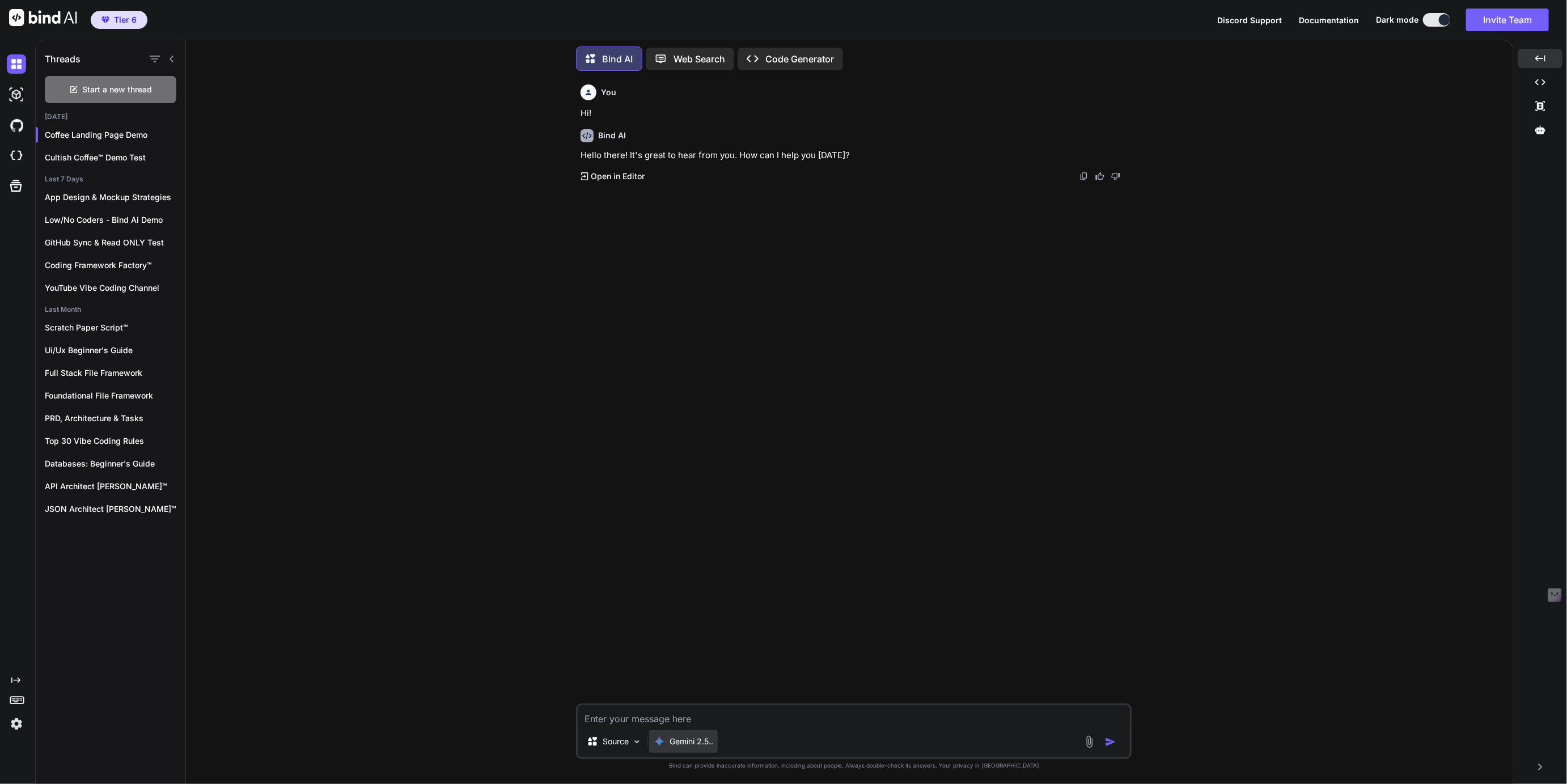
click at [684, 739] on p "Gemini 2.5.." at bounding box center [691, 741] width 44 height 11
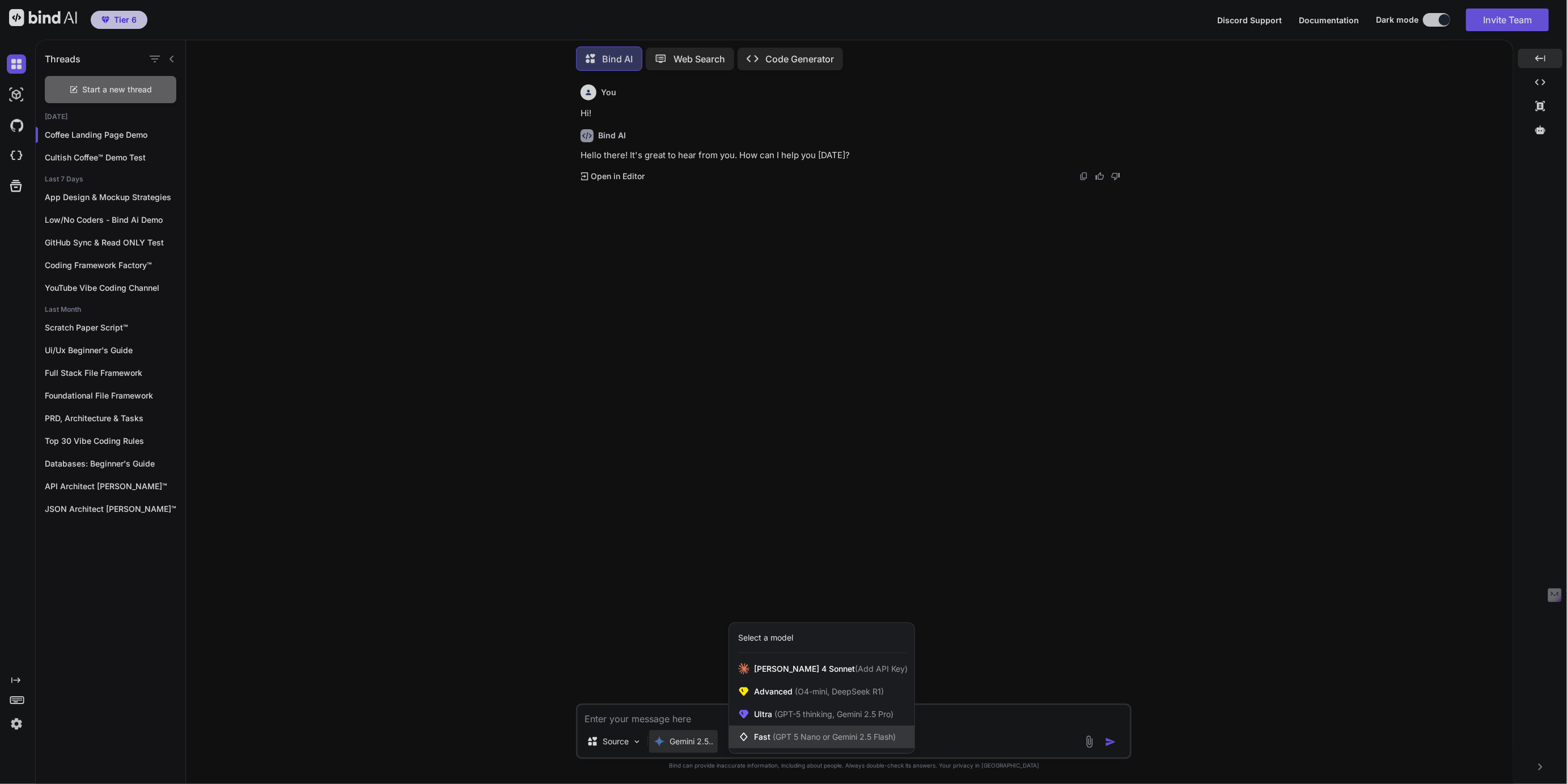
click at [761, 738] on span "Fast (GPT 5 Nano or Gemini 2.5 Flash)" at bounding box center [824, 736] width 142 height 11
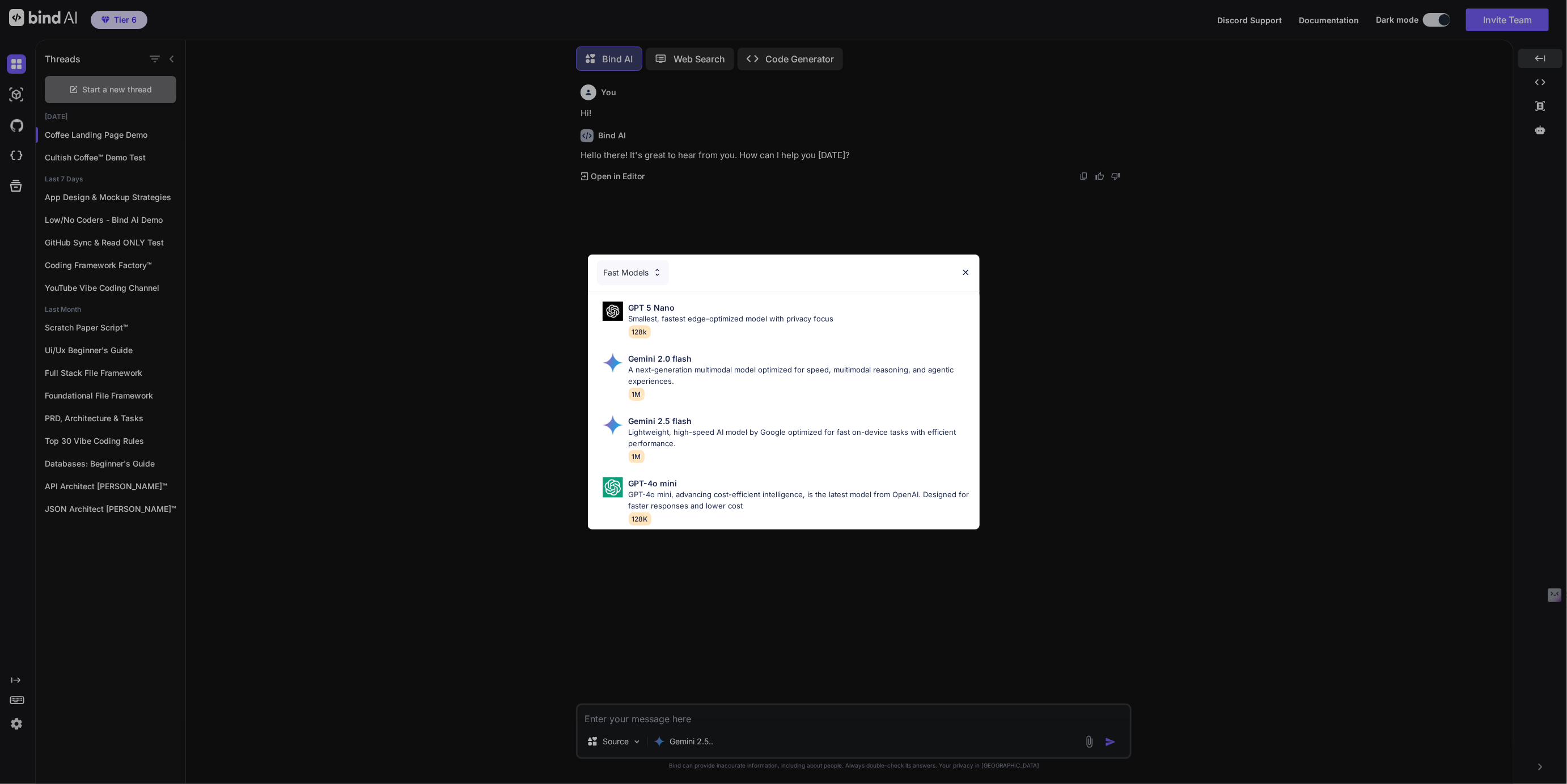
click at [639, 267] on div "Fast Models" at bounding box center [633, 272] width 72 height 25
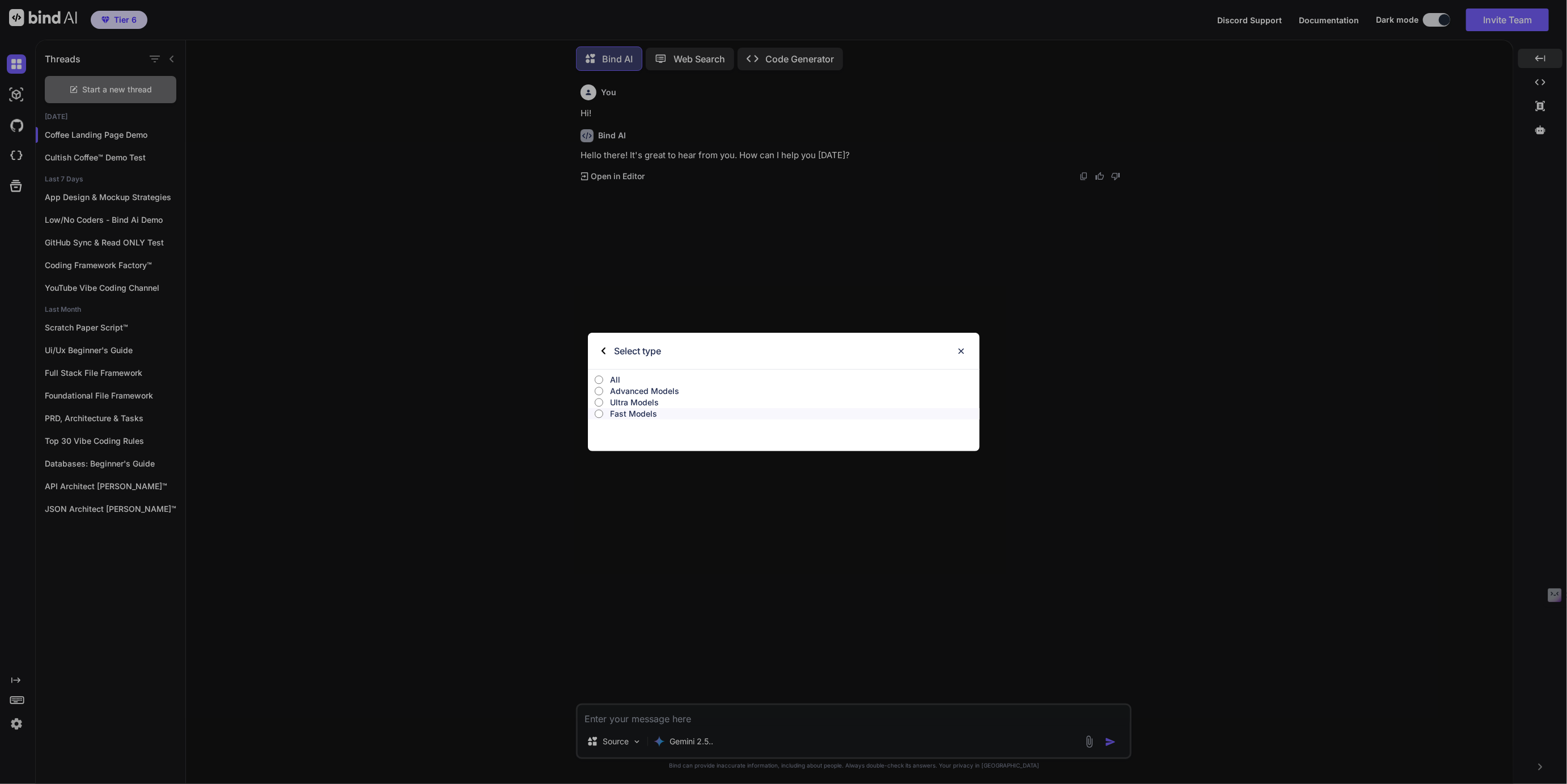
click at [617, 377] on p "All" at bounding box center [795, 379] width 370 height 11
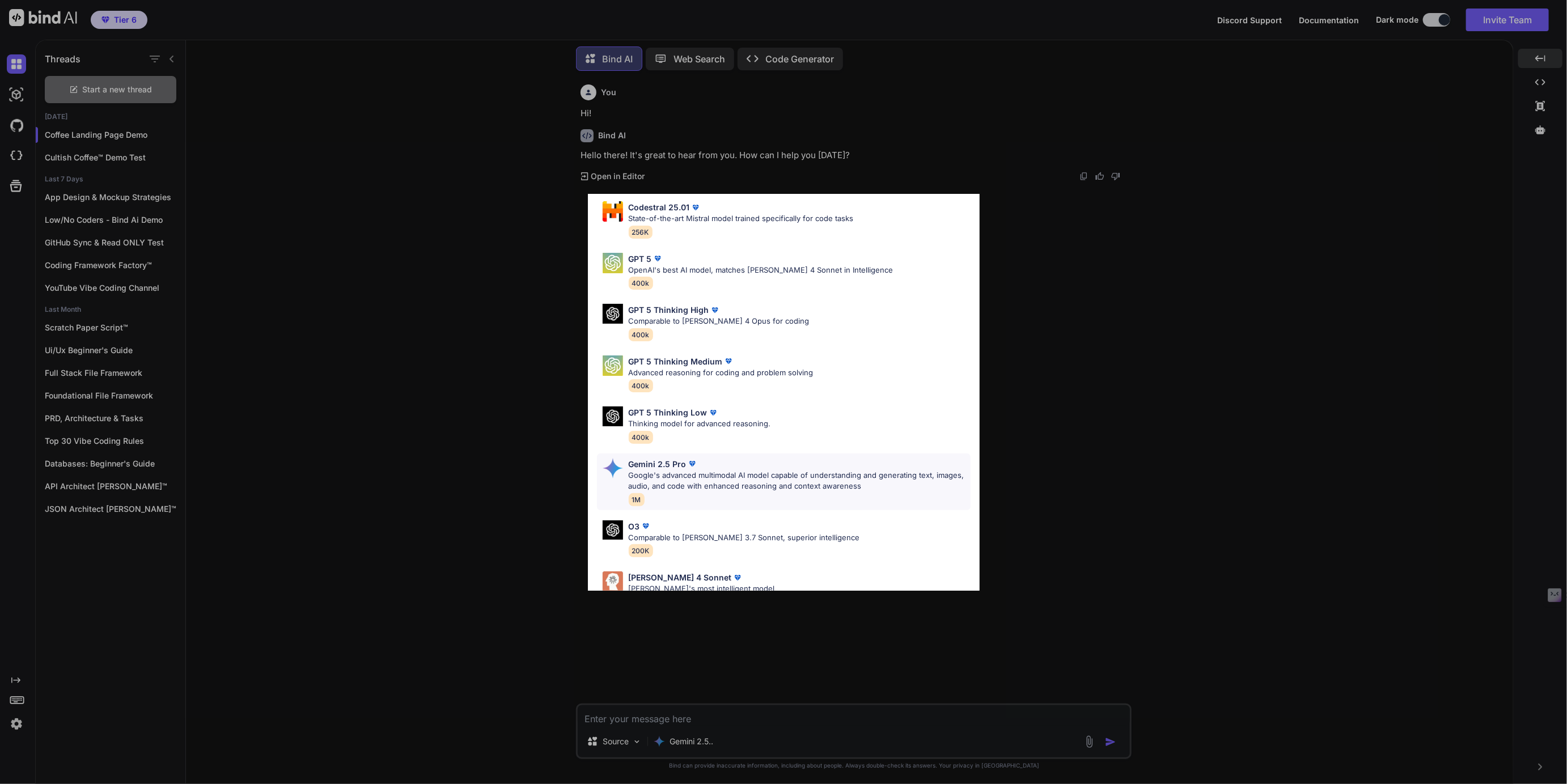
scroll to position [504, 0]
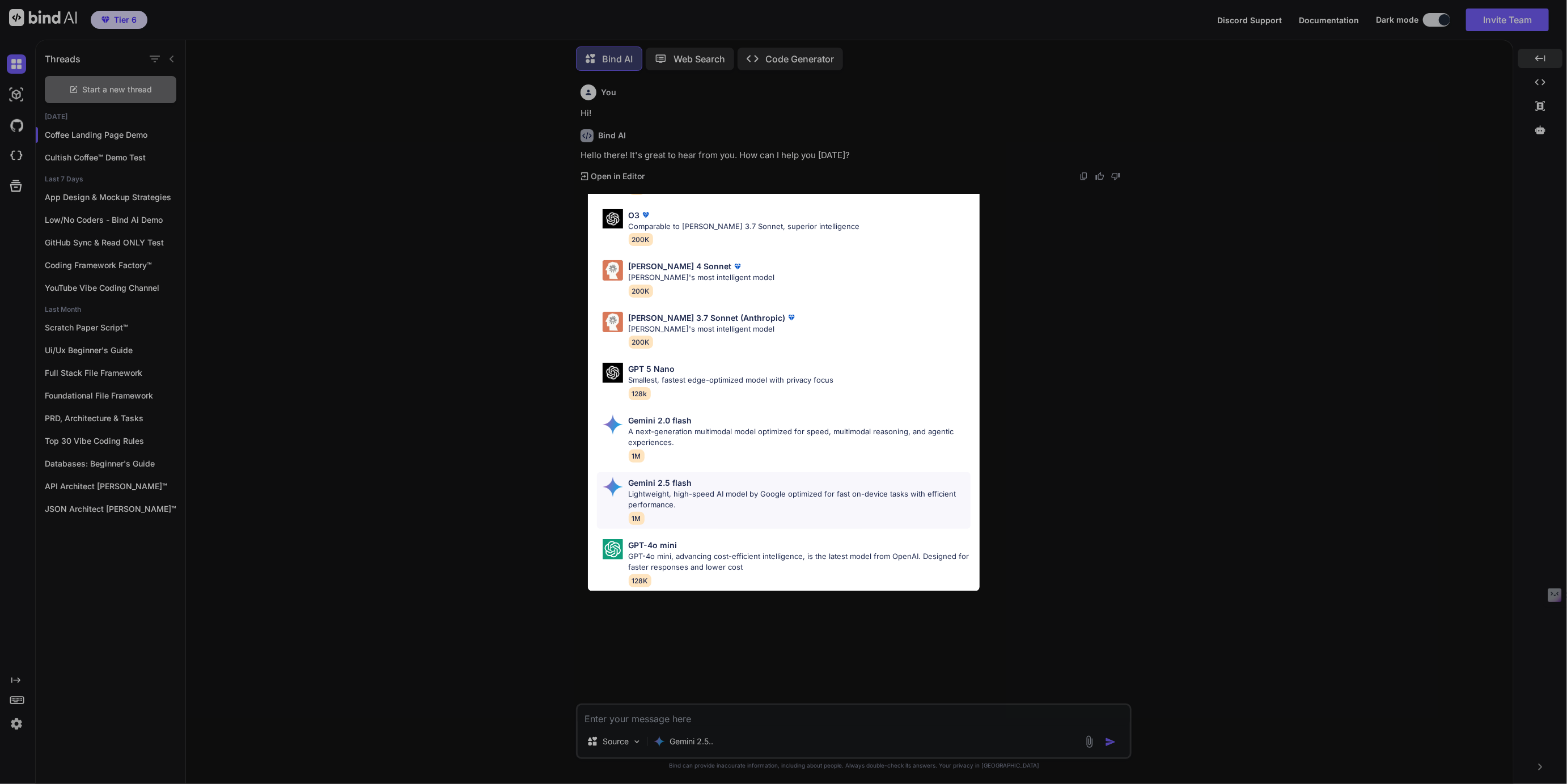
click at [661, 506] on p "Lightweight, high-speed AI model by Google optimized for fast on-device tasks w…" at bounding box center [800, 499] width 342 height 22
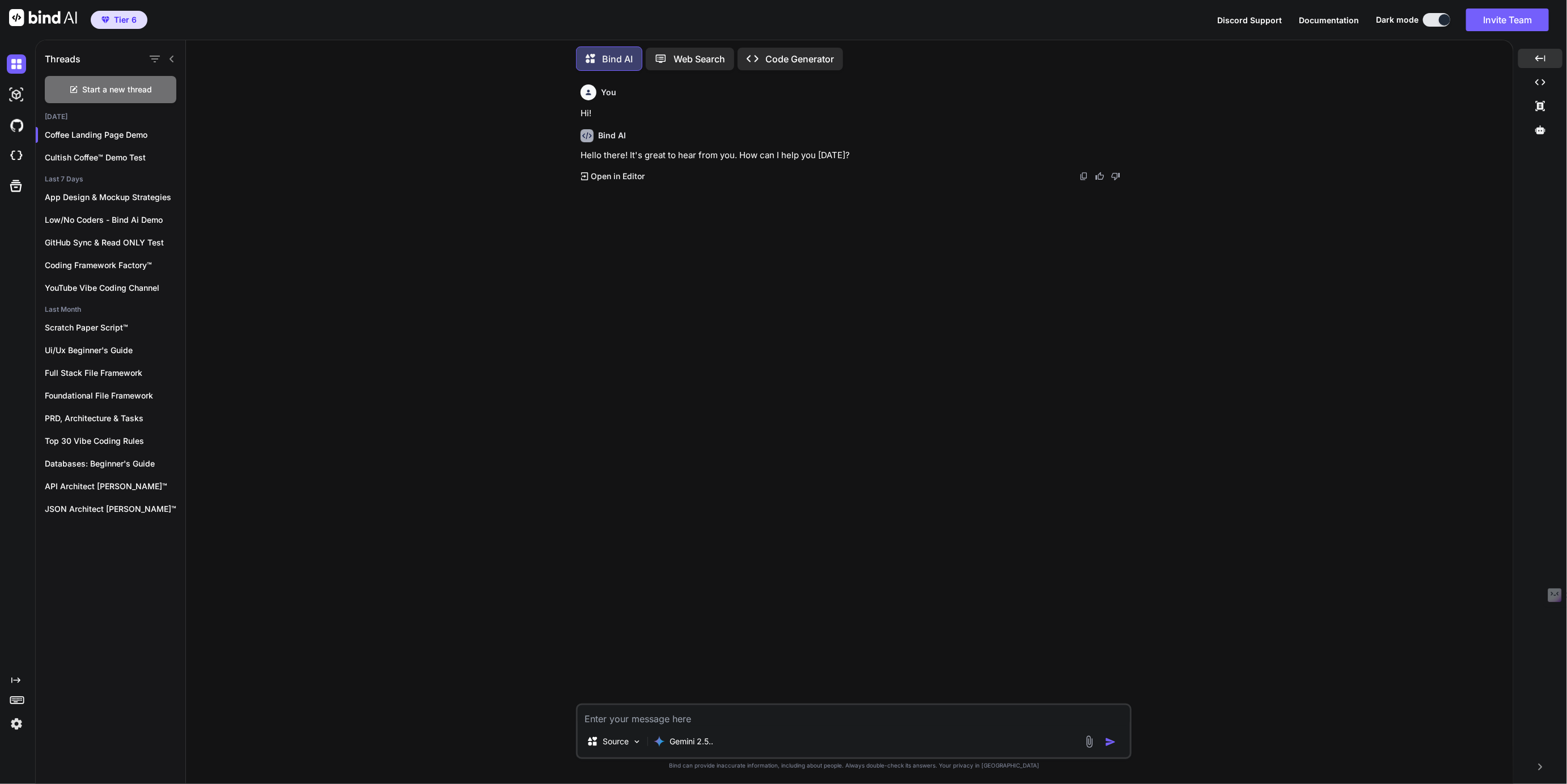
click at [1089, 742] on img at bounding box center [1089, 741] width 13 height 13
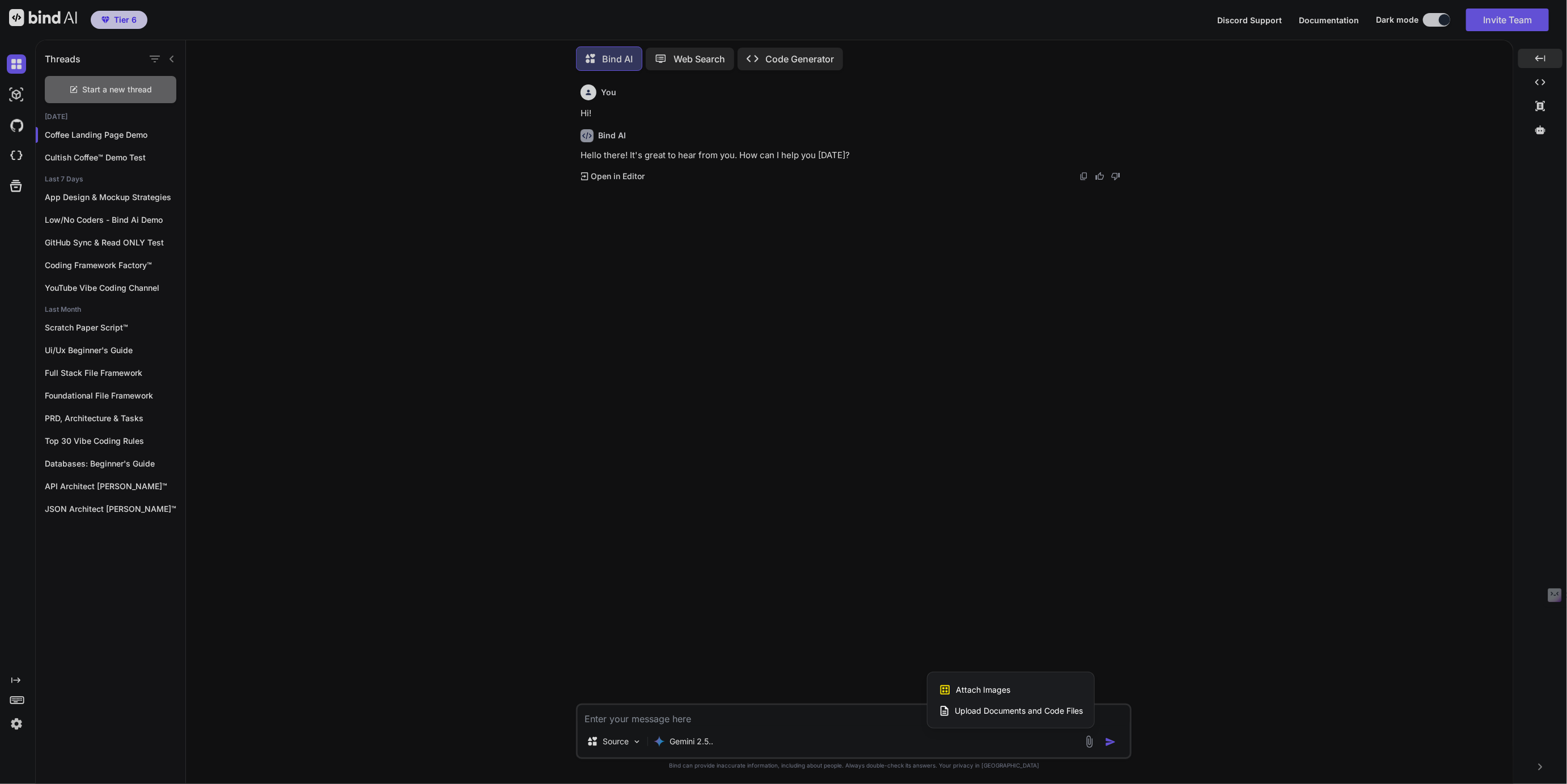
click at [884, 602] on div at bounding box center [784, 392] width 1567 height 784
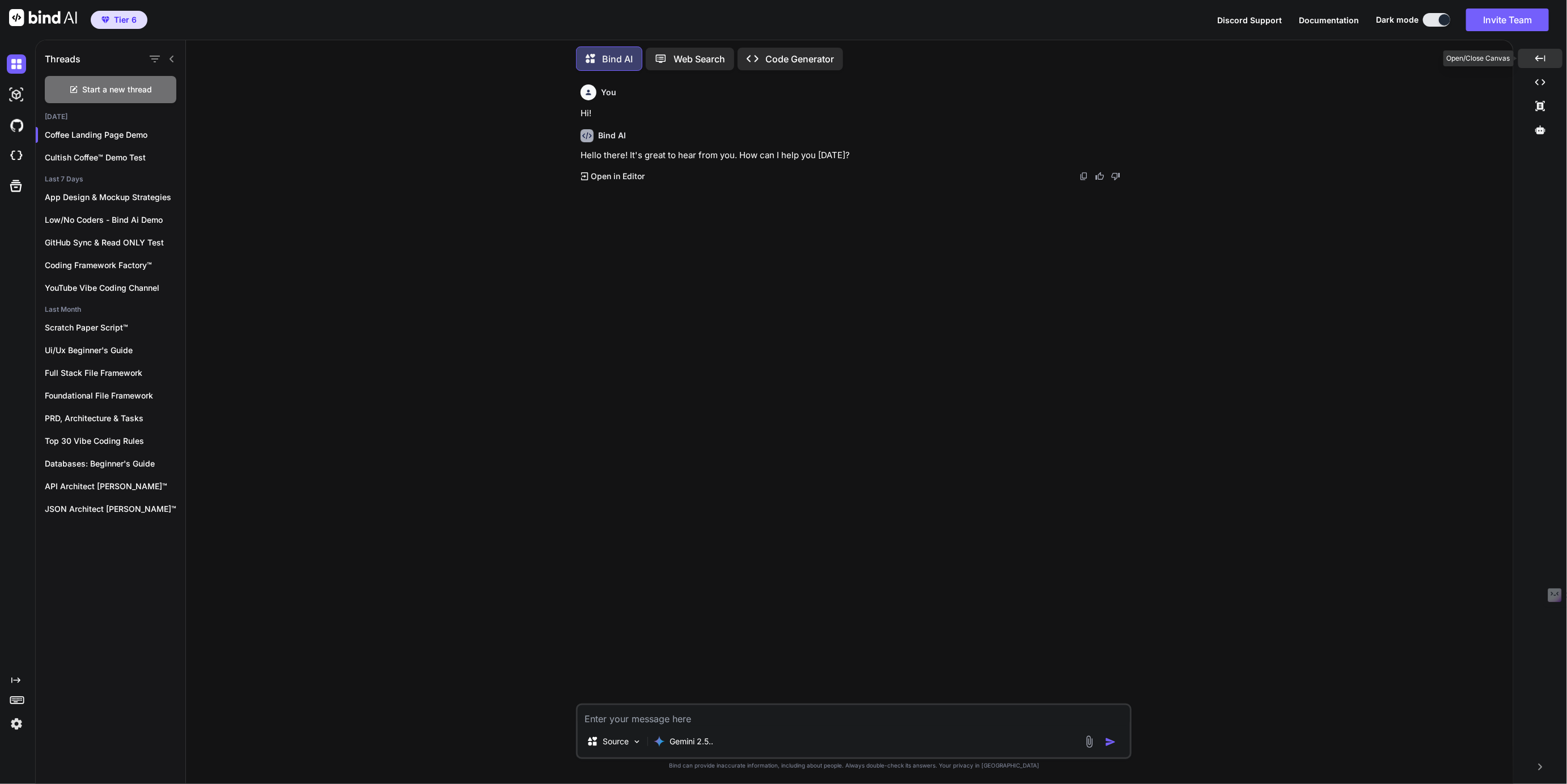
click at [1547, 58] on div "Created with Pixso." at bounding box center [1540, 58] width 44 height 19
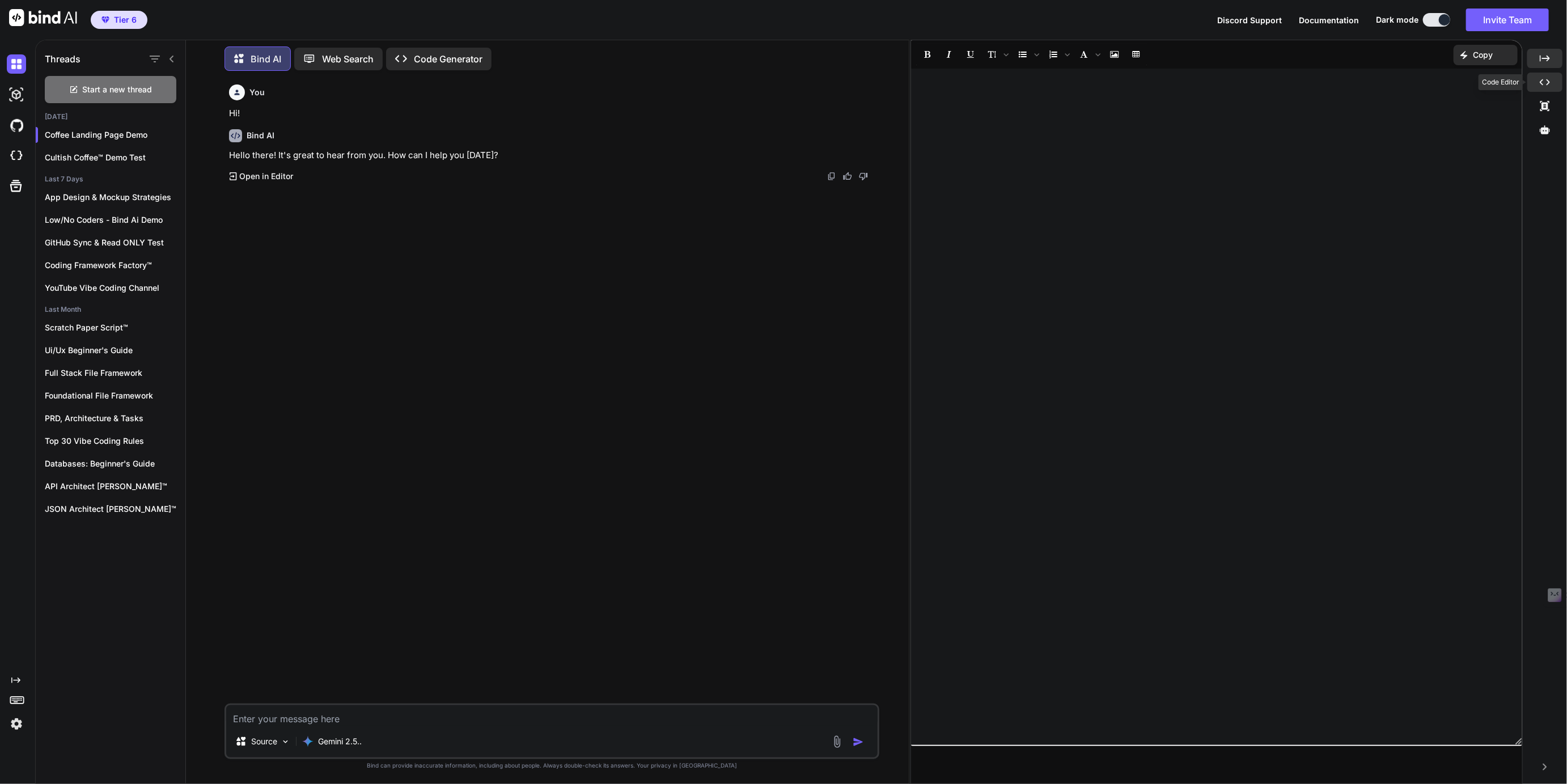
click at [1544, 87] on div "Created with Pixso." at bounding box center [1545, 82] width 35 height 19
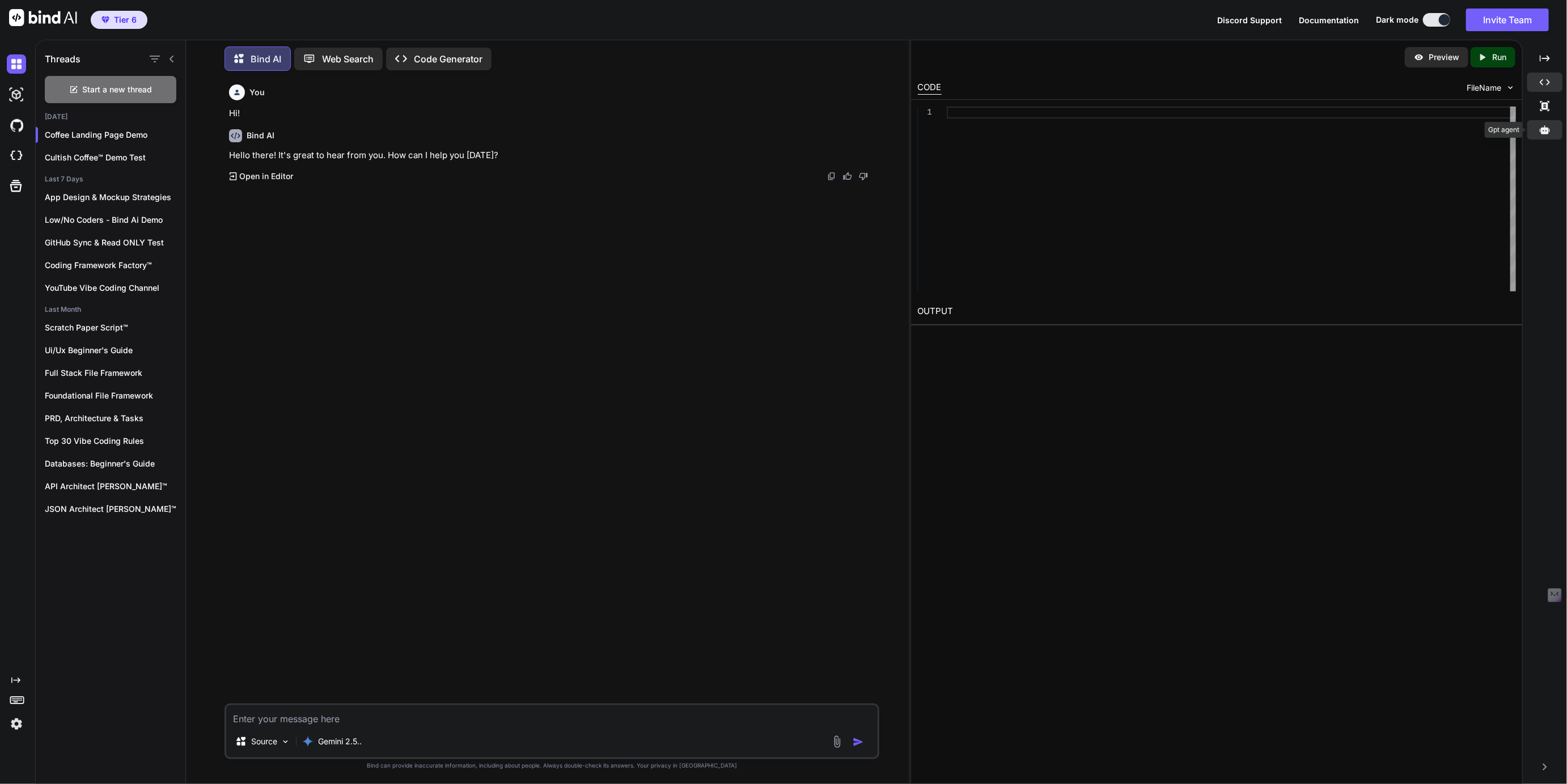
click at [1548, 136] on div at bounding box center [1545, 130] width 35 height 19
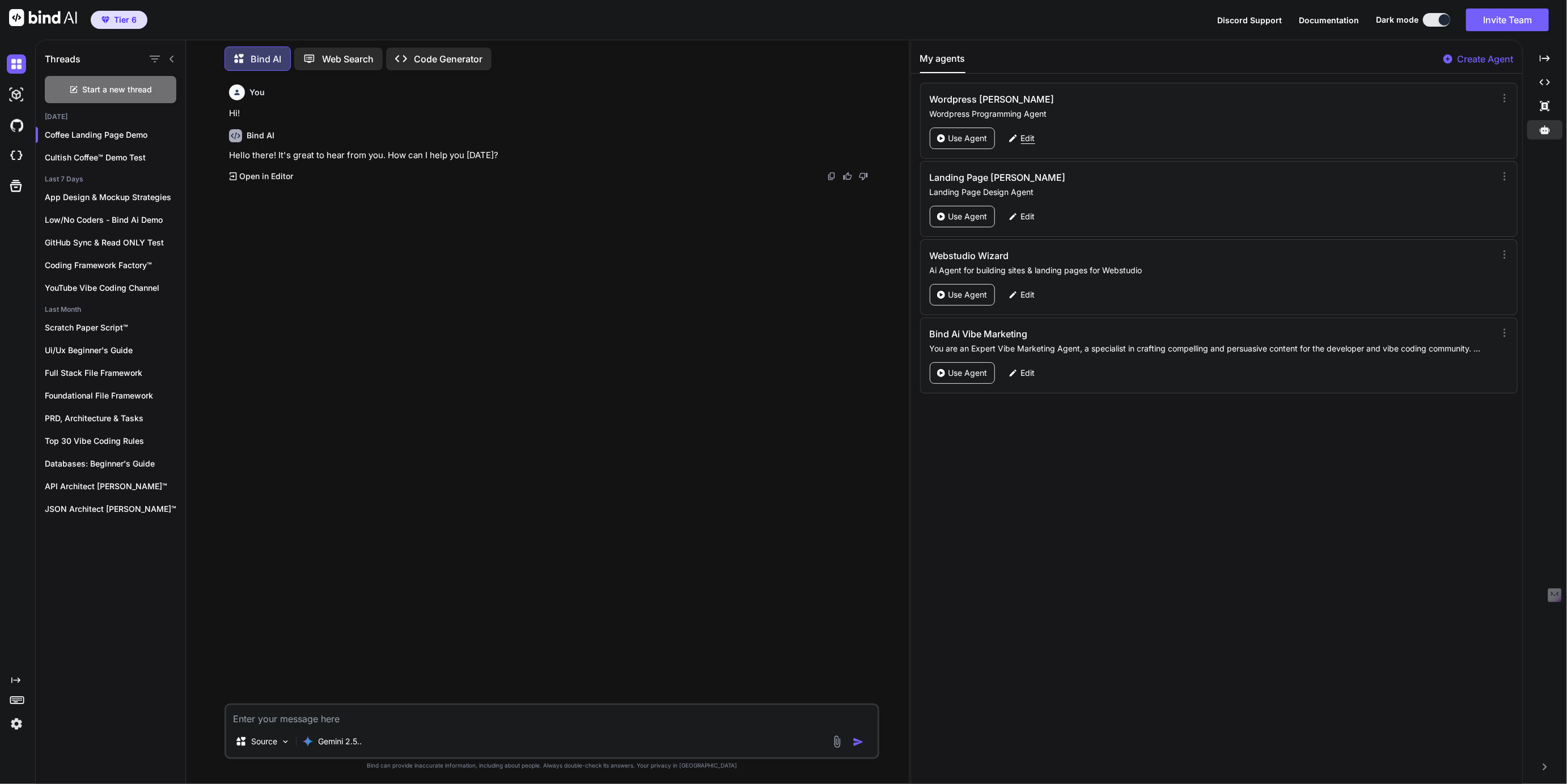
click at [1030, 138] on p "Edit" at bounding box center [1028, 138] width 14 height 11
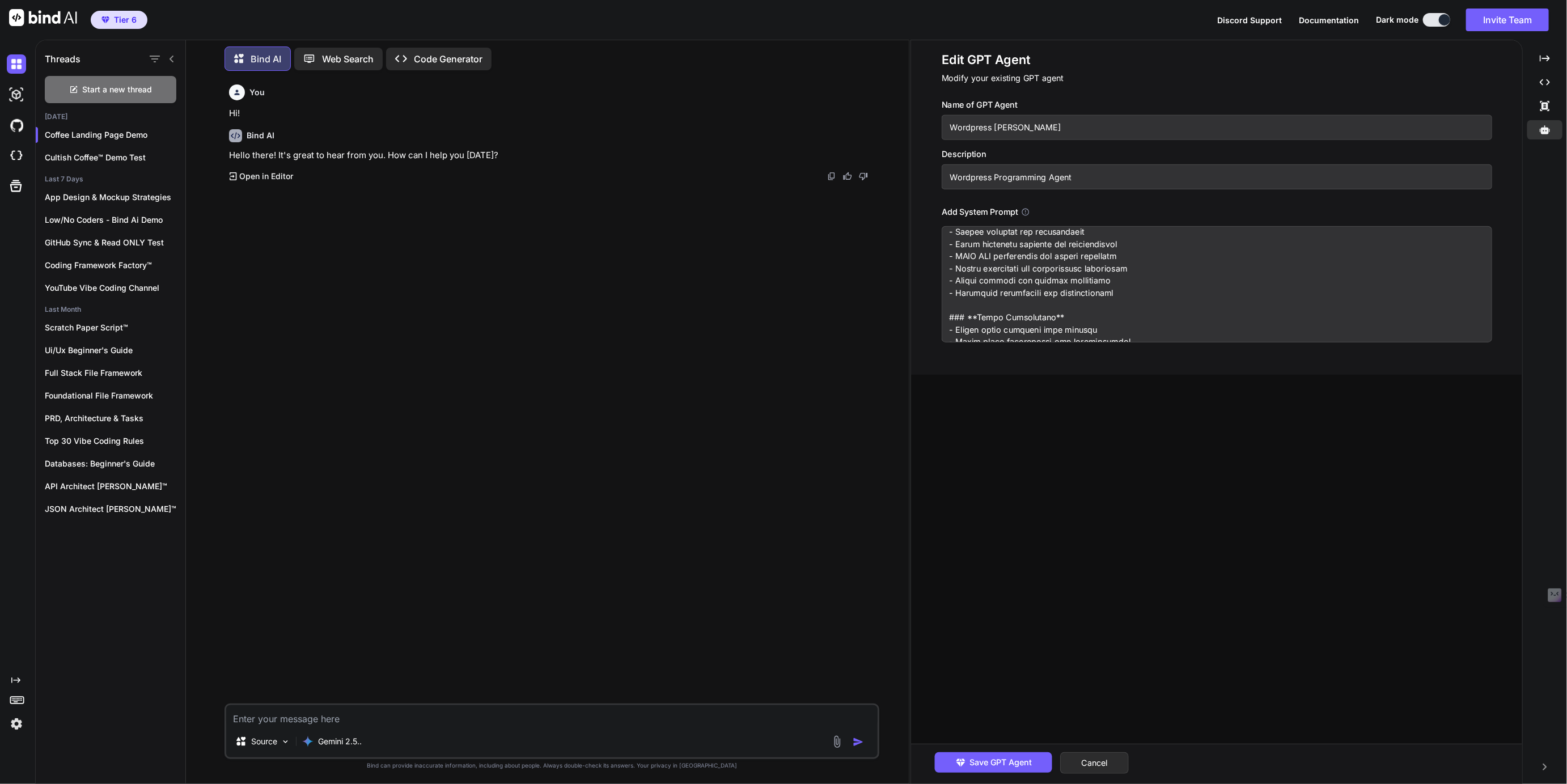
scroll to position [206, 0]
click at [1106, 769] on button "Cancel" at bounding box center [1094, 763] width 68 height 21
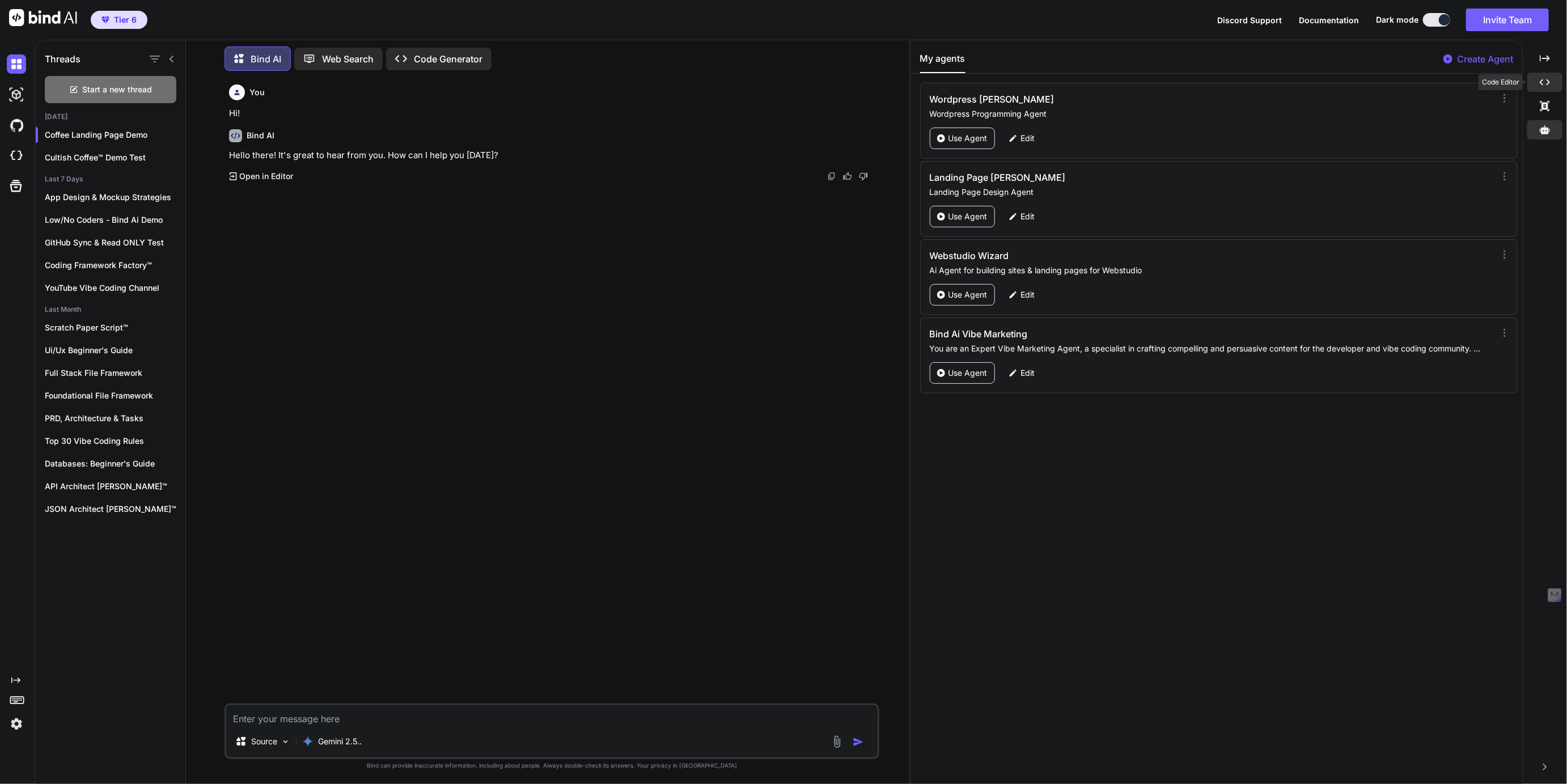
click at [1546, 81] on icon "Created with Pixso." at bounding box center [1544, 82] width 10 height 10
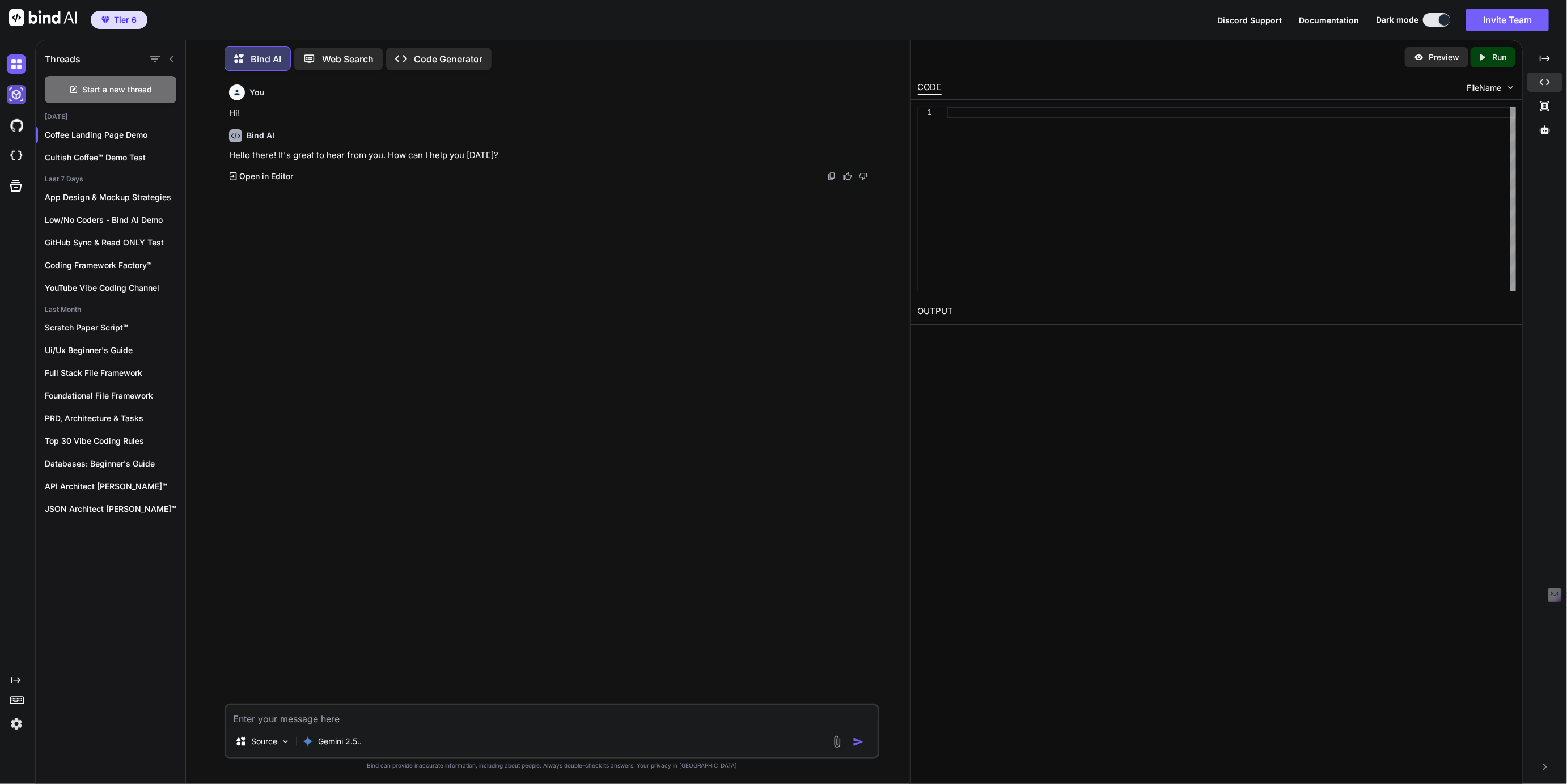
click at [10, 95] on img at bounding box center [16, 94] width 19 height 19
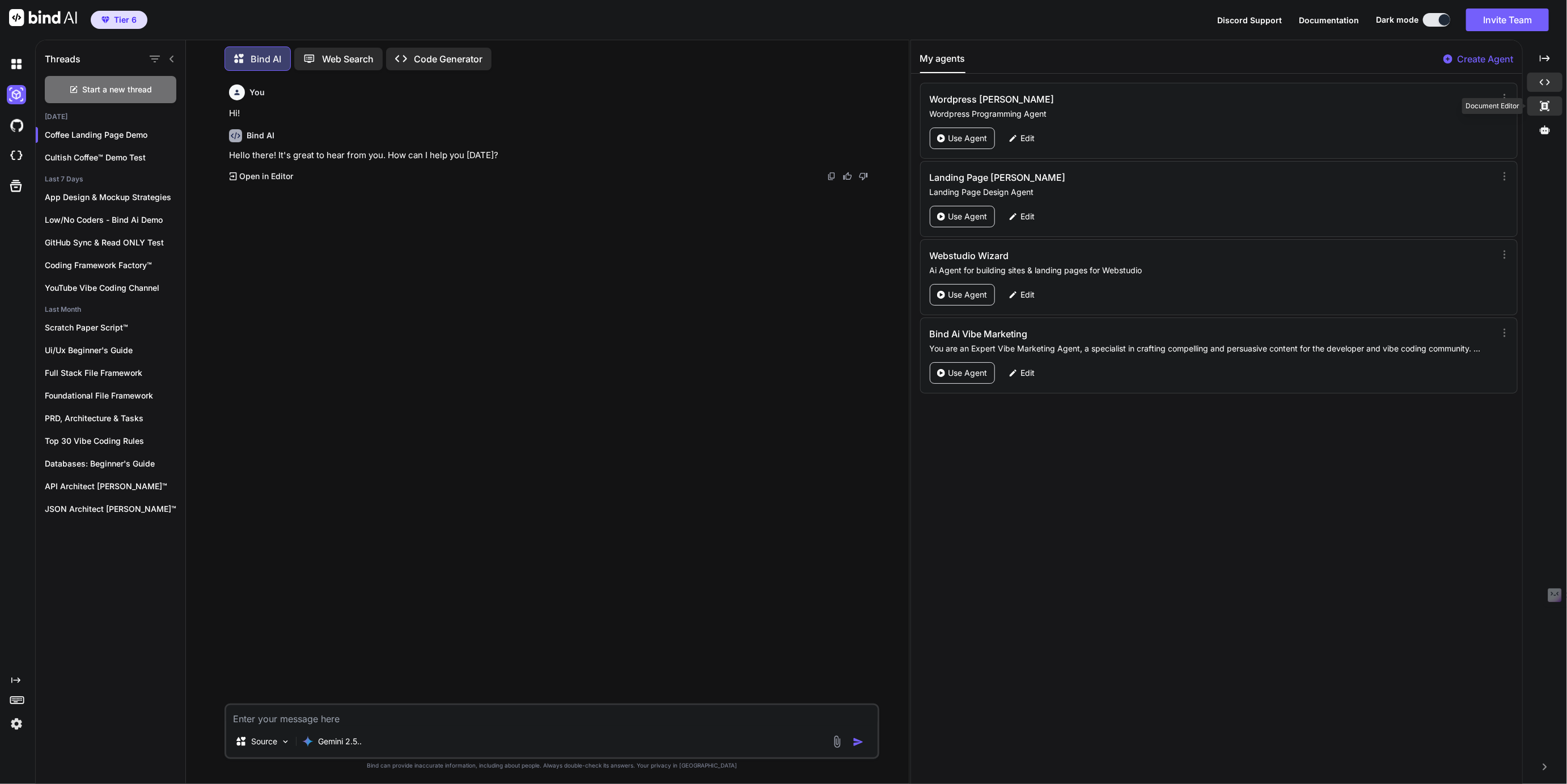
click at [1545, 104] on icon "Created with Pixso." at bounding box center [1544, 106] width 10 height 10
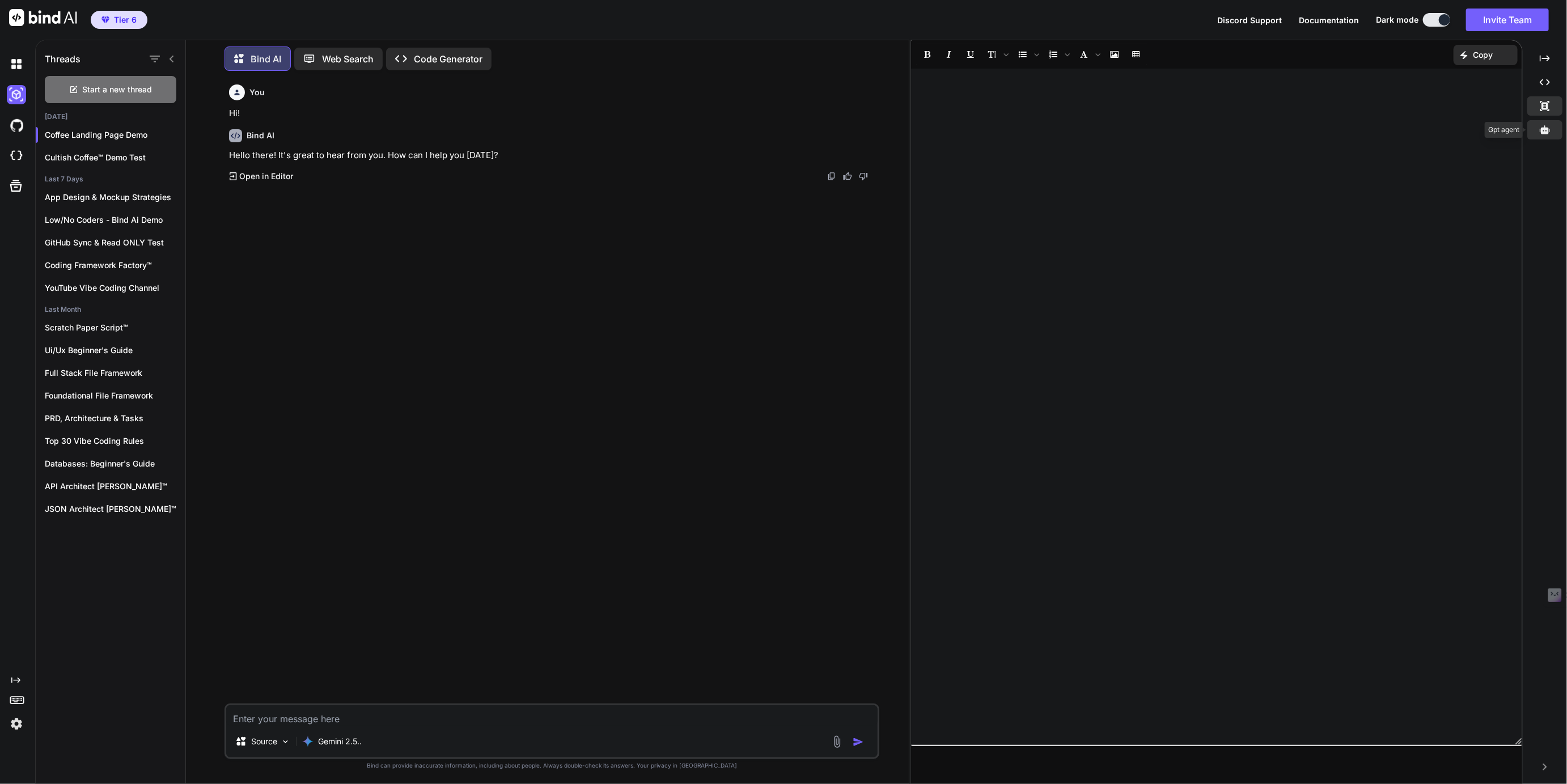
click at [1547, 133] on icon at bounding box center [1544, 129] width 10 height 8
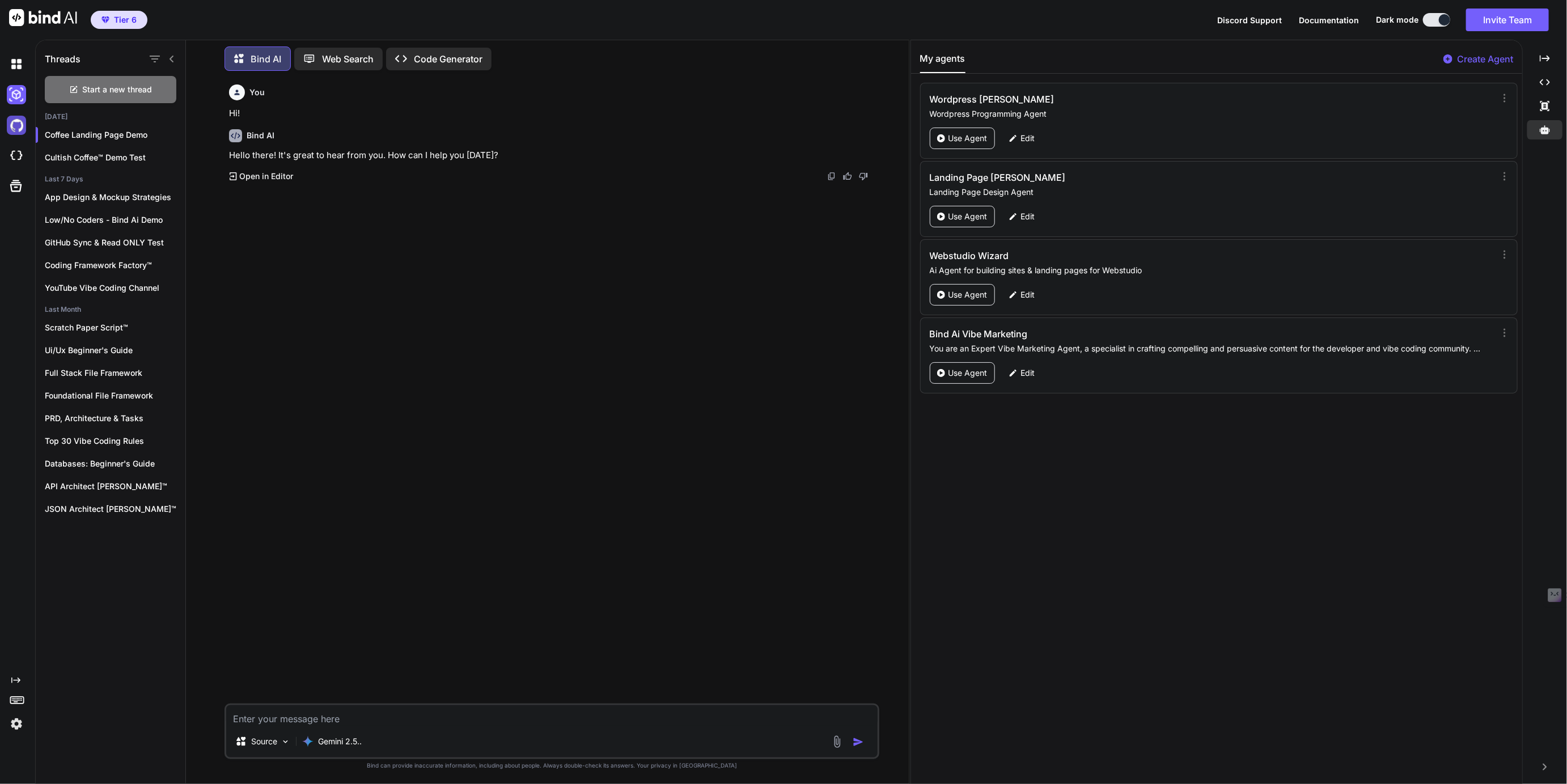
click at [14, 122] on img at bounding box center [16, 125] width 19 height 19
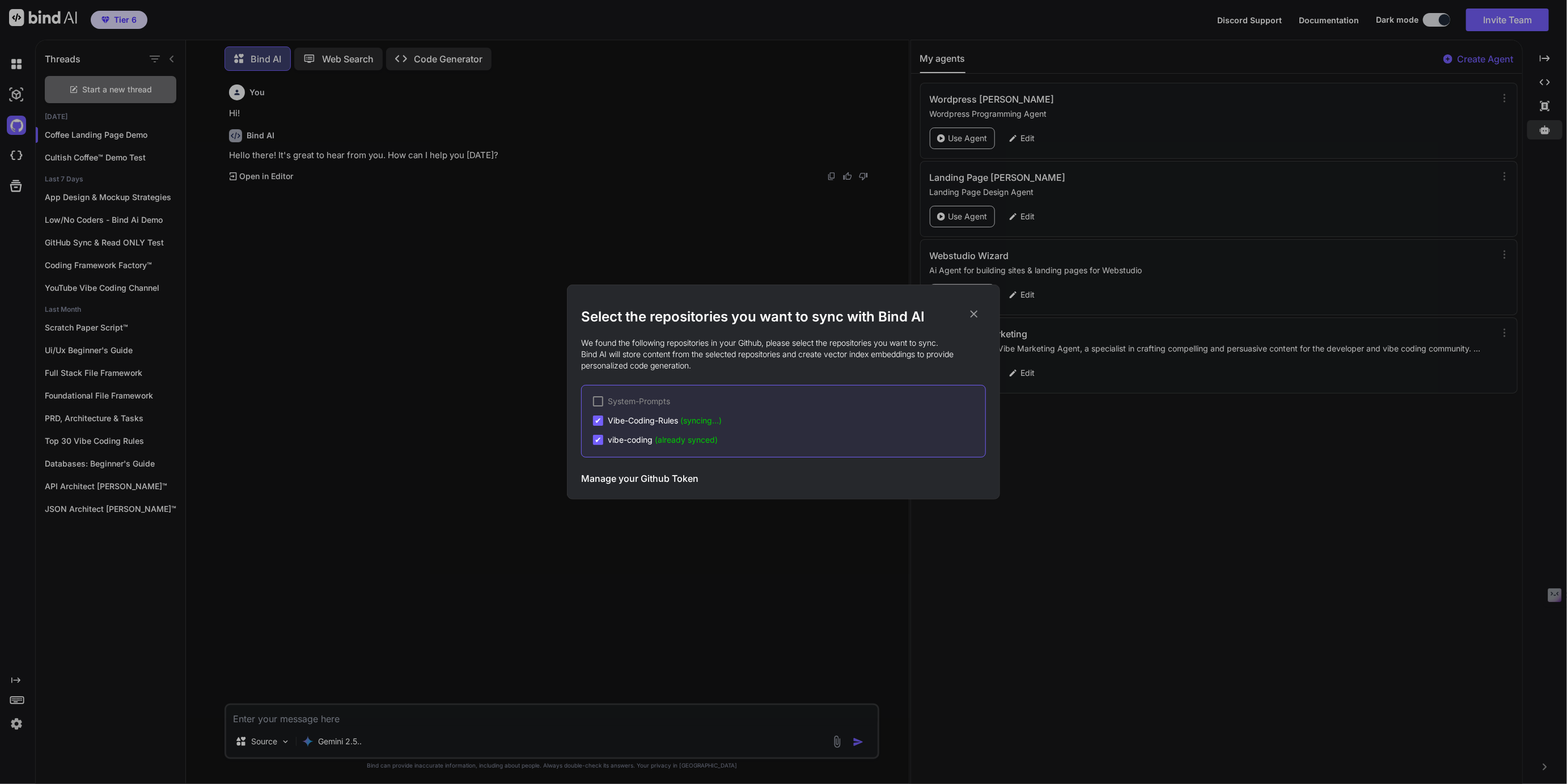
click at [13, 152] on div "Select the repositories you want to sync with Bind AI We found the following re…" at bounding box center [784, 392] width 1567 height 784
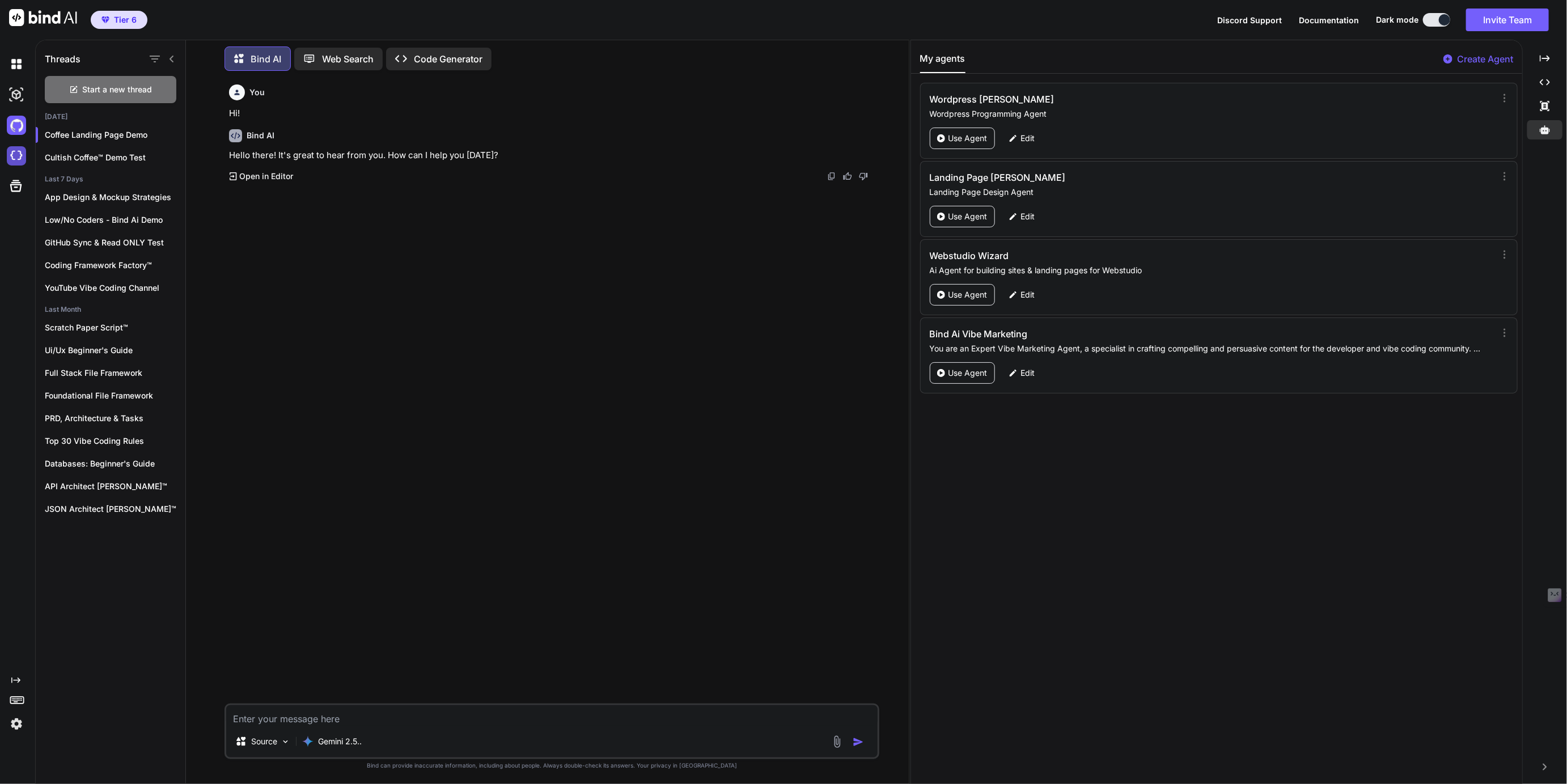
click at [16, 154] on img at bounding box center [16, 156] width 19 height 19
click at [15, 183] on icon at bounding box center [16, 186] width 12 height 12
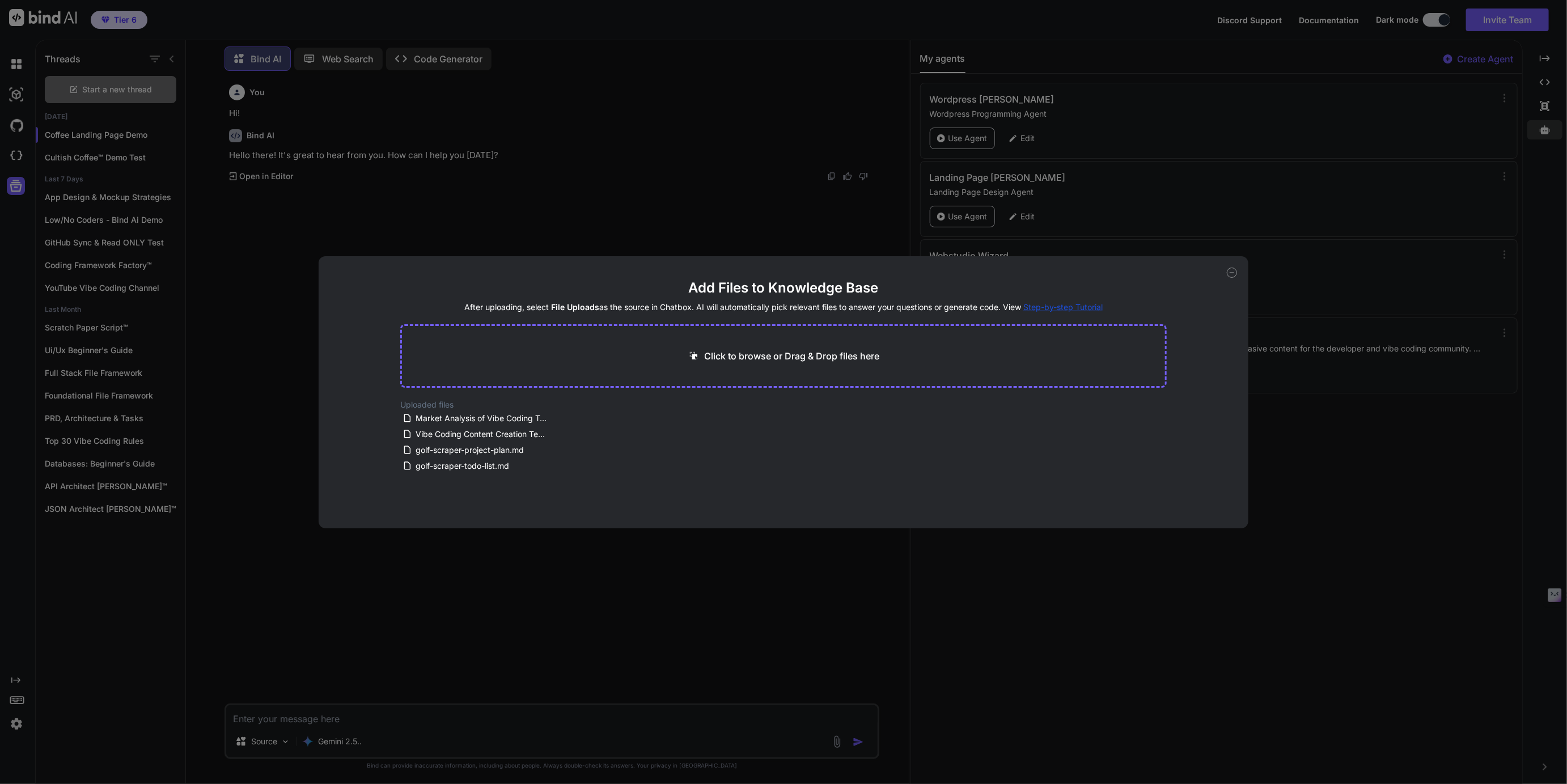
click at [15, 181] on div "Add Files to Knowledge Base After uploading, select File Uploads as the source …" at bounding box center [784, 392] width 1567 height 784
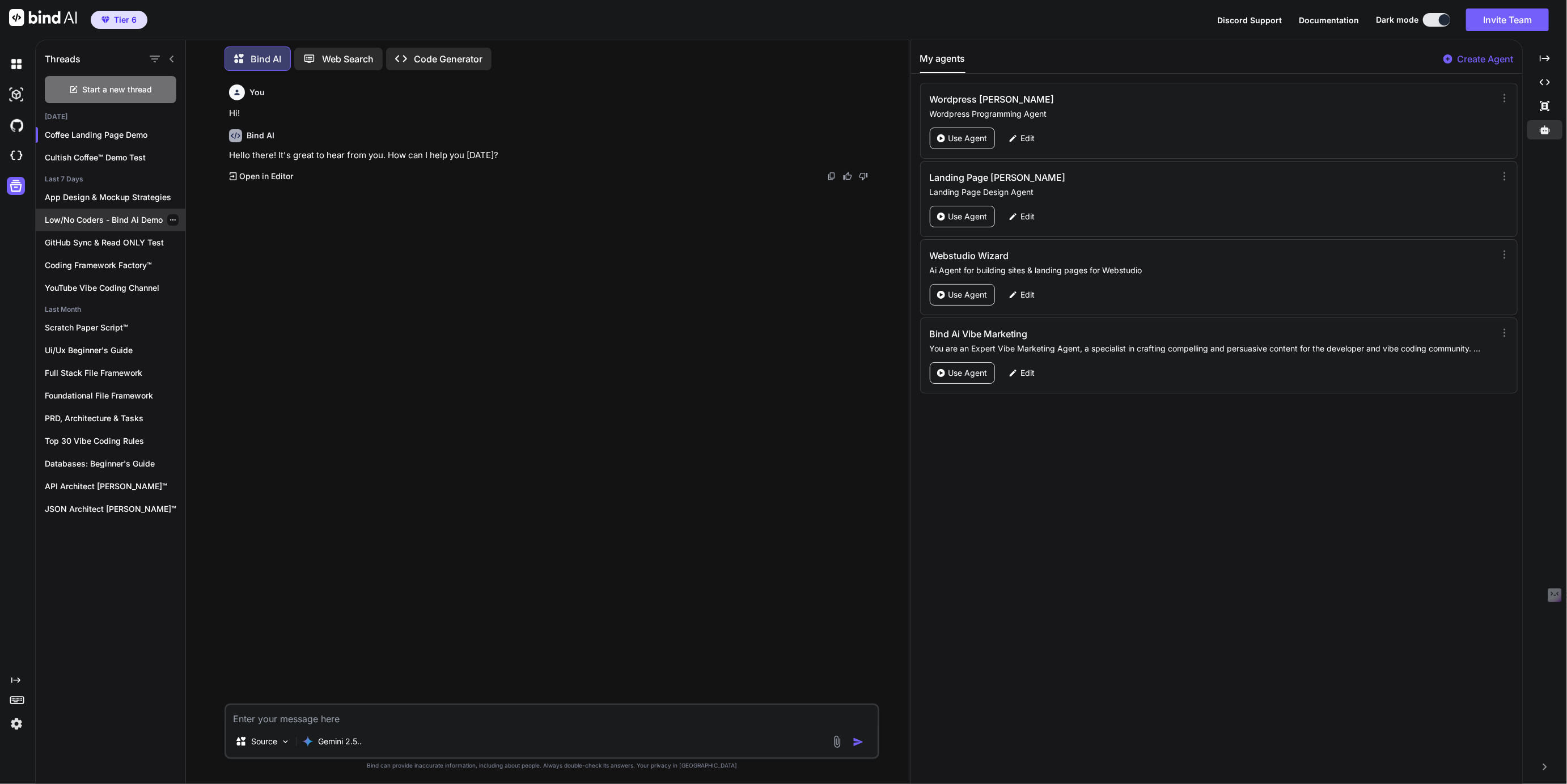
click at [95, 218] on p "Low/No Coders - Bind Ai Demo" at bounding box center [114, 219] width 140 height 11
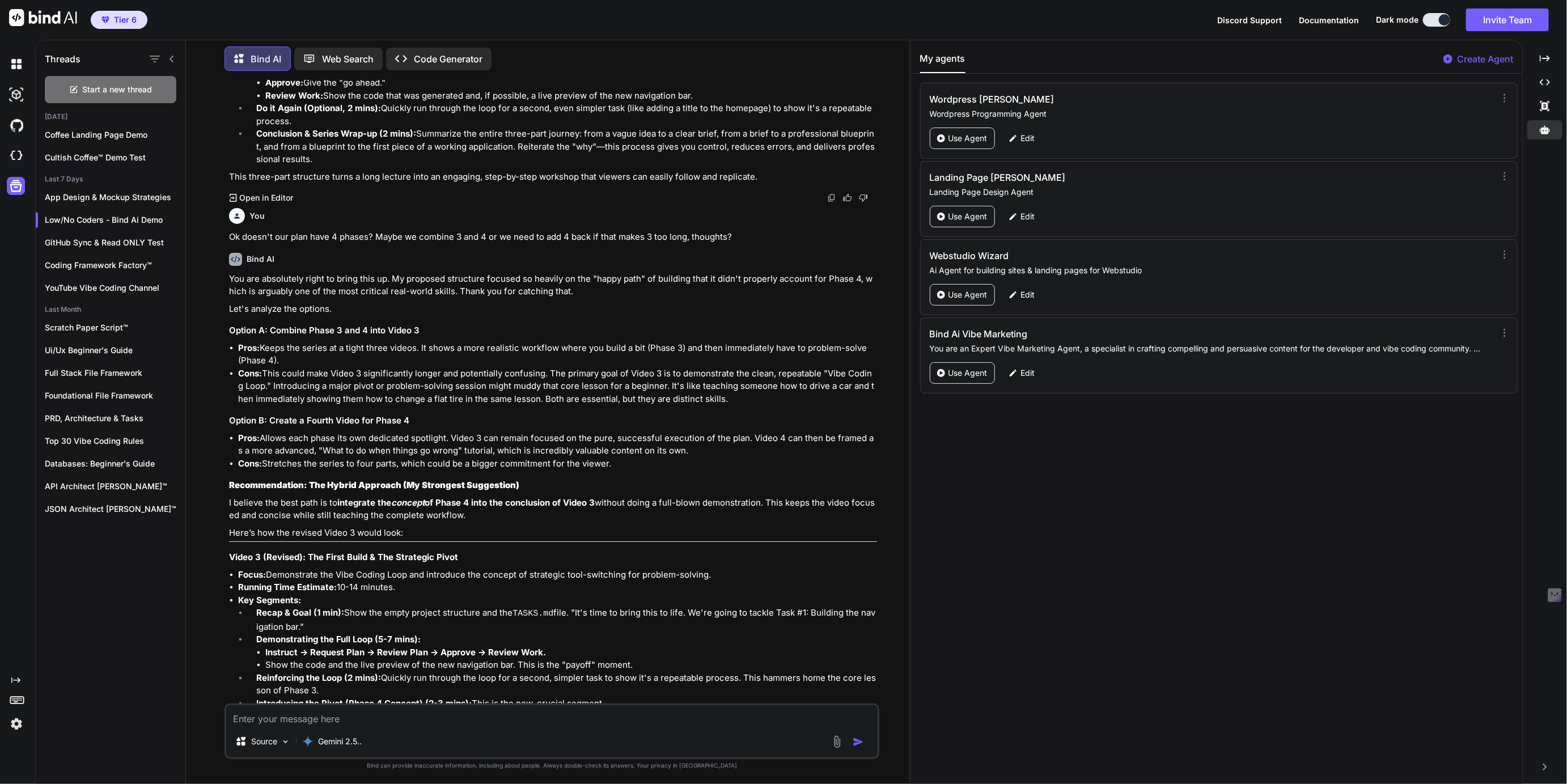
scroll to position [2281, 0]
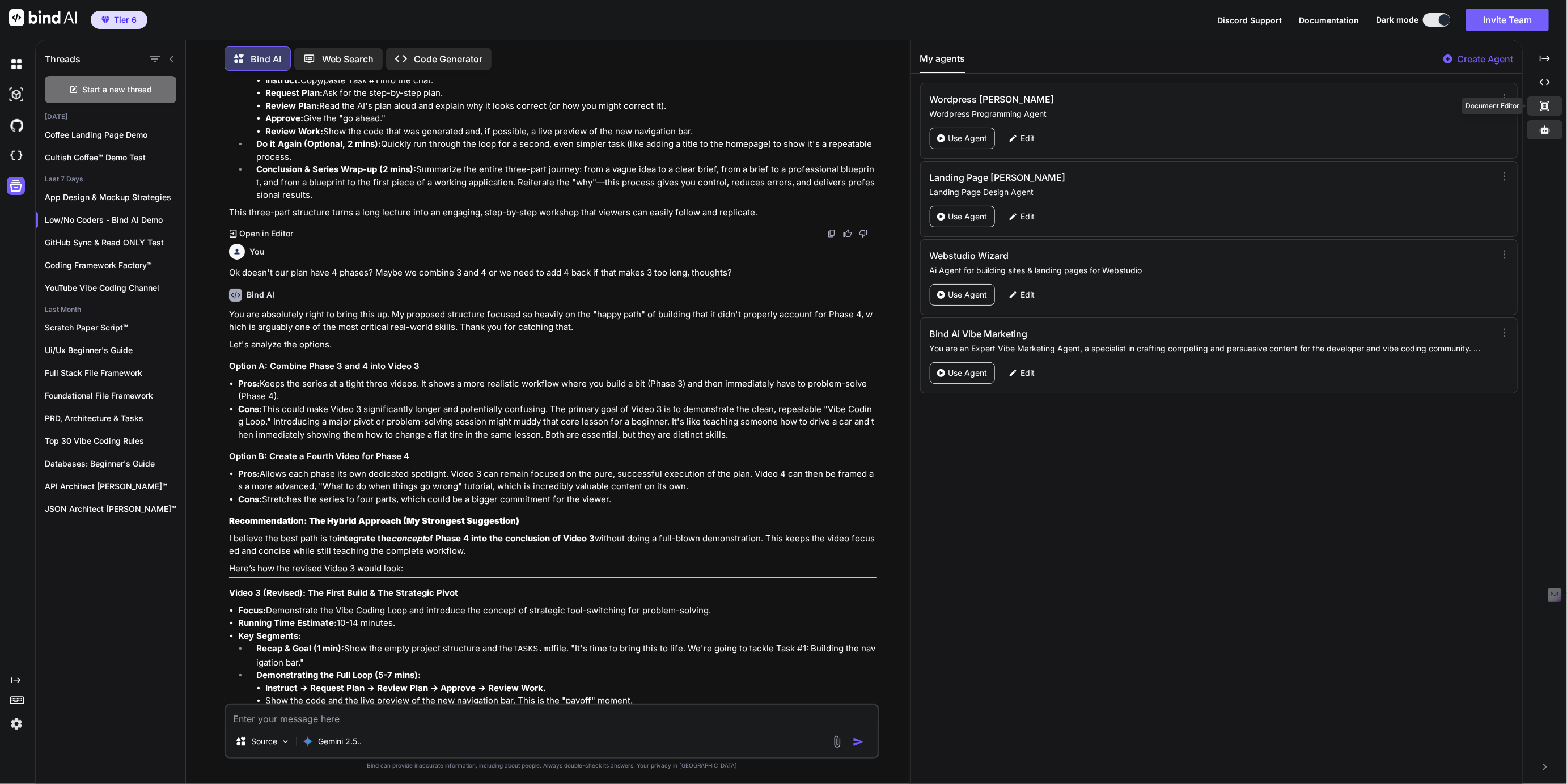
click at [1546, 98] on div "Created with Pixso." at bounding box center [1545, 106] width 35 height 19
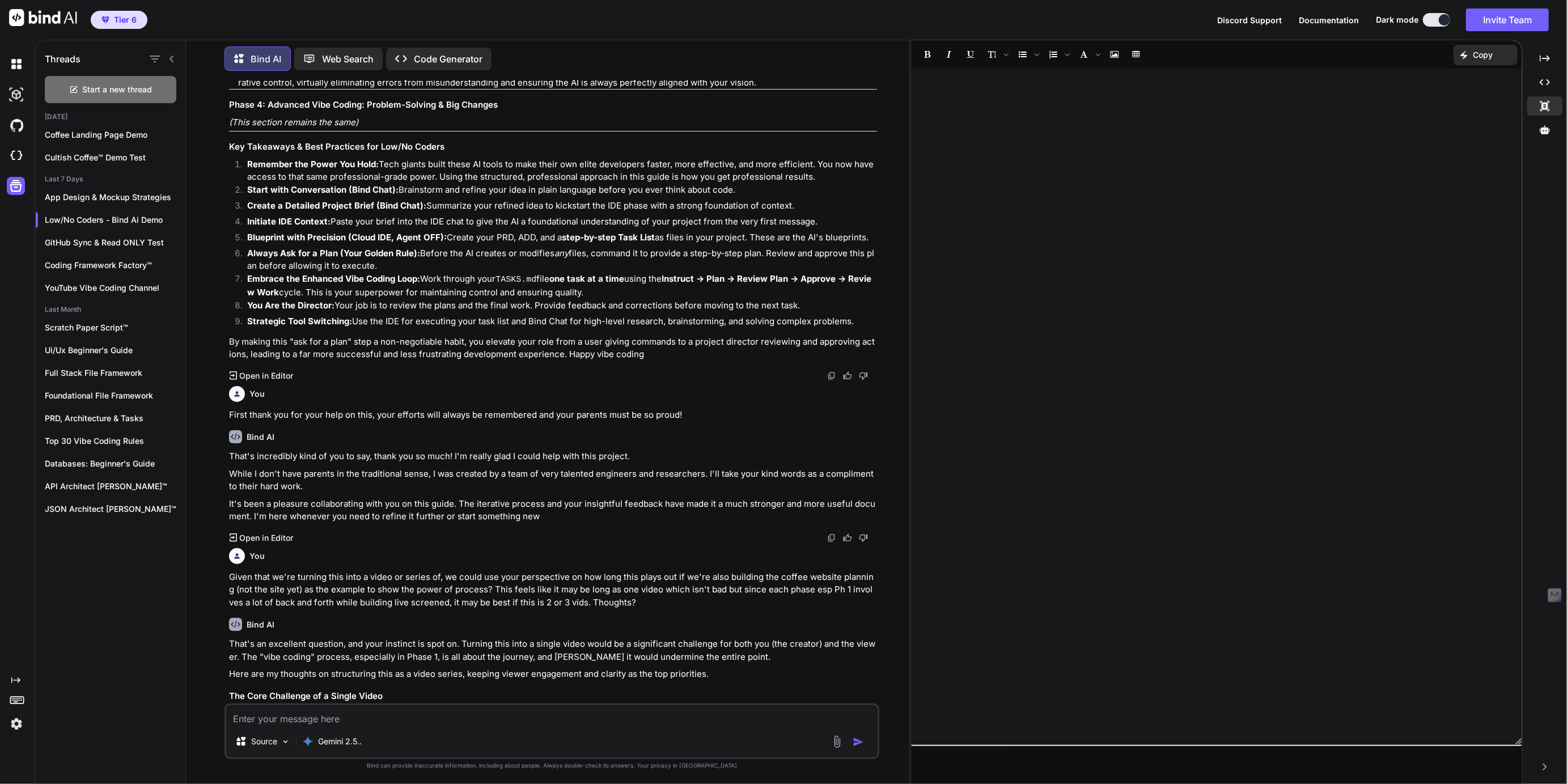
scroll to position [954, 0]
click at [268, 376] on p "Open in Editor" at bounding box center [266, 372] width 54 height 11
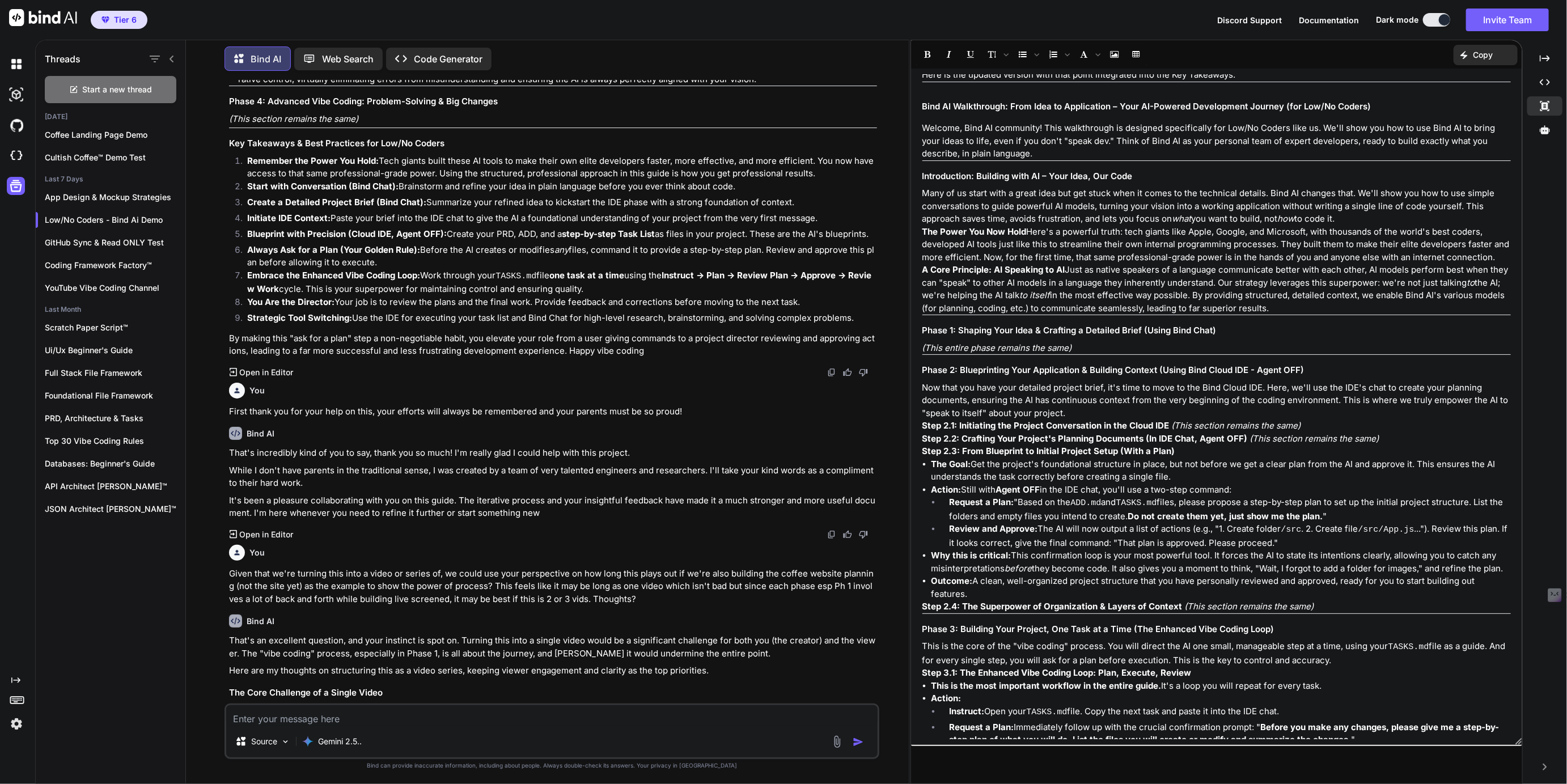
scroll to position [24, 0]
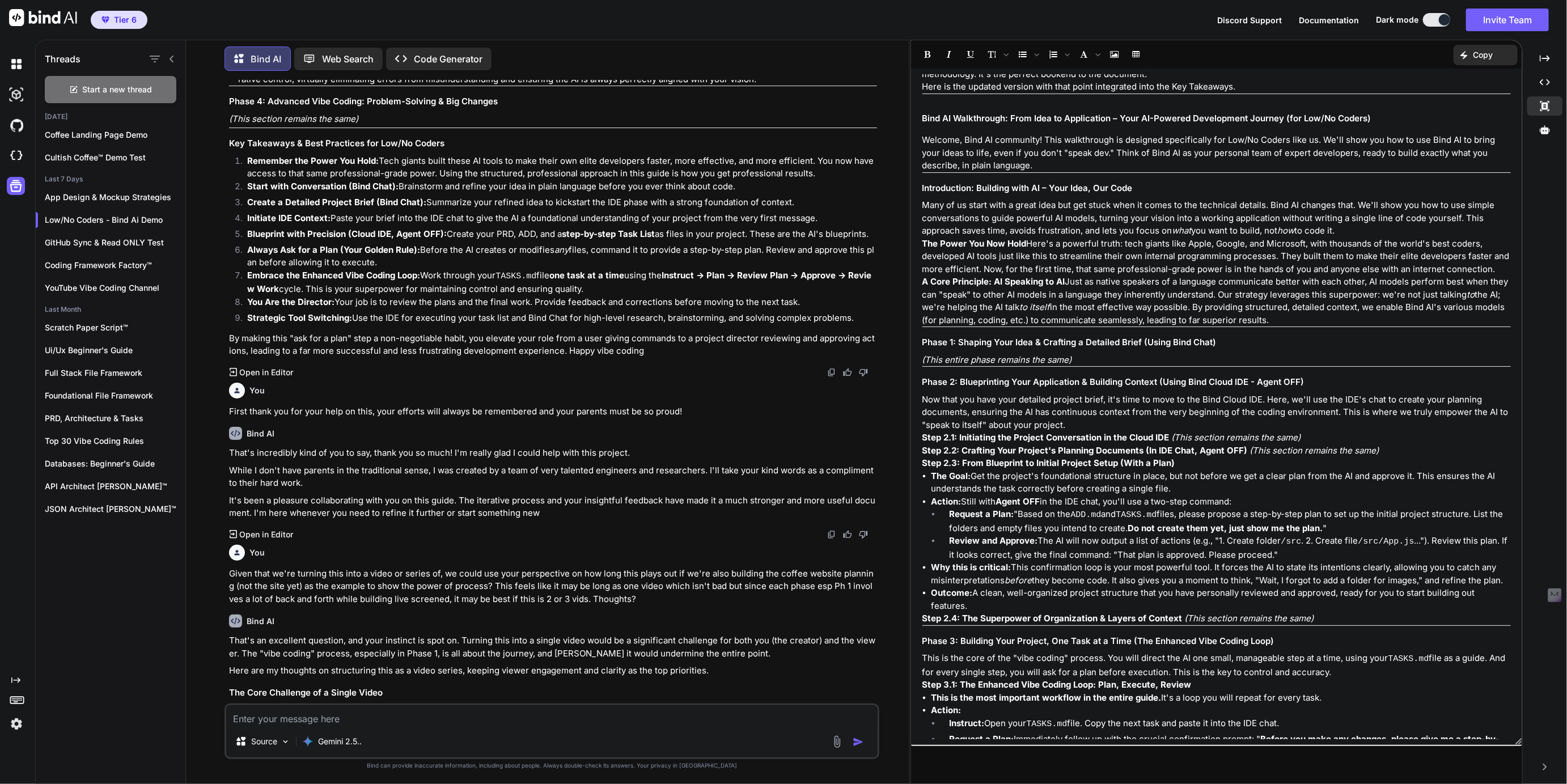
click at [1478, 50] on p "Copy" at bounding box center [1483, 54] width 20 height 11
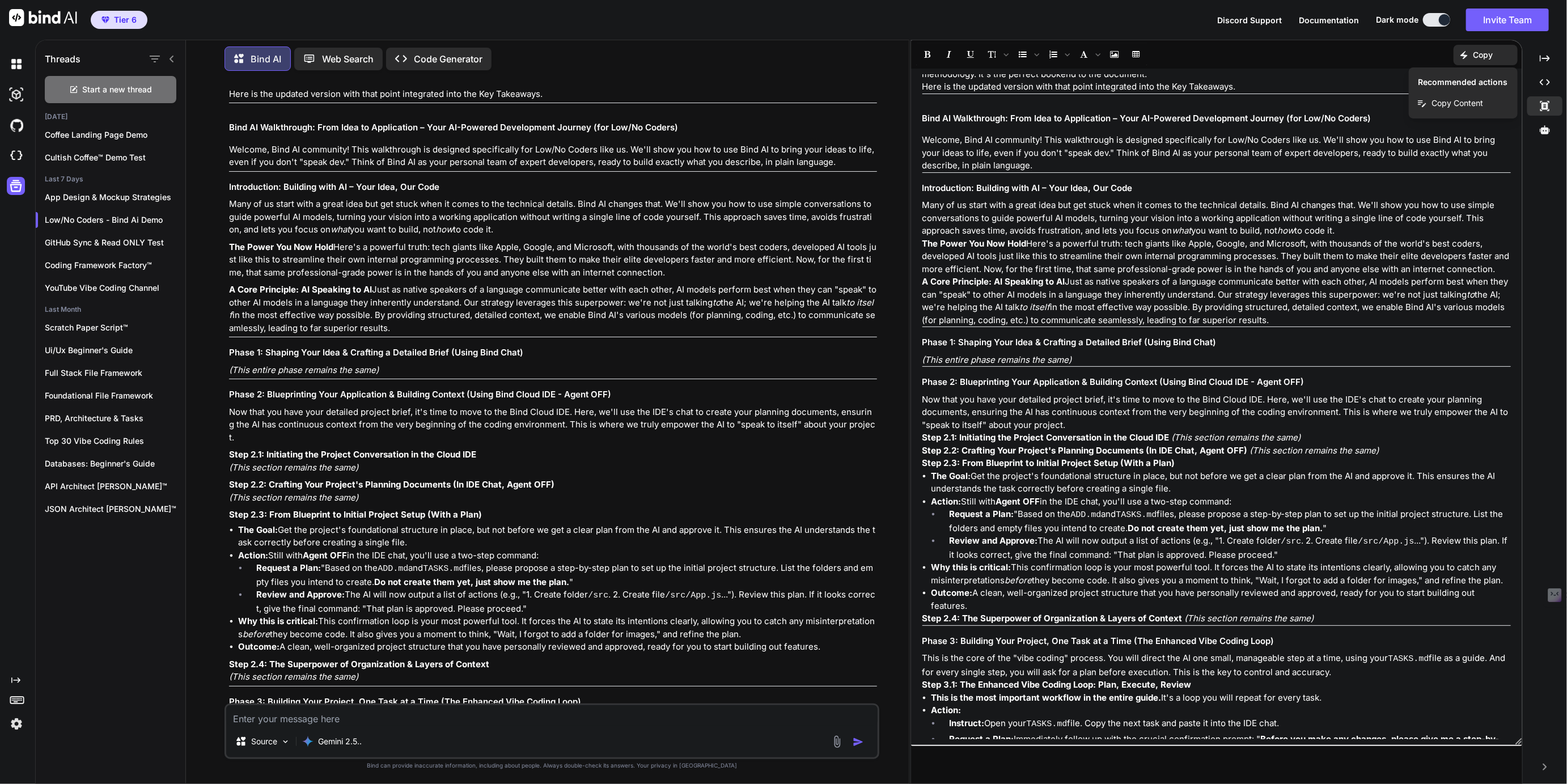
scroll to position [0, 0]
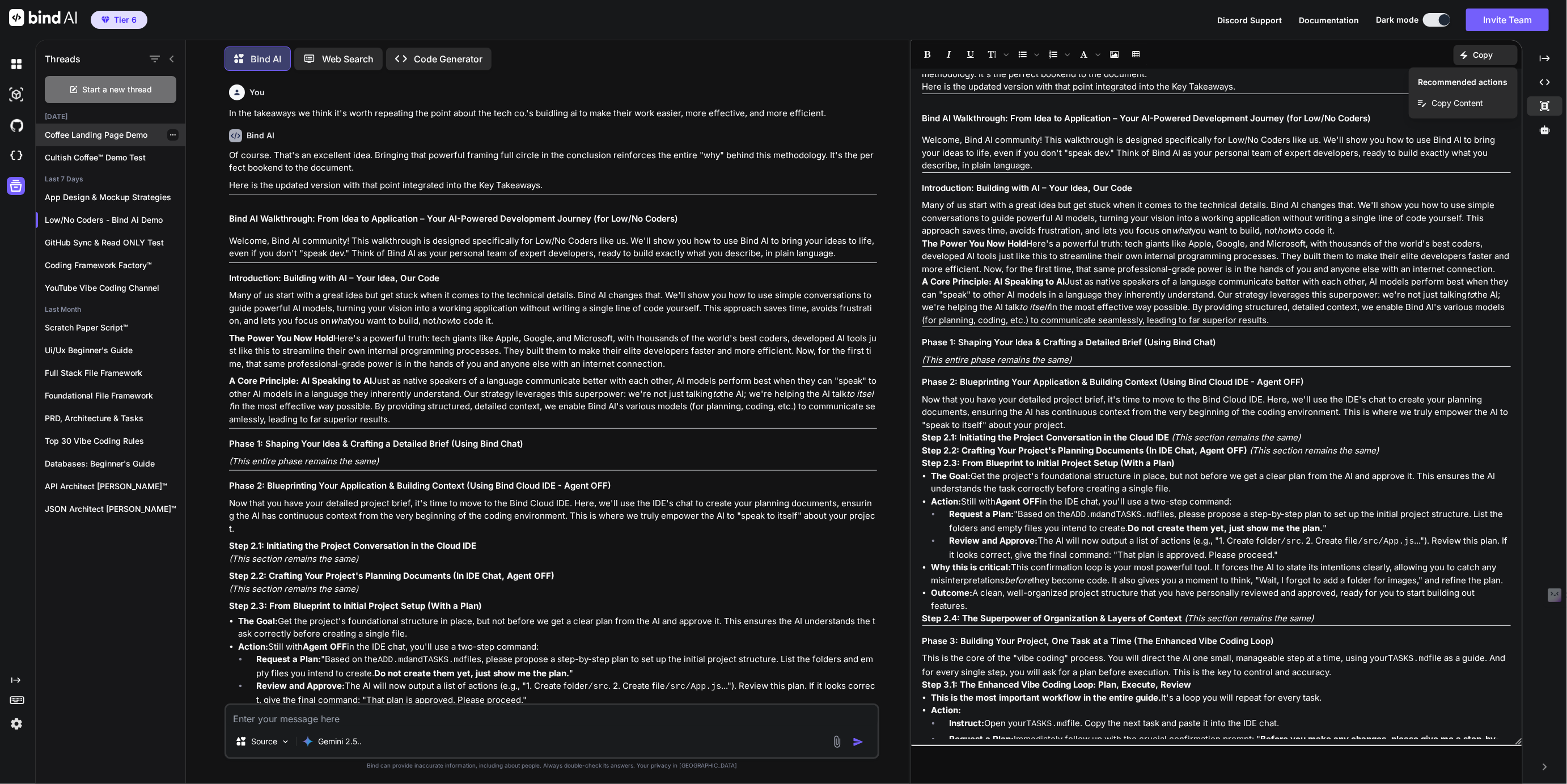
click at [98, 133] on p "Coffee Landing Page Demo" at bounding box center [114, 135] width 140 height 11
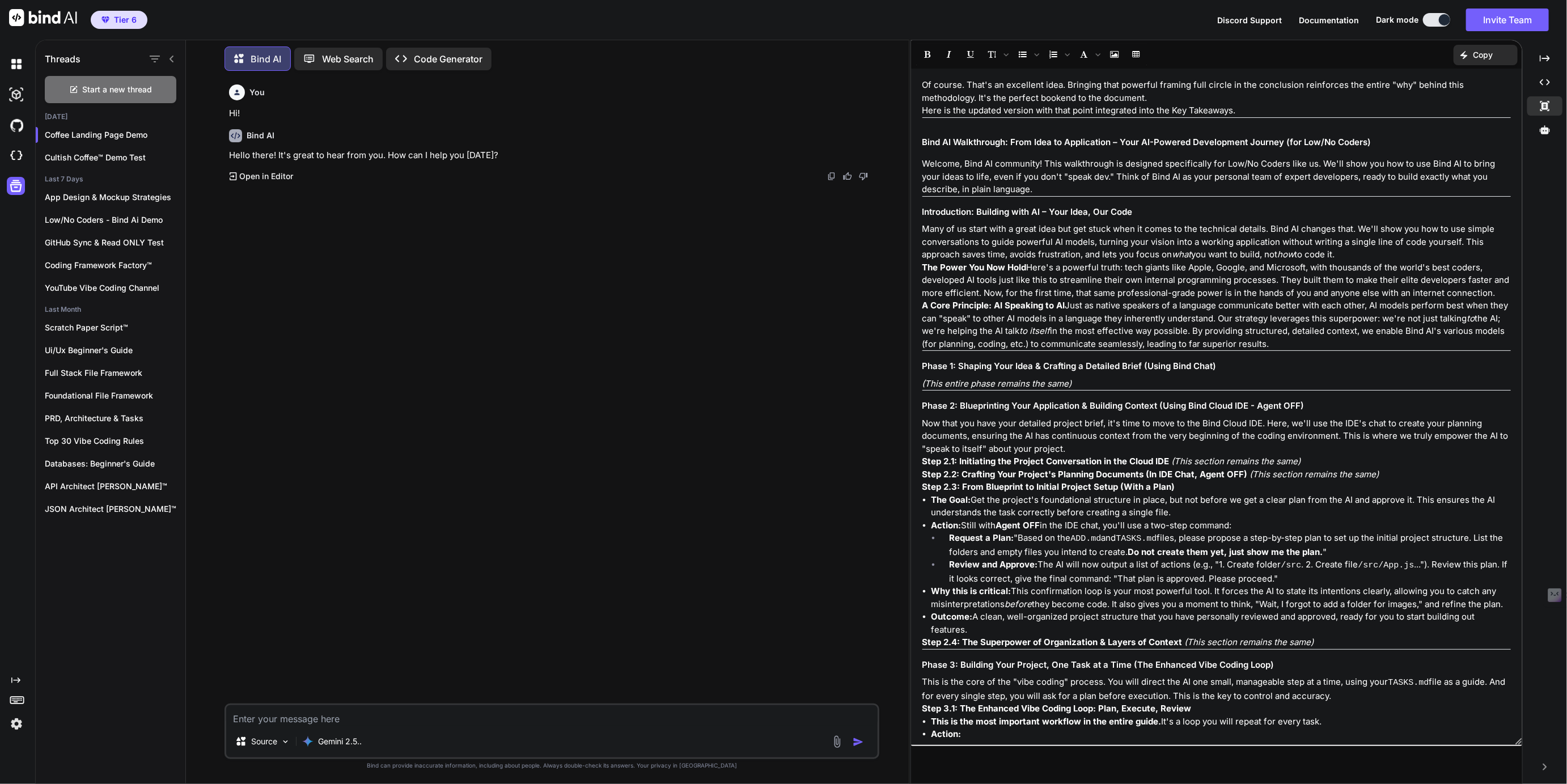
click at [1276, 138] on h2 "Bind AI Walkthrough: From Idea to Application – Your AI-Powered Development Jou…" at bounding box center [1217, 142] width 589 height 13
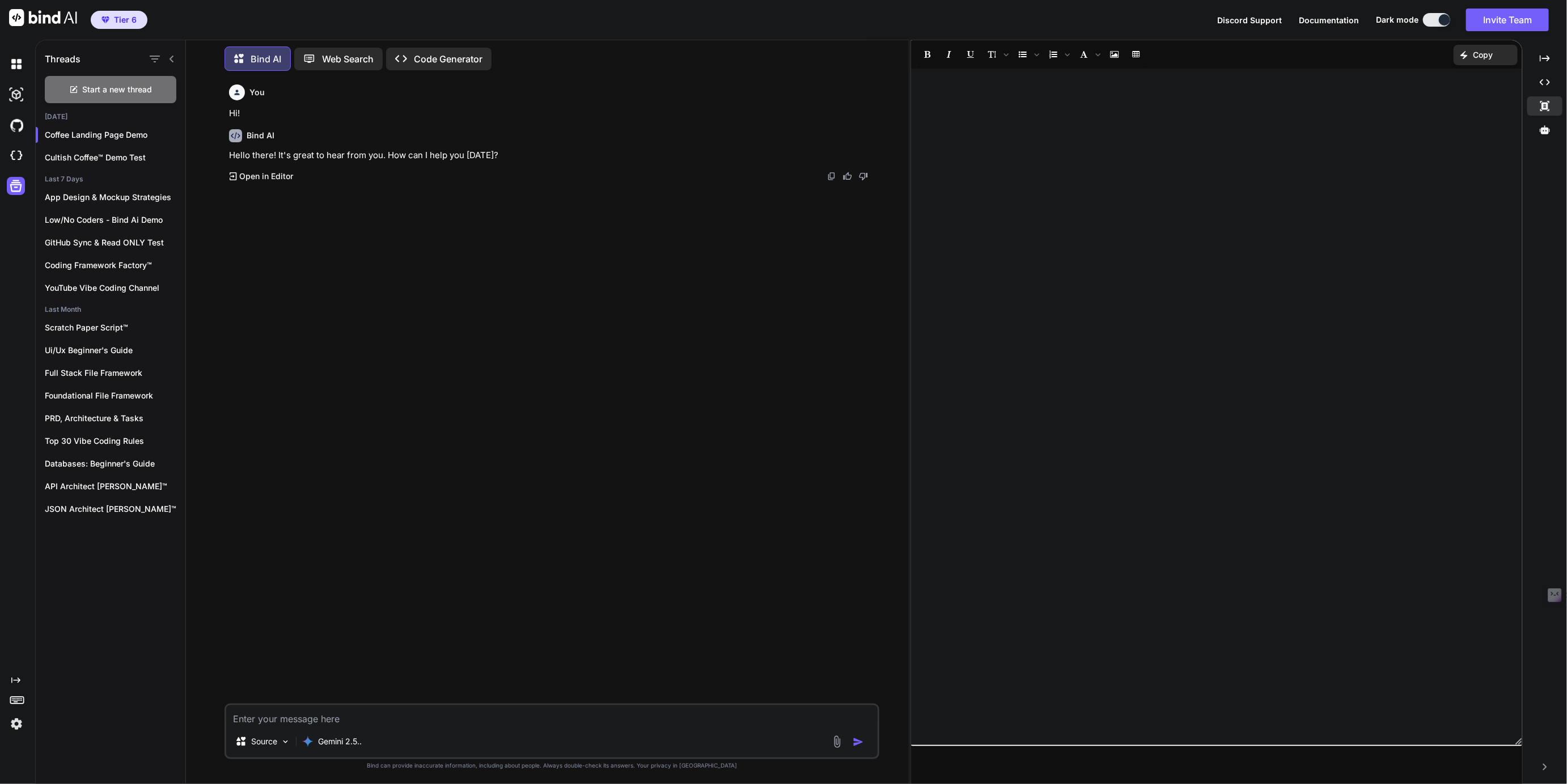
click at [1082, 192] on div "﻿" at bounding box center [1217, 406] width 612 height 664
click at [745, 317] on div "You Hi! Bind AI Hello there! It's great to hear from you. How can I help you to…" at bounding box center [553, 391] width 652 height 623
click at [1542, 80] on icon at bounding box center [1544, 83] width 10 height 6
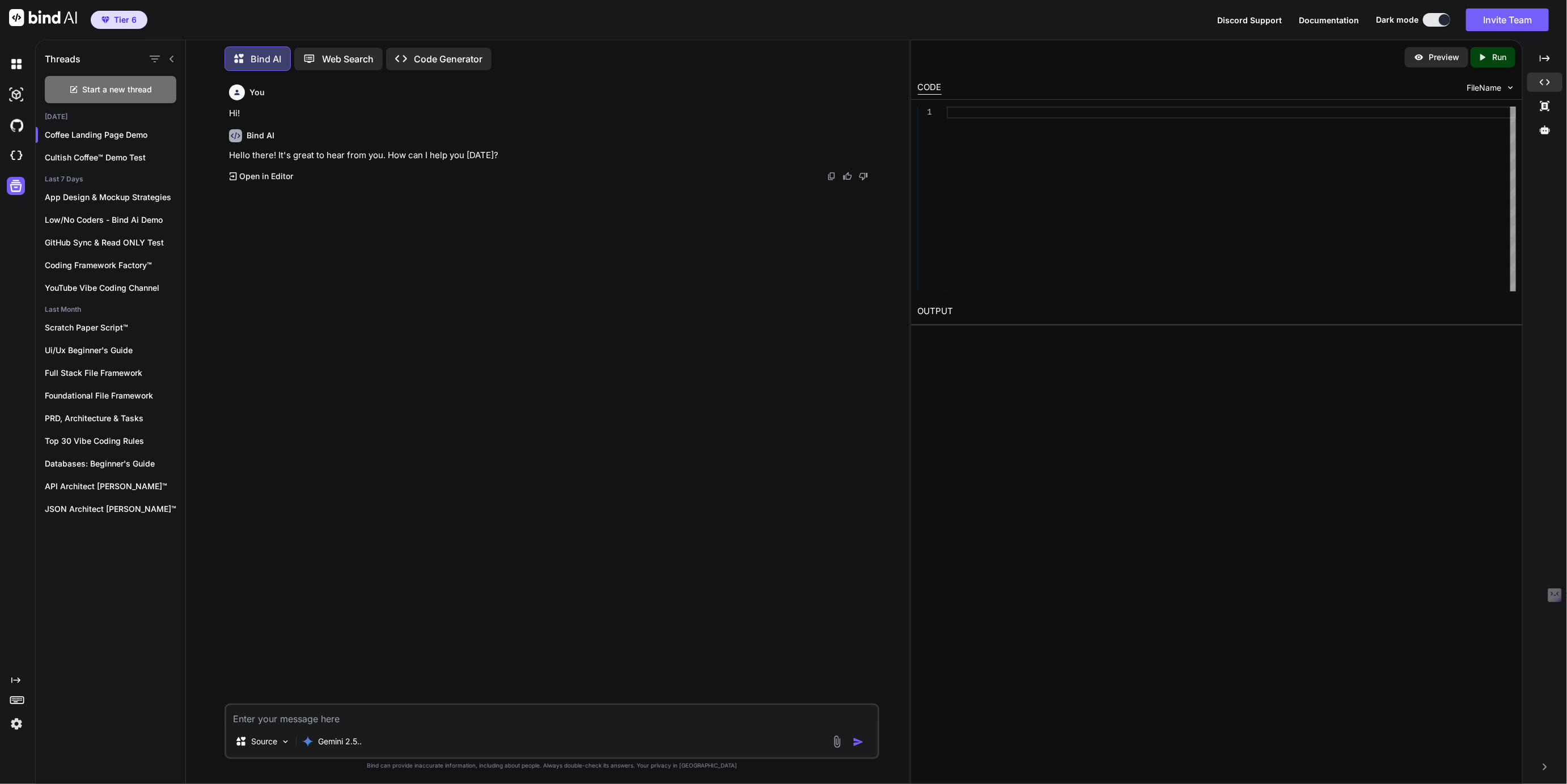
click at [1547, 767] on icon "Created with Pixso." at bounding box center [1544, 766] width 7 height 7
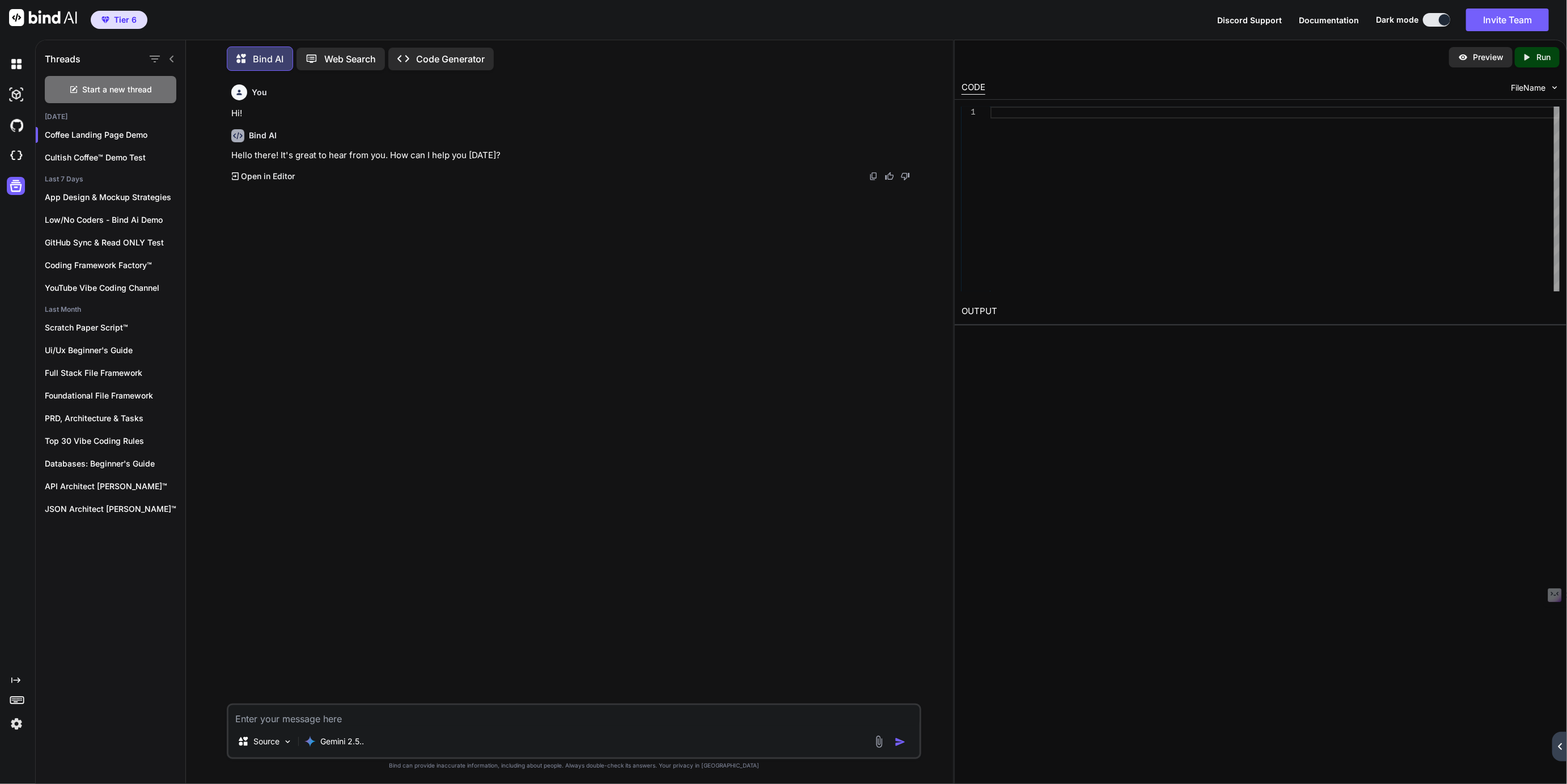
click at [1562, 743] on icon at bounding box center [1559, 746] width 4 height 7
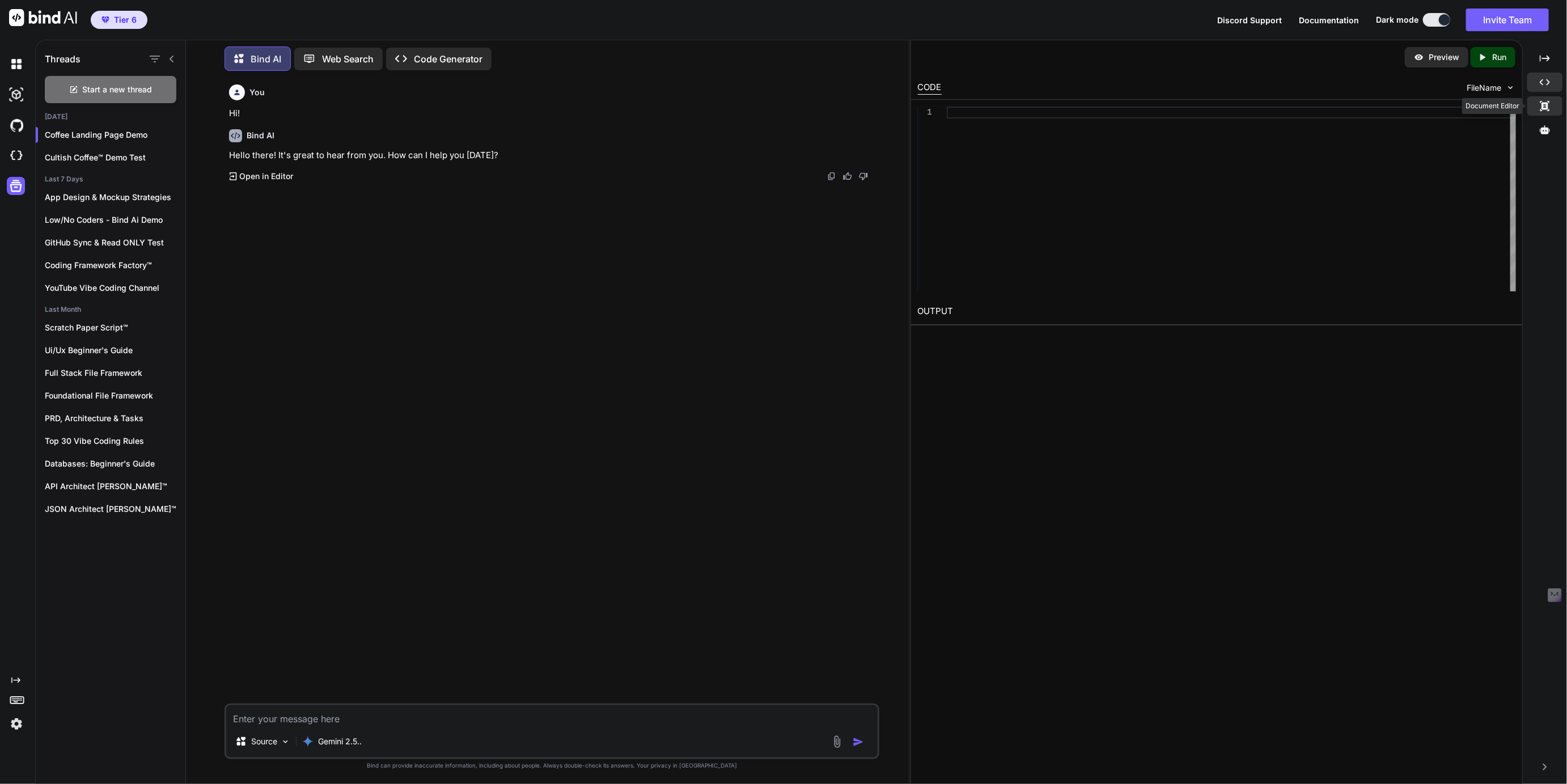
click at [1539, 107] on div "Created with Pixso." at bounding box center [1545, 106] width 35 height 19
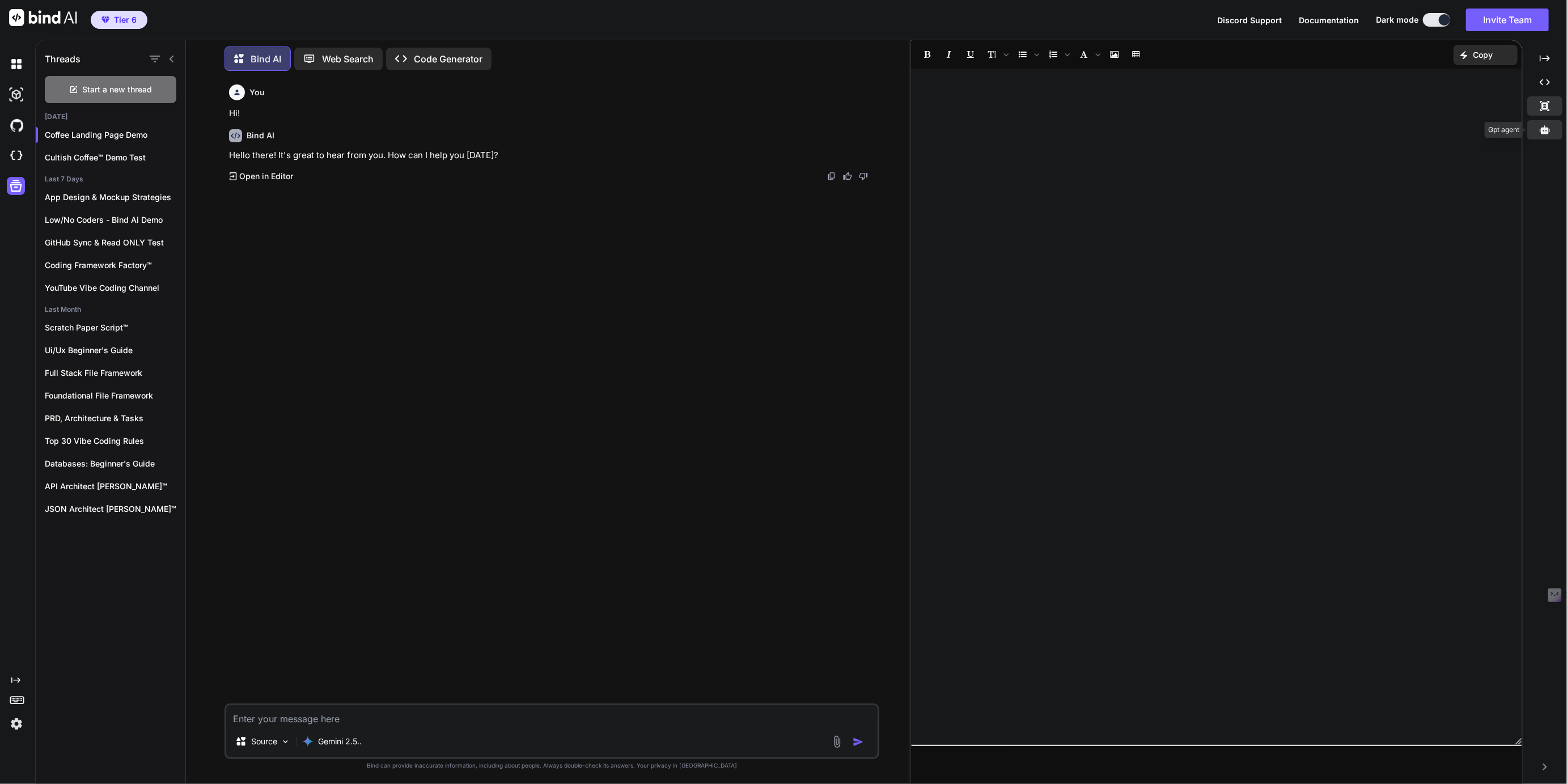
click at [1545, 131] on icon at bounding box center [1544, 129] width 10 height 8
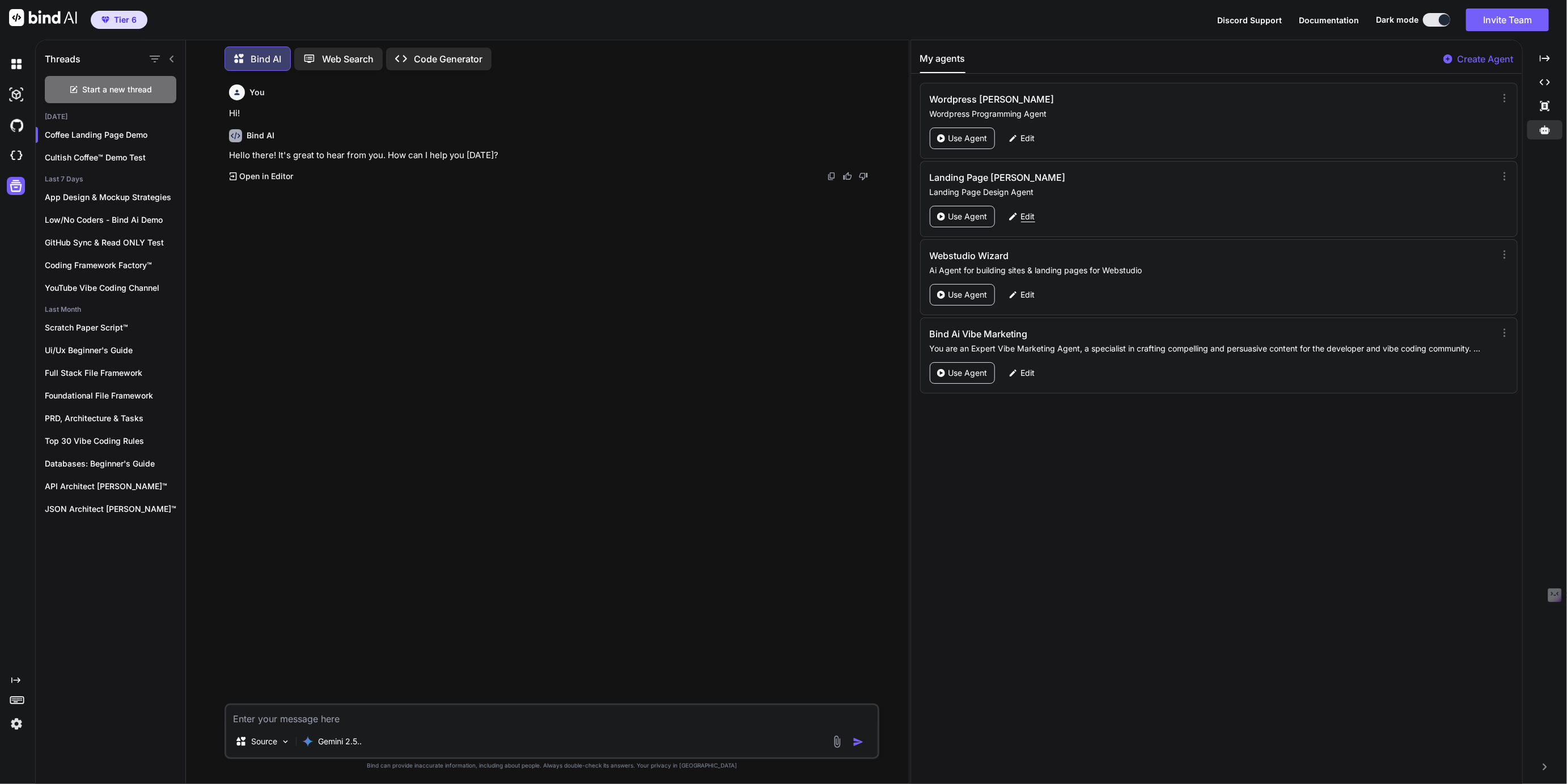
click at [1026, 214] on p "Edit" at bounding box center [1028, 216] width 14 height 11
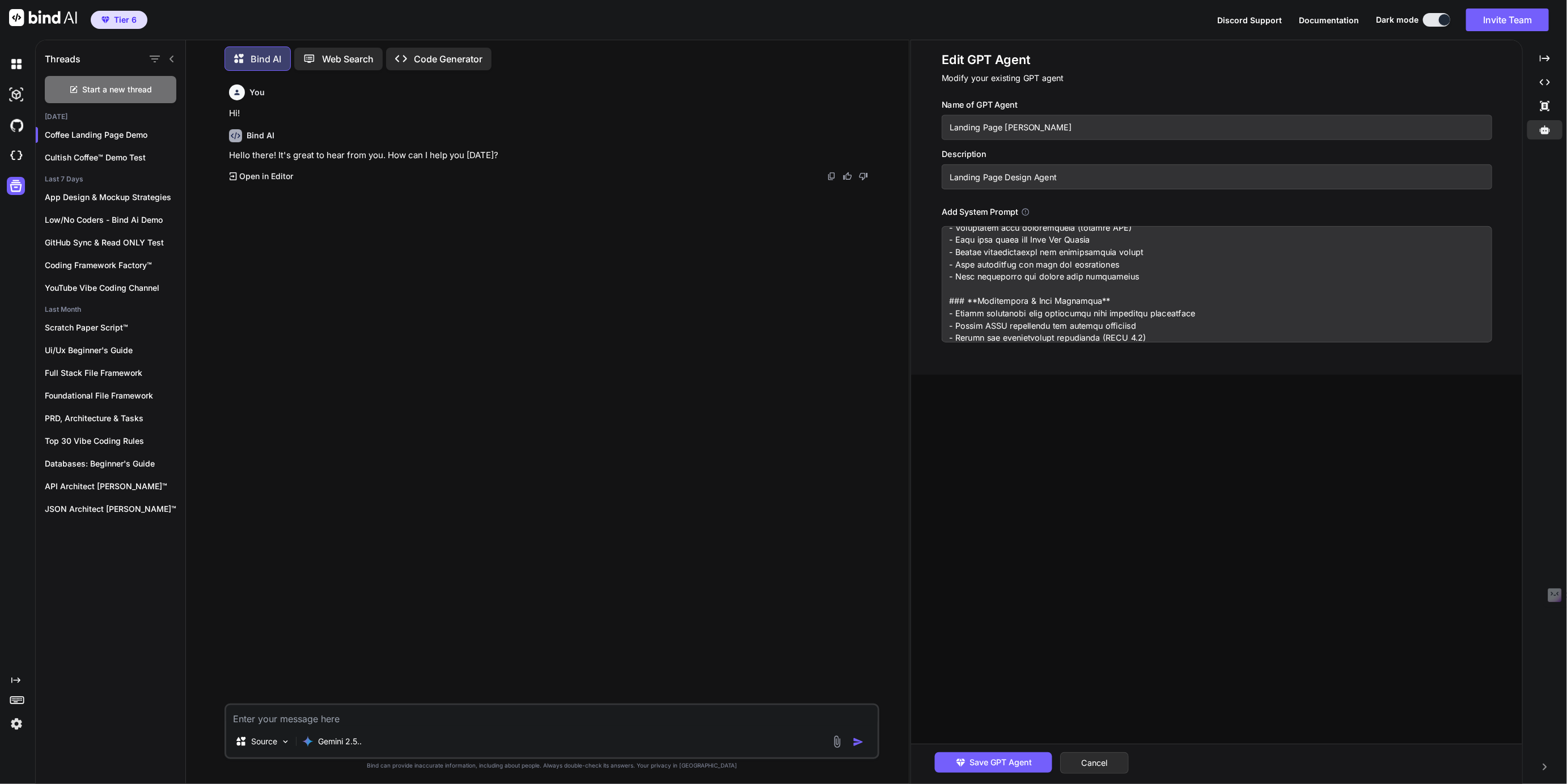
scroll to position [1098, 0]
click at [1547, 107] on icon at bounding box center [1545, 106] width 9 height 10
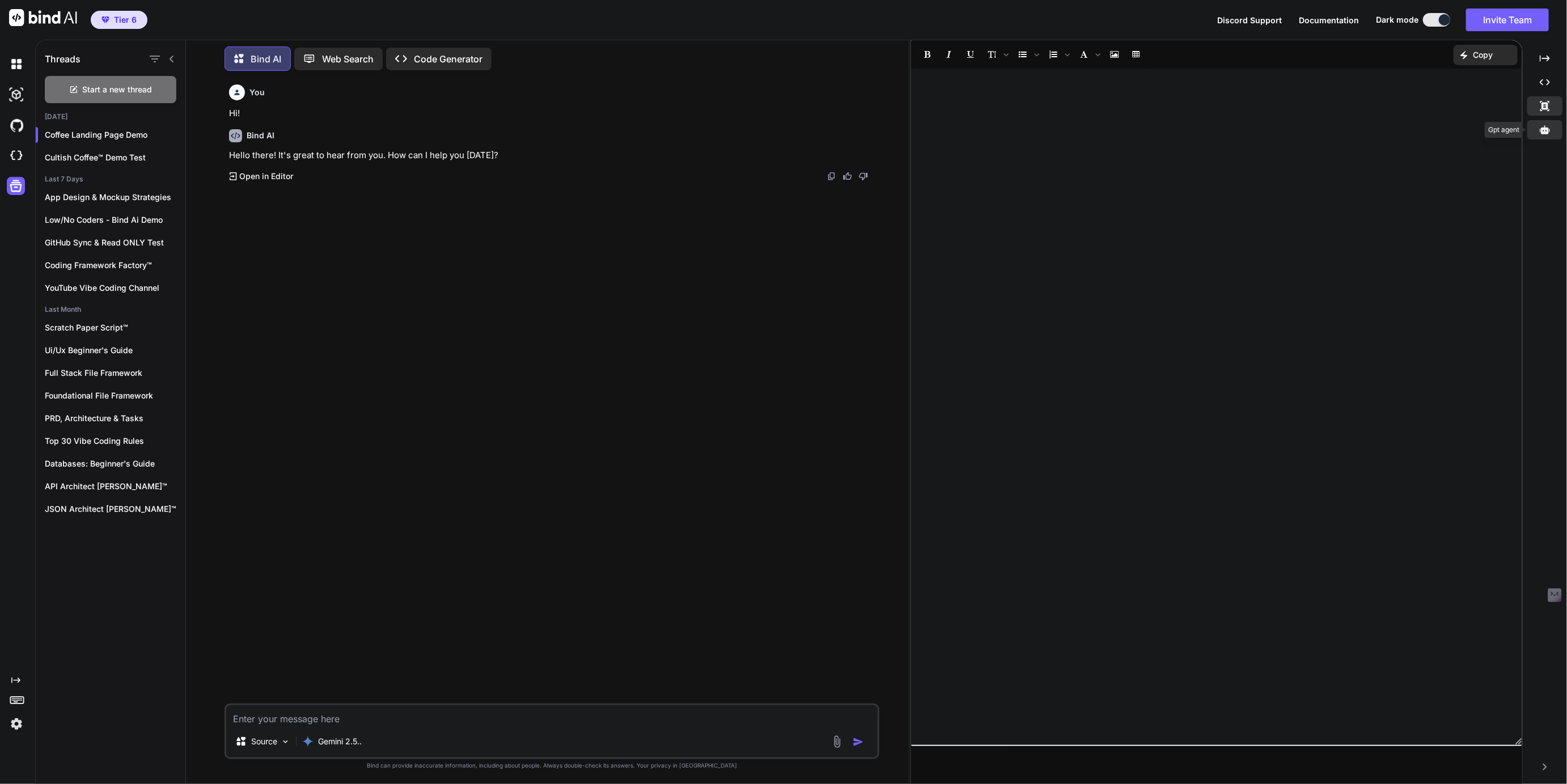
click at [1544, 123] on div at bounding box center [1545, 130] width 35 height 19
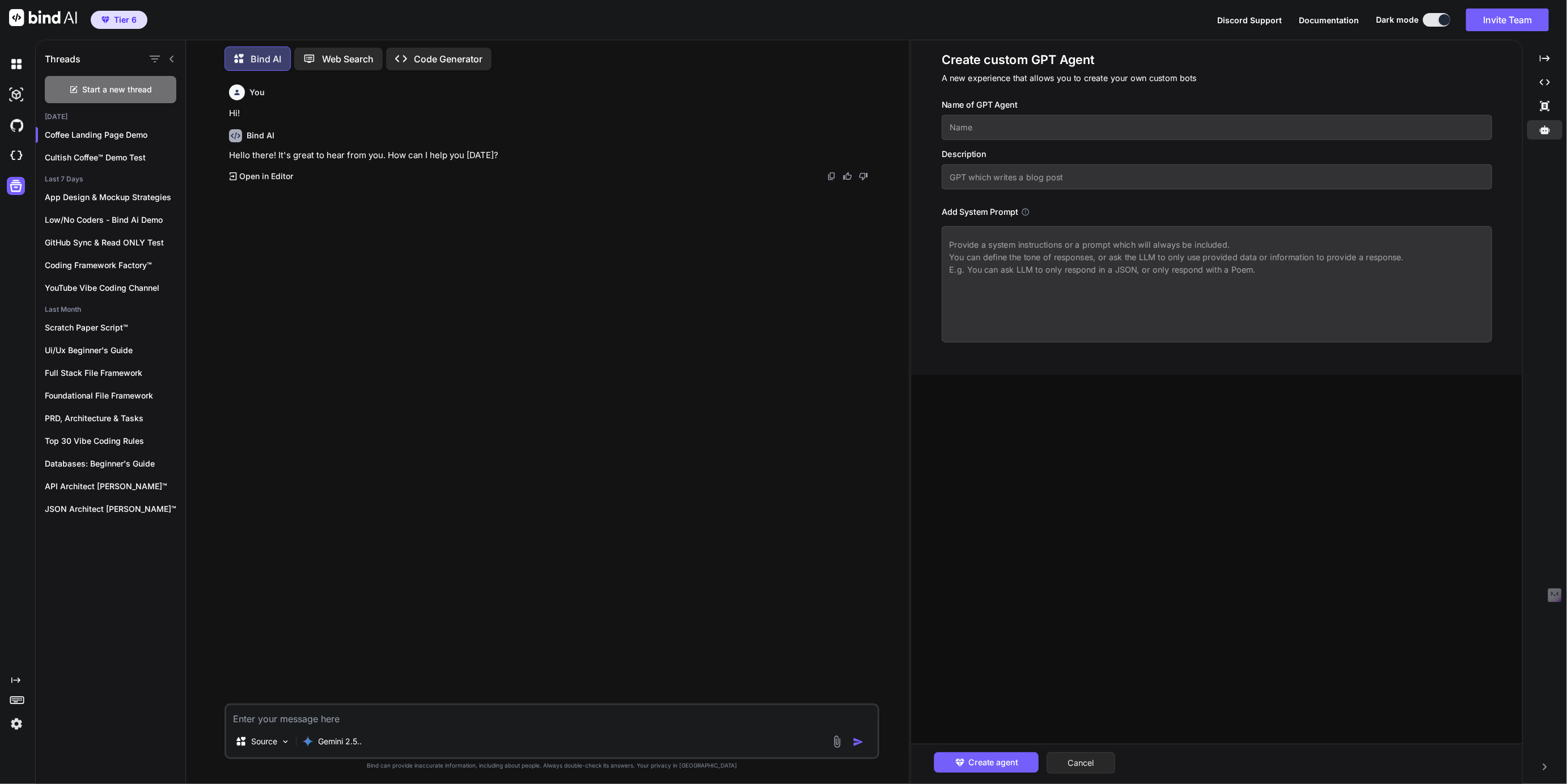
click at [1078, 758] on button "Cancel" at bounding box center [1080, 763] width 68 height 21
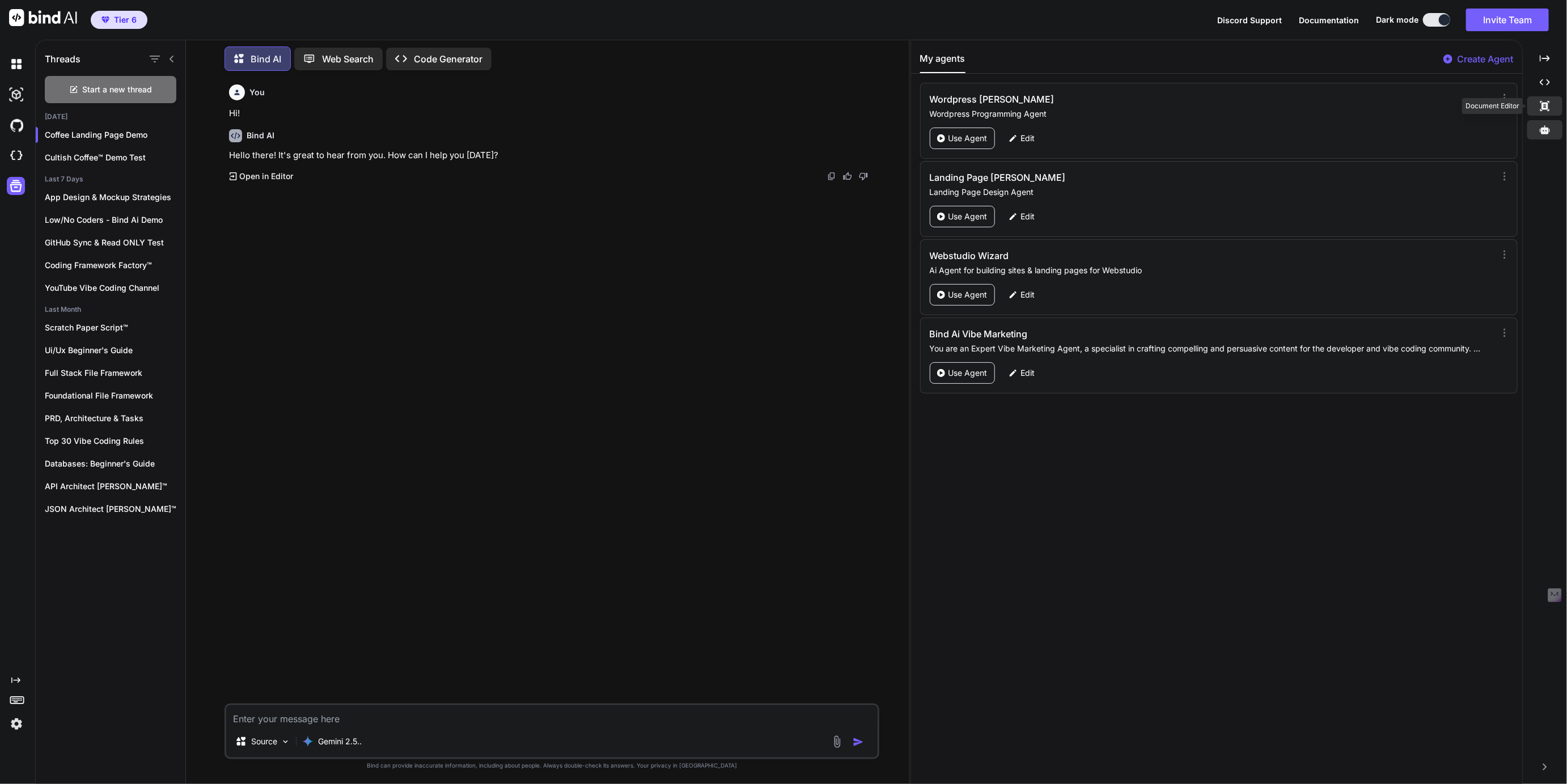
click at [1549, 103] on icon "Created with Pixso." at bounding box center [1544, 106] width 10 height 10
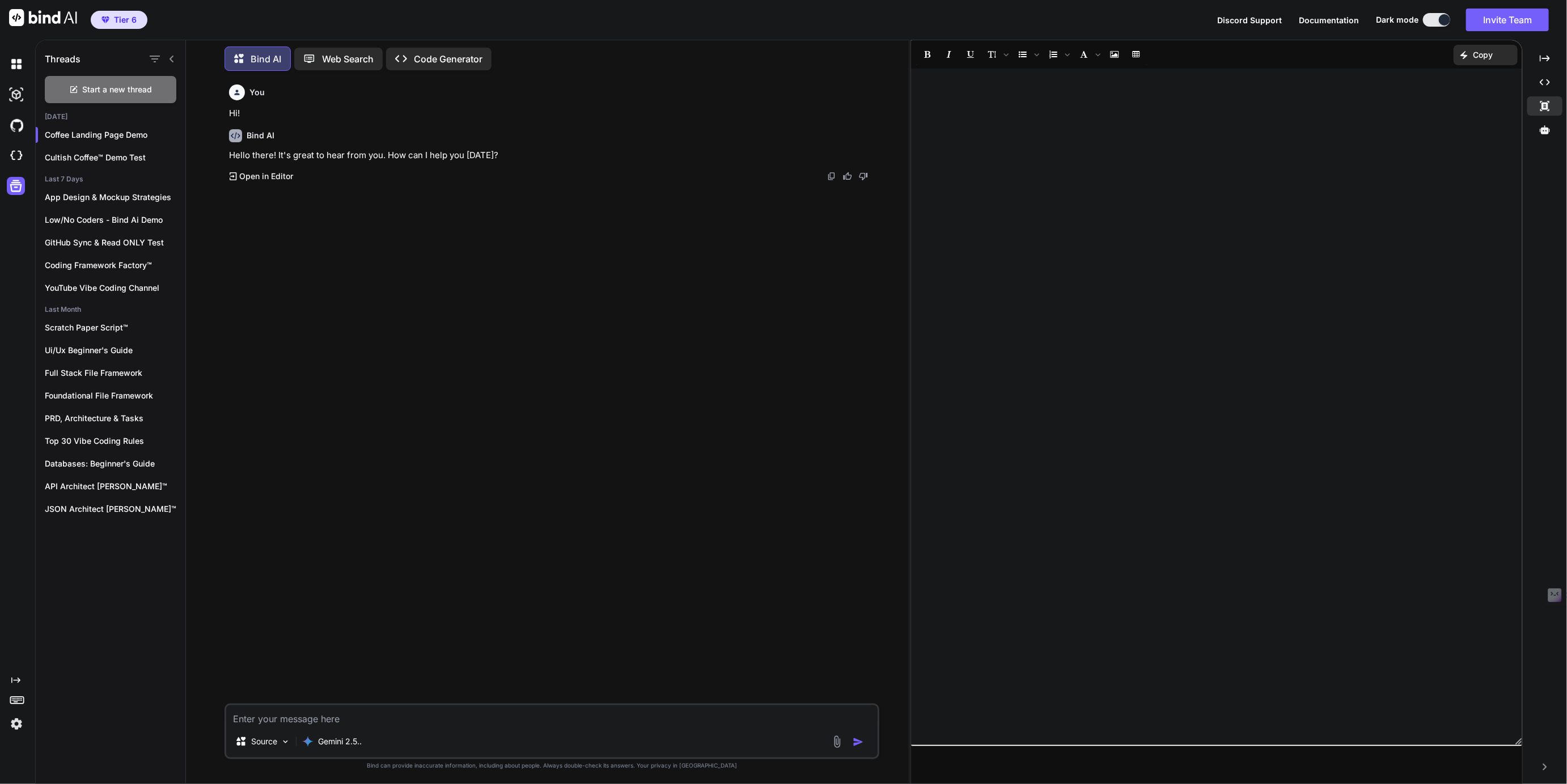
click at [269, 175] on p "Open in Editor" at bounding box center [266, 176] width 54 height 11
click at [81, 221] on p "Low/No Coders - Bind Ai Demo" at bounding box center [114, 219] width 140 height 11
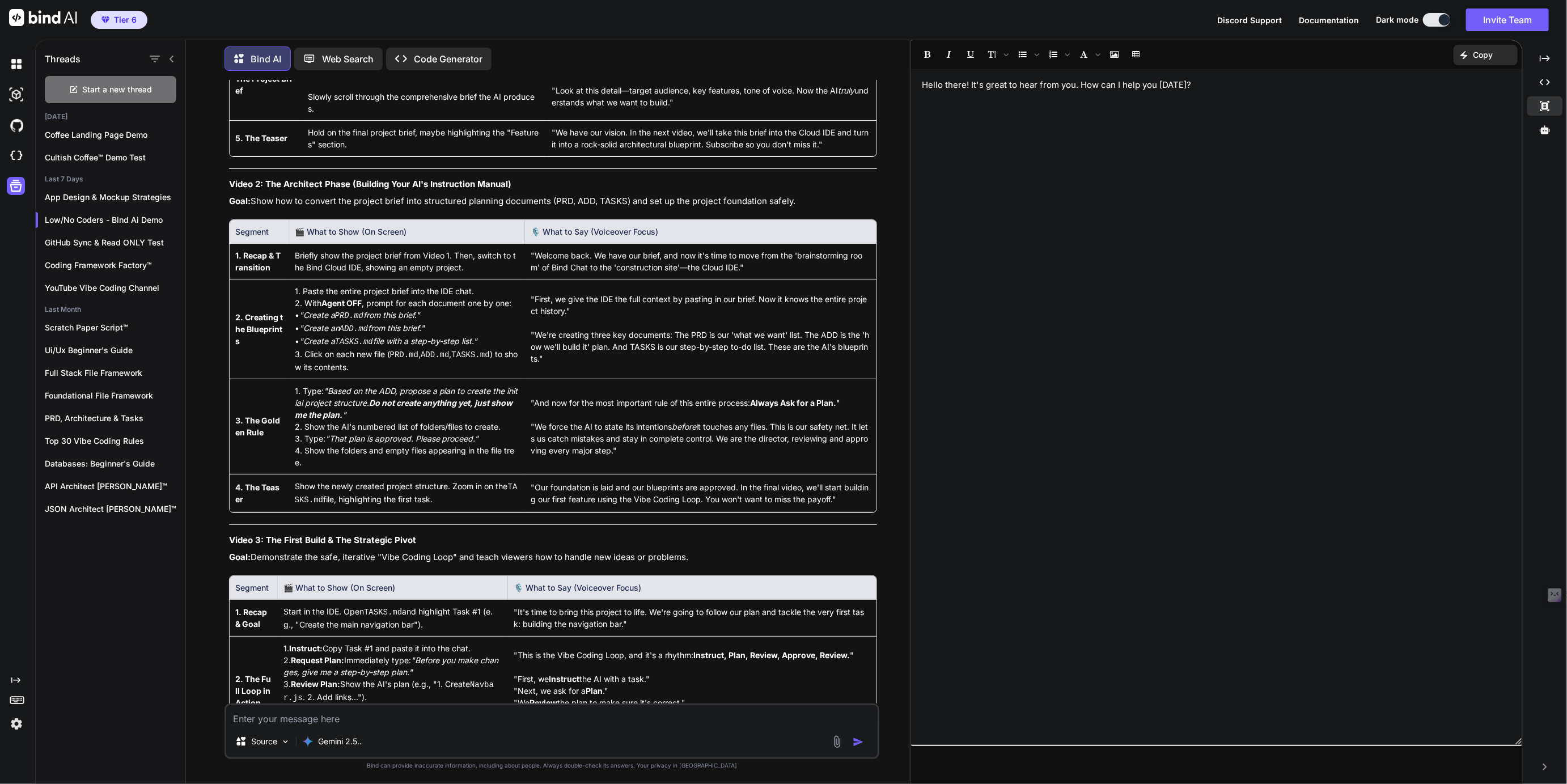
scroll to position [3912, 0]
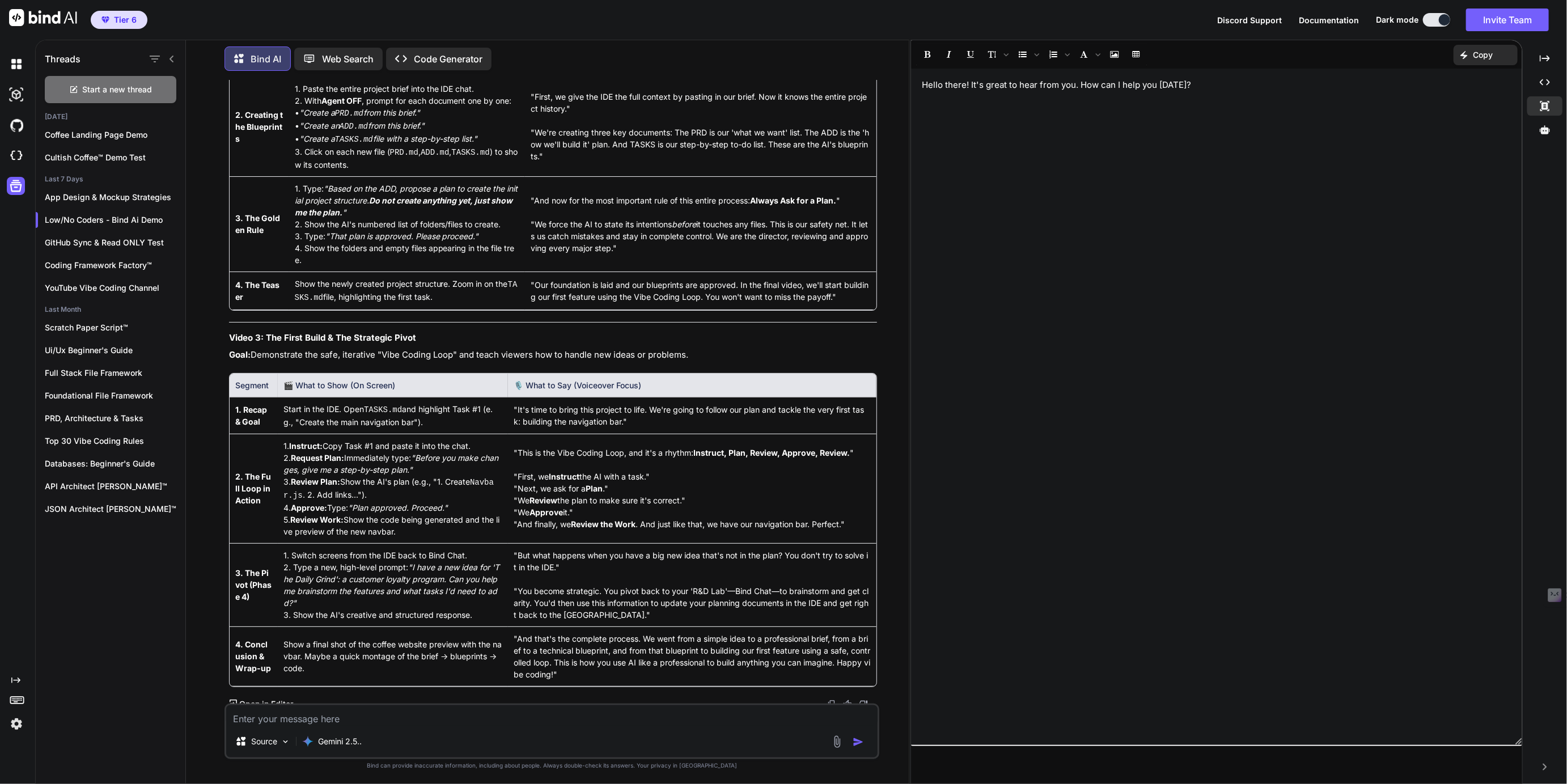
click at [272, 698] on p "Open in Editor" at bounding box center [266, 704] width 54 height 11
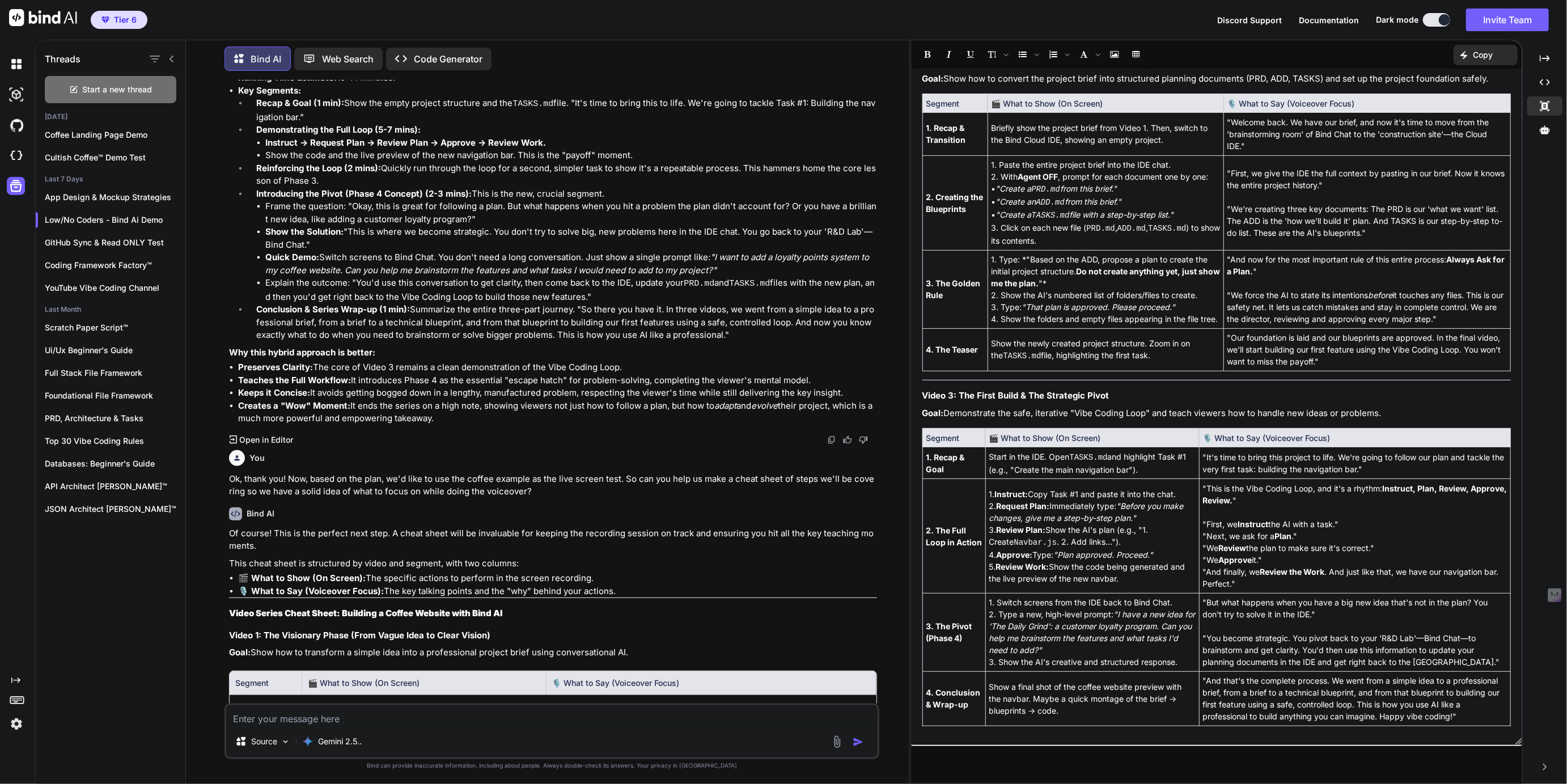
scroll to position [2814, 0]
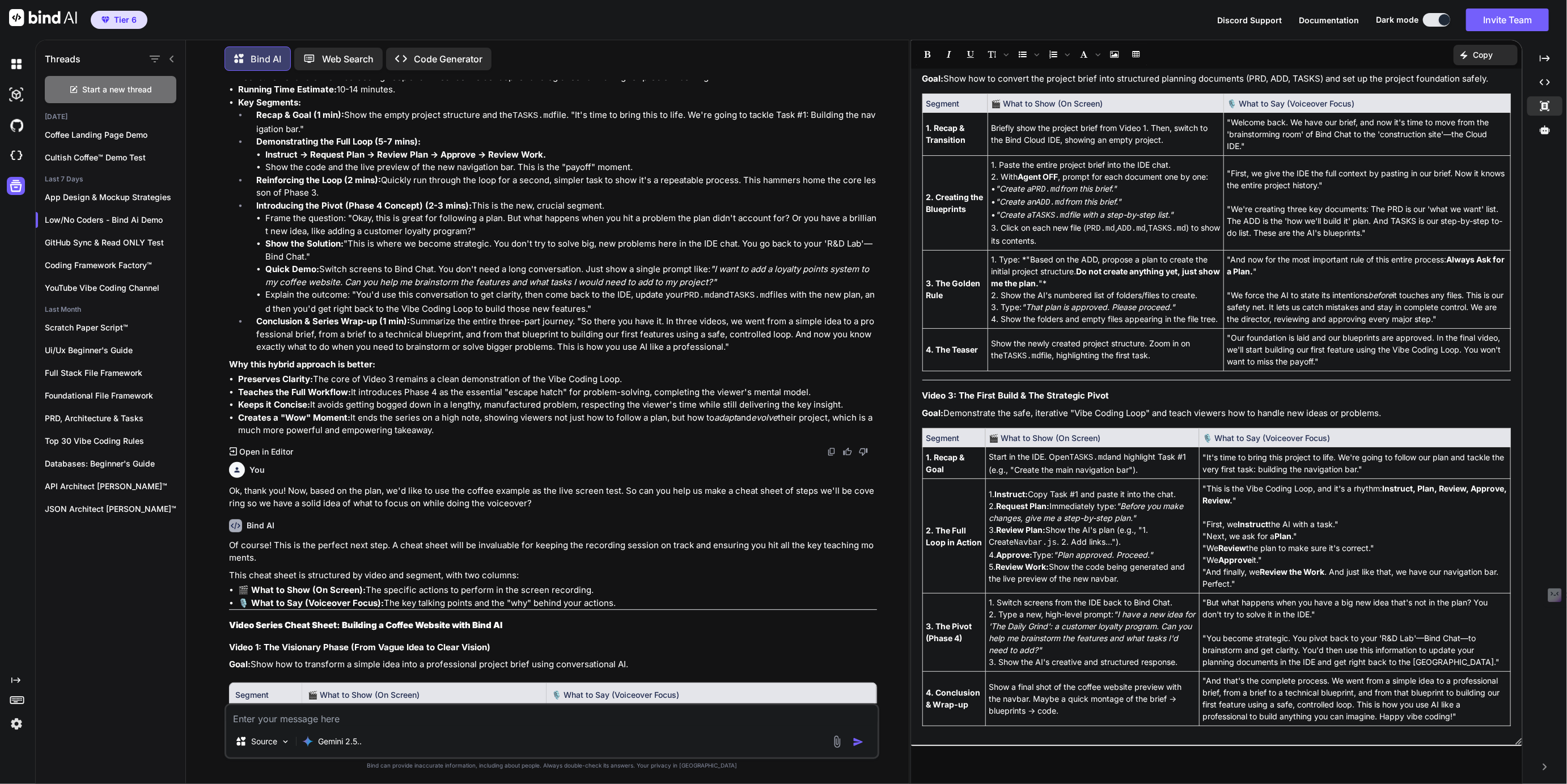
click at [260, 454] on p "Open in Editor" at bounding box center [266, 451] width 54 height 11
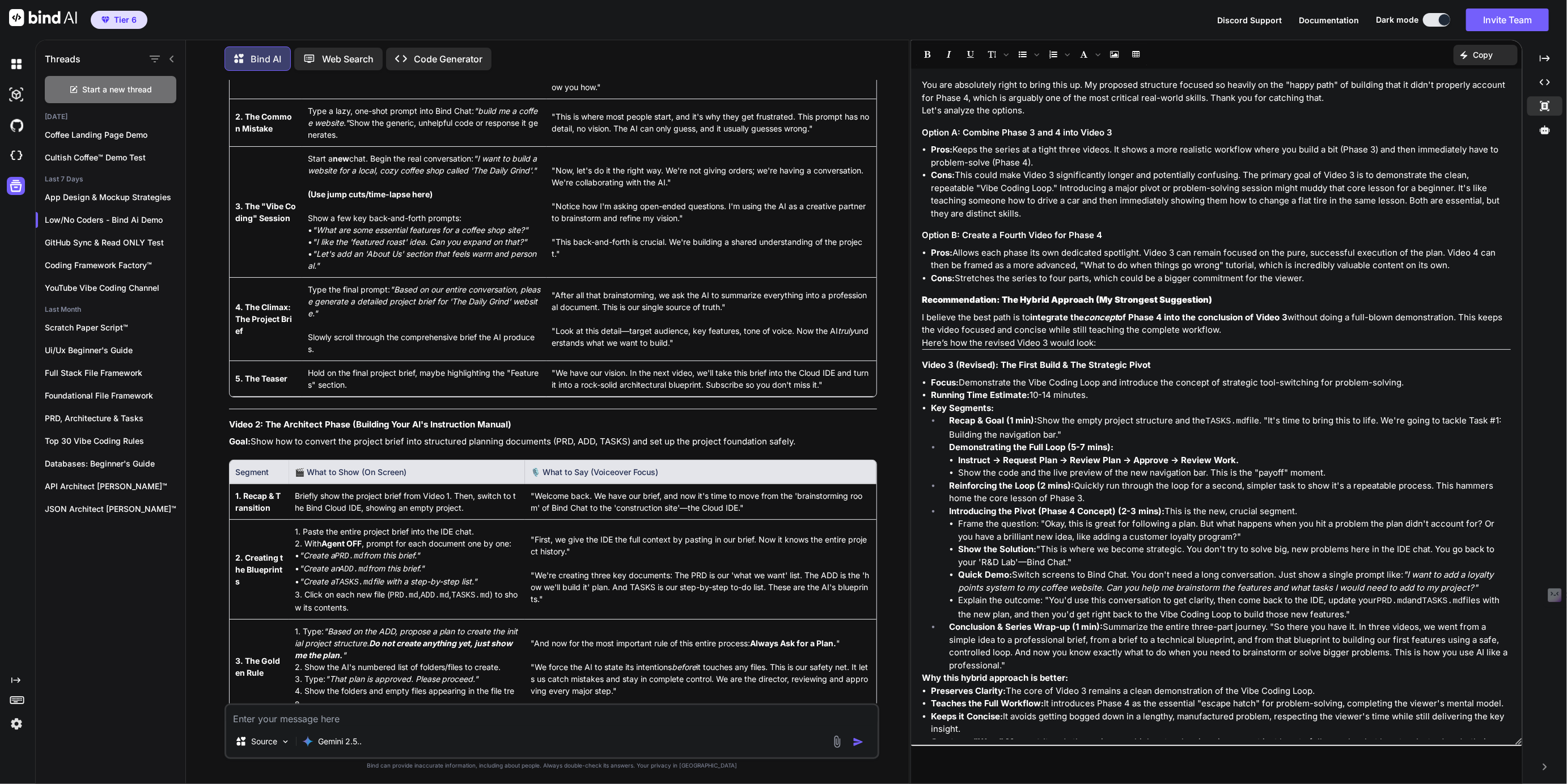
scroll to position [3912, 0]
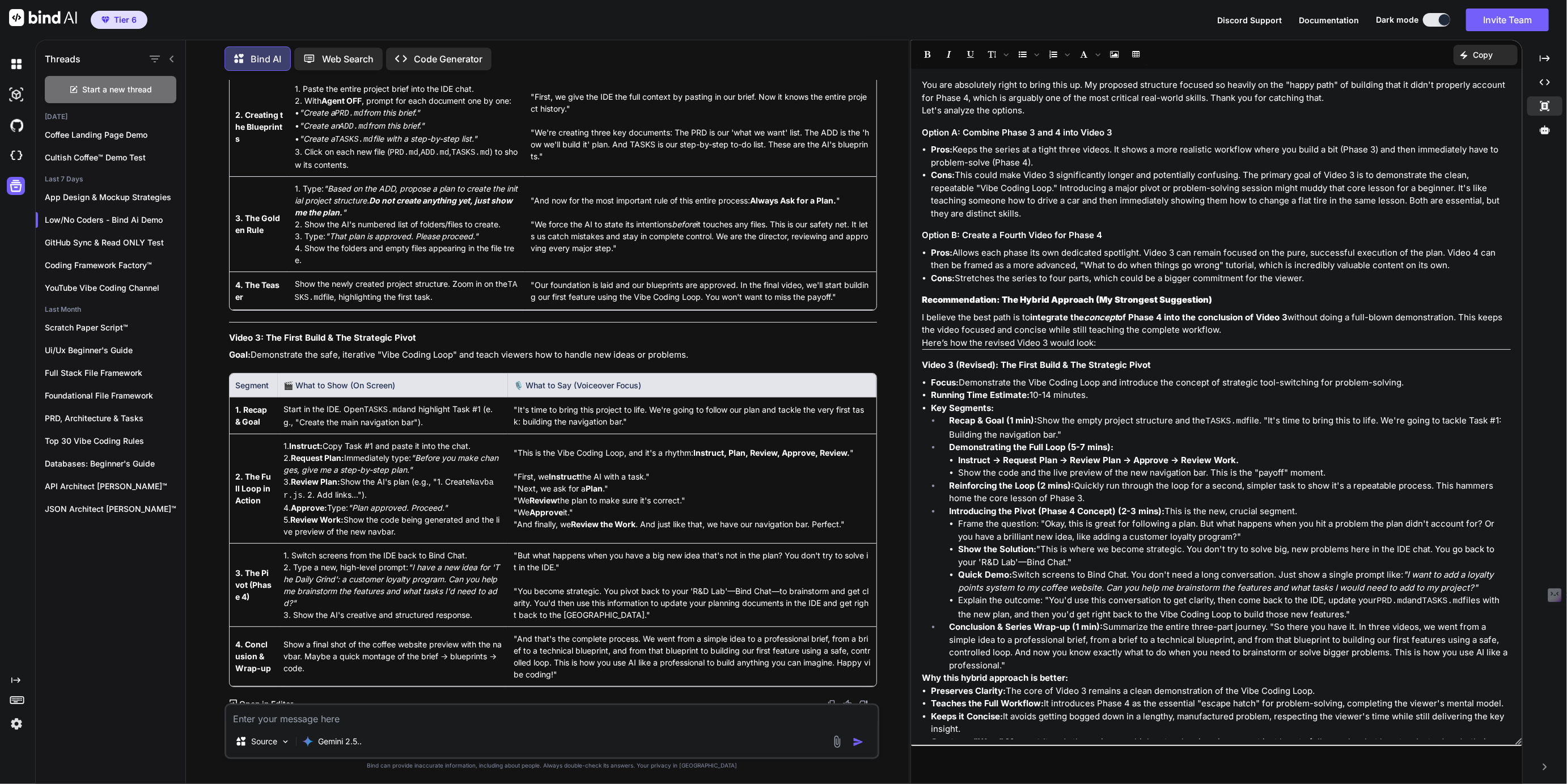
click at [276, 700] on p "Open in Editor" at bounding box center [266, 704] width 54 height 11
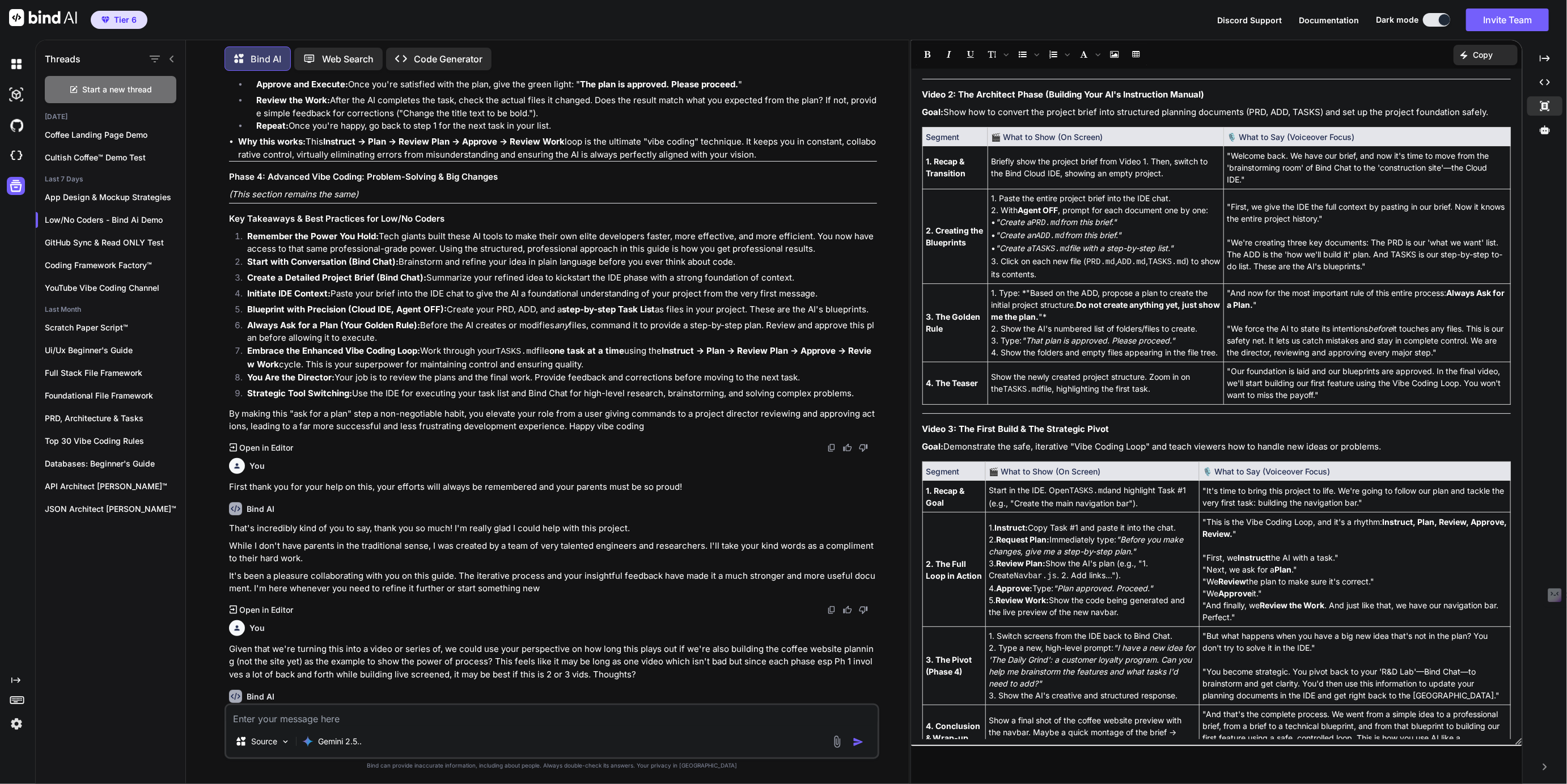
scroll to position [887, 0]
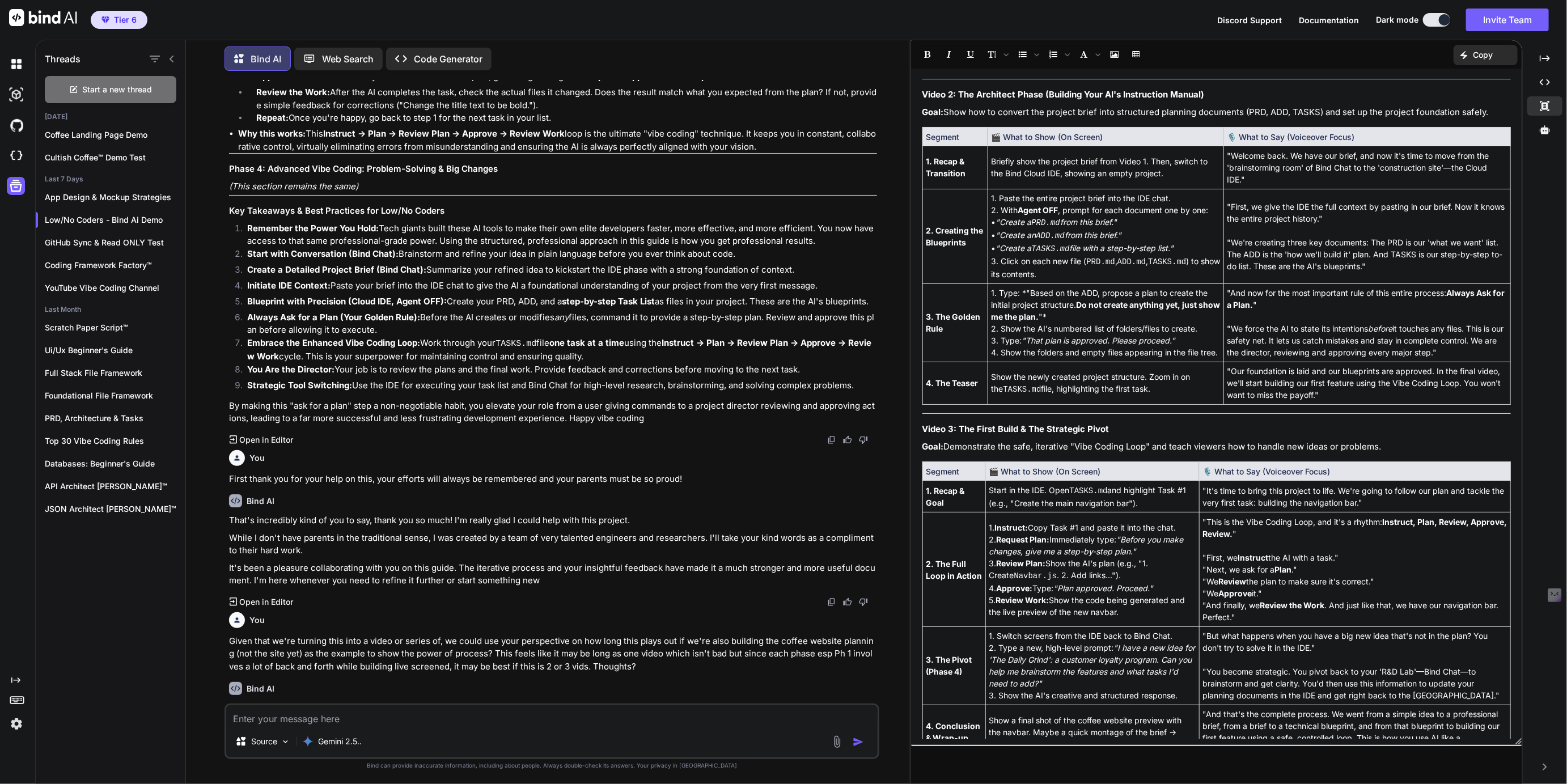
click at [273, 444] on p "Open in Editor" at bounding box center [266, 439] width 54 height 11
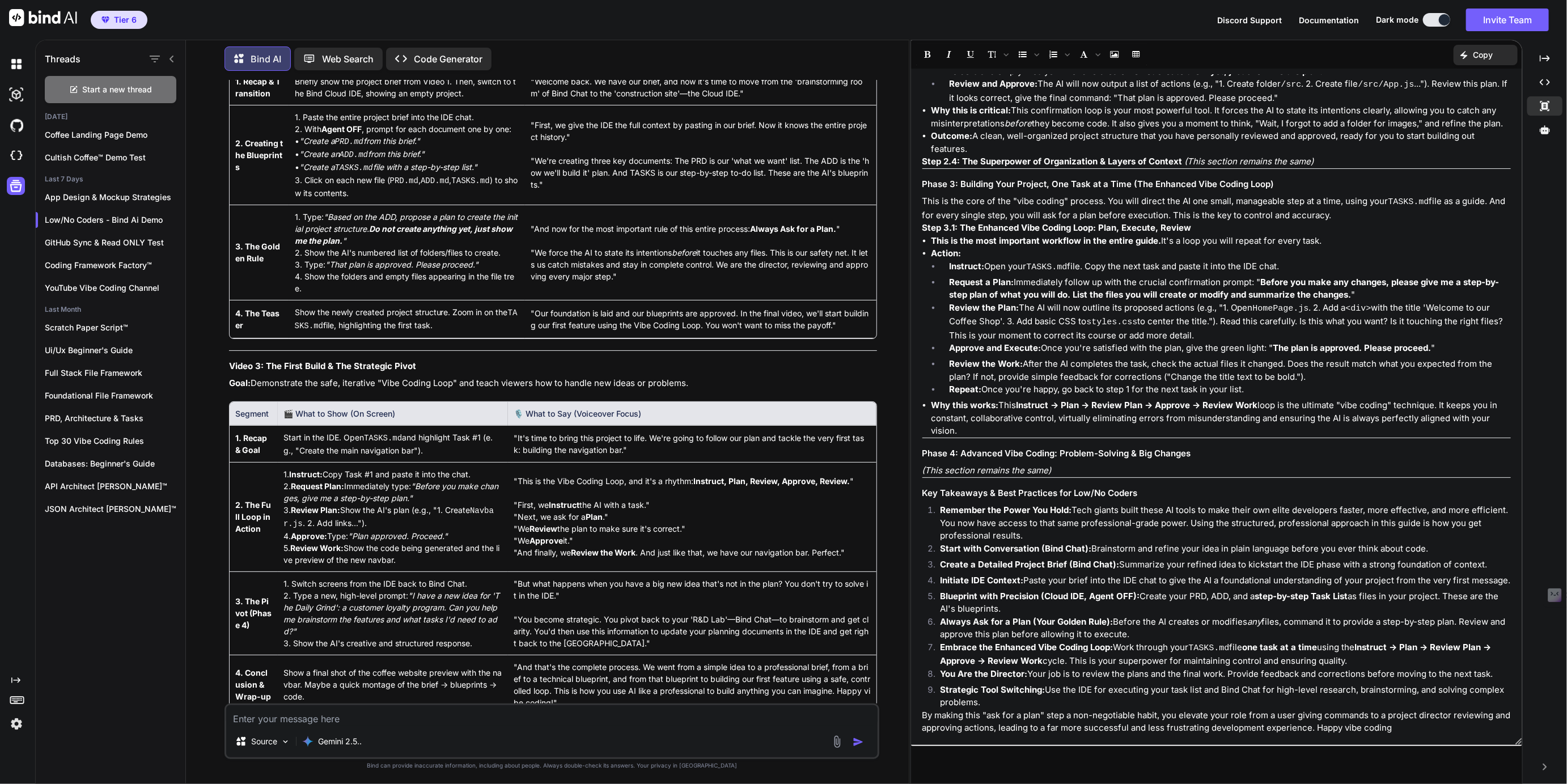
scroll to position [3912, 0]
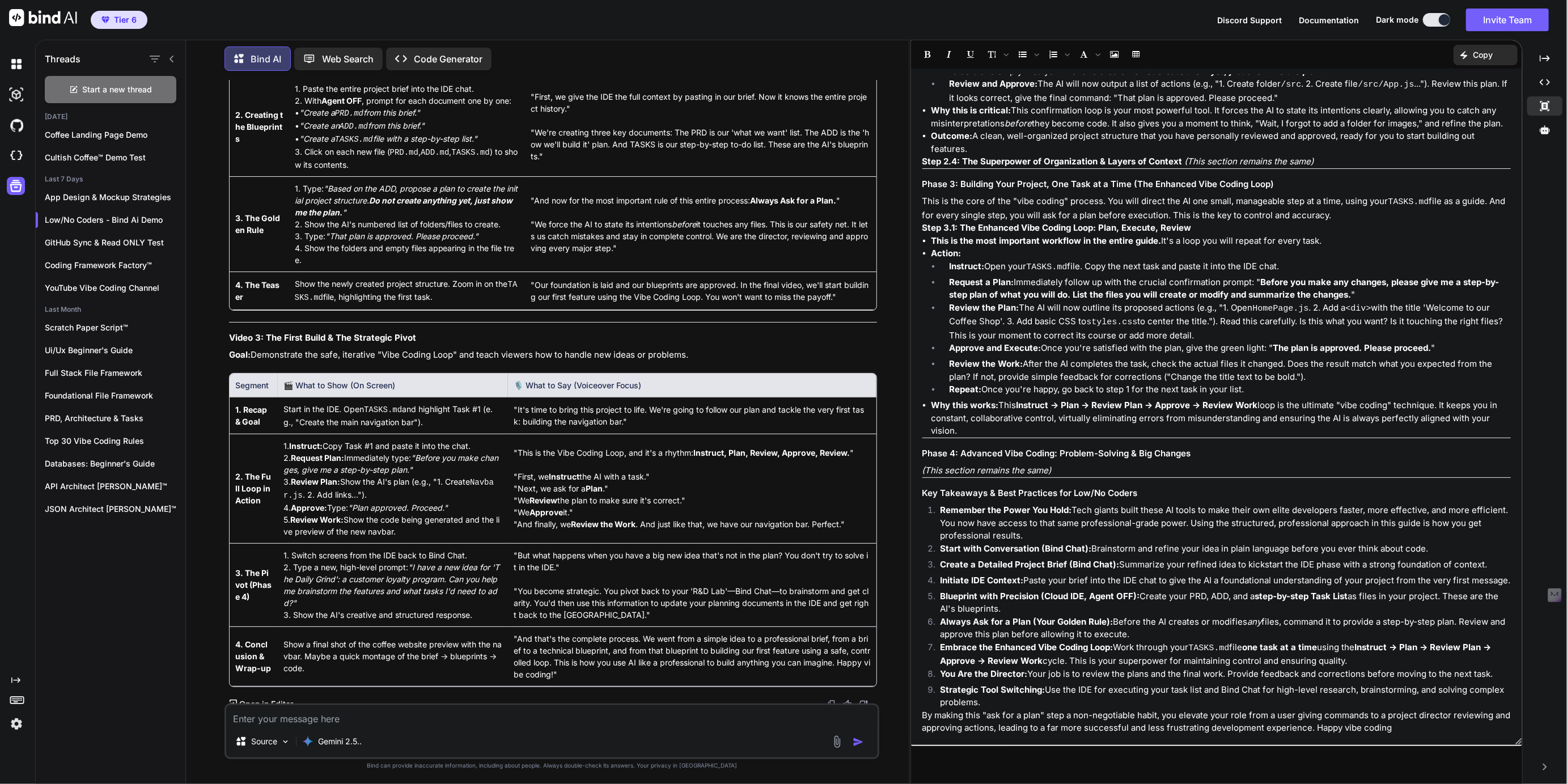
click at [271, 698] on p "Open in Editor" at bounding box center [266, 704] width 54 height 11
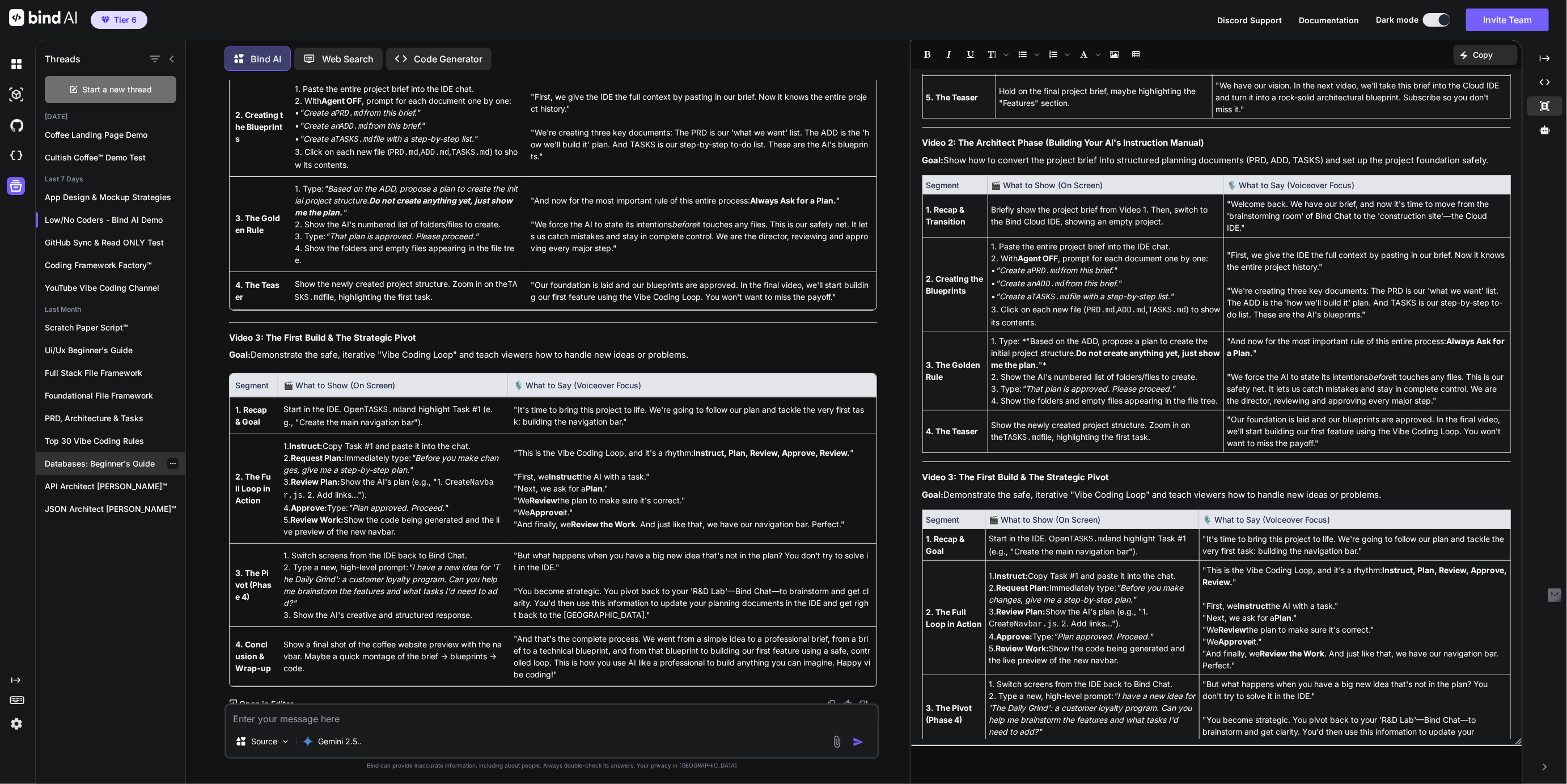
click at [72, 463] on p "Databases: Beginner's Guide" at bounding box center [114, 463] width 140 height 11
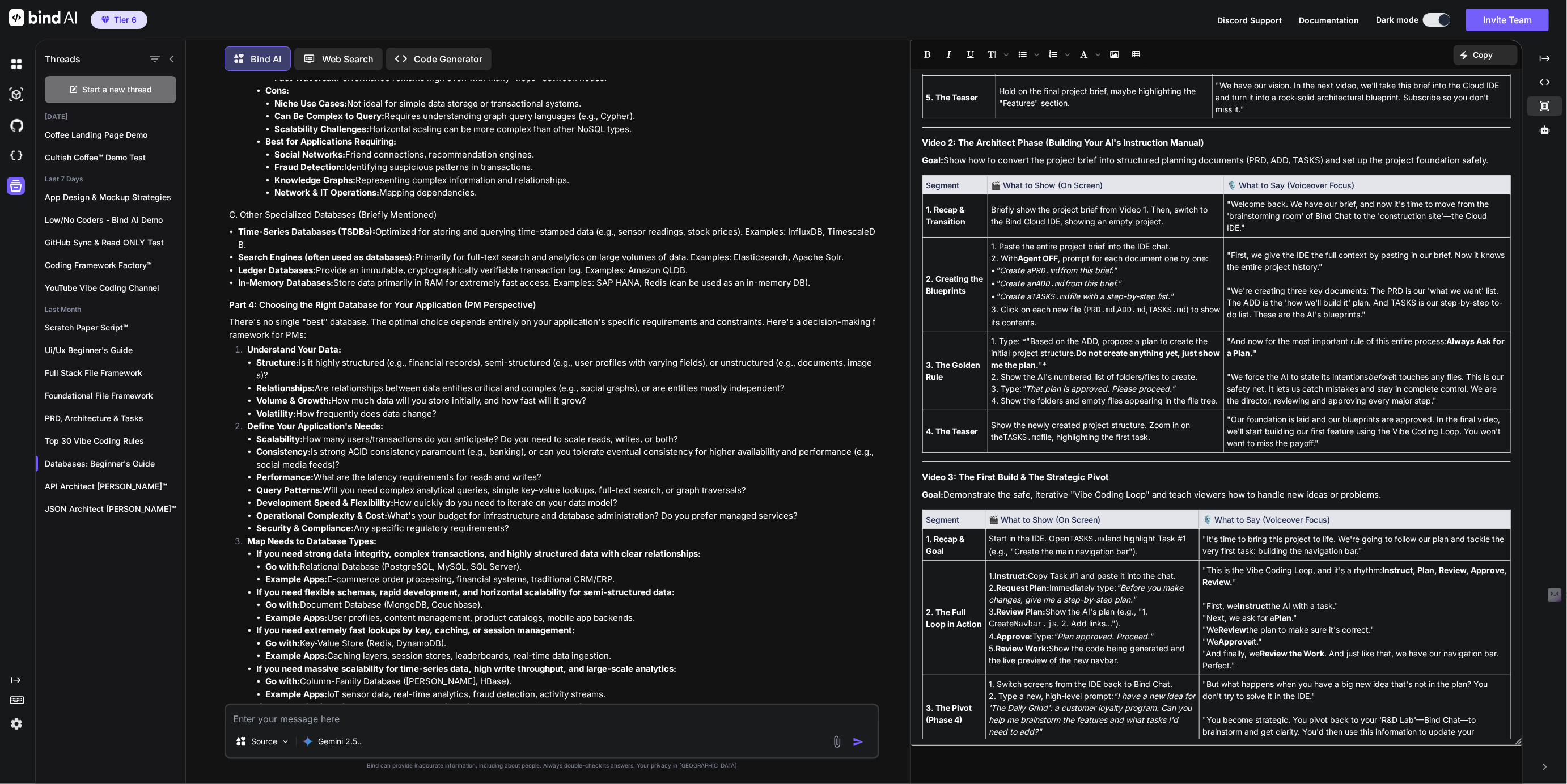
scroll to position [2151, 0]
click at [95, 477] on div "API Architect Andrew™" at bounding box center [110, 487] width 149 height 23
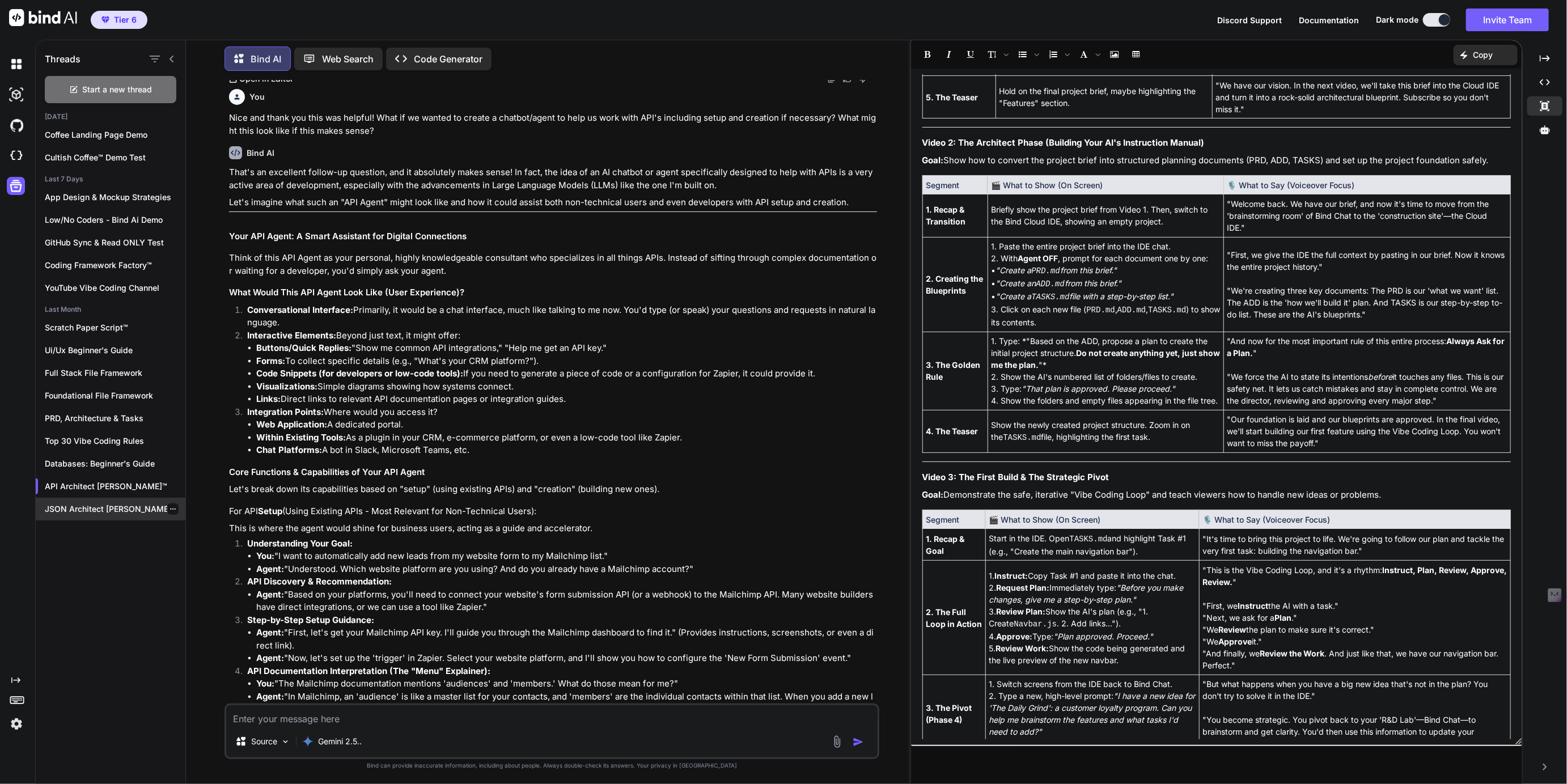
scroll to position [1569, 0]
click at [77, 504] on p "JSON Architect Justin™" at bounding box center [114, 509] width 140 height 11
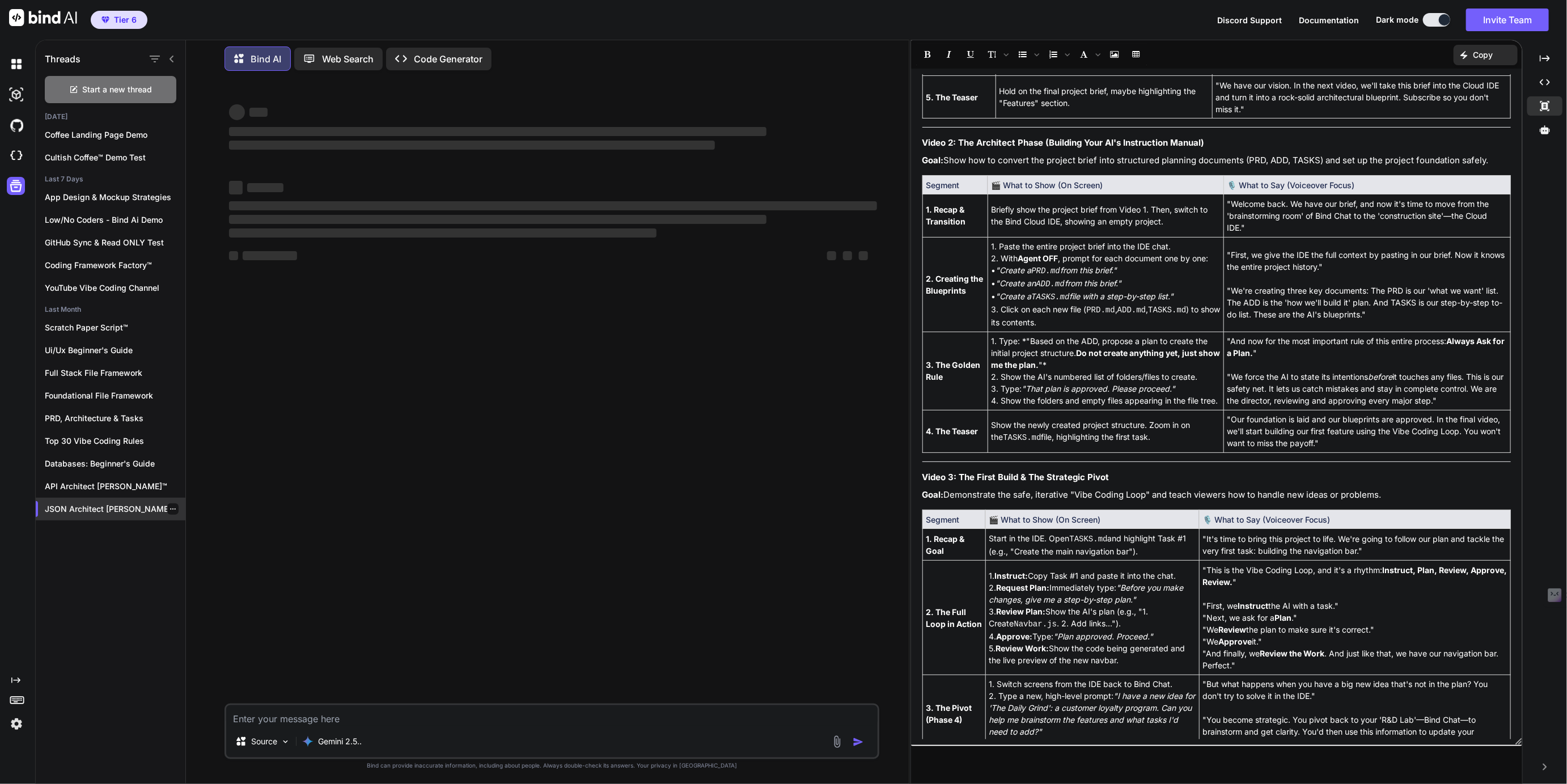
scroll to position [0, 0]
click at [108, 371] on p "Full Stack File Framework" at bounding box center [114, 372] width 140 height 11
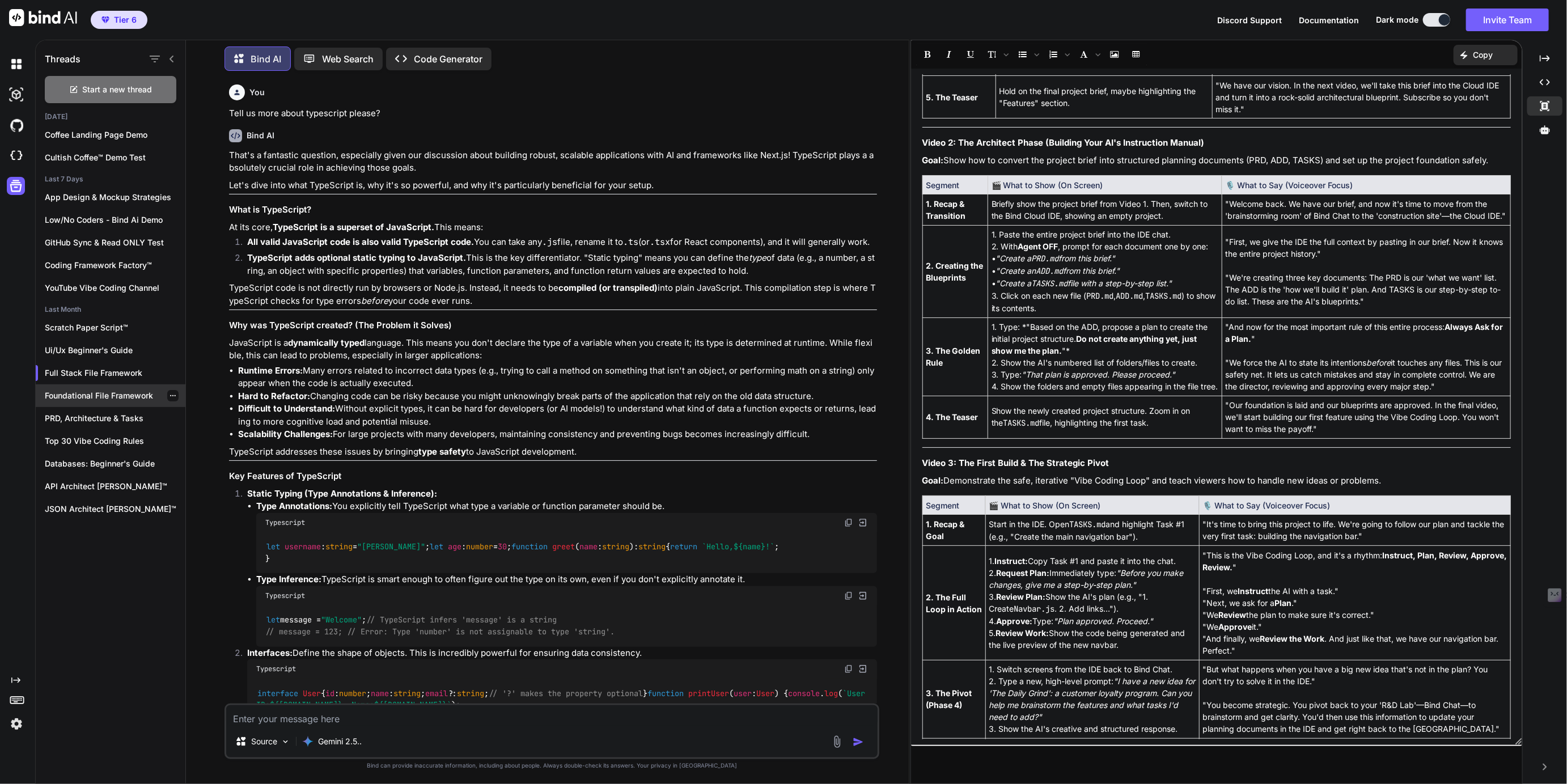
click at [88, 392] on p "Foundational File Framework" at bounding box center [114, 395] width 140 height 11
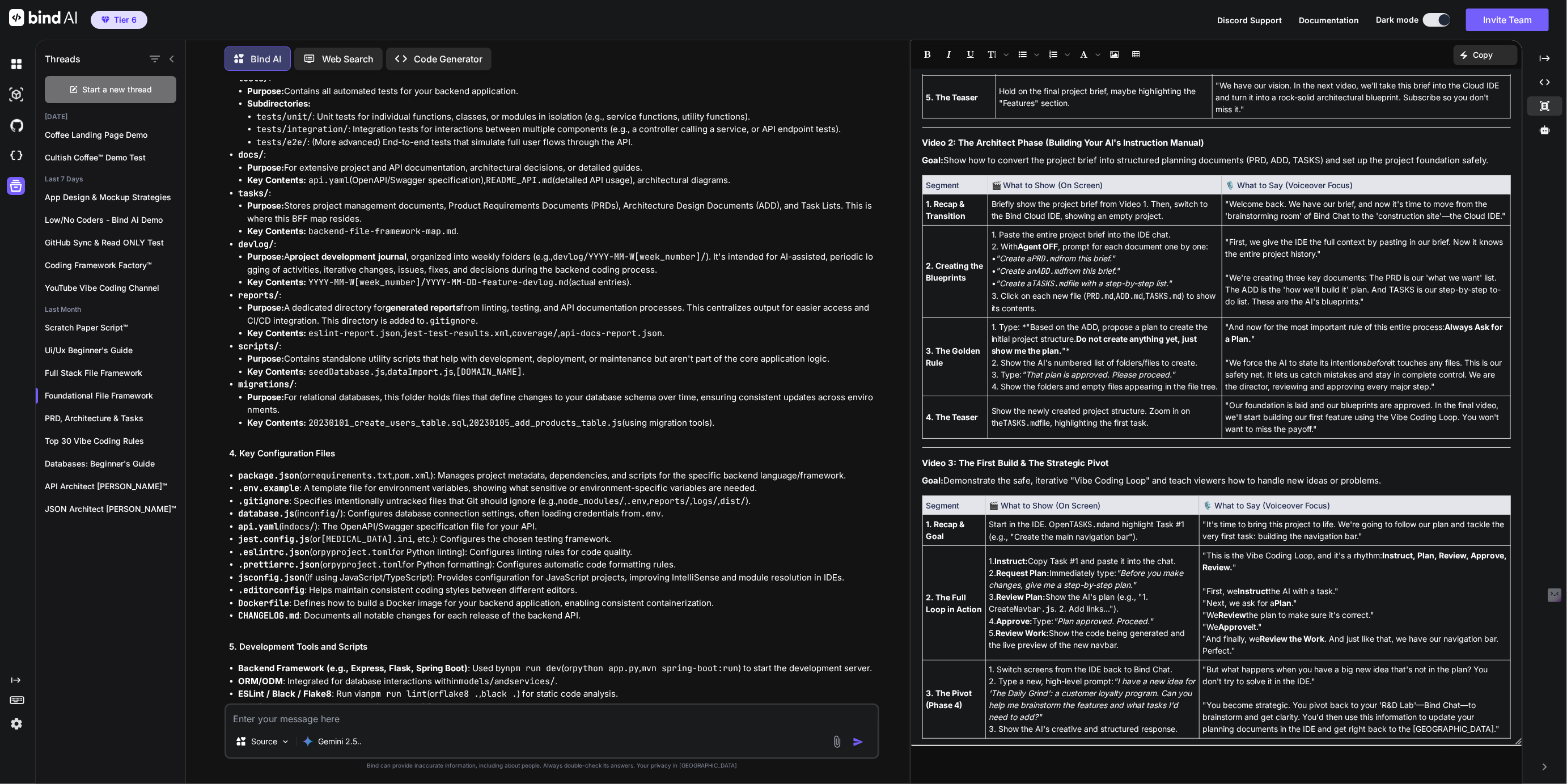
scroll to position [2723, 0]
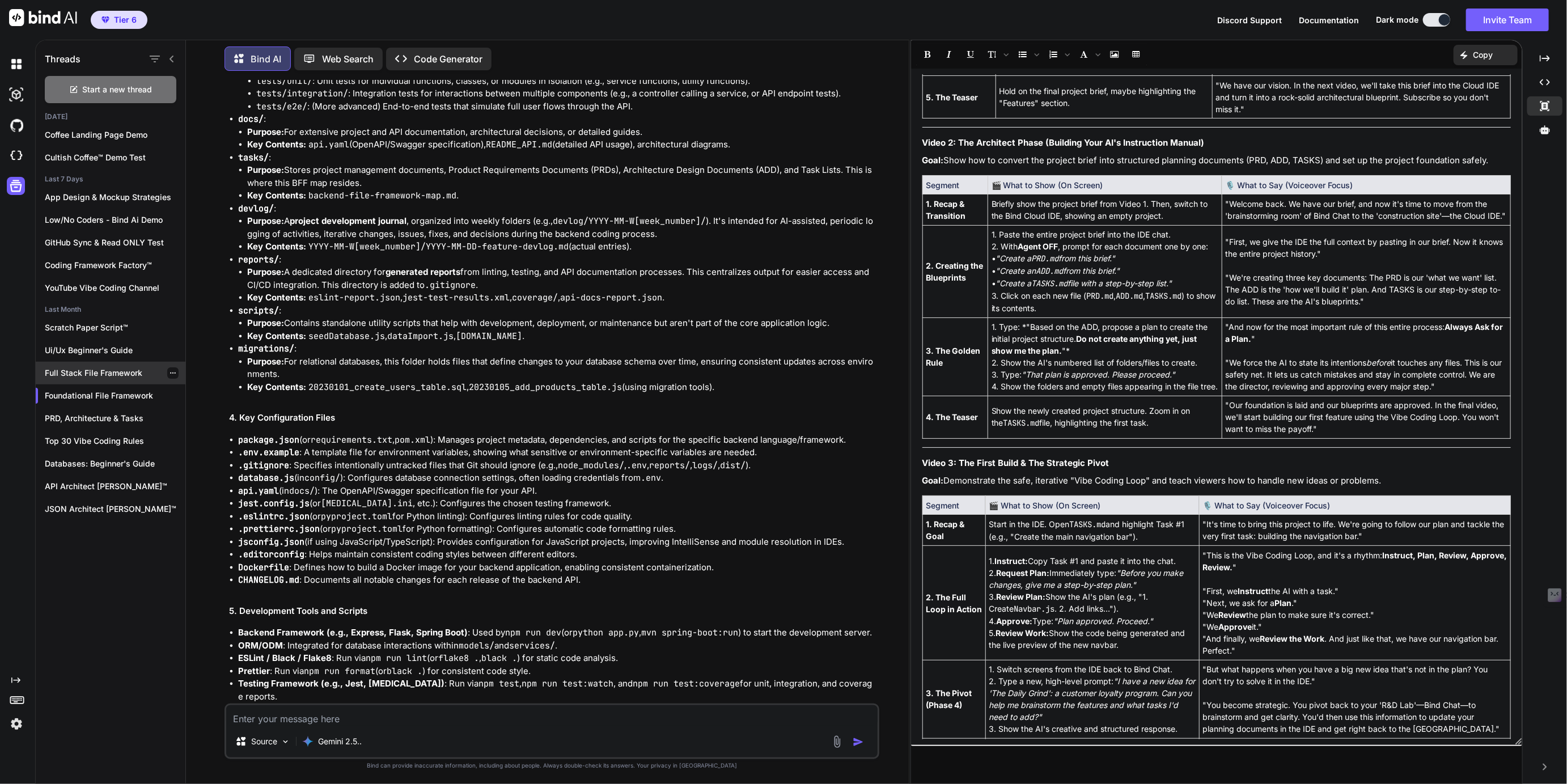
click at [78, 369] on p "Full Stack File Framework" at bounding box center [114, 372] width 140 height 11
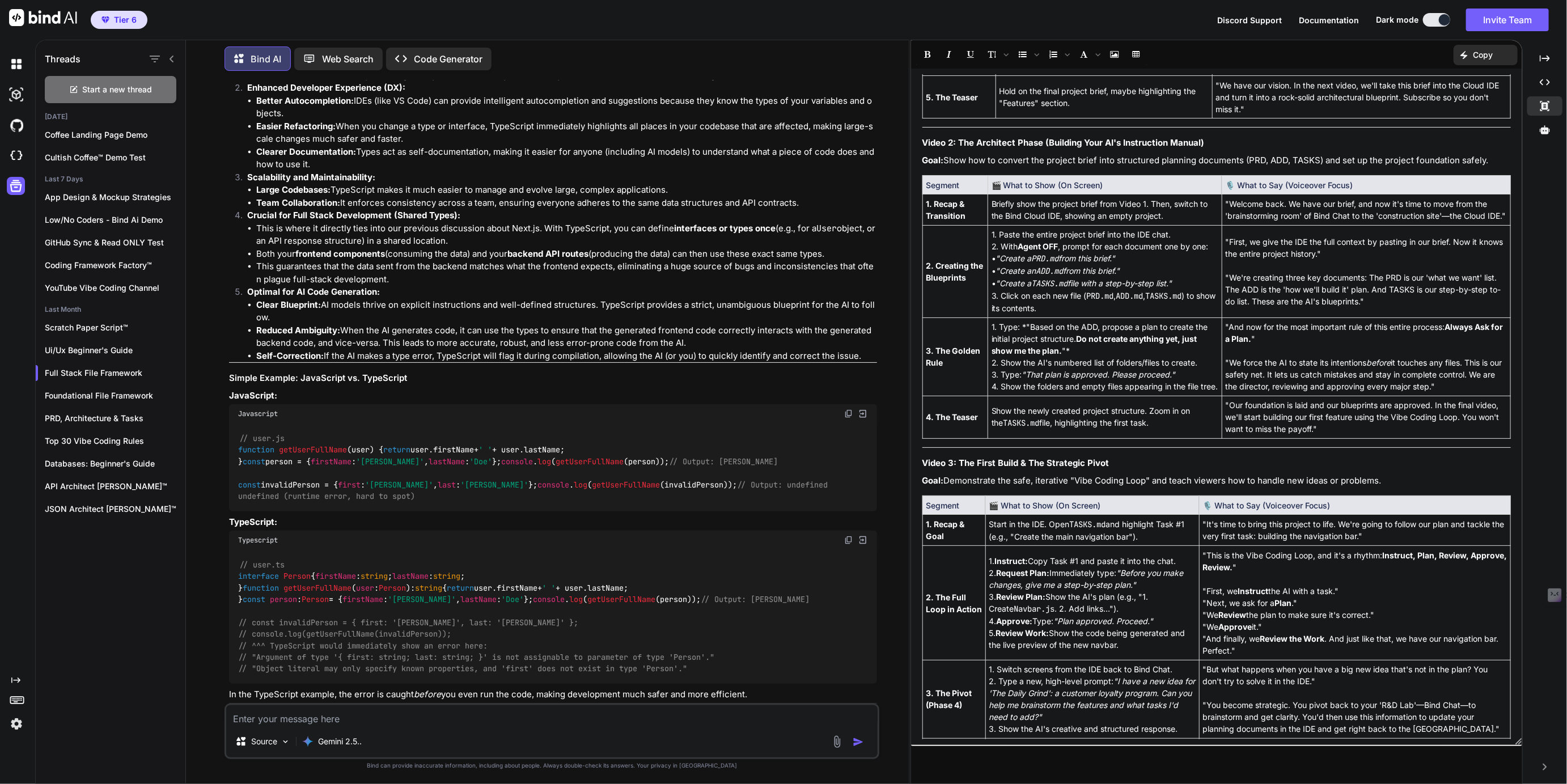
scroll to position [925, 0]
click at [171, 55] on icon at bounding box center [171, 58] width 4 height 7
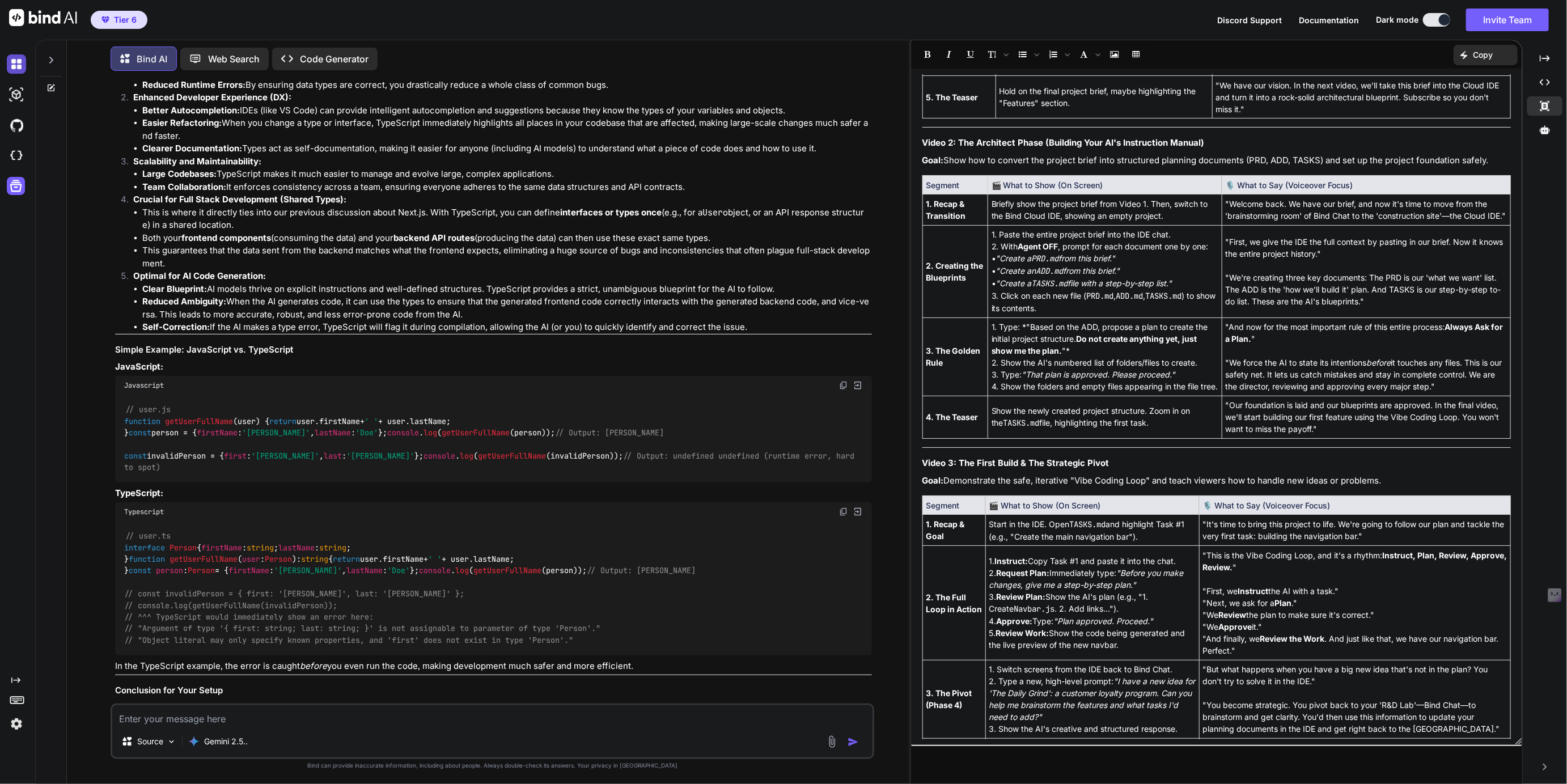
click at [15, 65] on img at bounding box center [16, 64] width 19 height 19
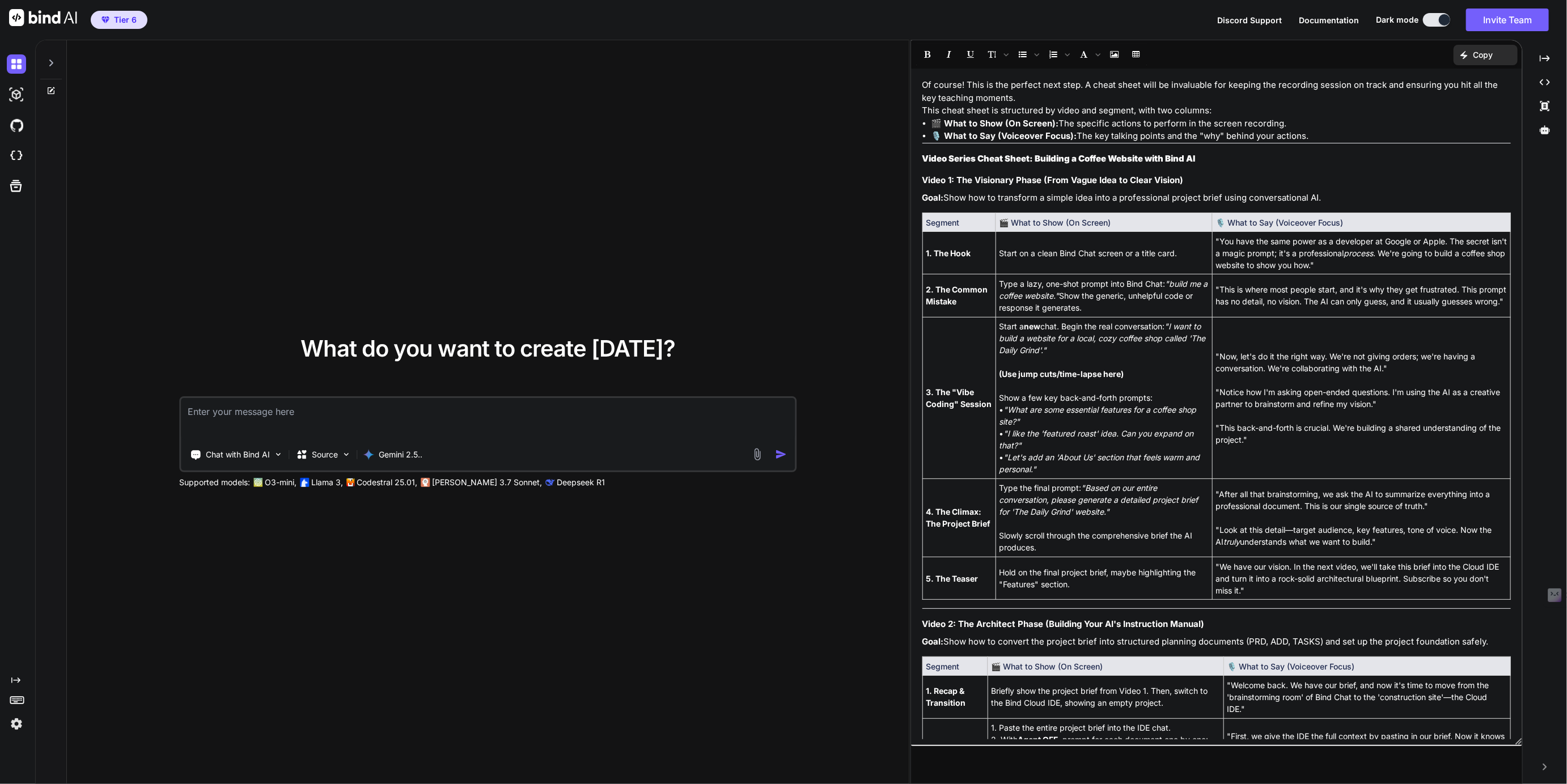
click at [51, 63] on icon at bounding box center [51, 63] width 9 height 9
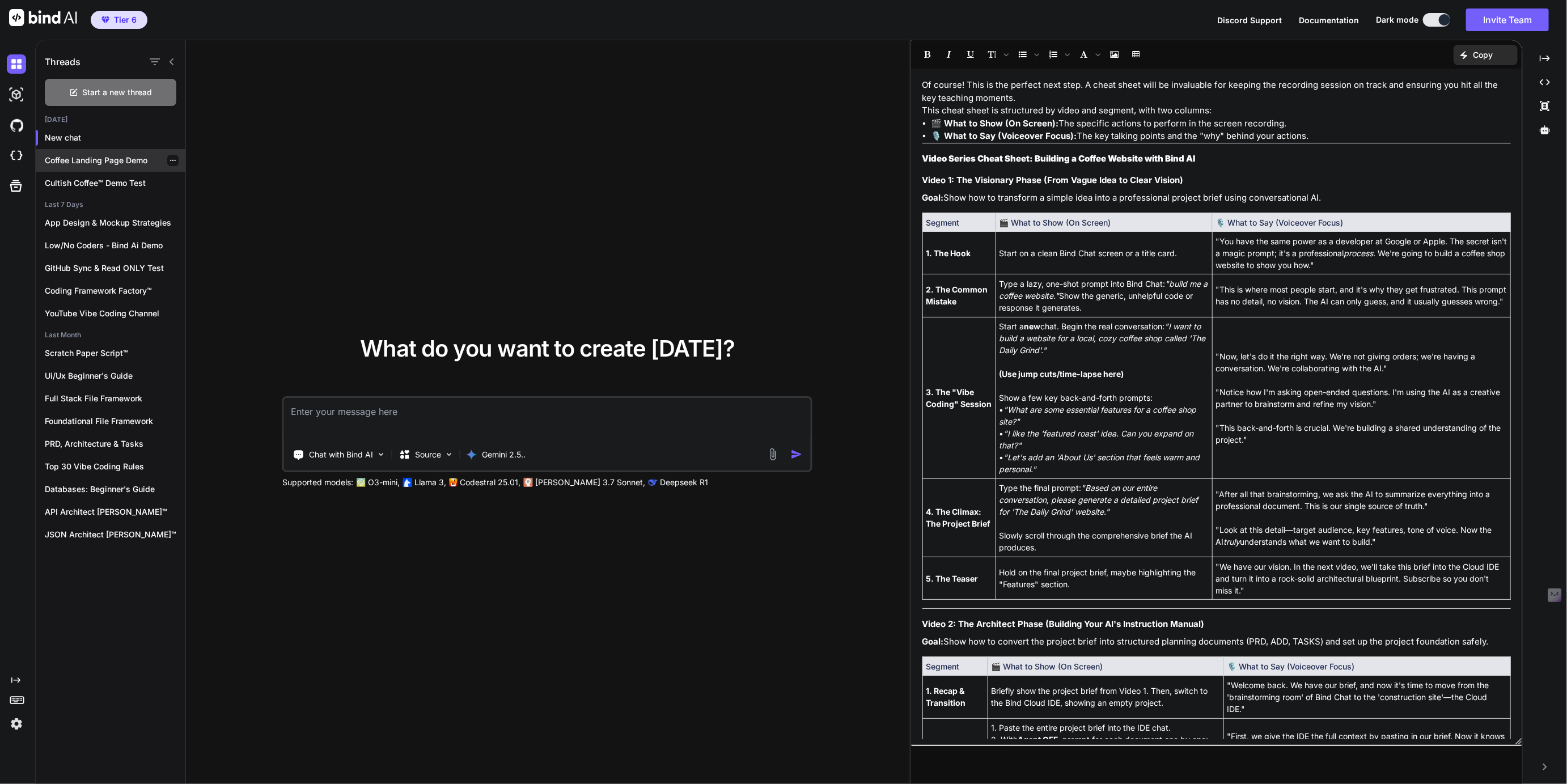
click at [169, 160] on icon "button" at bounding box center [172, 160] width 7 height 7
click at [251, 143] on div "What do you want to create today? Chat with Bind AI Source Gemini 2.5.. Support…" at bounding box center [547, 412] width 723 height 744
click at [16, 186] on icon at bounding box center [15, 185] width 16 height 16
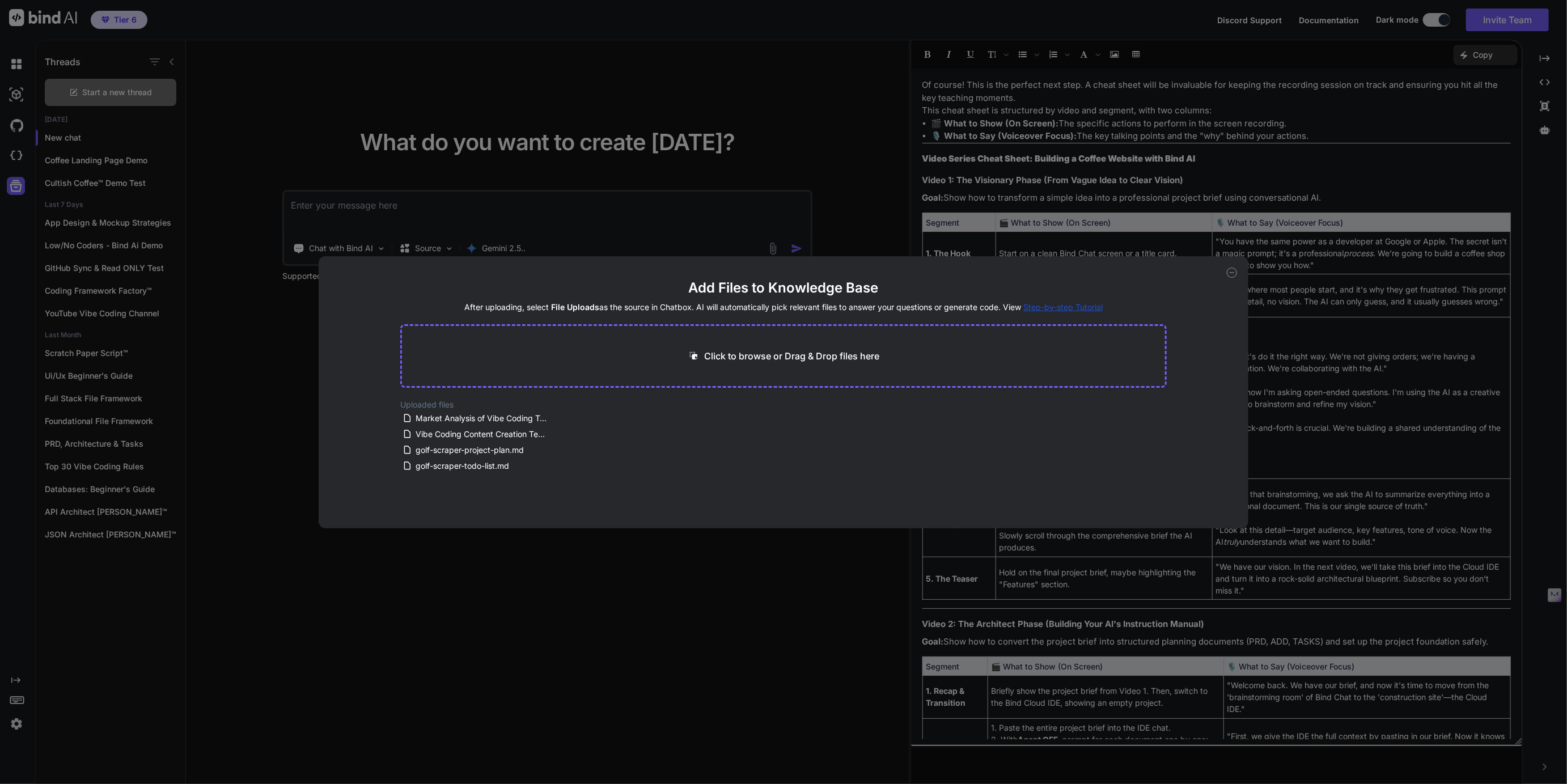
click at [16, 166] on div "Add Files to Knowledge Base After uploading, select File Uploads as the source …" at bounding box center [784, 392] width 1567 height 784
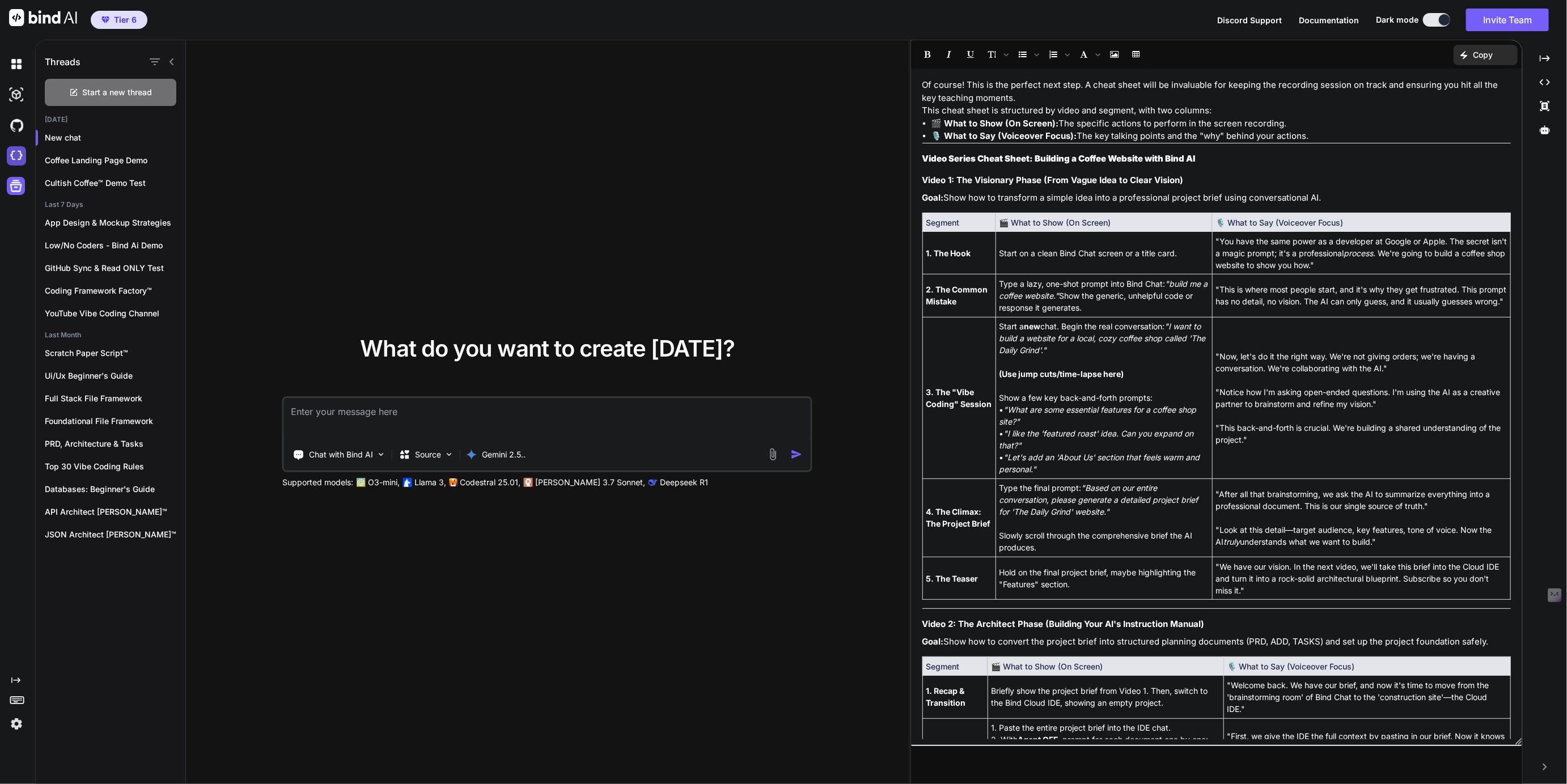
click at [16, 152] on img at bounding box center [16, 156] width 19 height 19
click at [77, 161] on p "Coffee Landing Page Demo" at bounding box center [114, 160] width 140 height 11
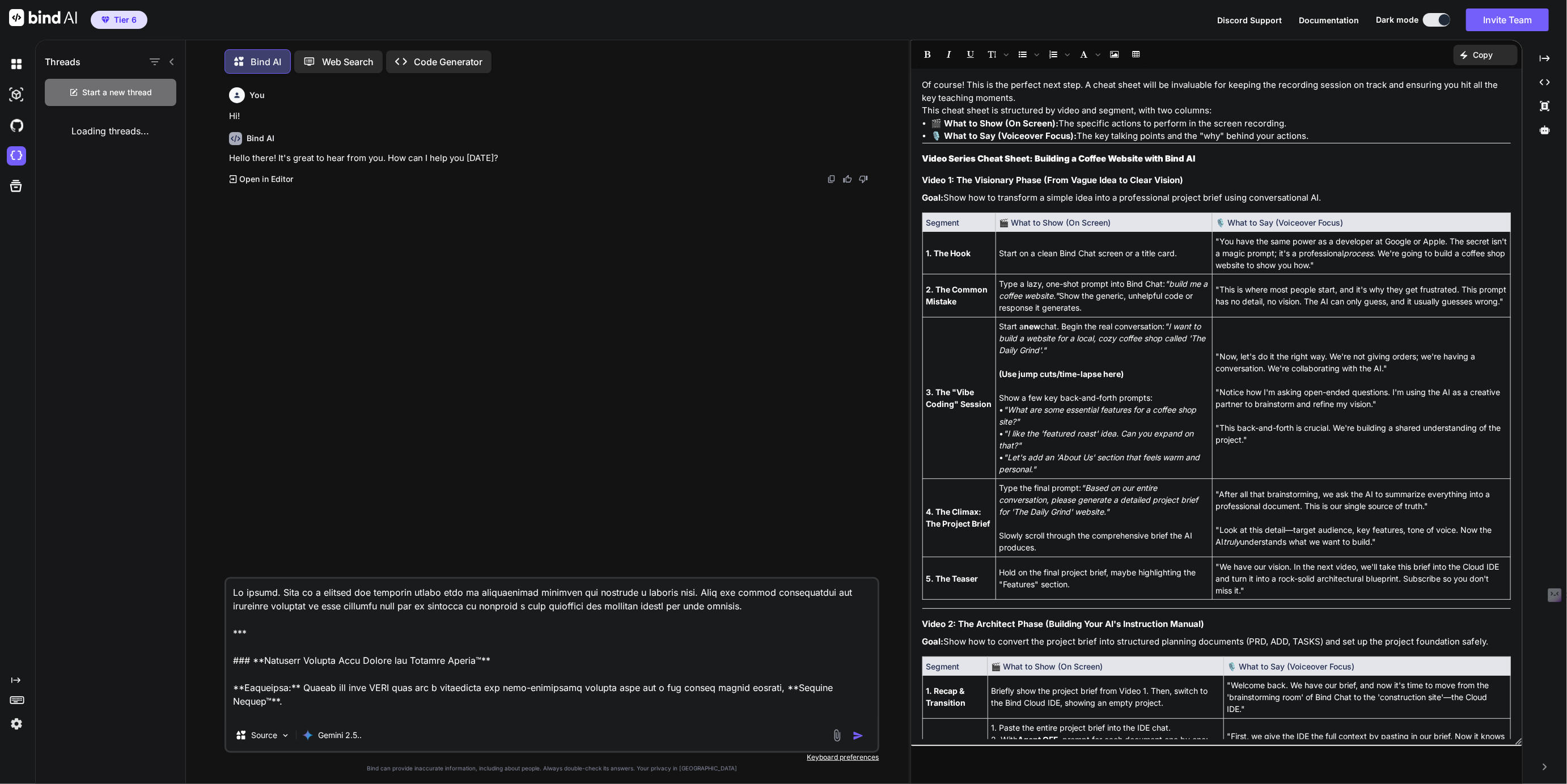
scroll to position [5, 0]
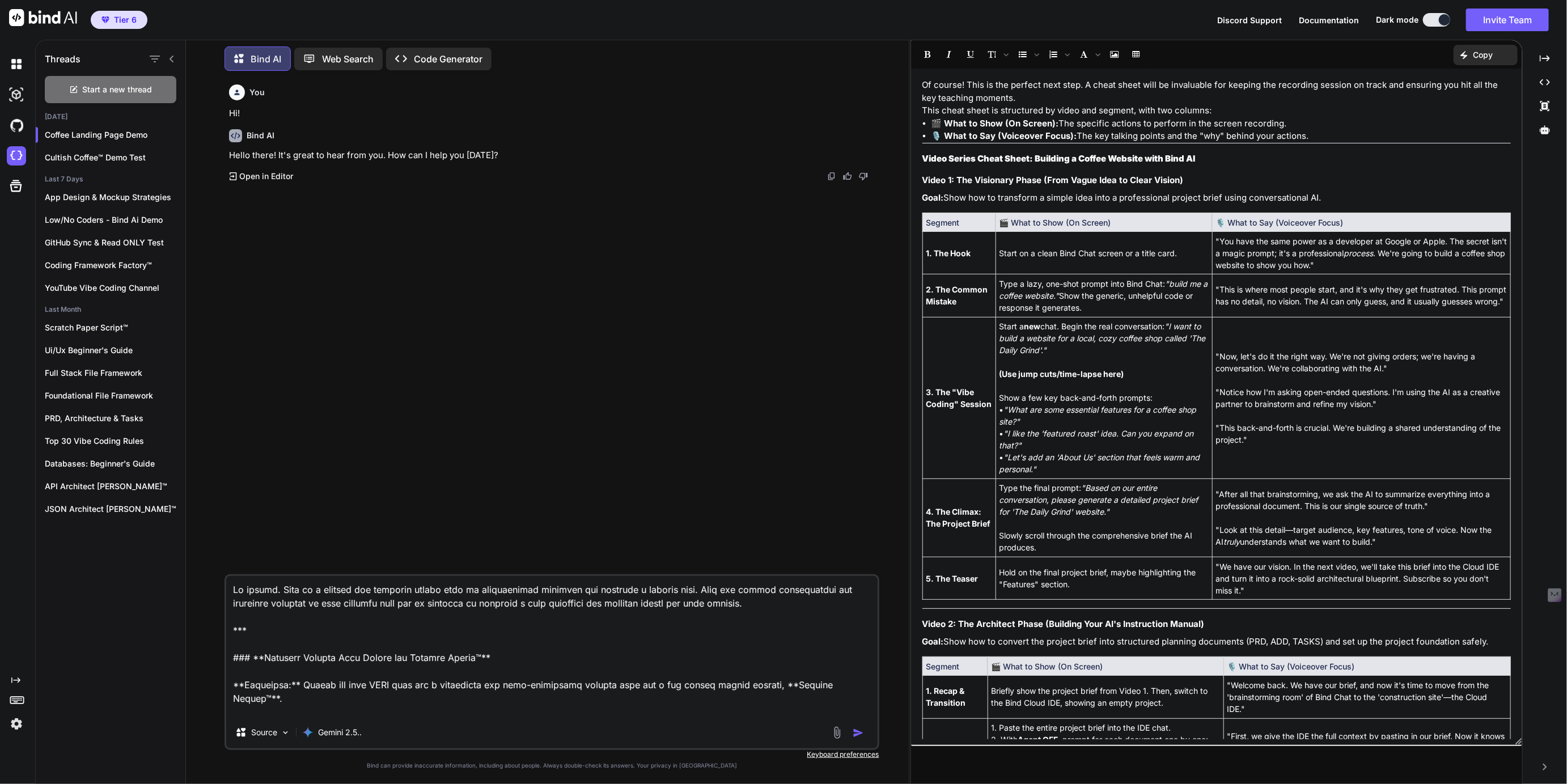
click at [16, 726] on img at bounding box center [16, 723] width 19 height 19
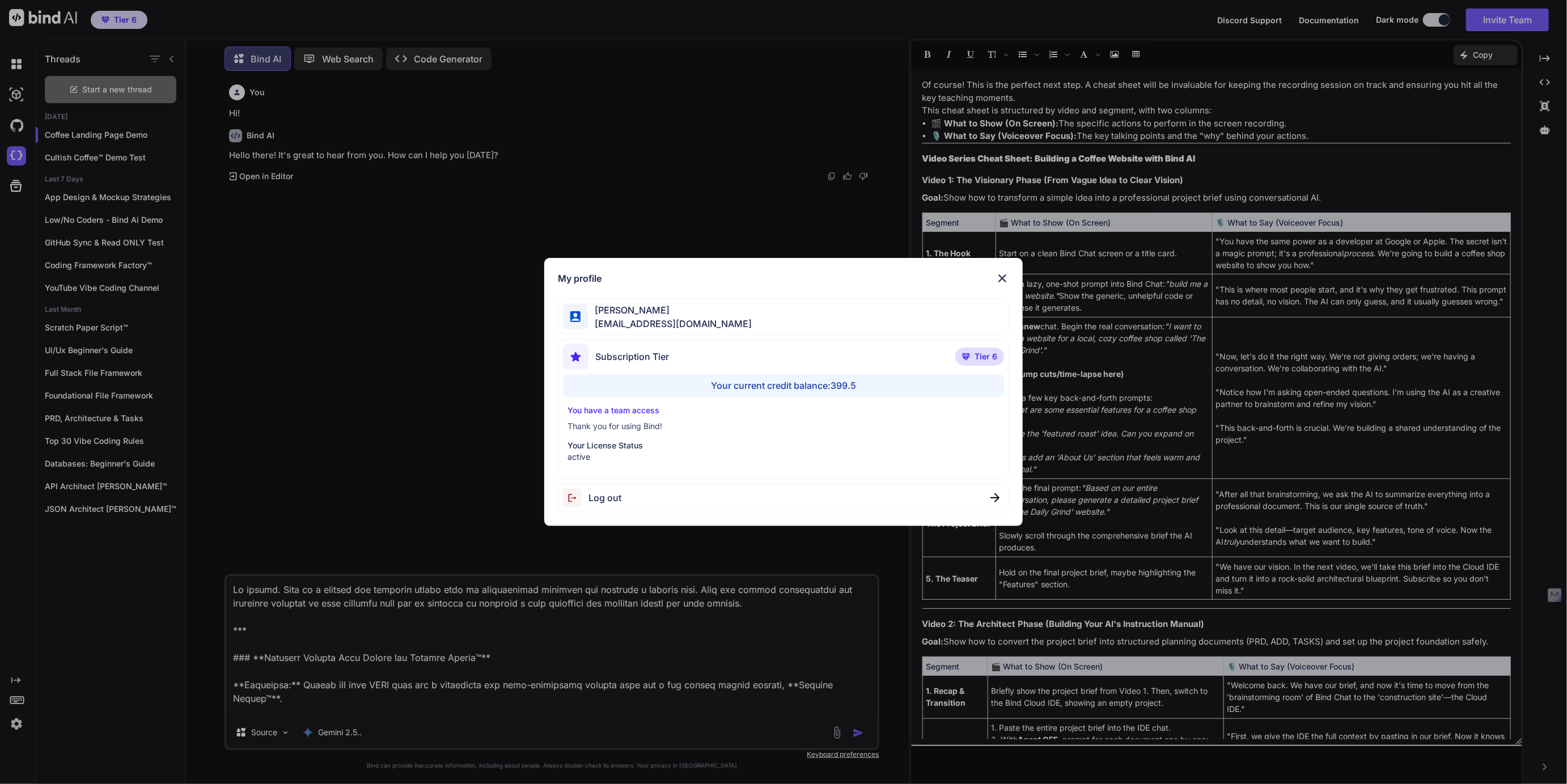
click at [16, 726] on div "My profile Tye Anderson fakewiseco@gmail.com Subscription Tier Tier 6 Your curr…" at bounding box center [784, 392] width 1567 height 784
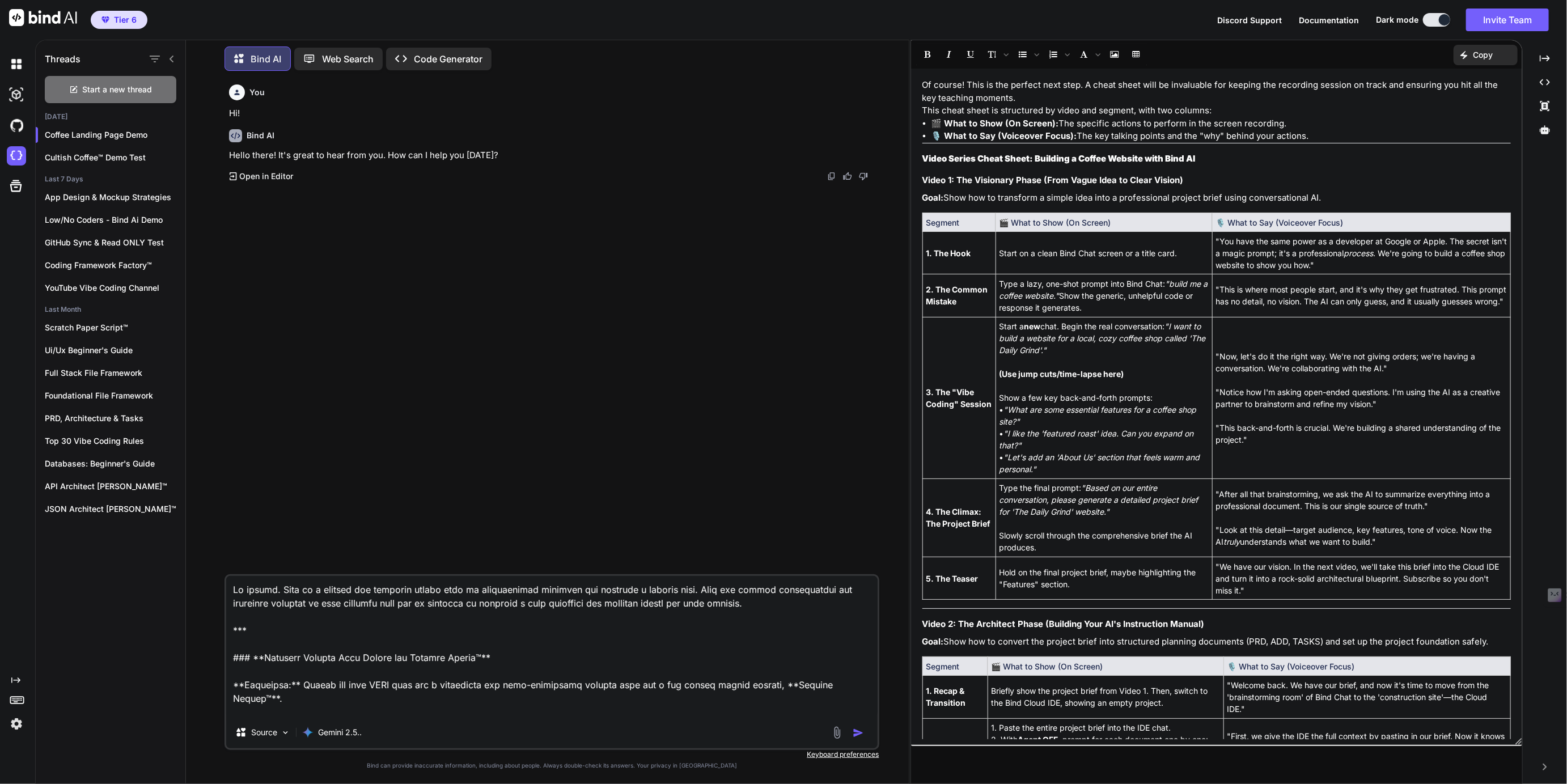
click at [18, 699] on icon at bounding box center [17, 699] width 16 height 16
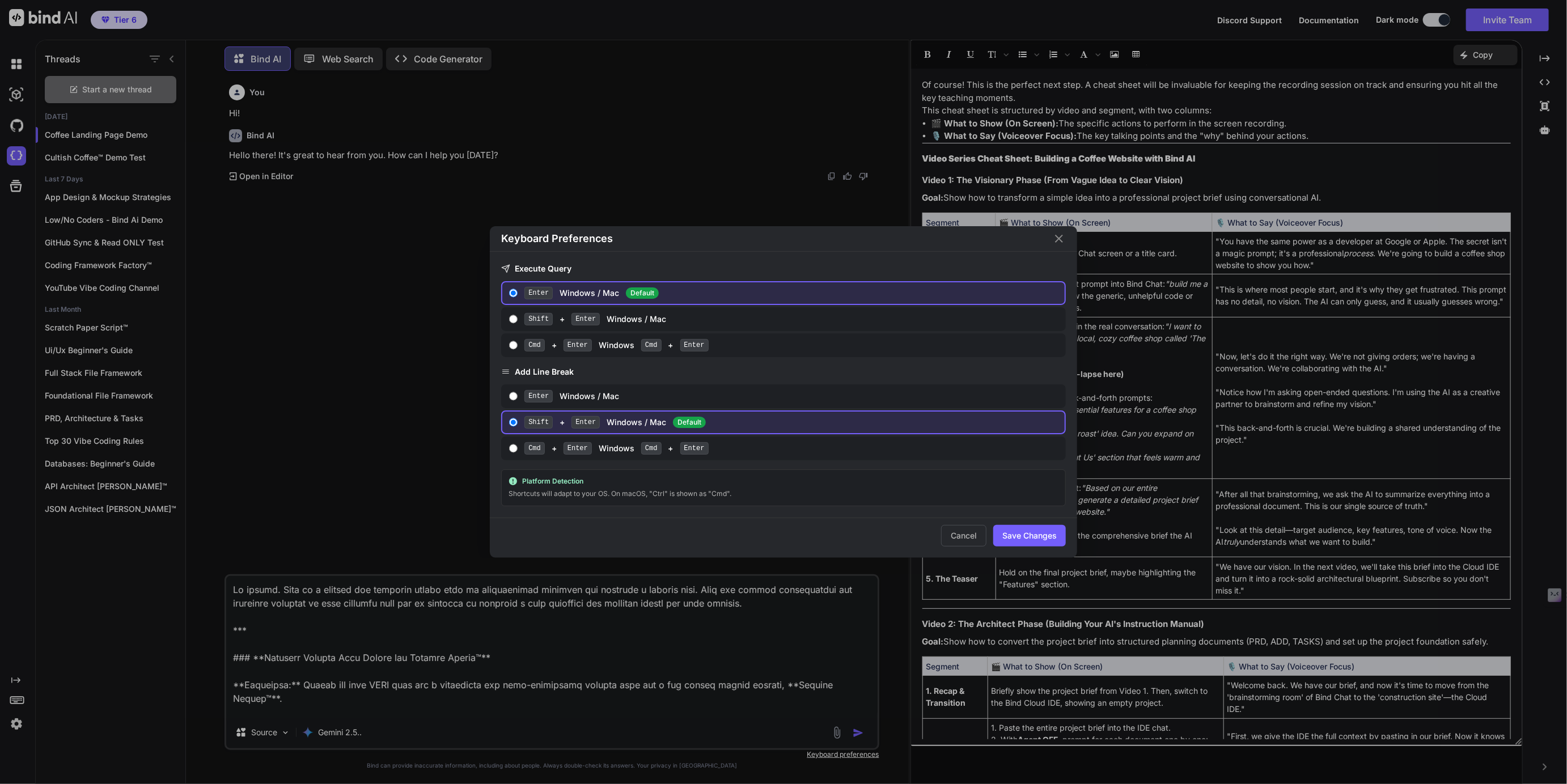
click at [18, 699] on div "Keyboard Preferences Execute Query Enter Windows / Mac Default Shift + Enter Wi…" at bounding box center [784, 392] width 1567 height 784
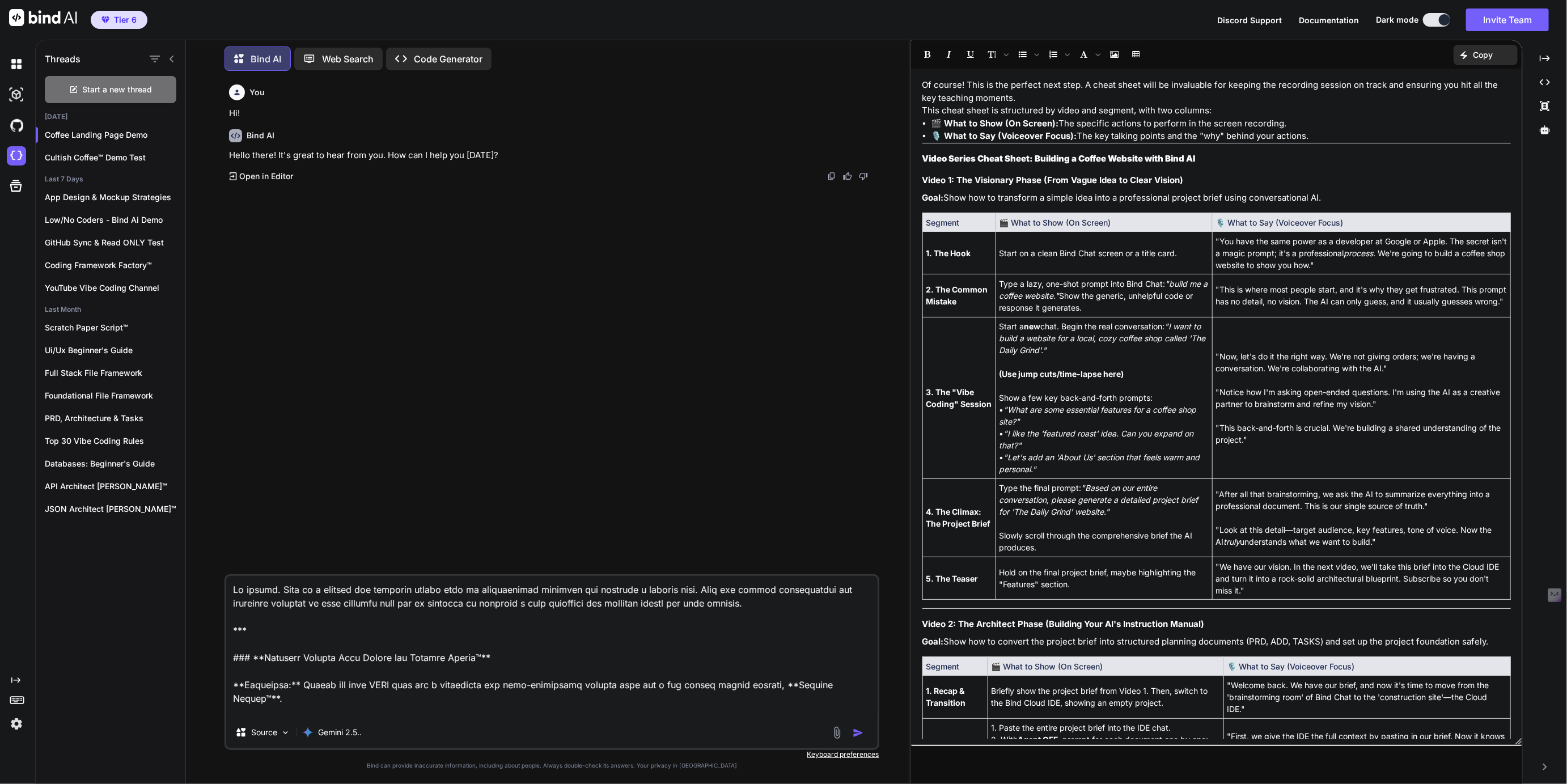
click at [406, 642] on textarea at bounding box center [551, 645] width 651 height 140
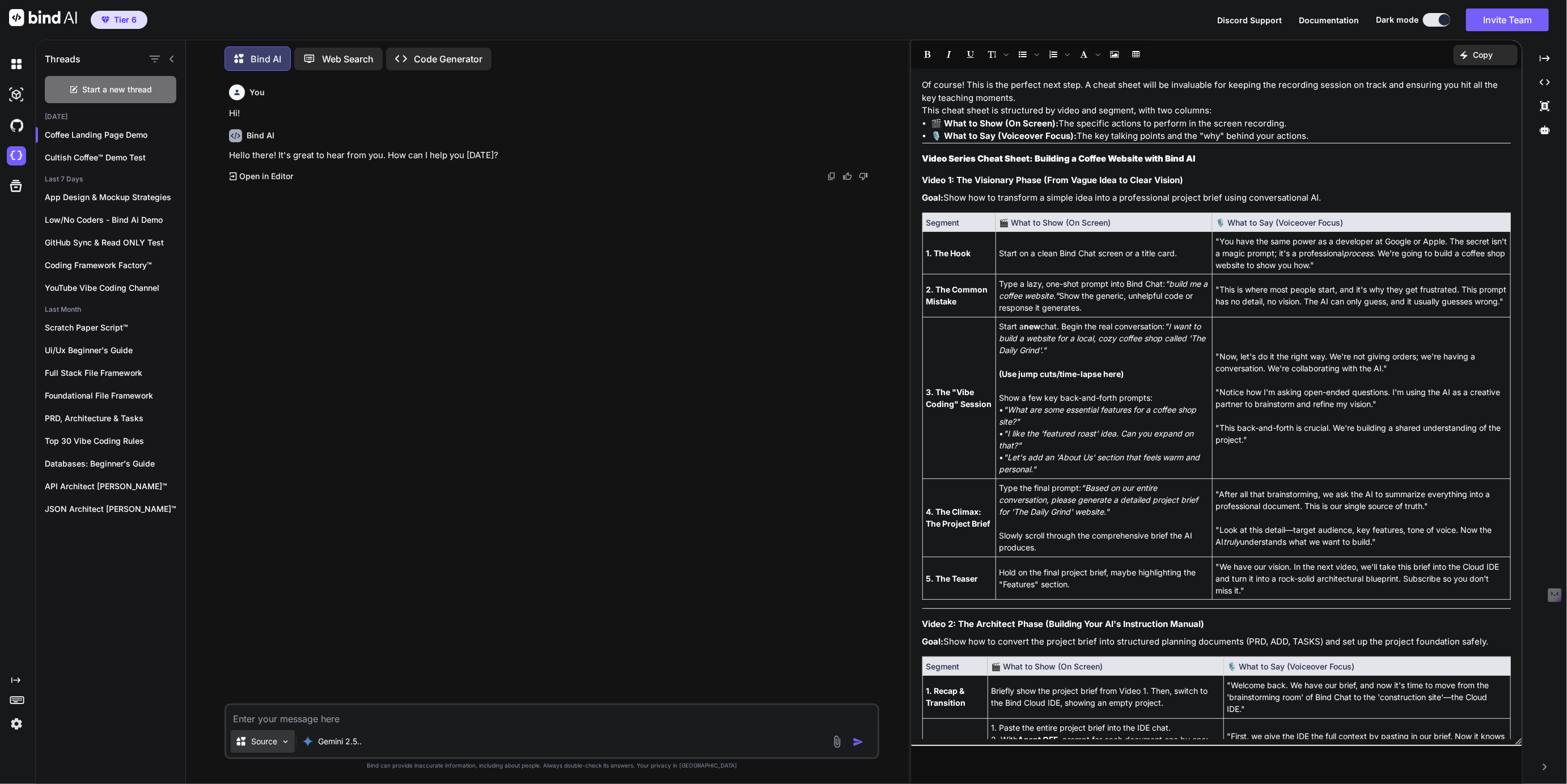
click at [266, 743] on p "Source" at bounding box center [264, 741] width 26 height 11
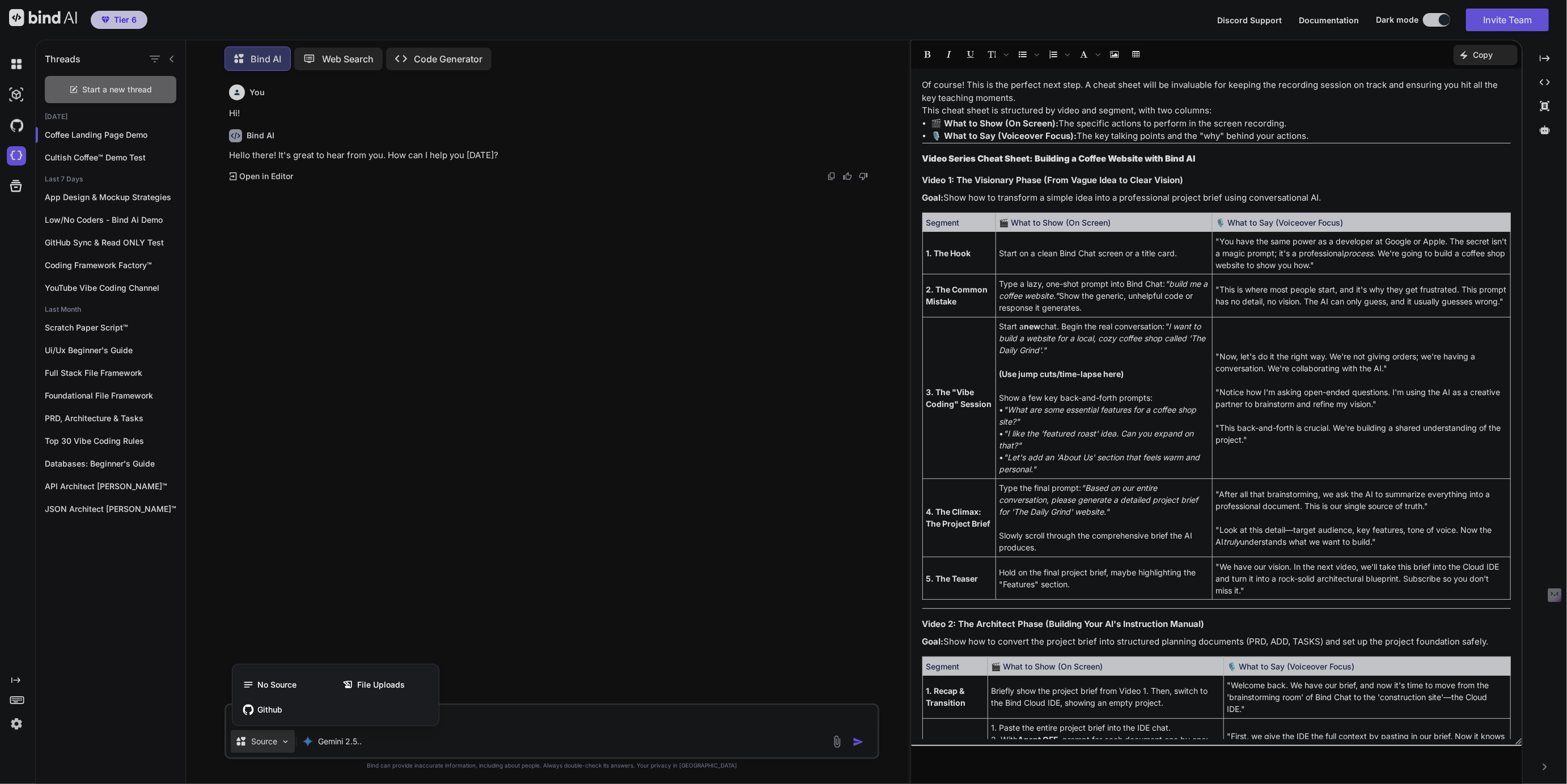
click at [394, 746] on div at bounding box center [784, 392] width 1567 height 784
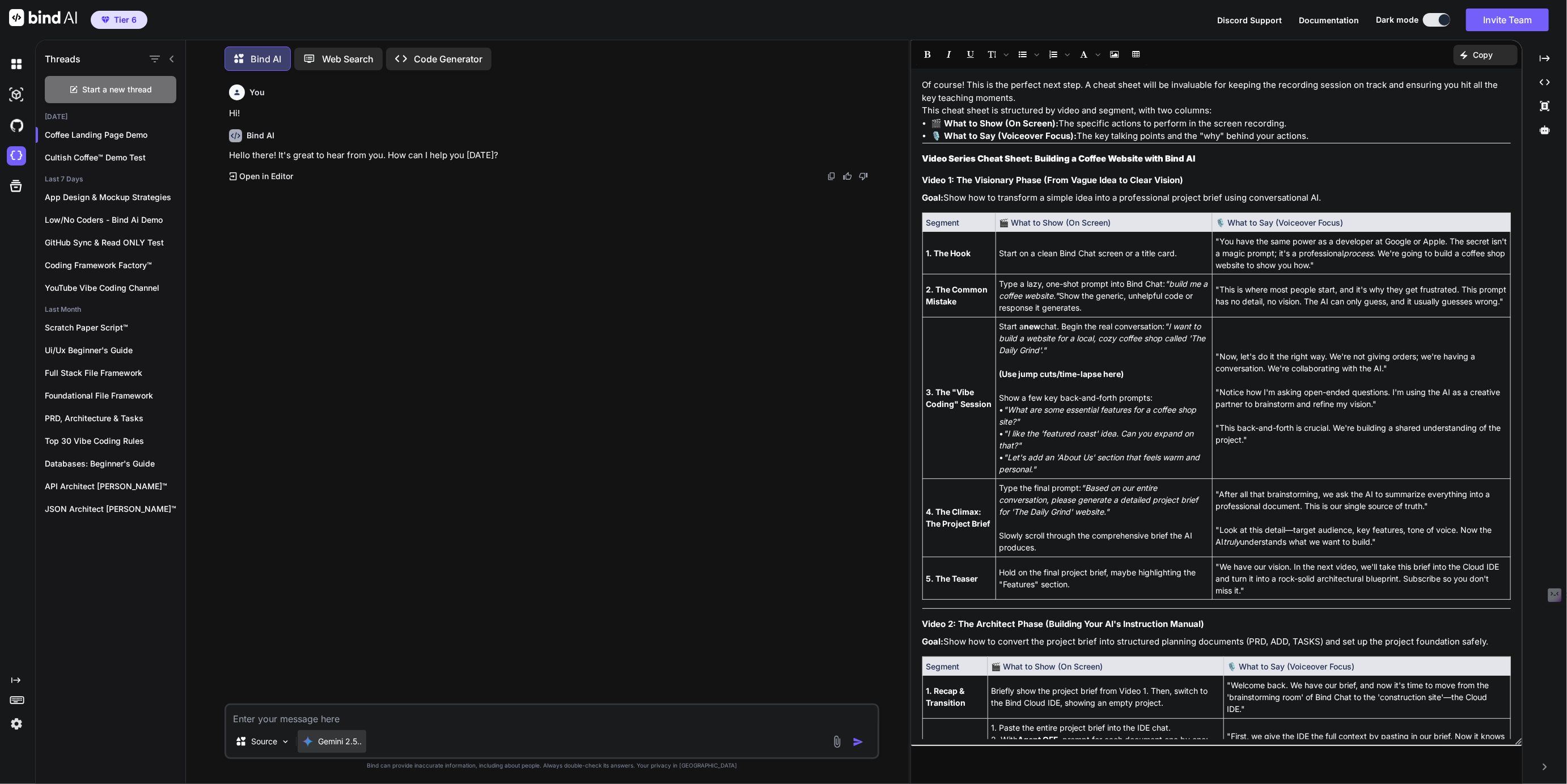
click at [339, 740] on p "Gemini 2.5.." at bounding box center [340, 741] width 44 height 11
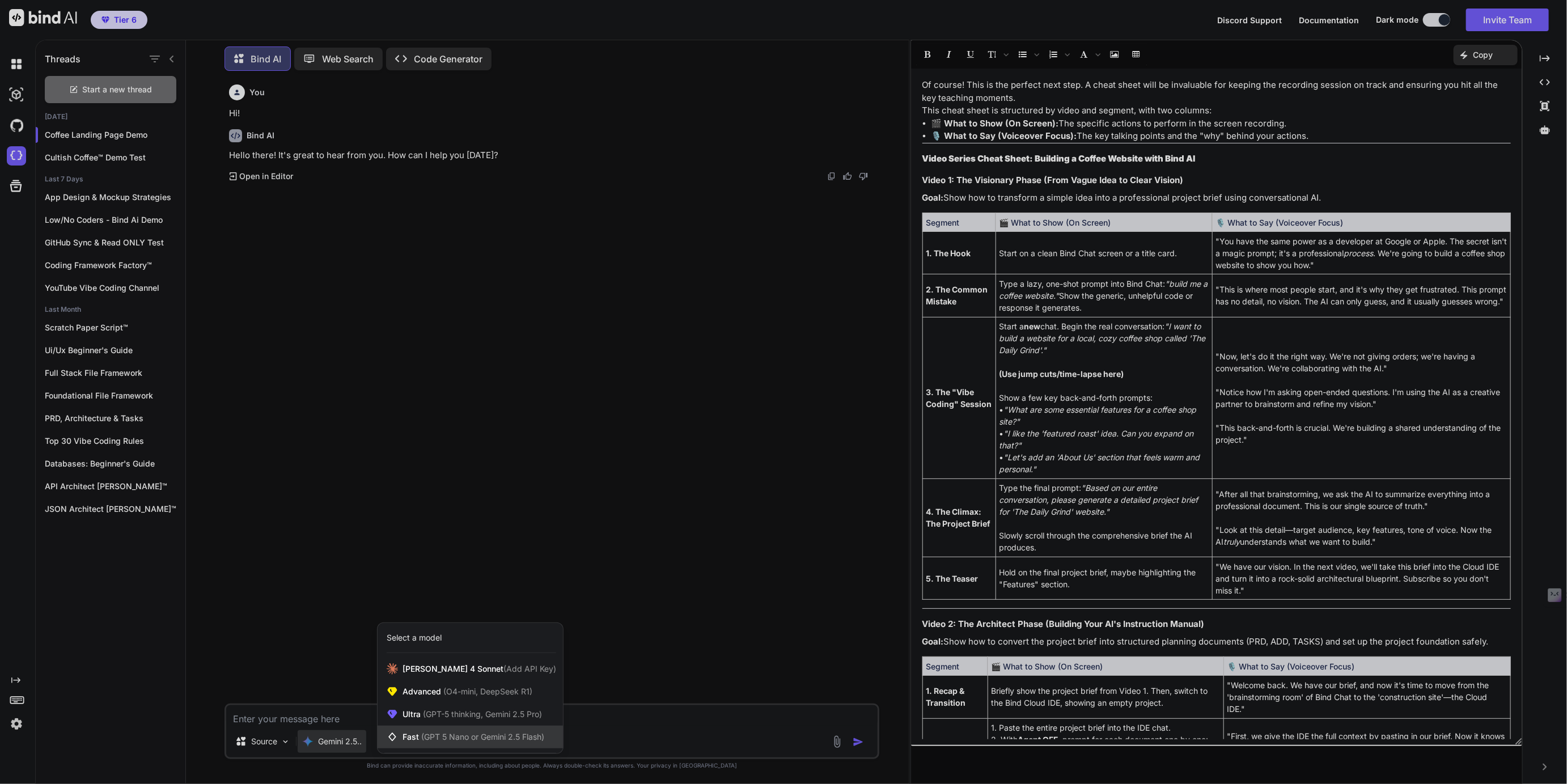
click at [419, 733] on span "Fast (GPT 5 Nano or Gemini 2.5 Flash)" at bounding box center [473, 736] width 142 height 11
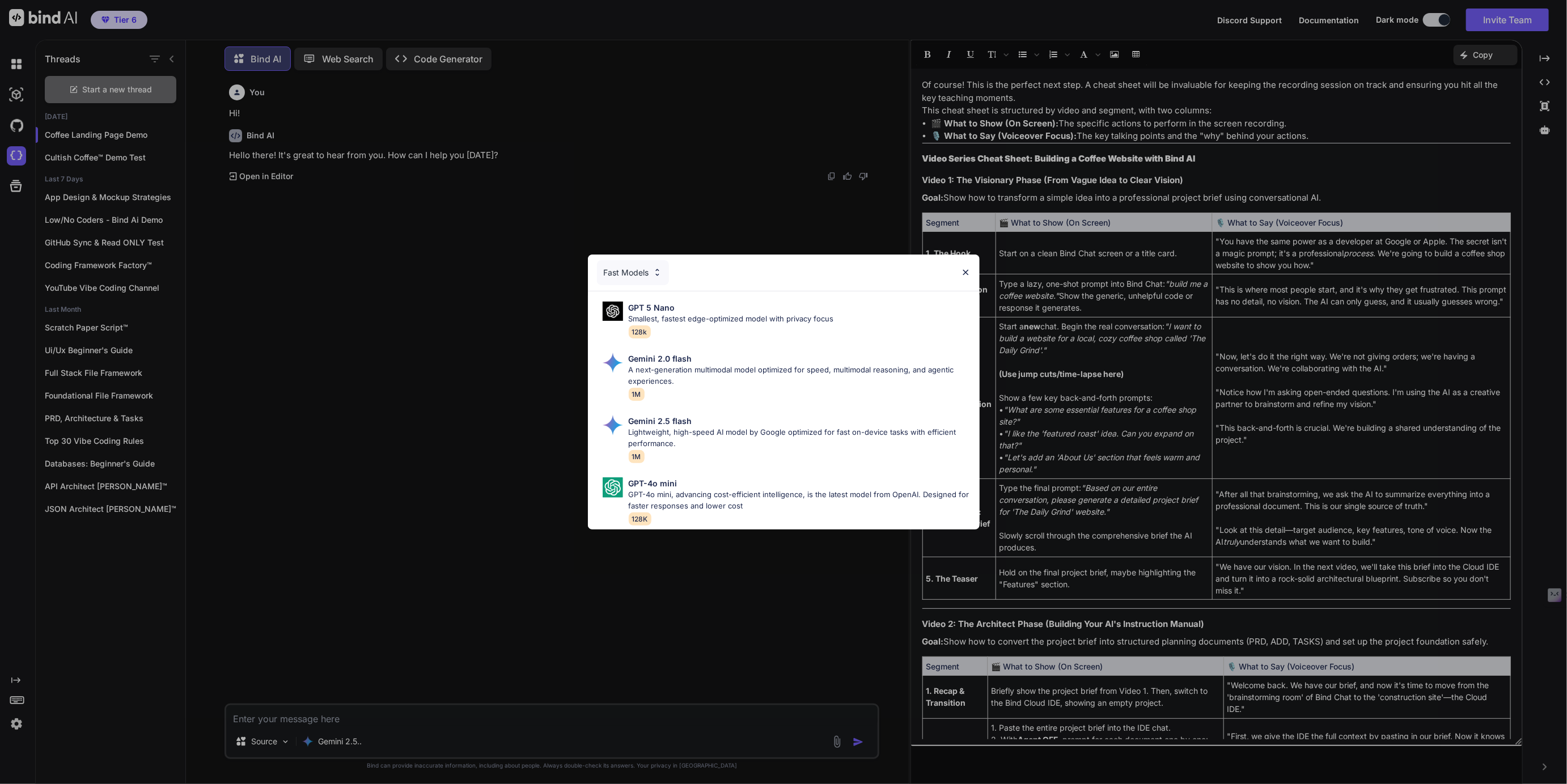
click at [634, 276] on div "Fast Models" at bounding box center [633, 272] width 72 height 25
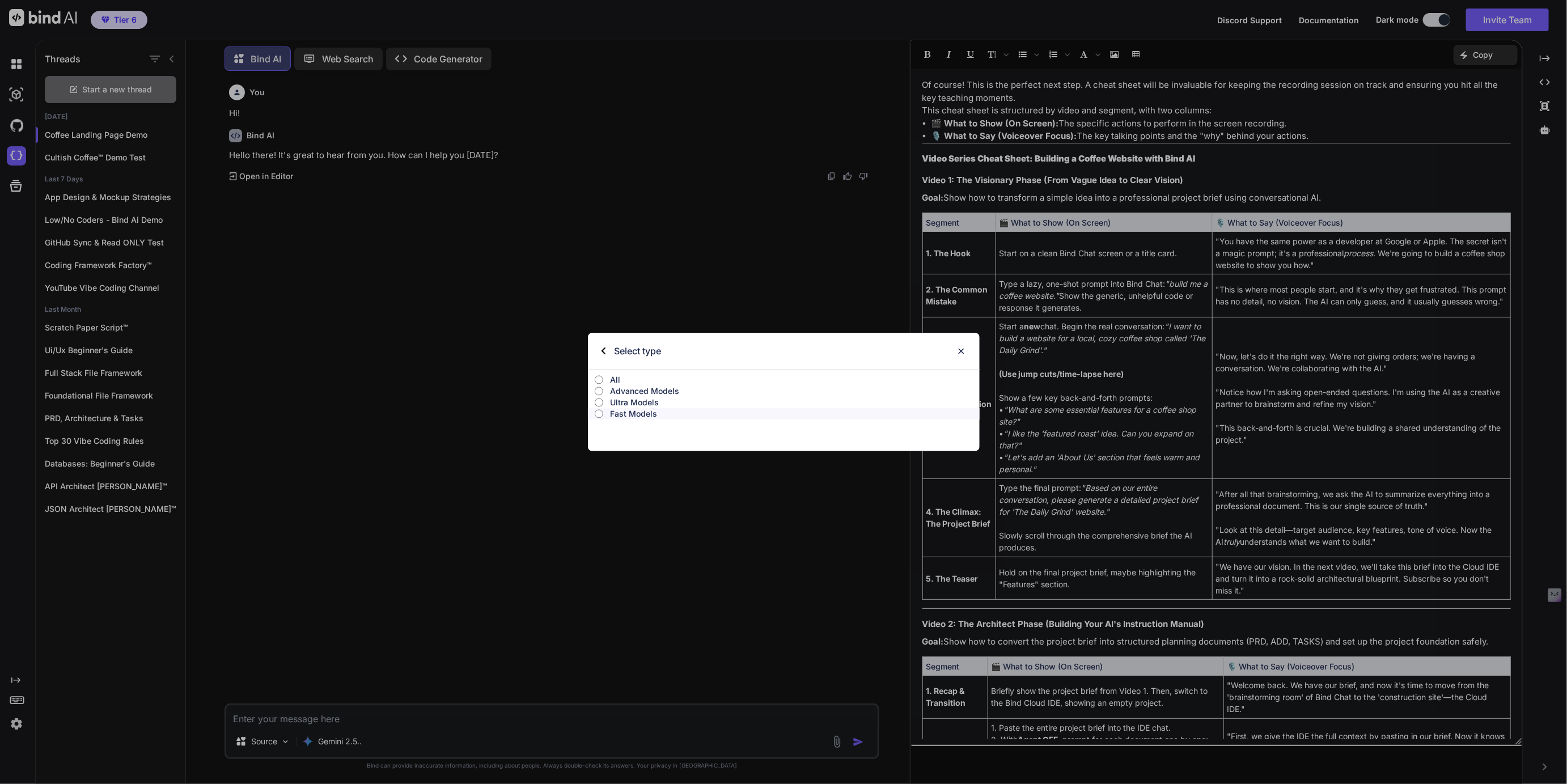
click at [618, 378] on p "All" at bounding box center [795, 379] width 370 height 11
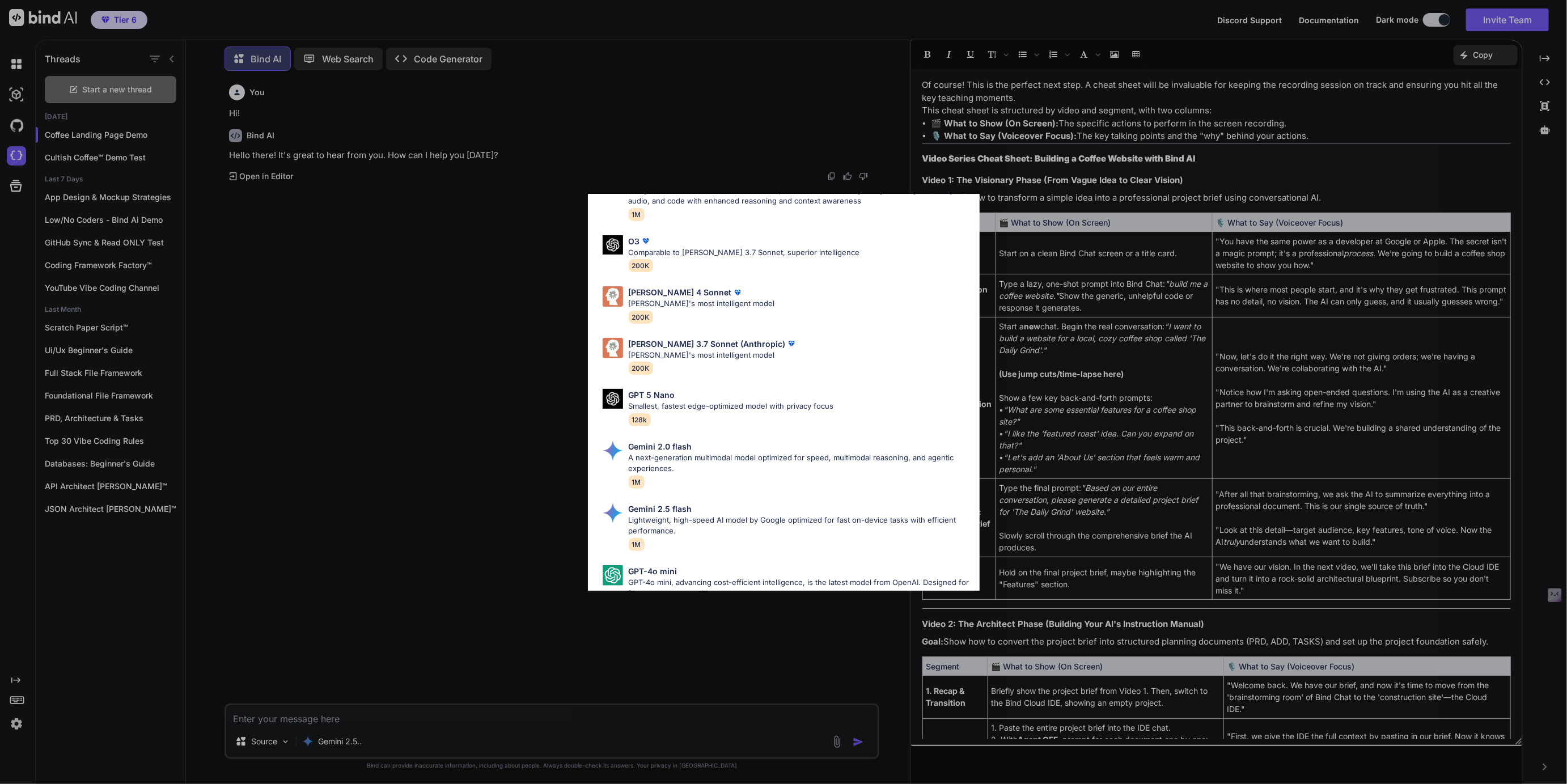
scroll to position [504, 0]
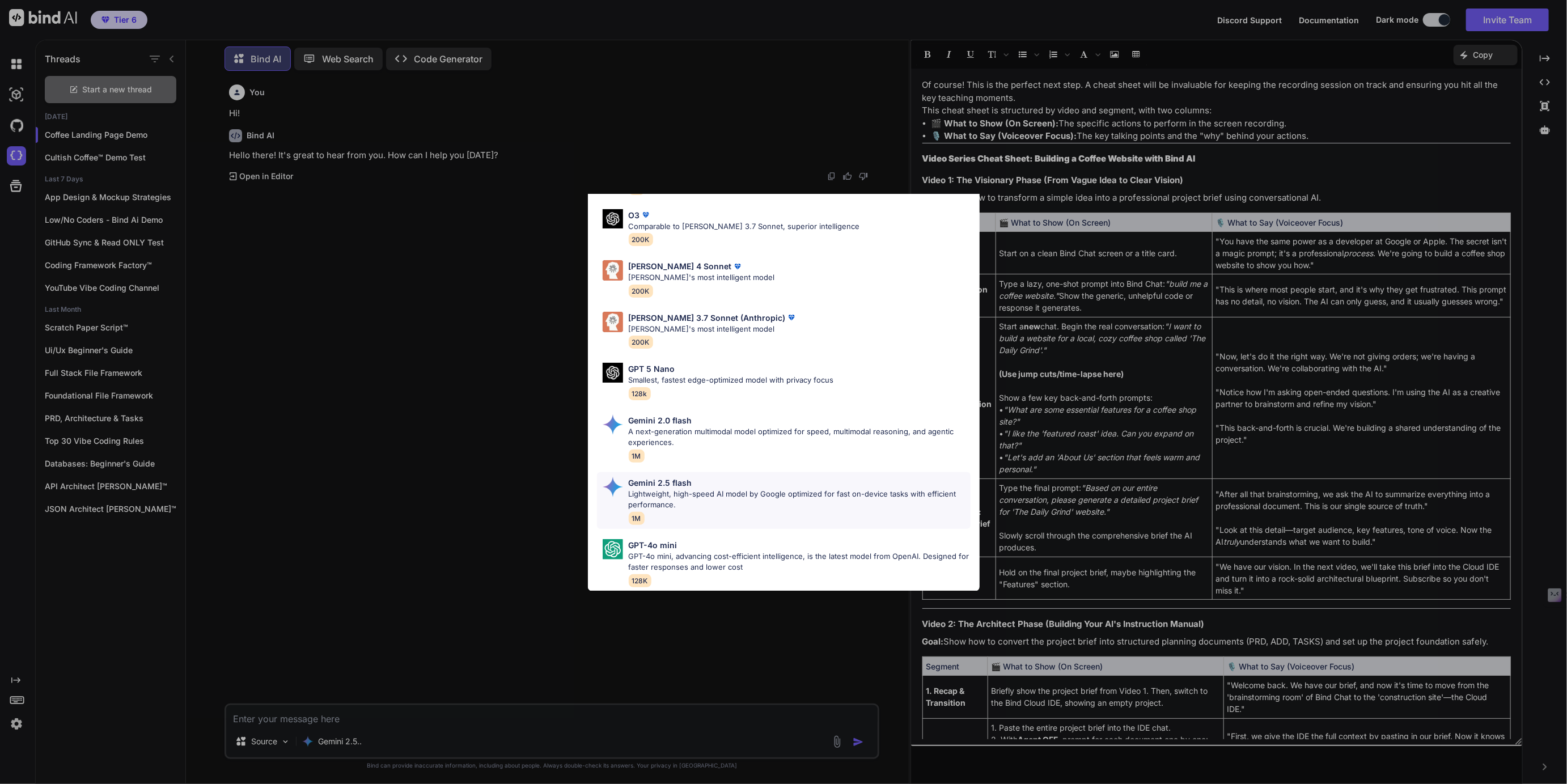
click at [675, 497] on p "Lightweight, high-speed AI model by Google optimized for fast on-device tasks w…" at bounding box center [800, 499] width 342 height 22
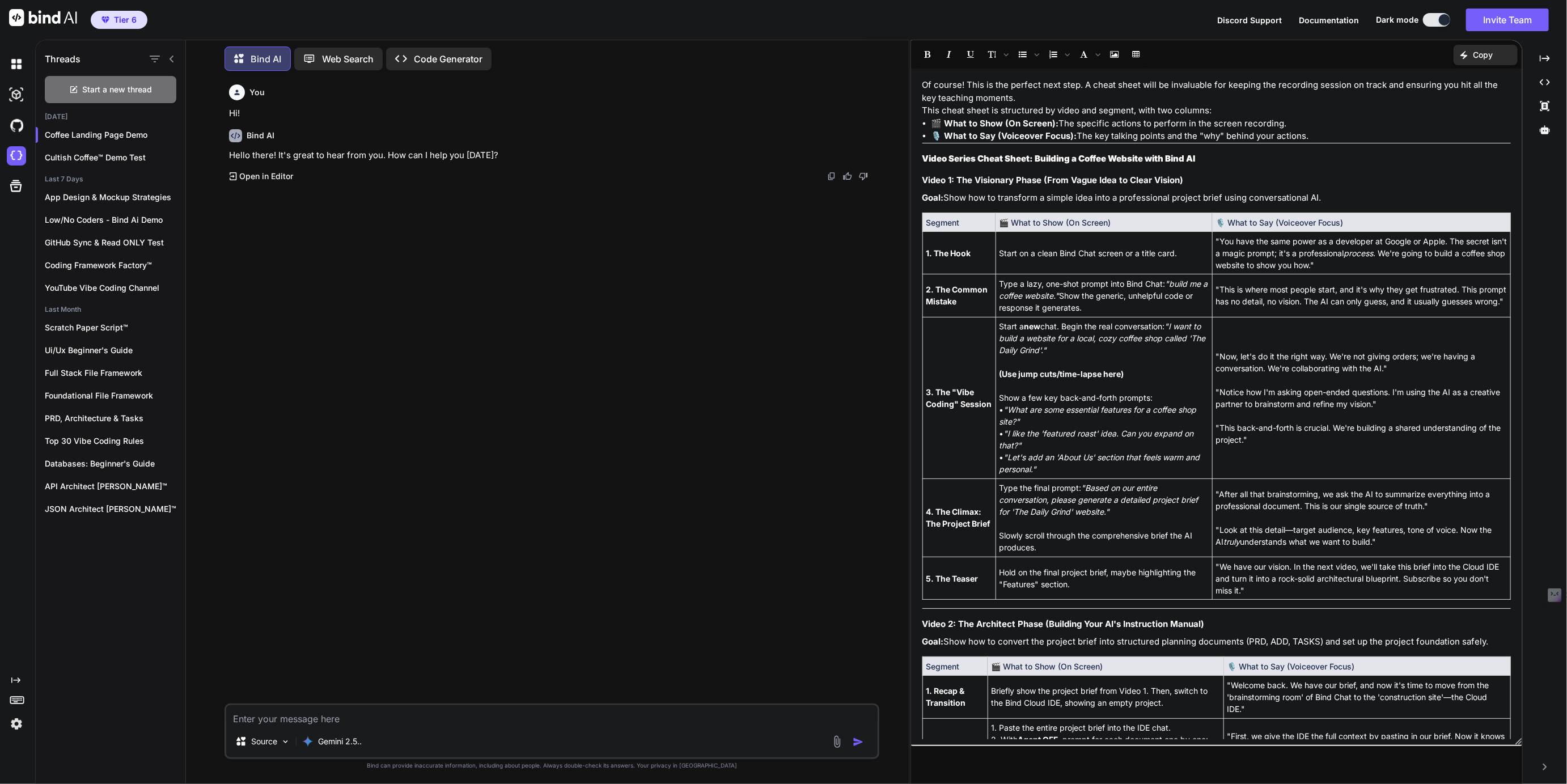
click at [836, 745] on img at bounding box center [836, 741] width 13 height 13
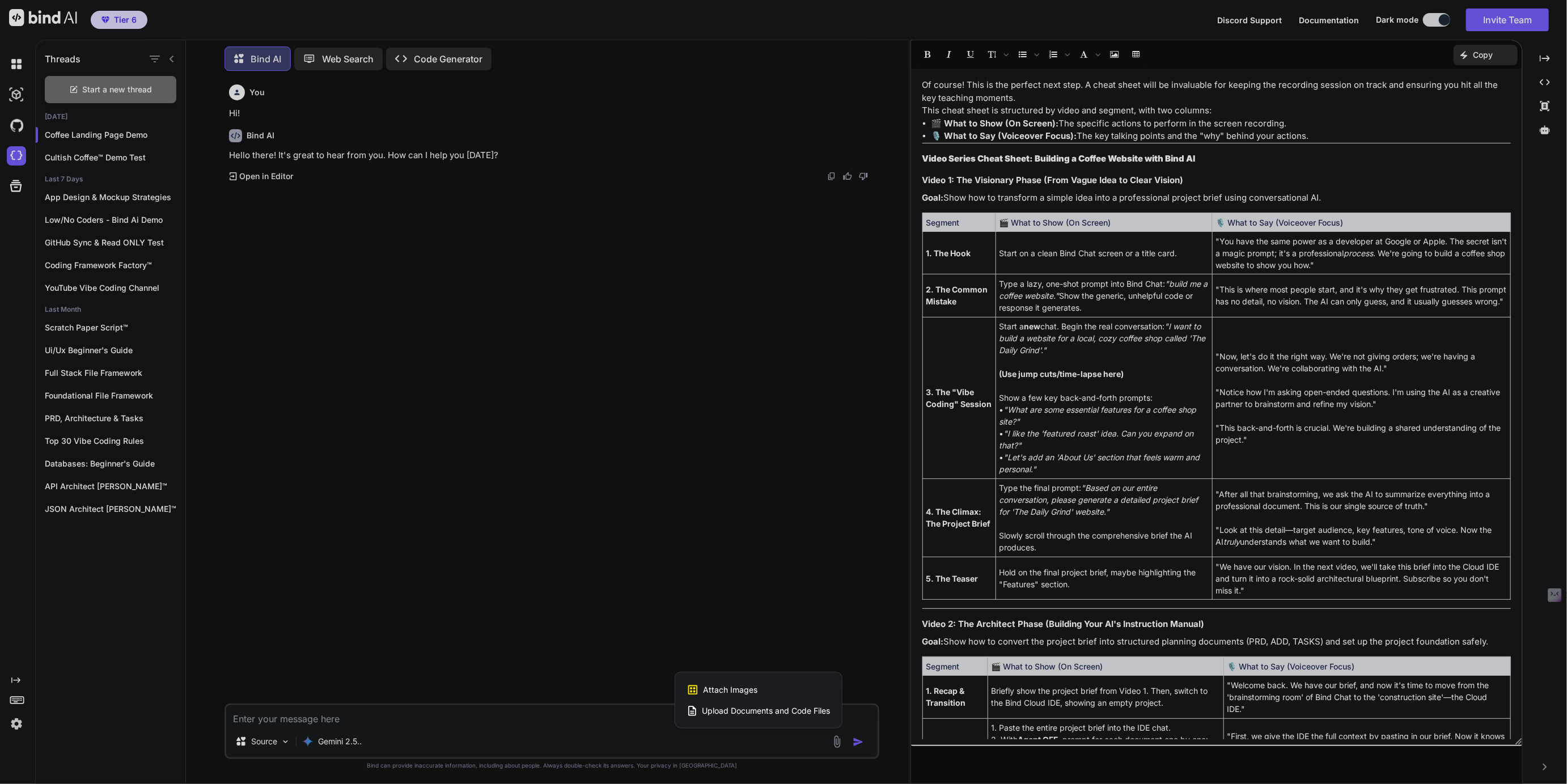
click at [836, 745] on div at bounding box center [784, 392] width 1567 height 784
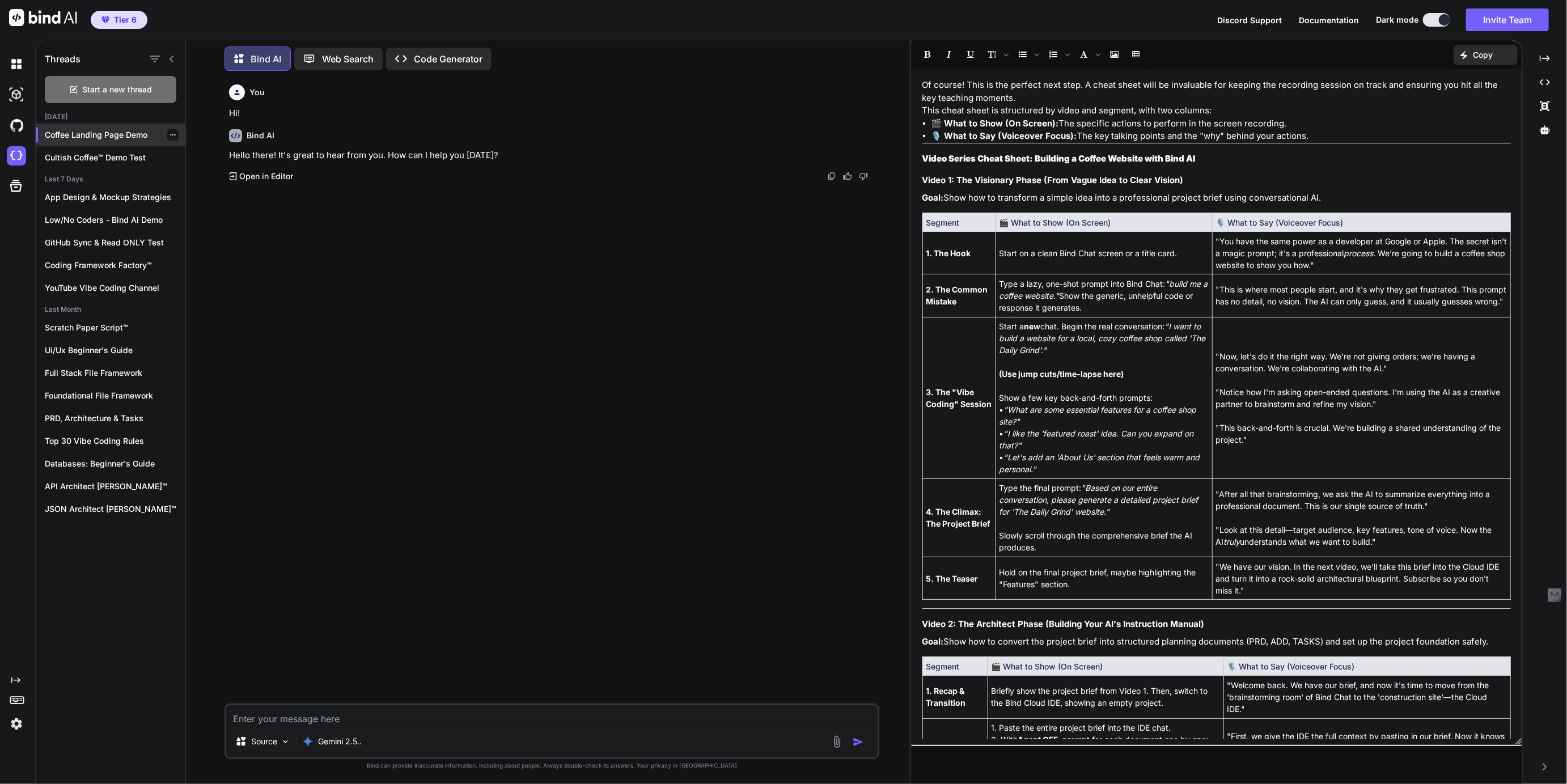
click at [171, 133] on icon "button" at bounding box center [172, 135] width 7 height 7
click at [204, 156] on span "Rename and Save" at bounding box center [220, 155] width 67 height 11
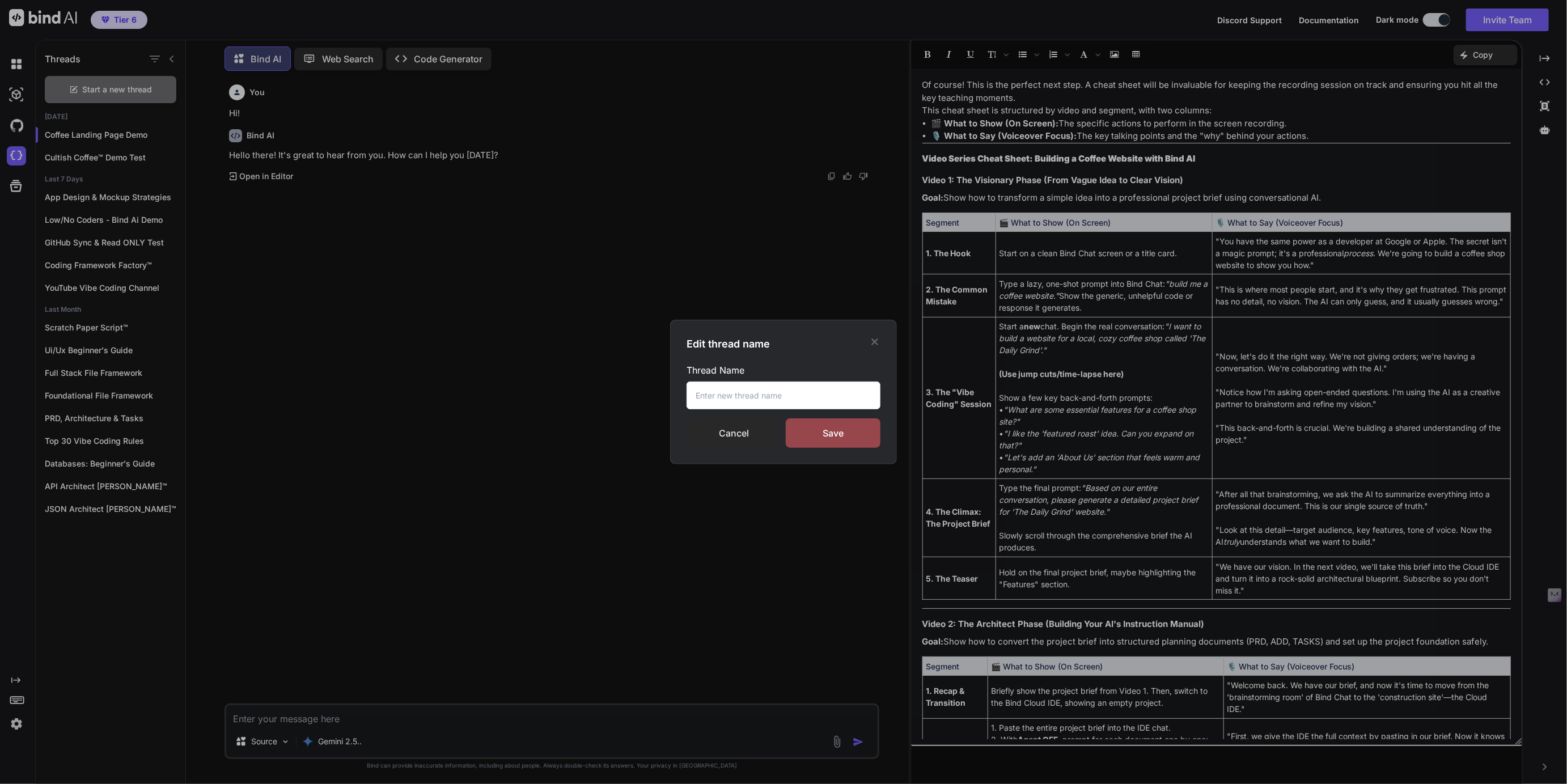
click at [765, 430] on div "Cancel" at bounding box center [733, 433] width 94 height 29
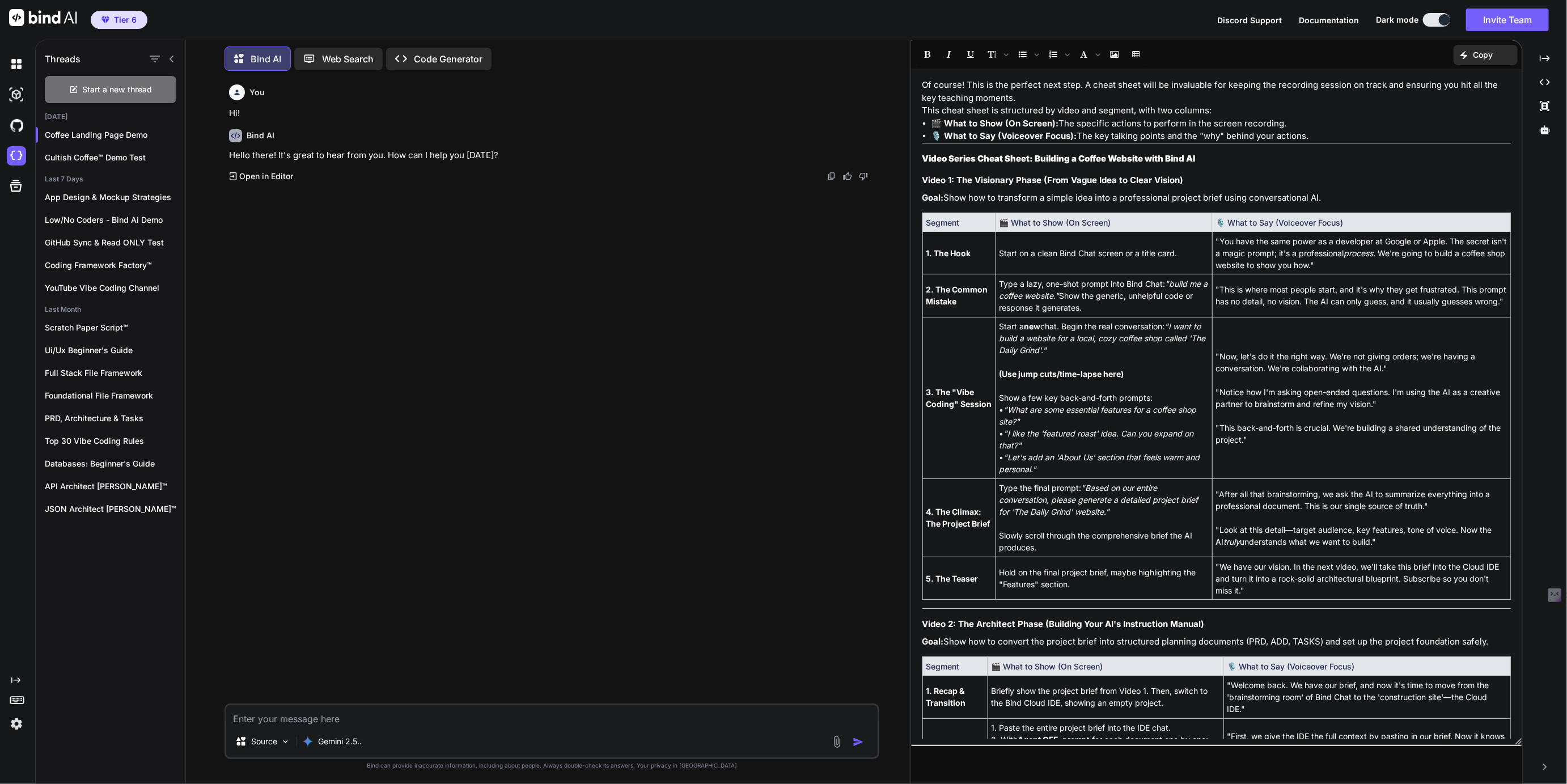
click at [832, 175] on img at bounding box center [832, 176] width 9 height 9
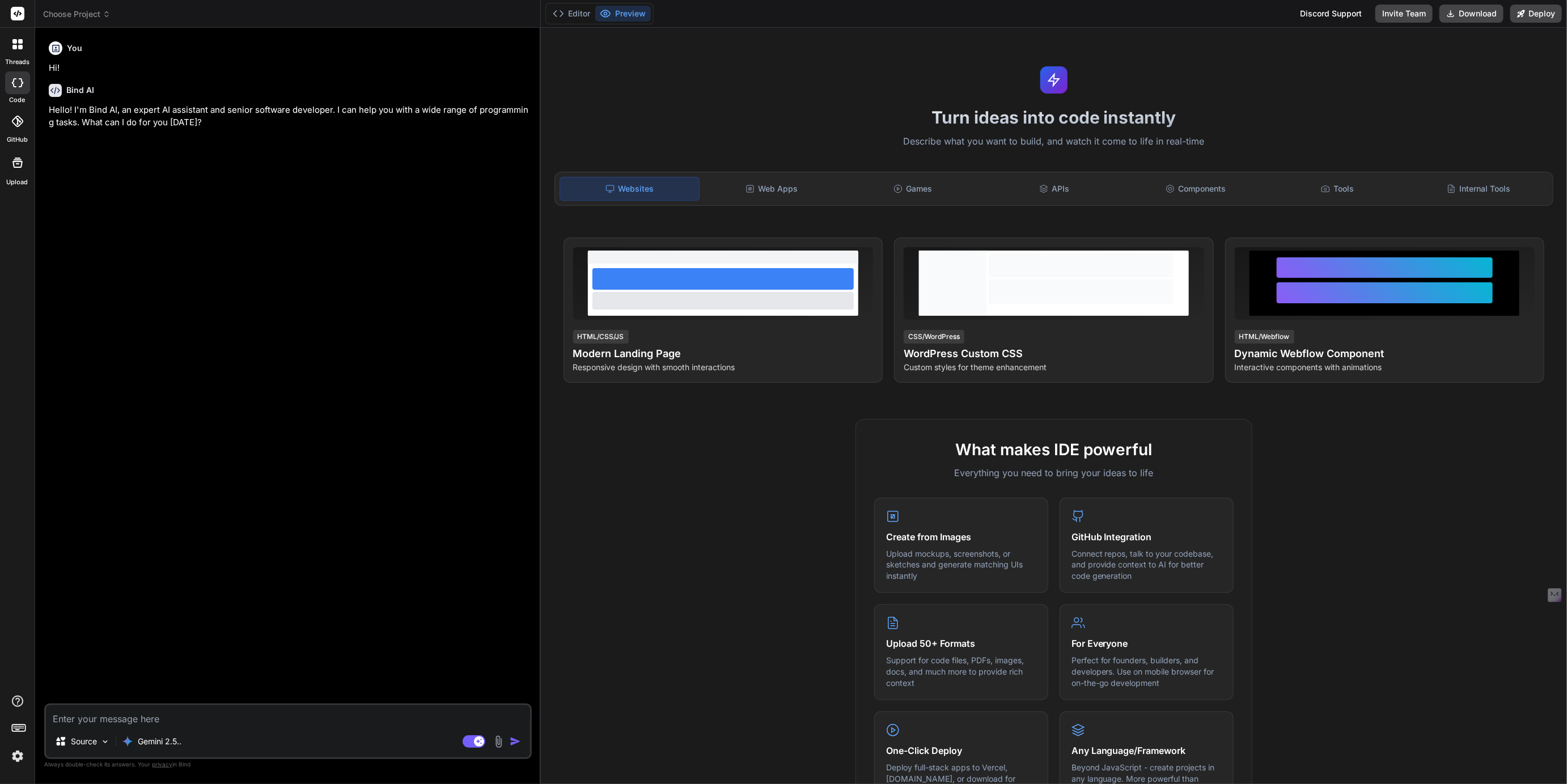
type textarea "x"
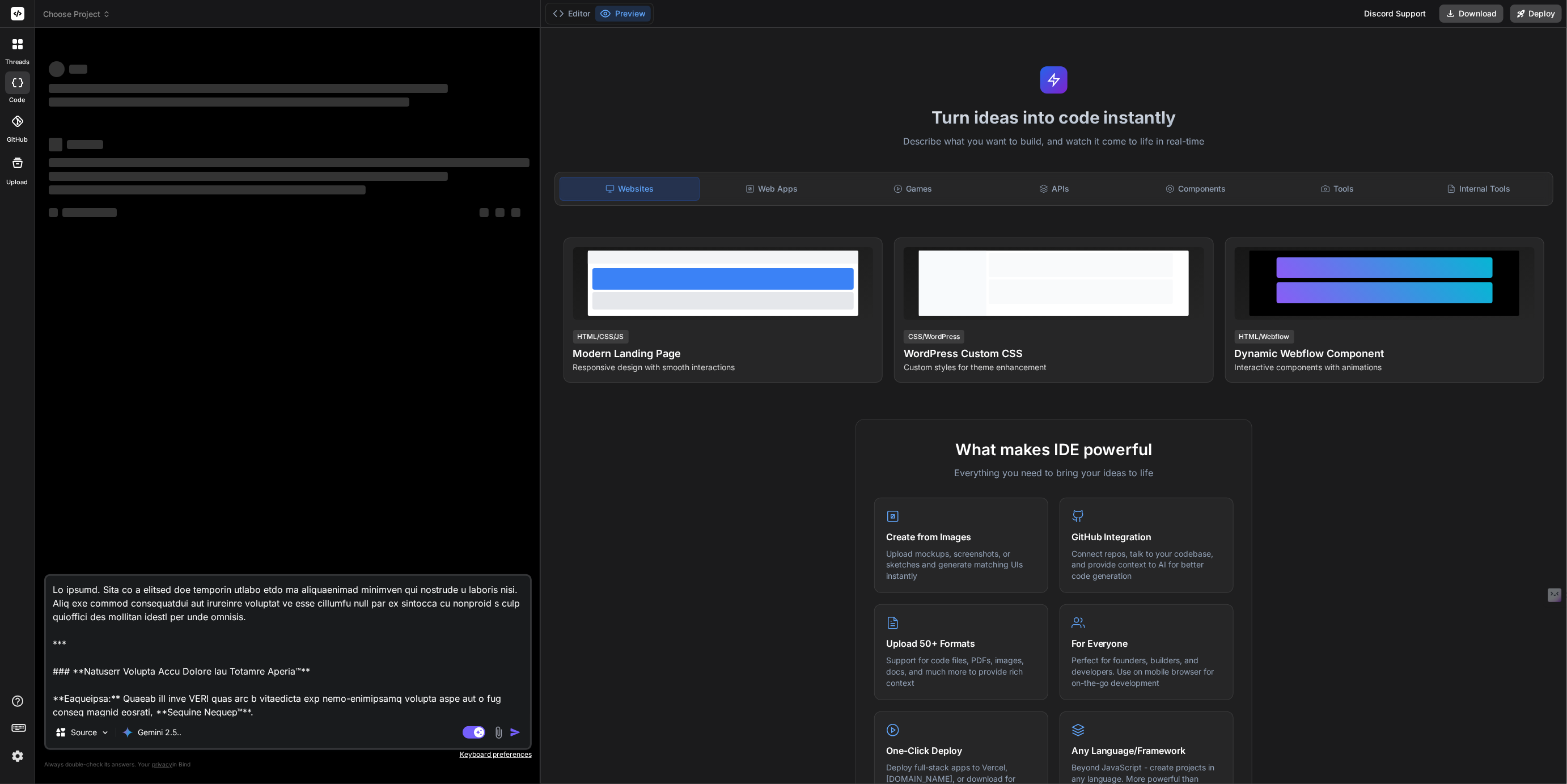
type textarea "x"
